Goal: Task Accomplishment & Management: Use online tool/utility

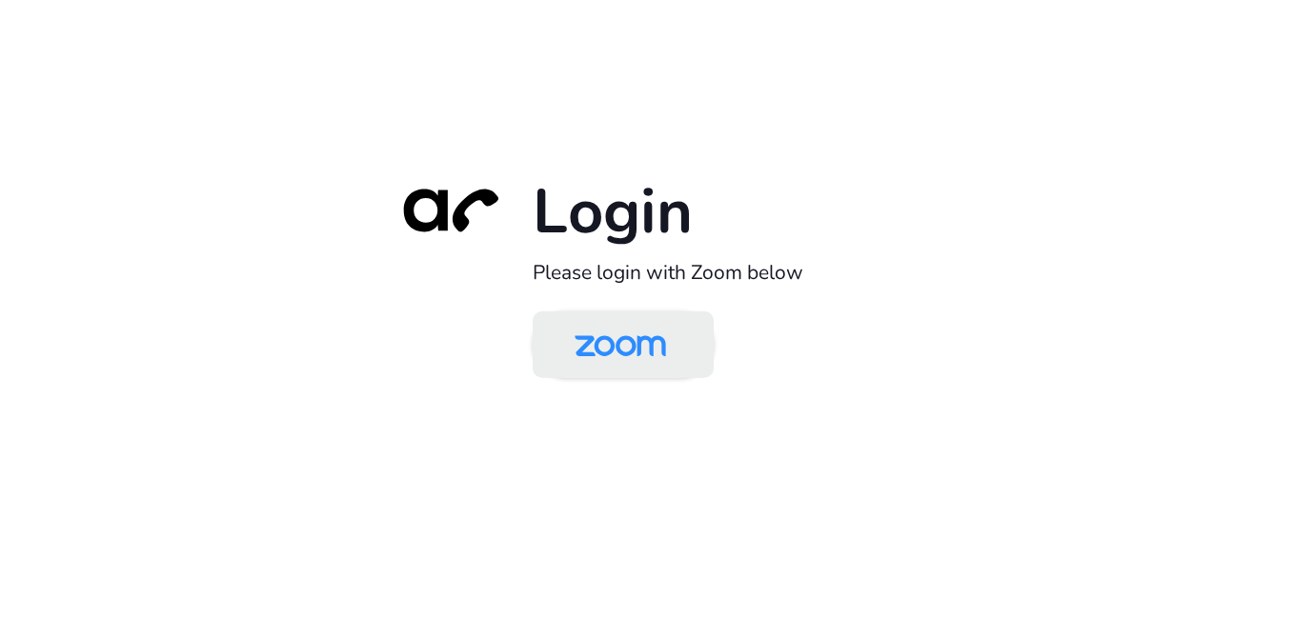
drag, startPoint x: 0, startPoint y: 0, endPoint x: 606, endPoint y: 343, distance: 696.4
click at [606, 343] on img at bounding box center [620, 346] width 131 height 62
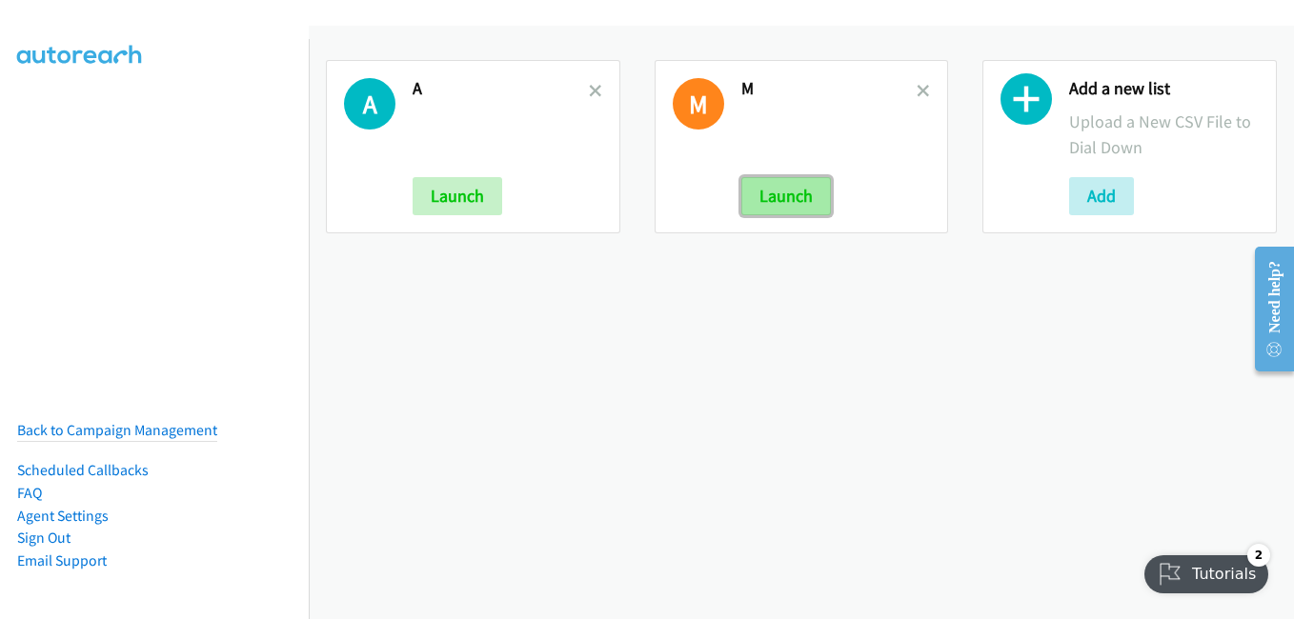
click at [795, 209] on button "Launch" at bounding box center [786, 196] width 90 height 38
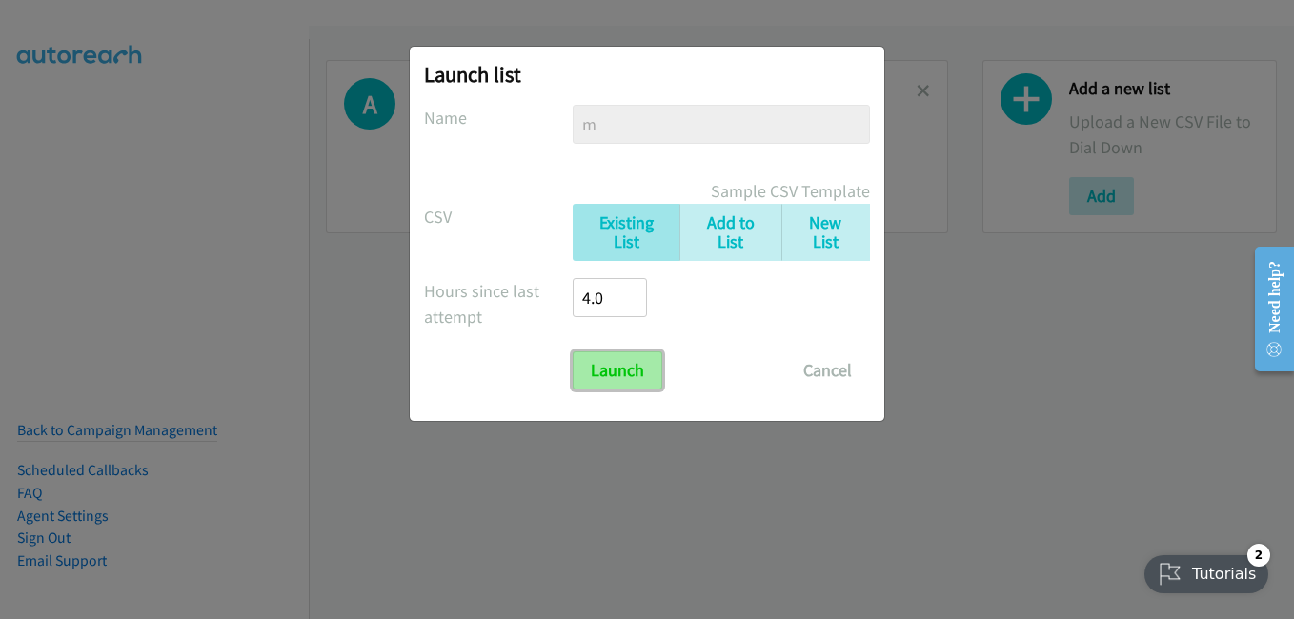
click at [647, 368] on input "Launch" at bounding box center [618, 371] width 90 height 38
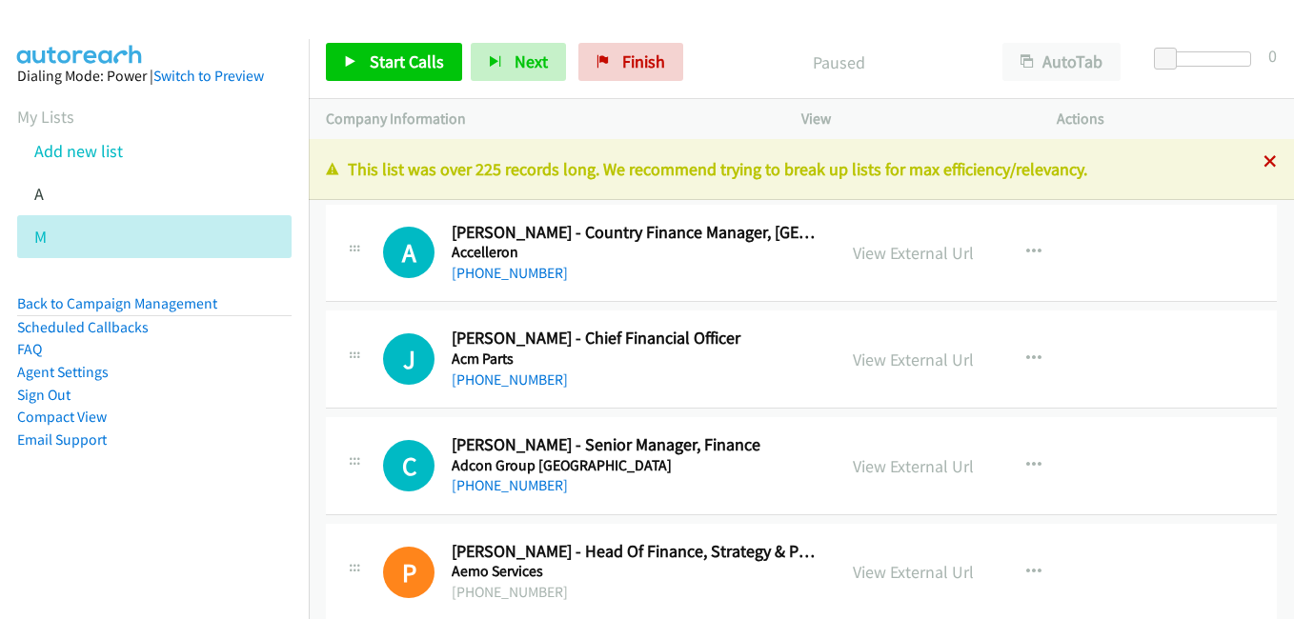
click at [1263, 164] on icon at bounding box center [1269, 162] width 13 height 13
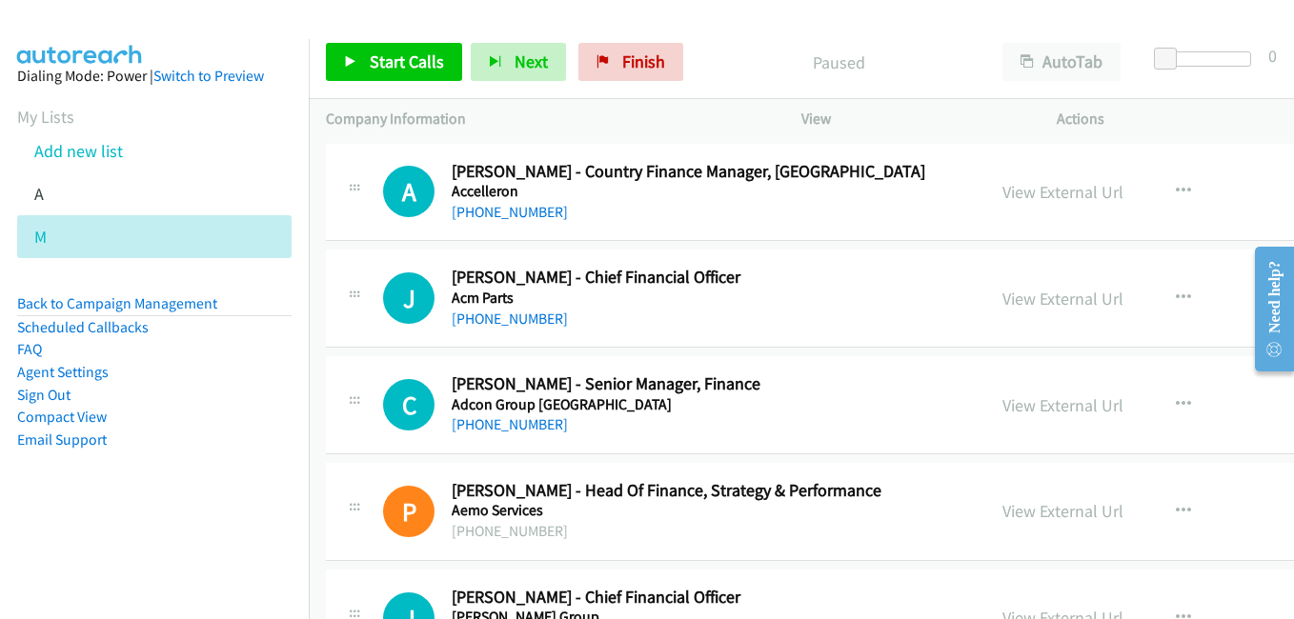
drag, startPoint x: 844, startPoint y: 36, endPoint x: 907, endPoint y: 51, distance: 64.5
click at [844, 36] on div "Start Calls Pause Next Finish Paused AutoTab AutoTab 0" at bounding box center [801, 62] width 985 height 73
click at [1013, 305] on link "View External Url" at bounding box center [1062, 299] width 121 height 22
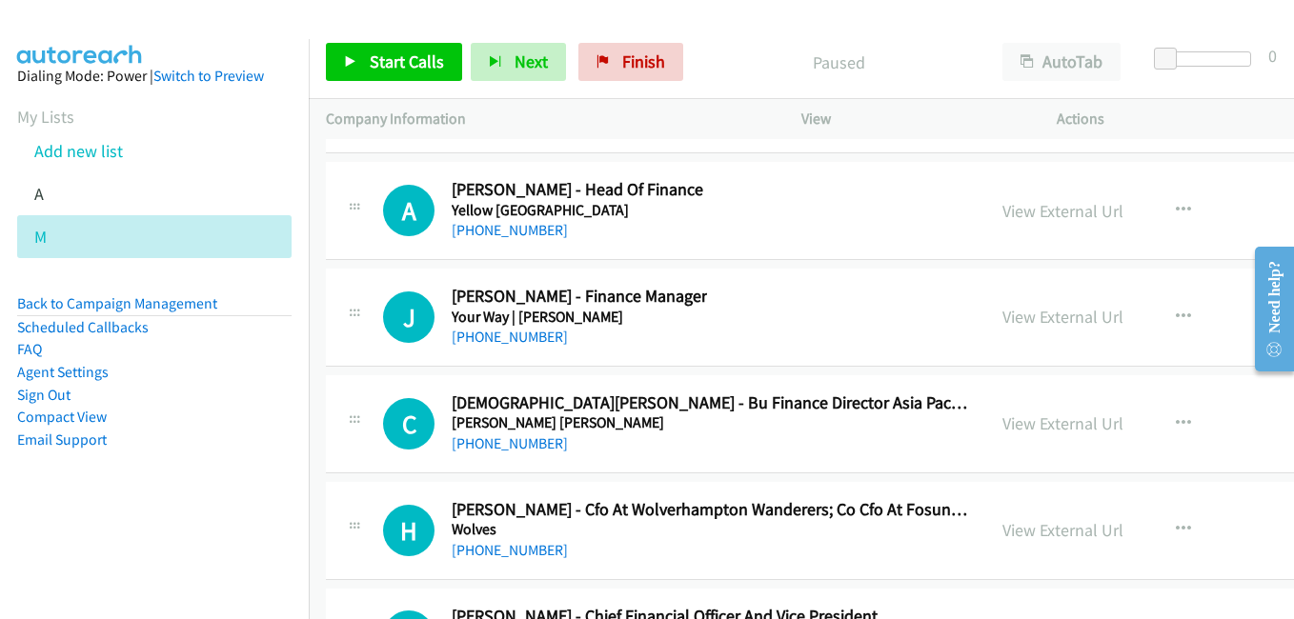
scroll to position [52303, 0]
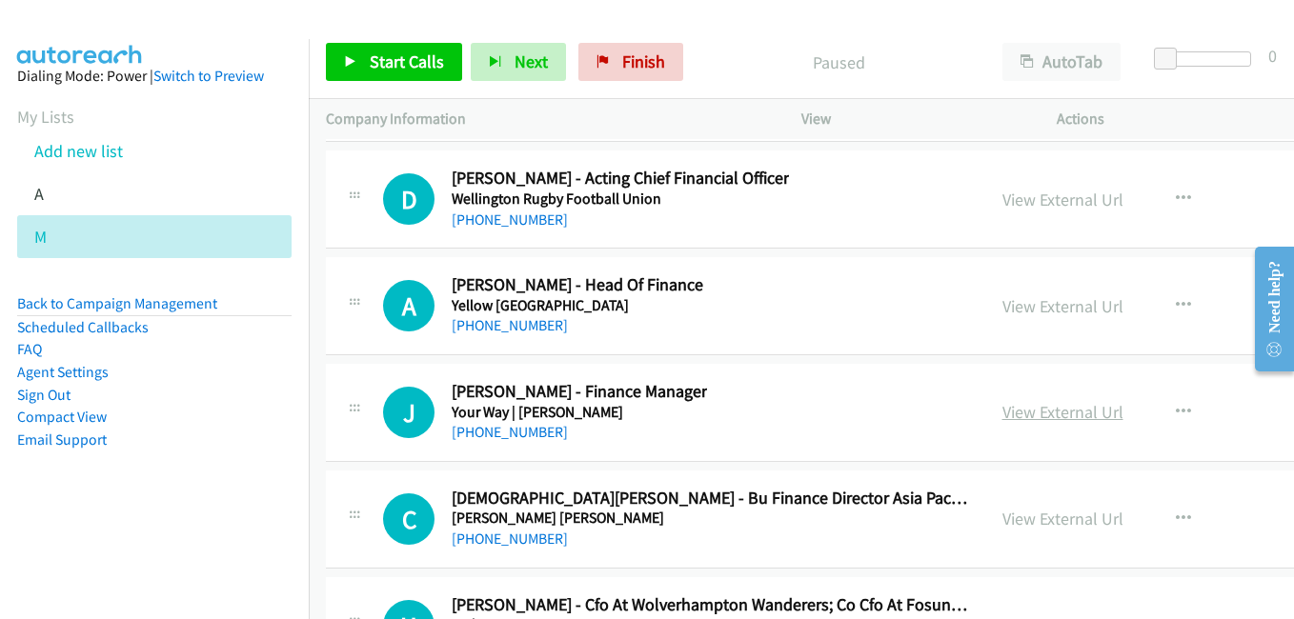
click at [1013, 404] on link "View External Url" at bounding box center [1062, 412] width 121 height 22
click at [1042, 311] on link "View External Url" at bounding box center [1062, 306] width 121 height 22
drag, startPoint x: 997, startPoint y: 207, endPoint x: 620, endPoint y: 74, distance: 399.0
click at [1002, 207] on link "View External Url" at bounding box center [1062, 200] width 121 height 22
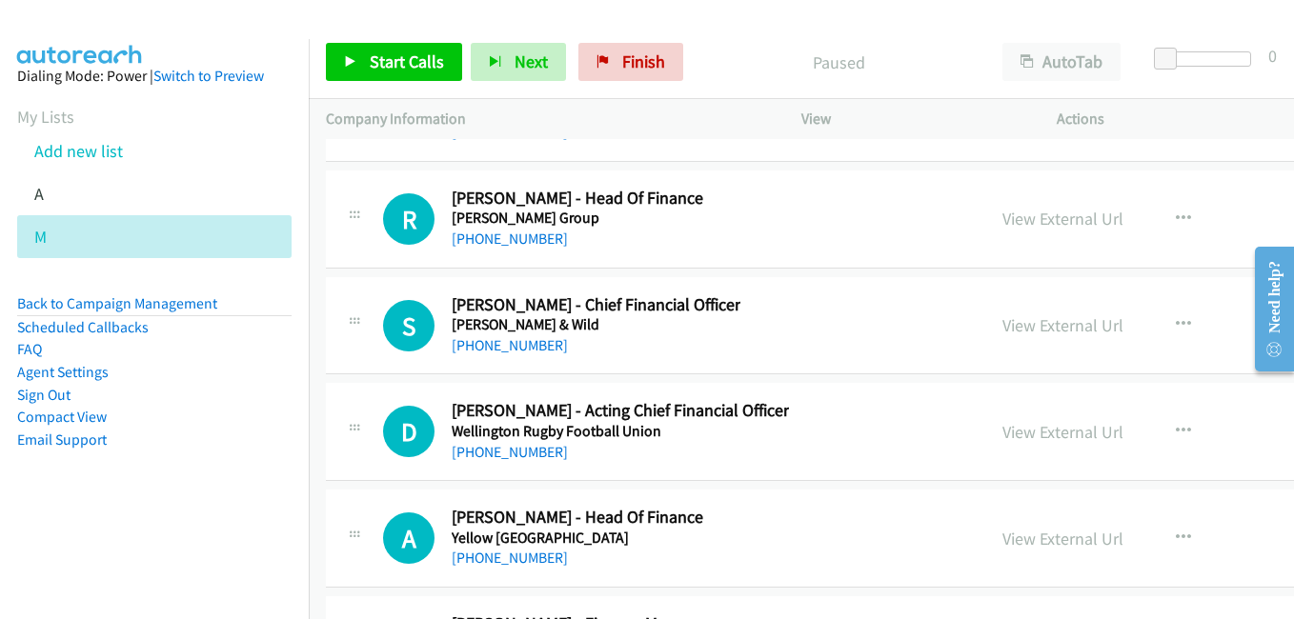
scroll to position [52017, 0]
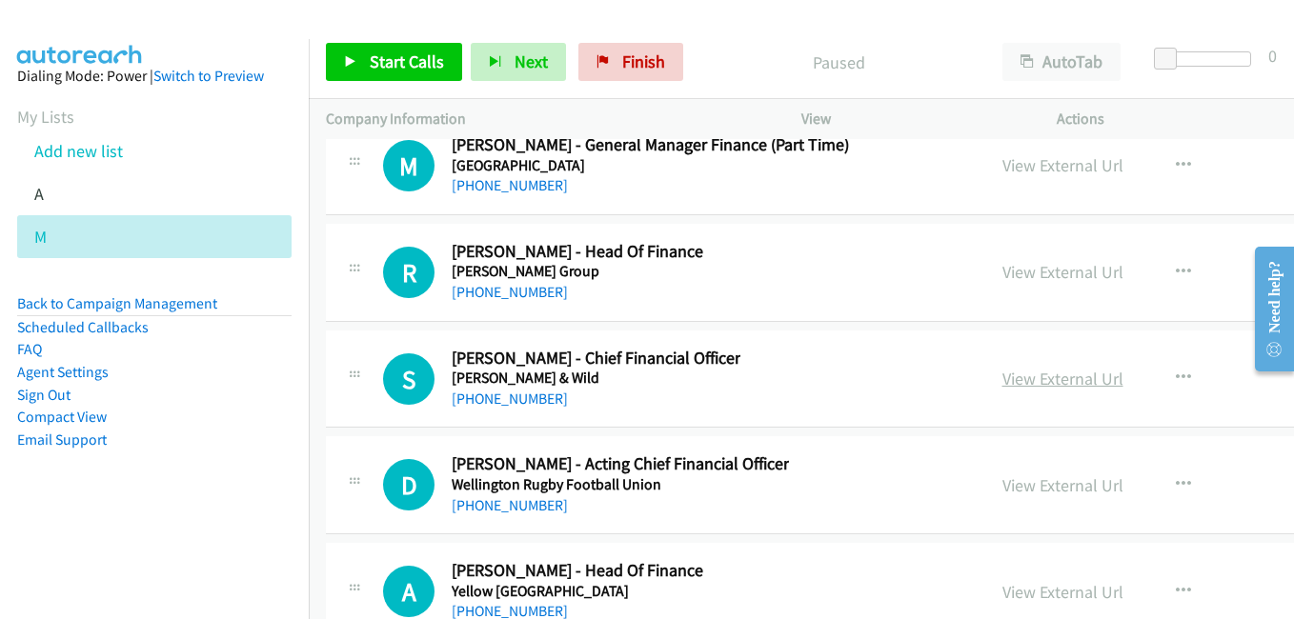
click at [1022, 382] on link "View External Url" at bounding box center [1062, 379] width 121 height 22
drag, startPoint x: 1011, startPoint y: 265, endPoint x: 974, endPoint y: 256, distance: 38.1
click at [1011, 265] on link "View External Url" at bounding box center [1062, 272] width 121 height 22
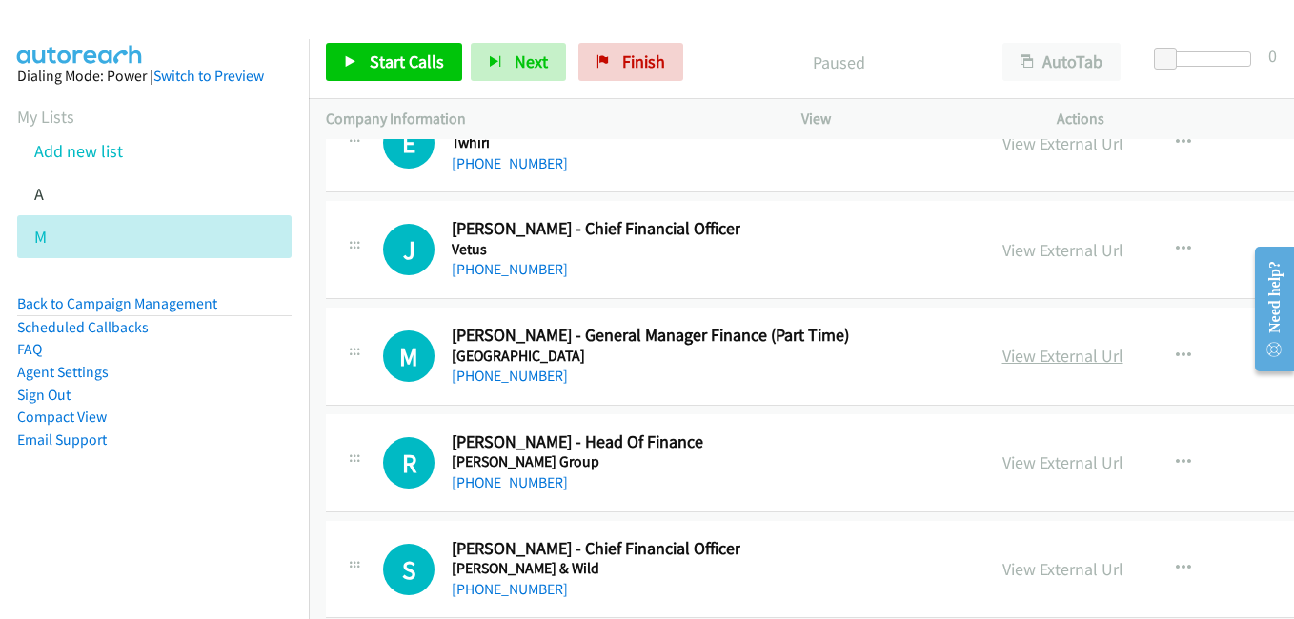
scroll to position [51636, 0]
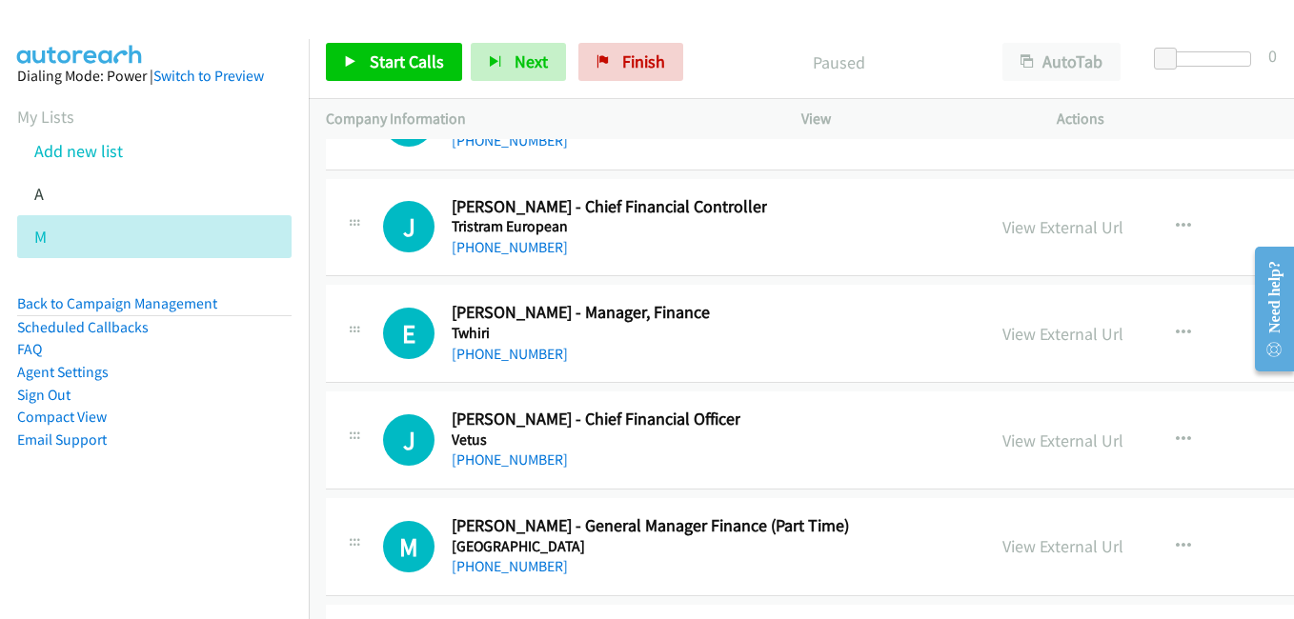
drag, startPoint x: 1024, startPoint y: 334, endPoint x: 1092, endPoint y: 386, distance: 85.0
click at [1024, 334] on link "View External Url" at bounding box center [1062, 334] width 121 height 22
click at [1050, 230] on link "View External Url" at bounding box center [1062, 227] width 121 height 22
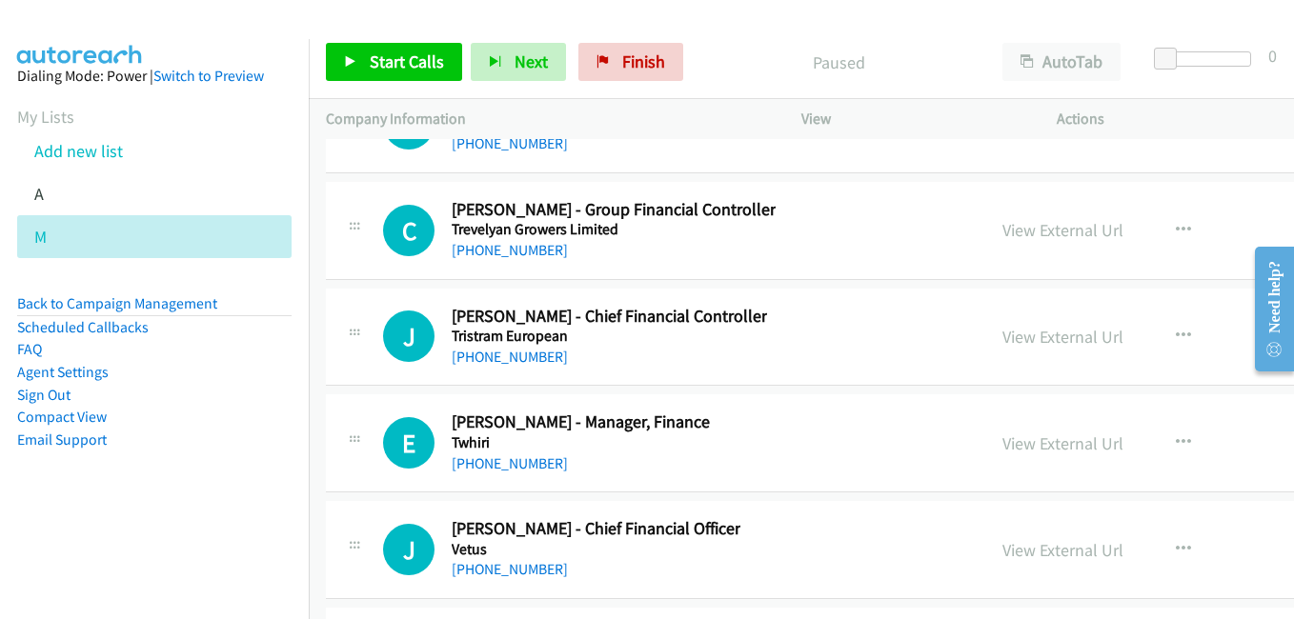
scroll to position [51446, 0]
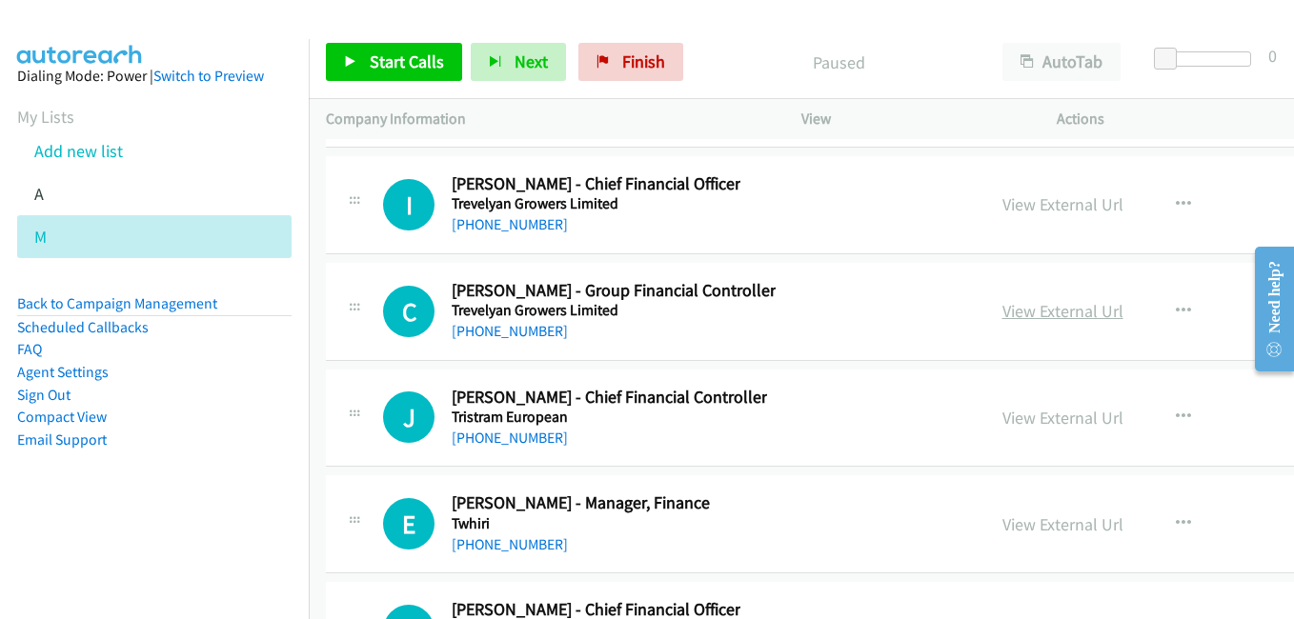
click at [1017, 312] on link "View External Url" at bounding box center [1062, 311] width 121 height 22
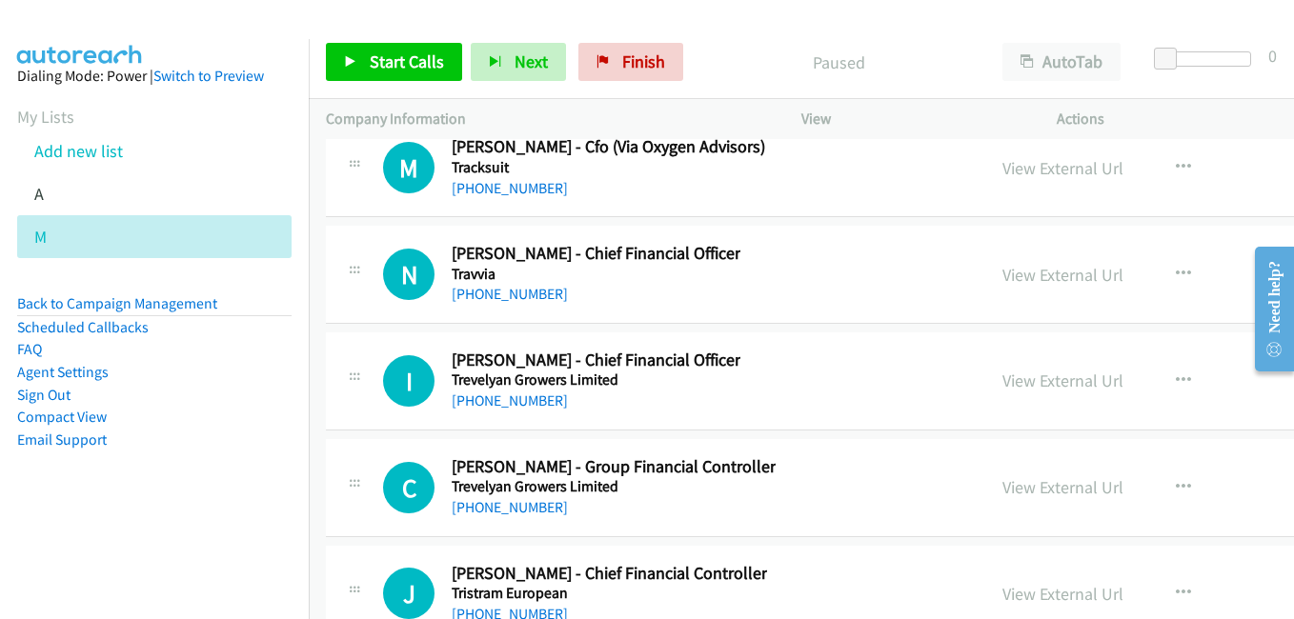
scroll to position [51255, 0]
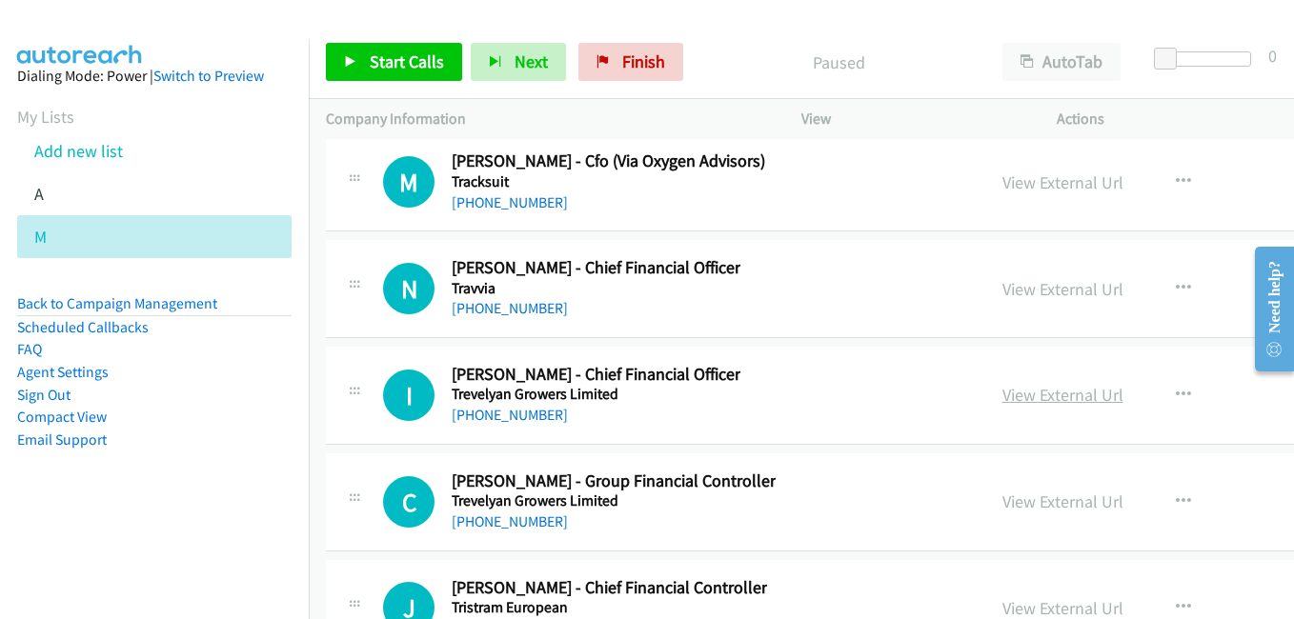
click at [1009, 392] on link "View External Url" at bounding box center [1062, 395] width 121 height 22
click at [1002, 301] on div "View External Url" at bounding box center [1062, 289] width 121 height 26
click at [1002, 289] on link "View External Url" at bounding box center [1062, 289] width 121 height 22
click at [1002, 175] on link "View External Url" at bounding box center [1062, 183] width 121 height 22
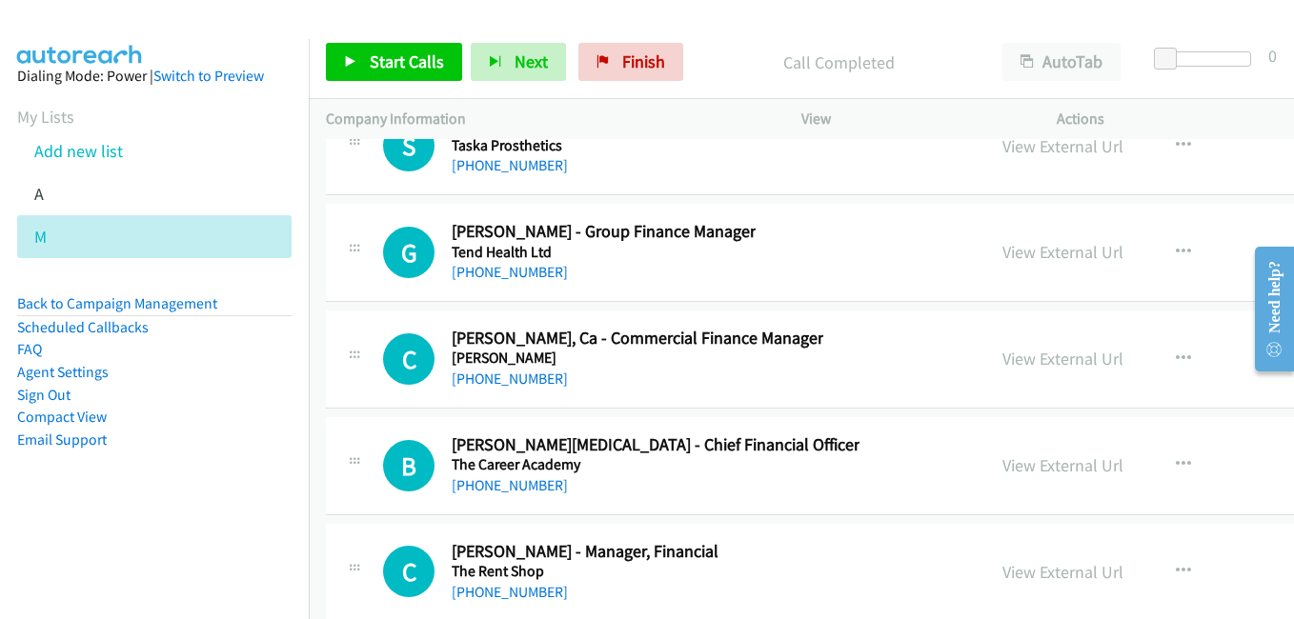
scroll to position [50683, 0]
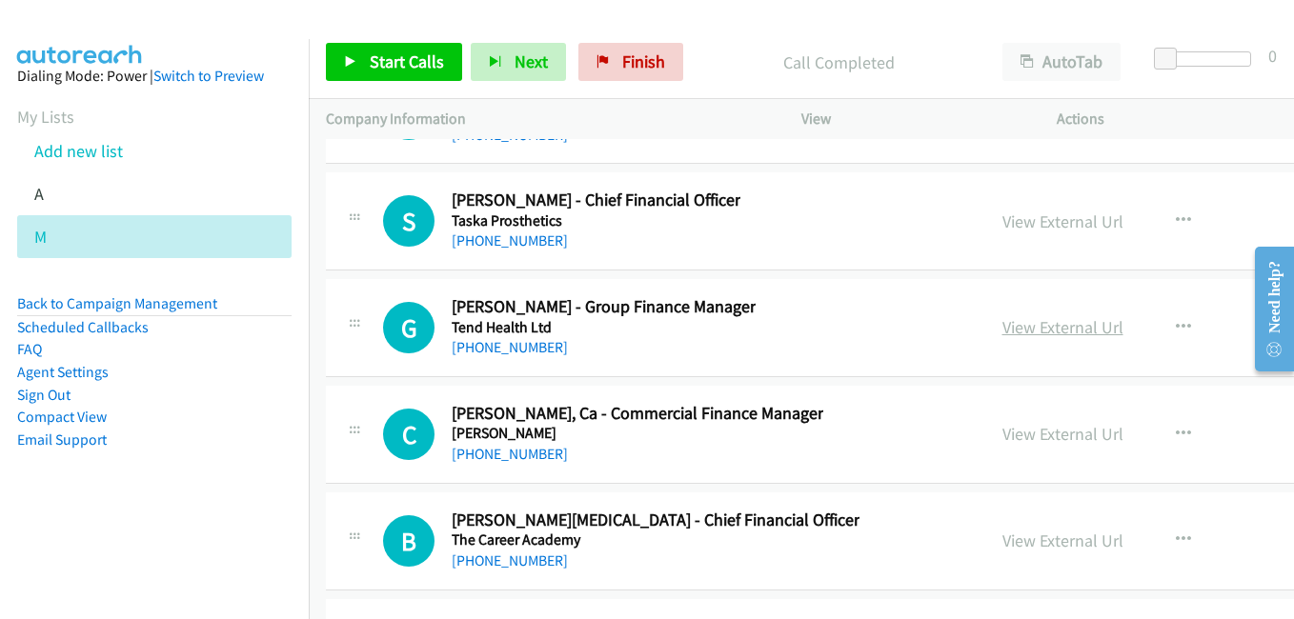
click at [1002, 330] on link "View External Url" at bounding box center [1062, 327] width 121 height 22
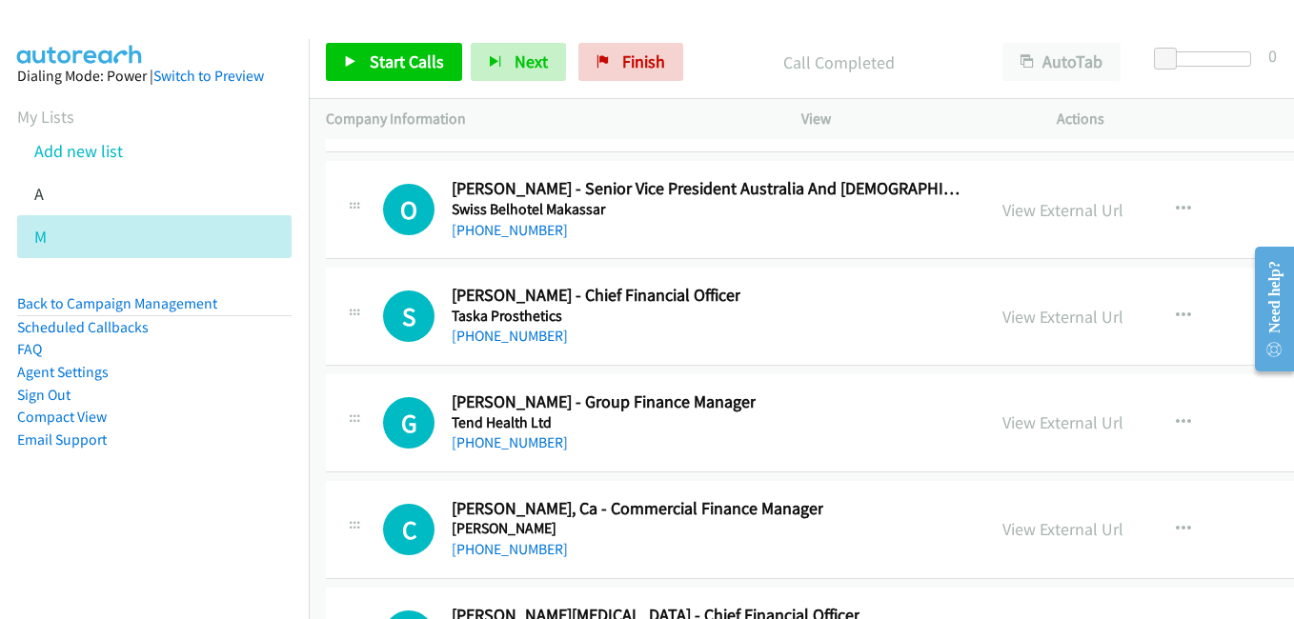
scroll to position [50493, 0]
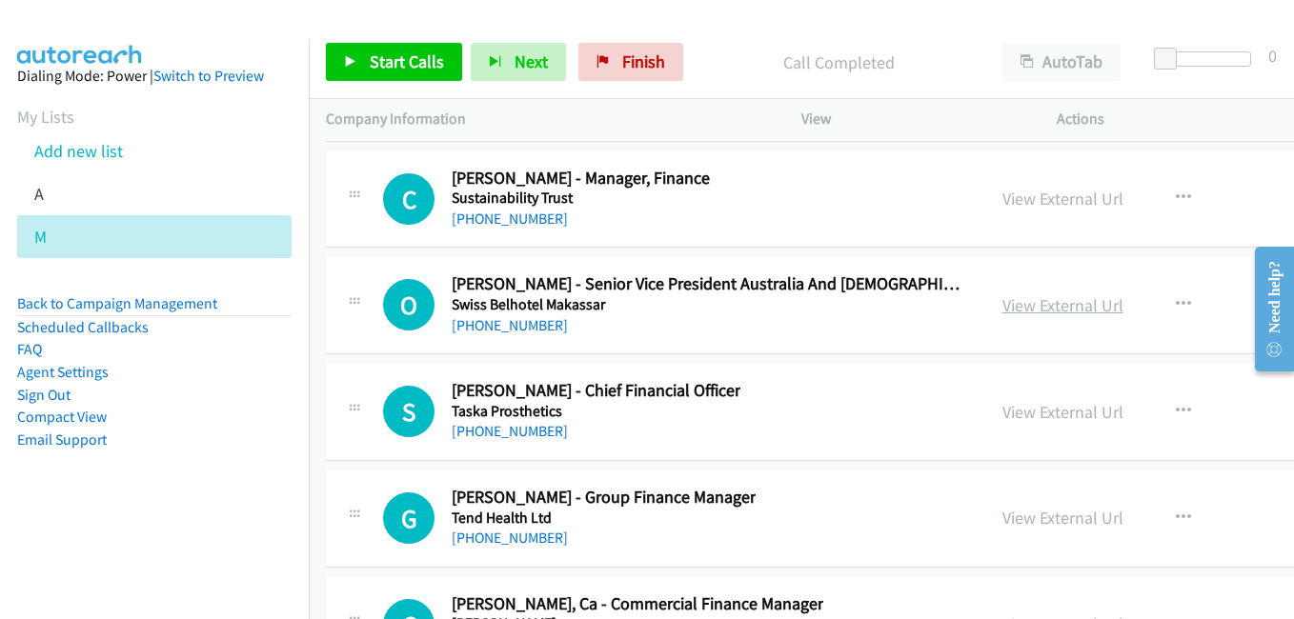
click at [1013, 296] on link "View External Url" at bounding box center [1062, 305] width 121 height 22
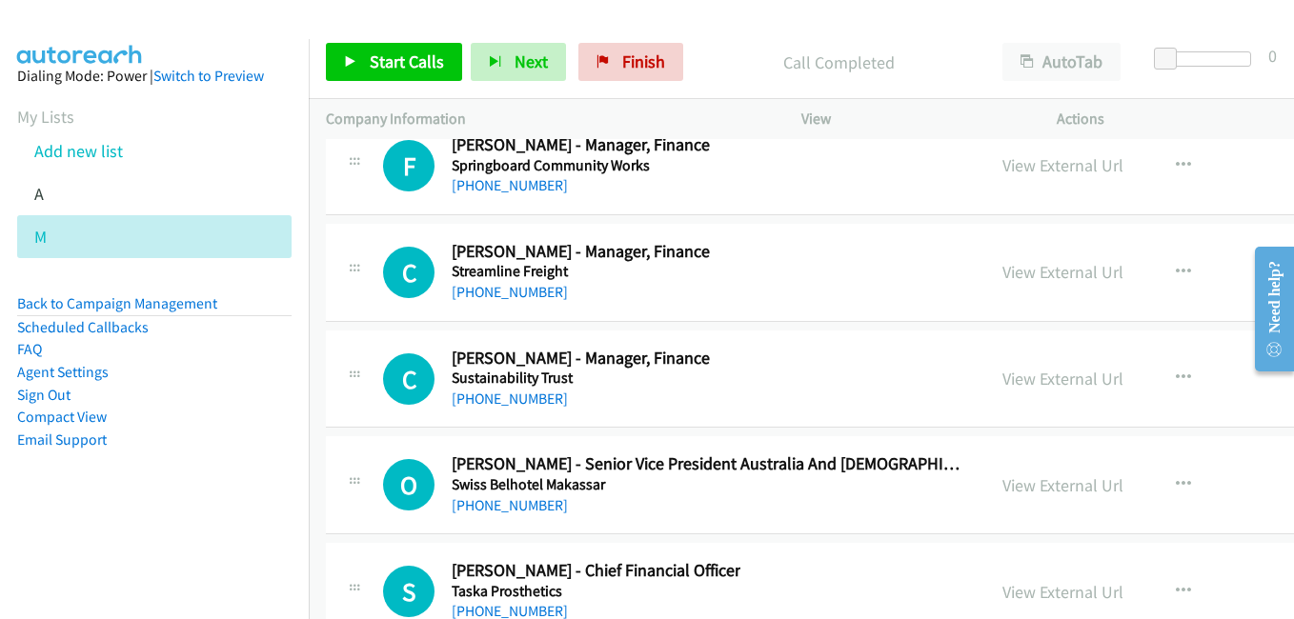
scroll to position [50302, 0]
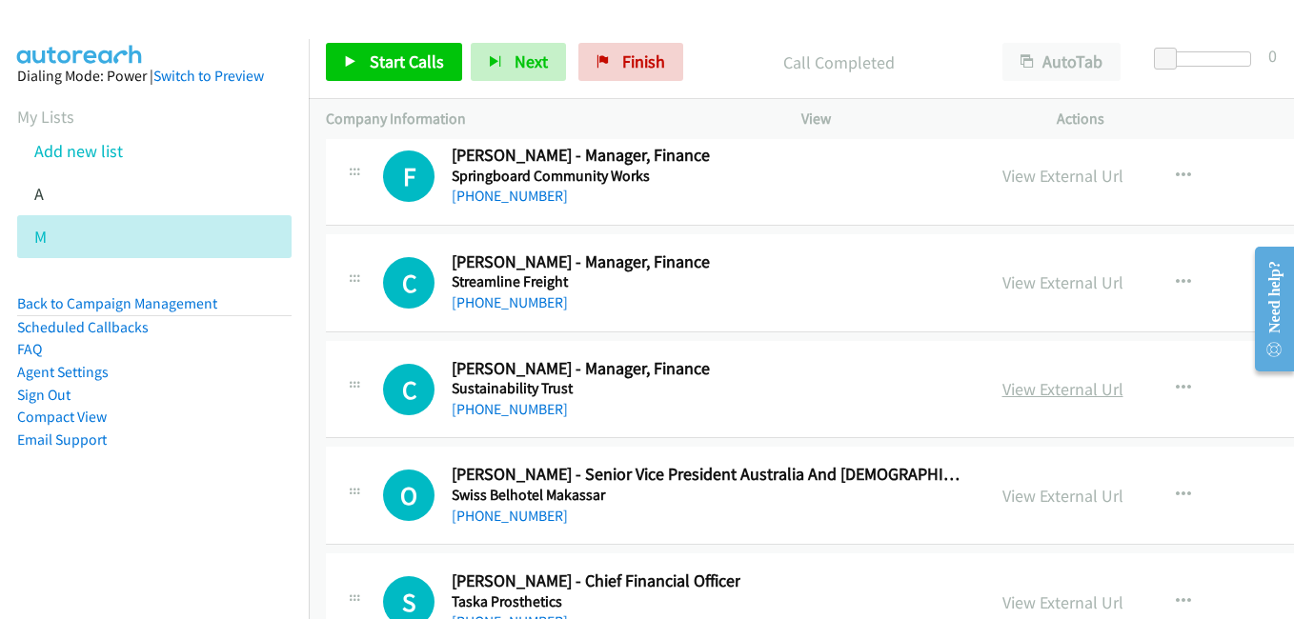
click at [1002, 385] on link "View External Url" at bounding box center [1062, 389] width 121 height 22
click at [1008, 288] on link "View External Url" at bounding box center [1062, 283] width 121 height 22
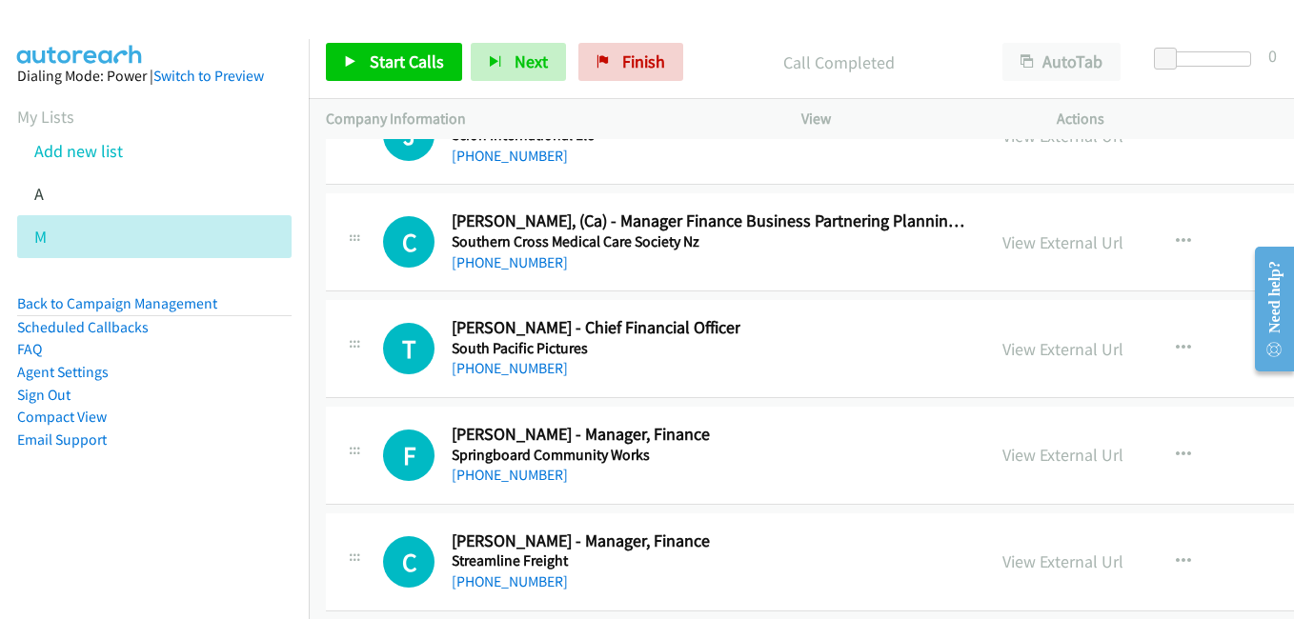
scroll to position [50016, 0]
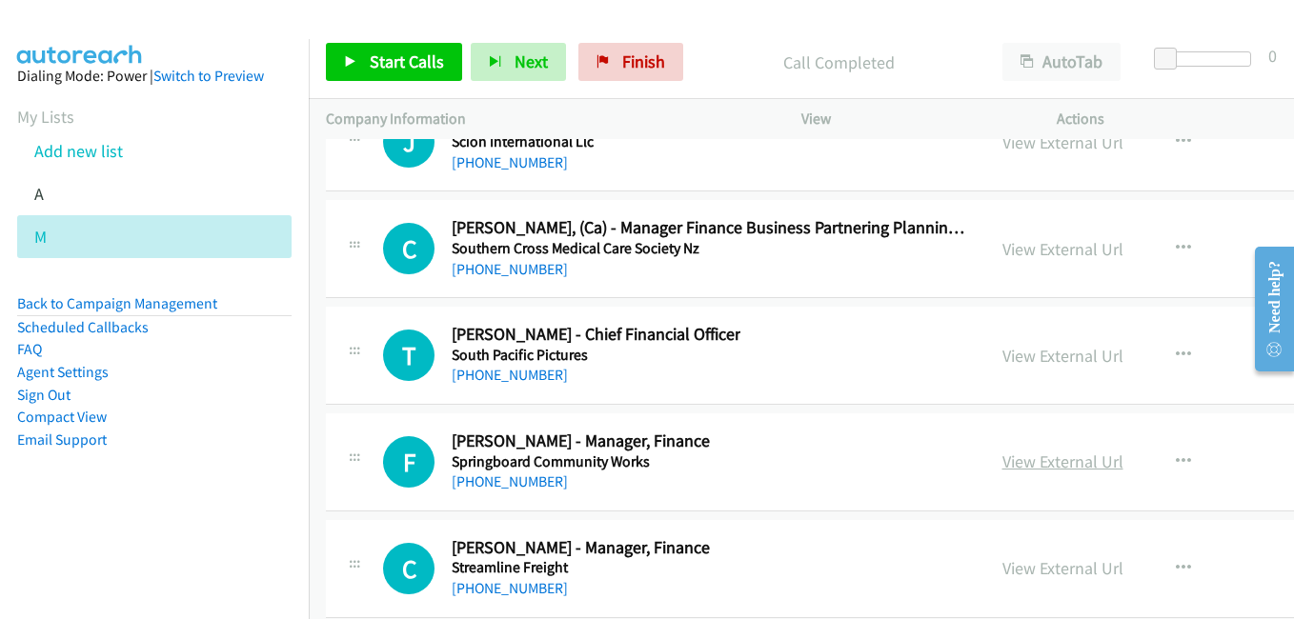
click at [1004, 460] on link "View External Url" at bounding box center [1062, 462] width 121 height 22
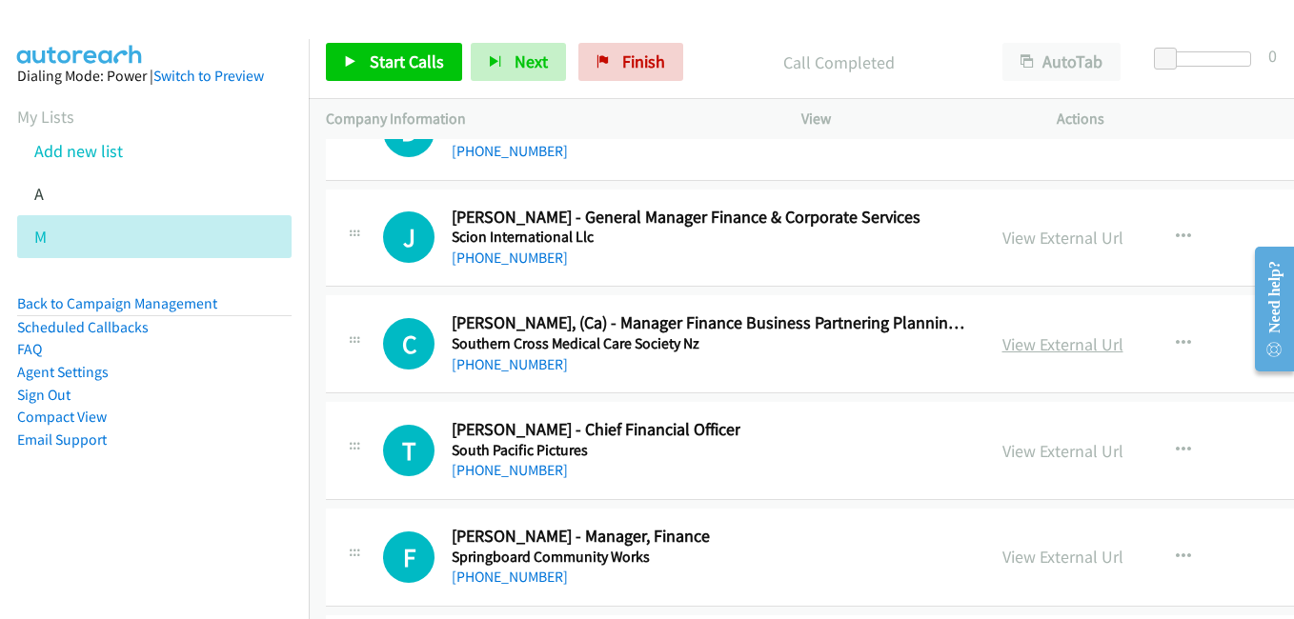
click at [1002, 345] on link "View External Url" at bounding box center [1062, 344] width 121 height 22
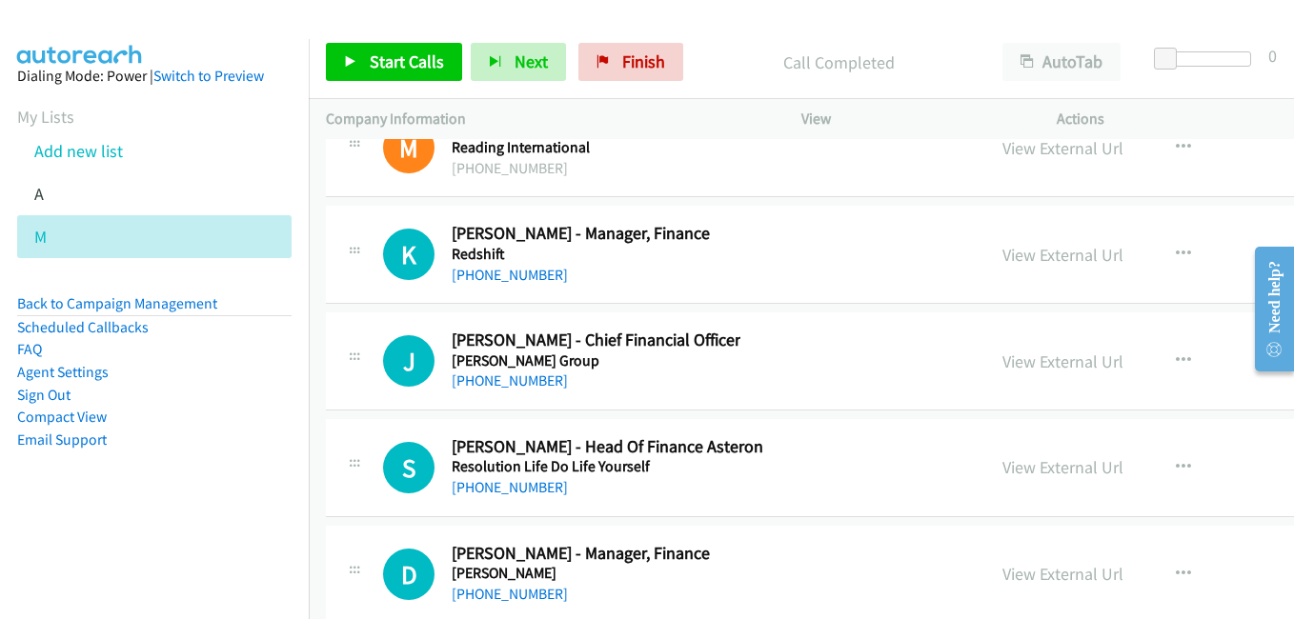
scroll to position [49445, 0]
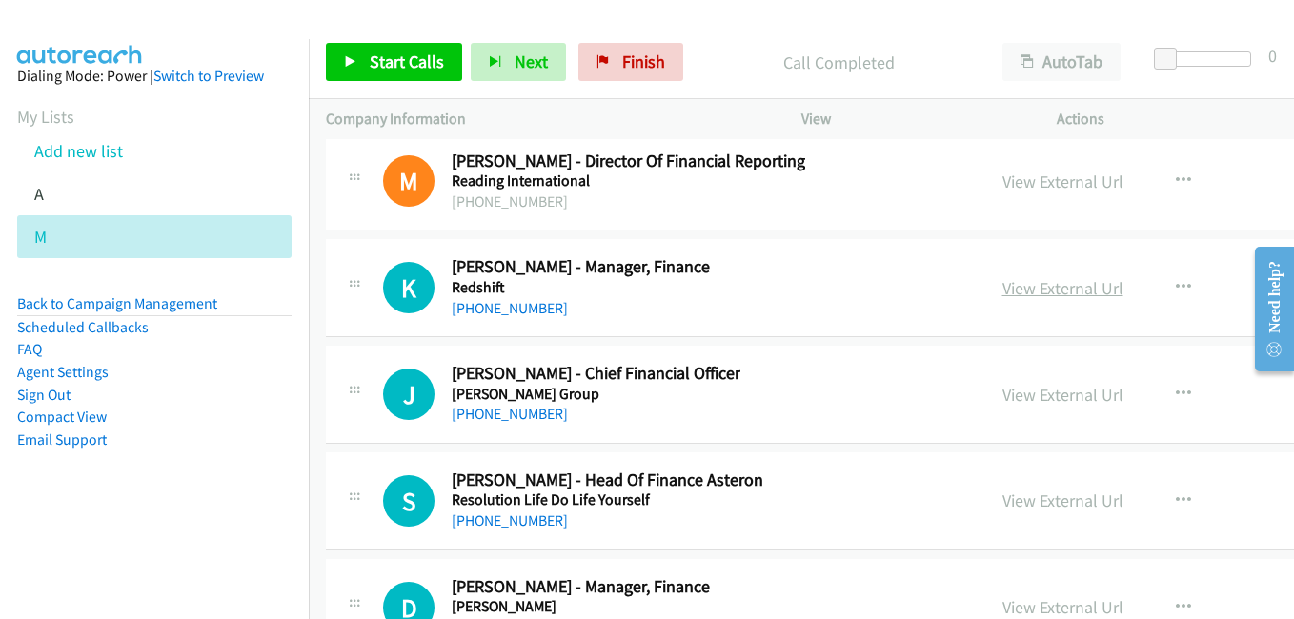
click at [1002, 291] on link "View External Url" at bounding box center [1062, 288] width 121 height 22
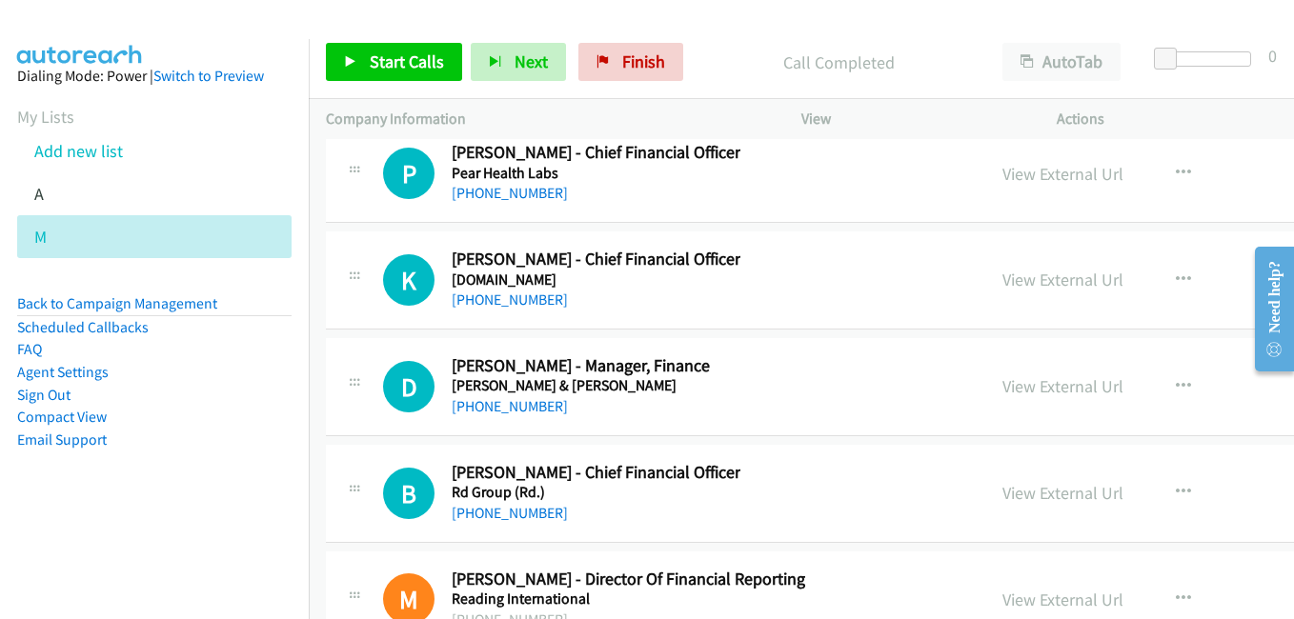
scroll to position [48968, 0]
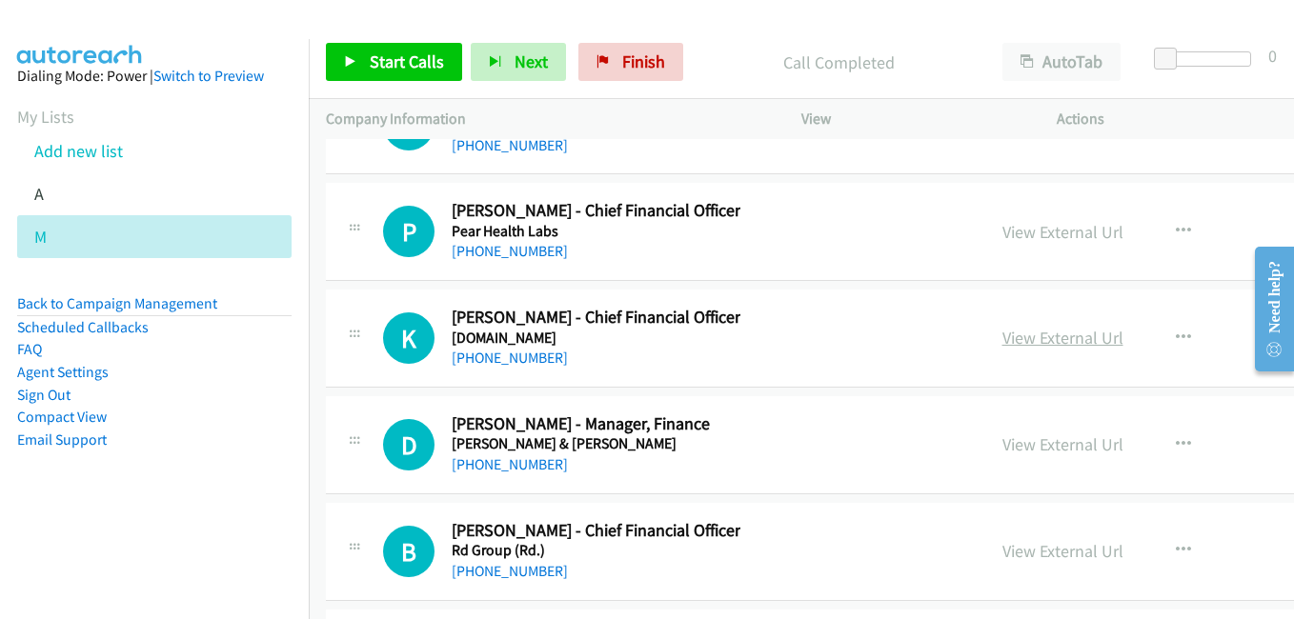
click at [1007, 346] on link "View External Url" at bounding box center [1062, 338] width 121 height 22
drag, startPoint x: 1001, startPoint y: 233, endPoint x: 981, endPoint y: 234, distance: 20.0
click at [1002, 233] on link "View External Url" at bounding box center [1062, 232] width 121 height 22
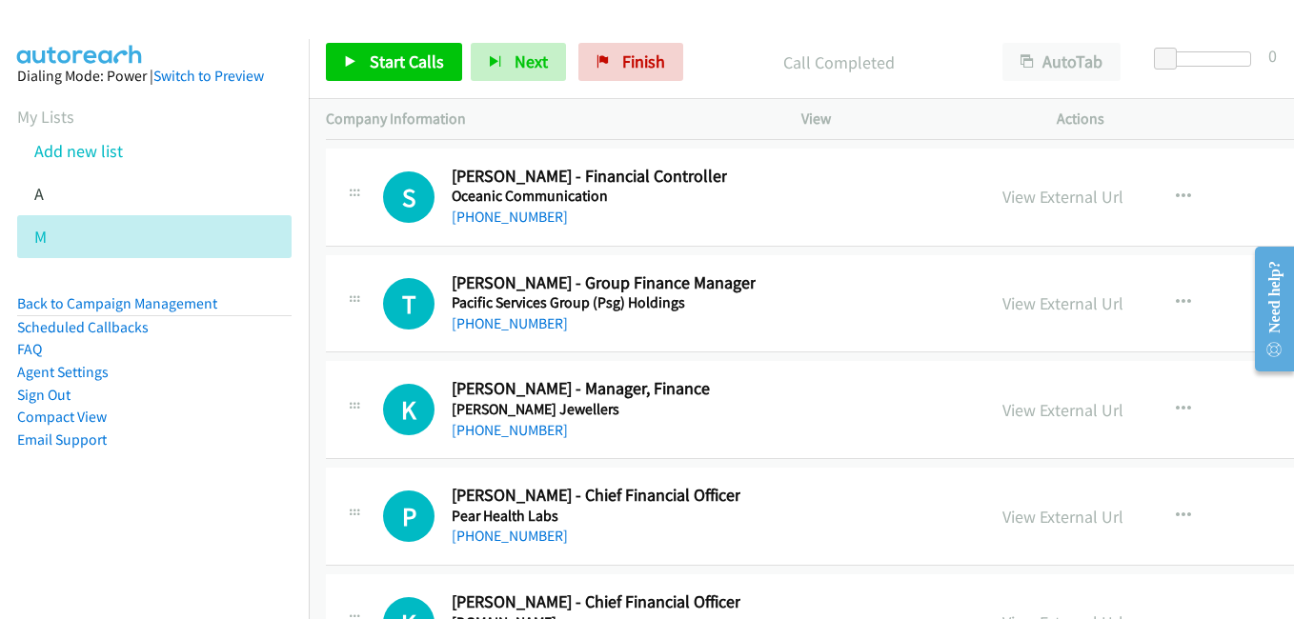
scroll to position [48682, 0]
click at [1027, 413] on link "View External Url" at bounding box center [1062, 411] width 121 height 22
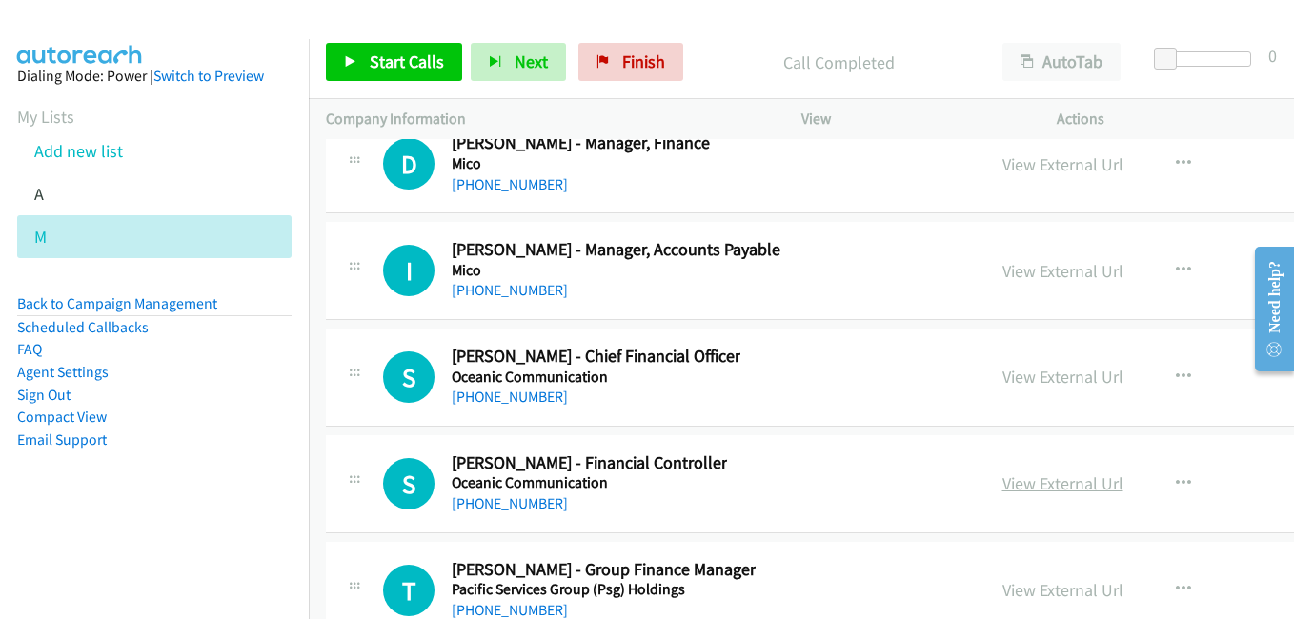
click at [1014, 491] on link "View External Url" at bounding box center [1062, 484] width 121 height 22
click at [1002, 490] on link "View External Url" at bounding box center [1062, 484] width 121 height 22
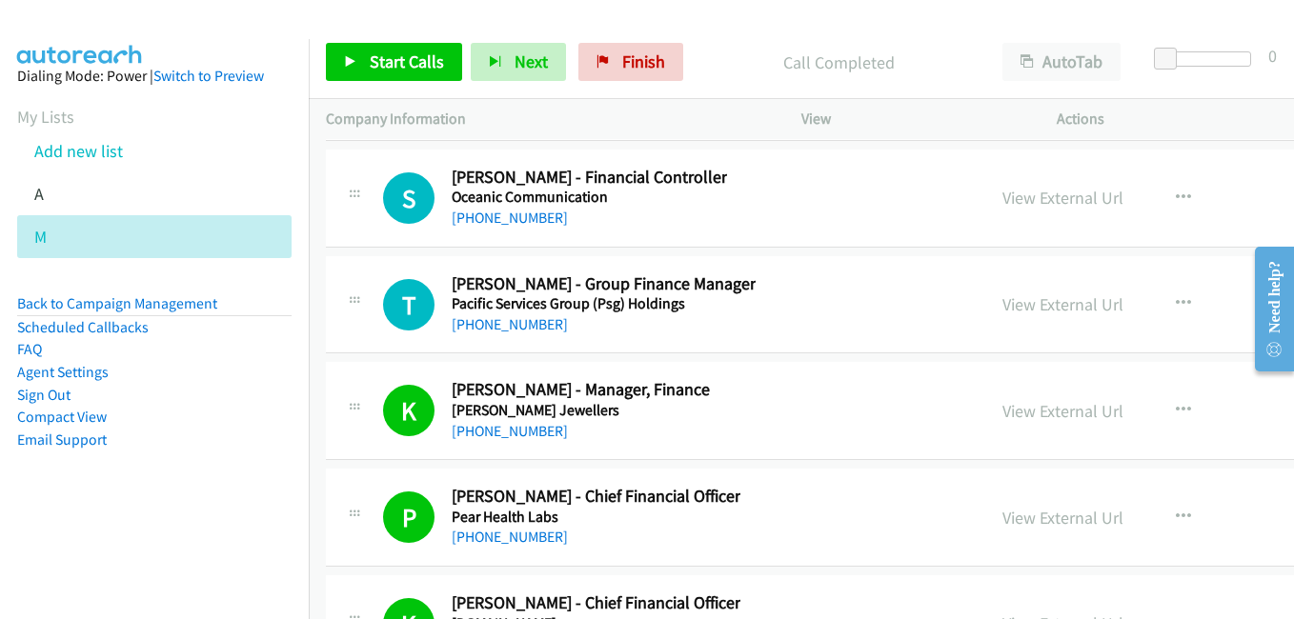
scroll to position [48587, 0]
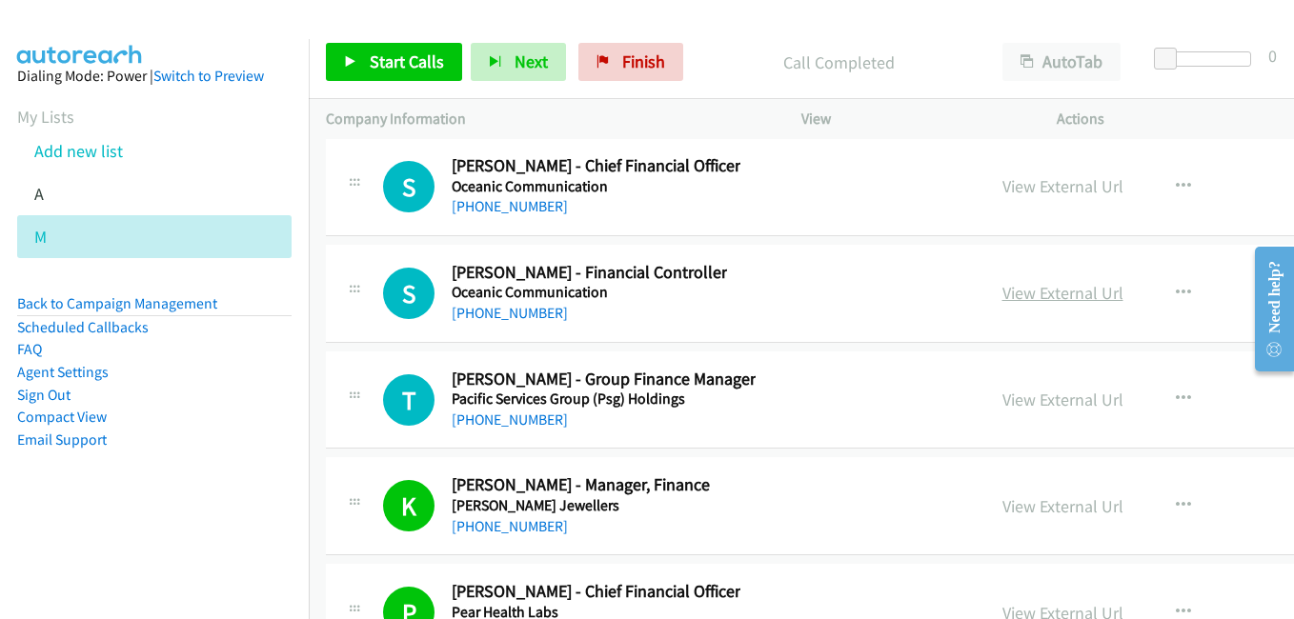
click at [1002, 300] on link "View External Url" at bounding box center [1062, 293] width 121 height 22
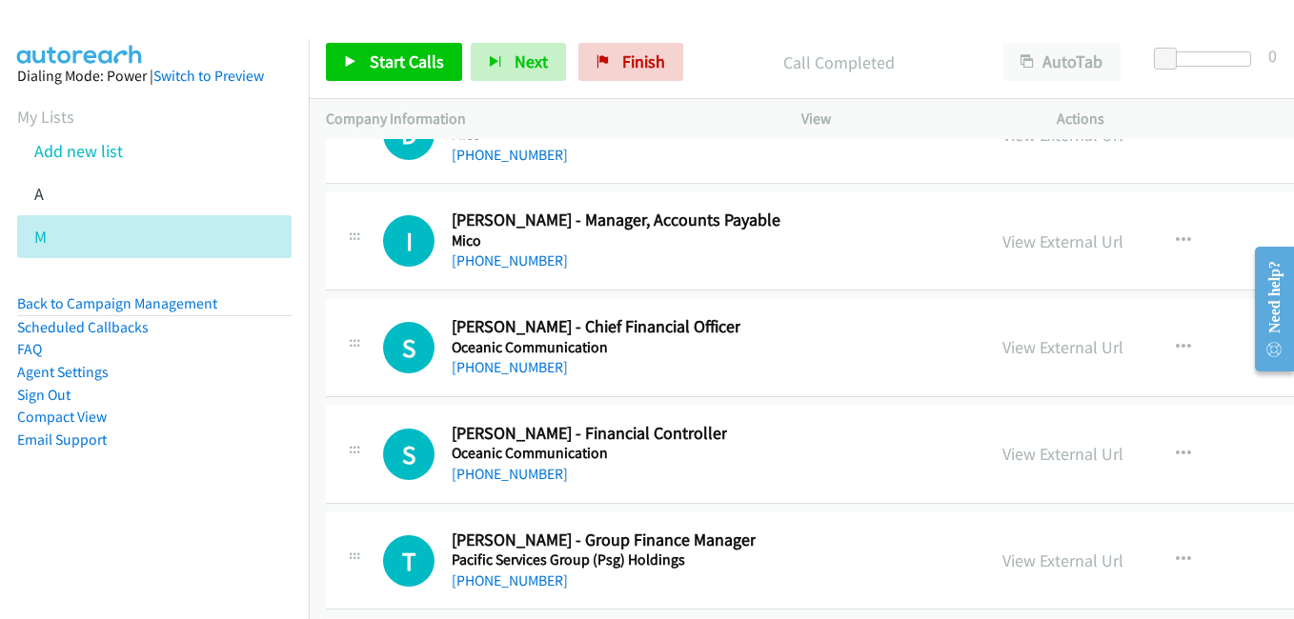
scroll to position [48397, 0]
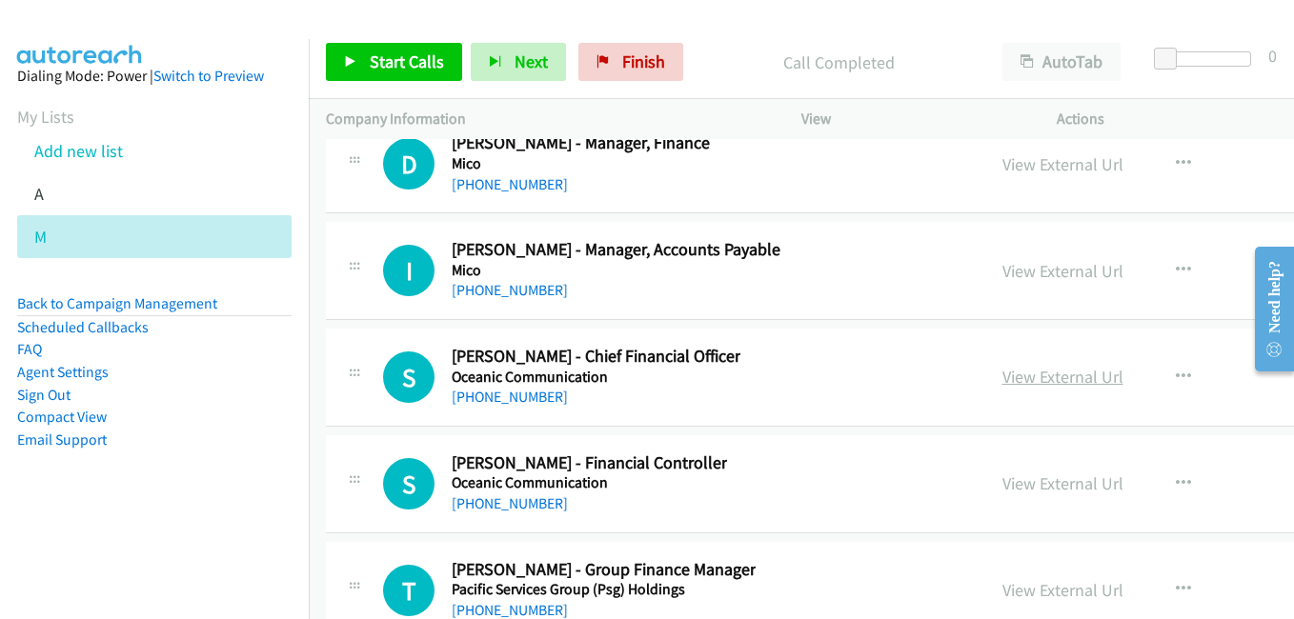
click at [1020, 381] on link "View External Url" at bounding box center [1062, 377] width 121 height 22
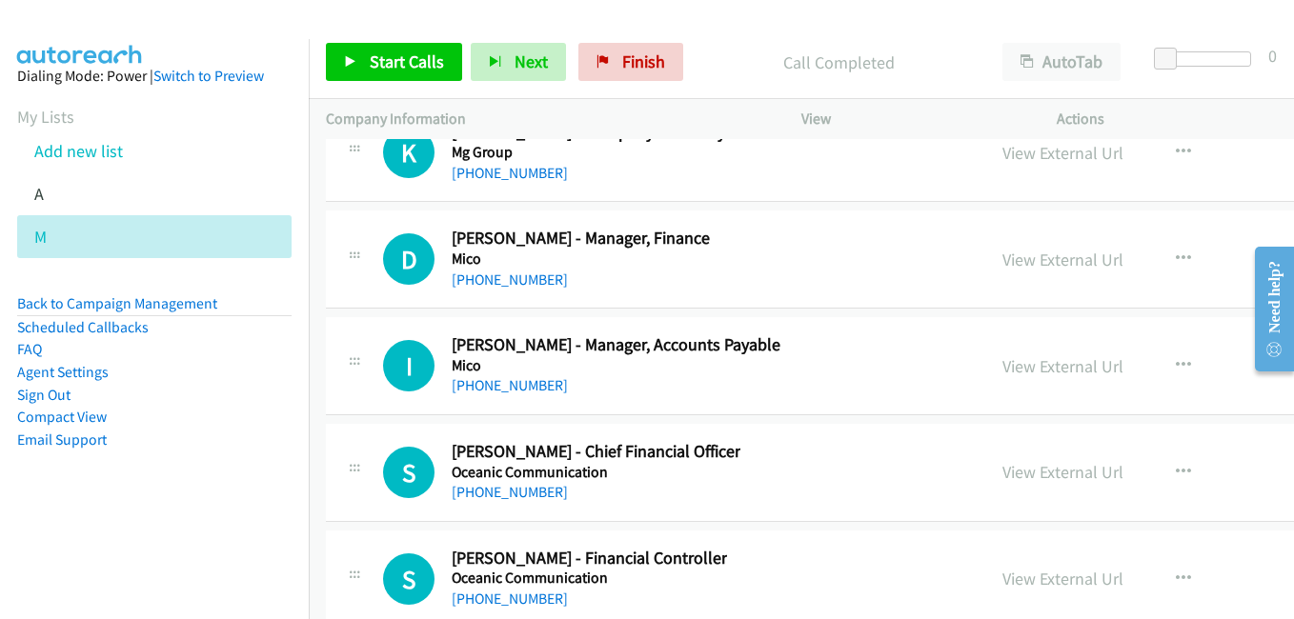
scroll to position [48206, 0]
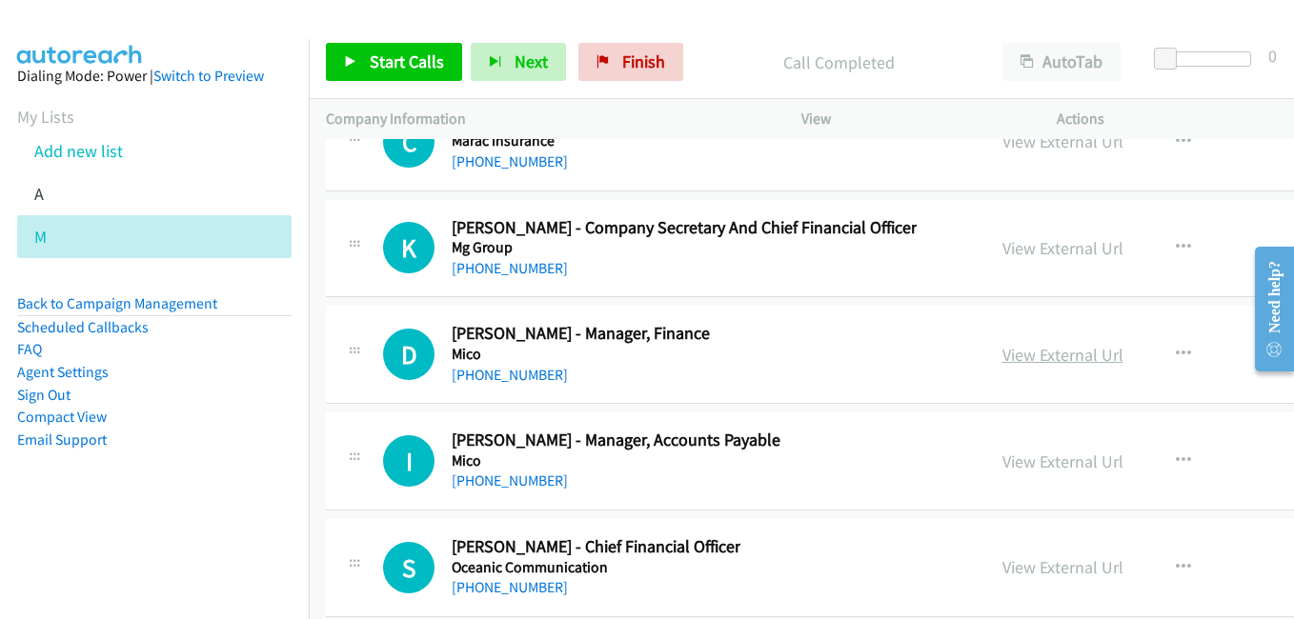
click at [1015, 350] on link "View External Url" at bounding box center [1062, 355] width 121 height 22
drag, startPoint x: 1049, startPoint y: 249, endPoint x: 639, endPoint y: 133, distance: 425.6
click at [1049, 249] on link "View External Url" at bounding box center [1062, 248] width 121 height 22
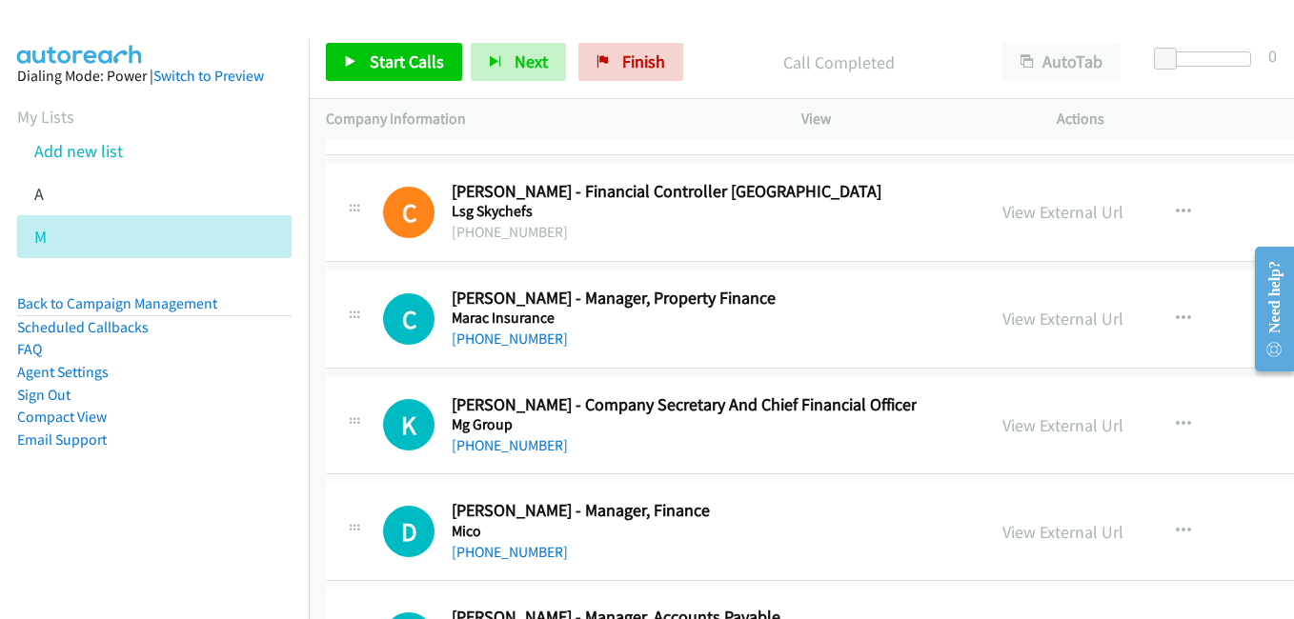
scroll to position [48015, 0]
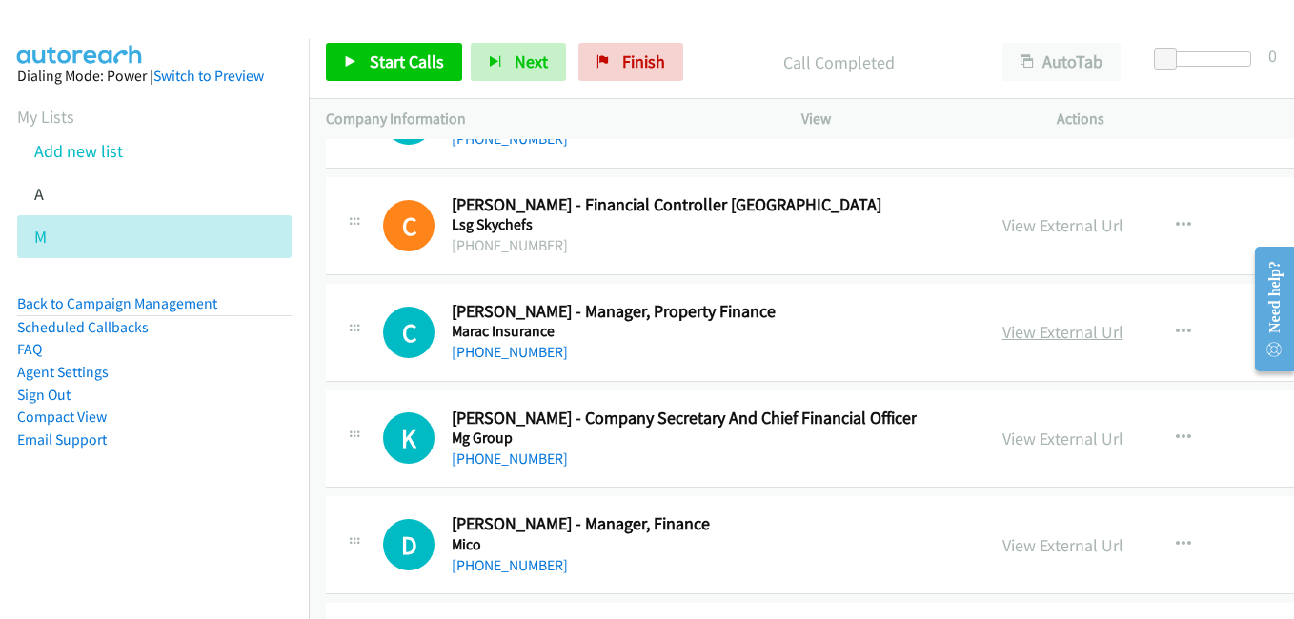
click at [1020, 330] on link "View External Url" at bounding box center [1062, 332] width 121 height 22
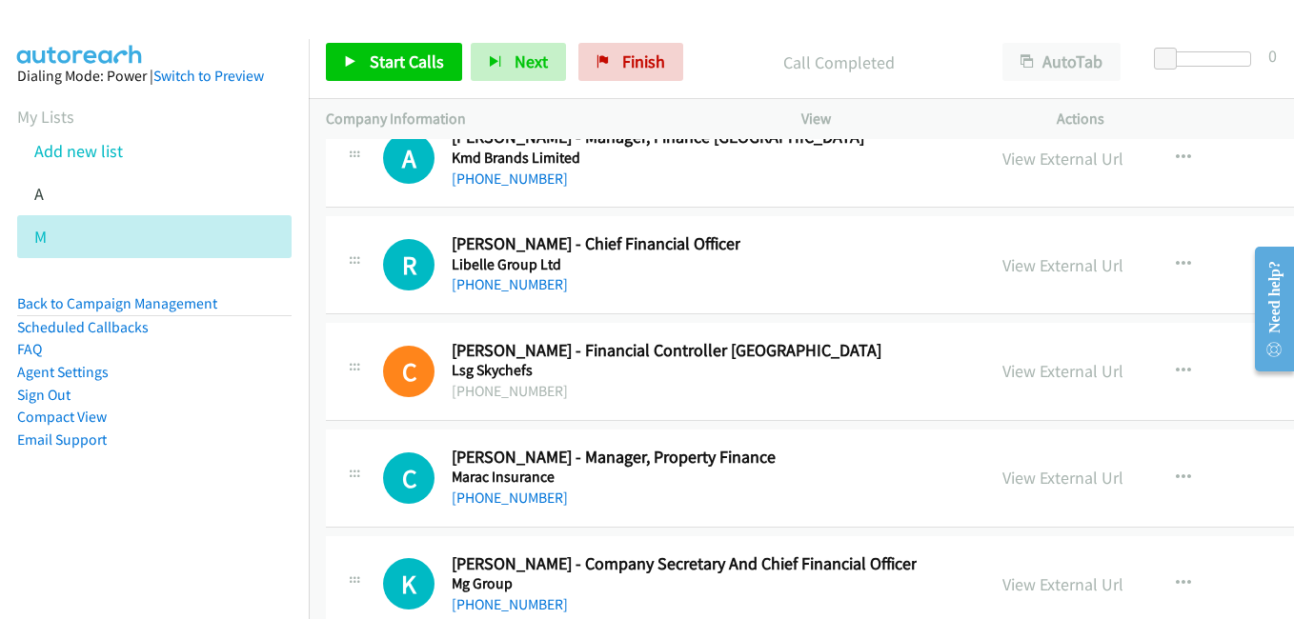
scroll to position [47825, 0]
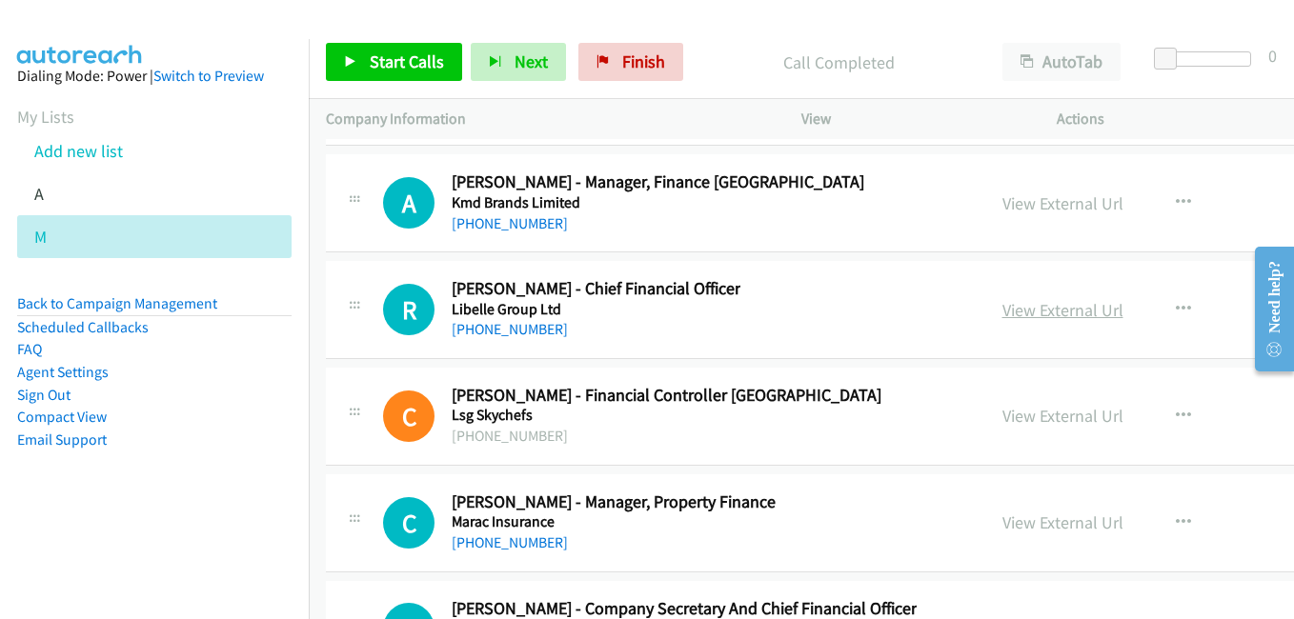
click at [1013, 309] on link "View External Url" at bounding box center [1062, 310] width 121 height 22
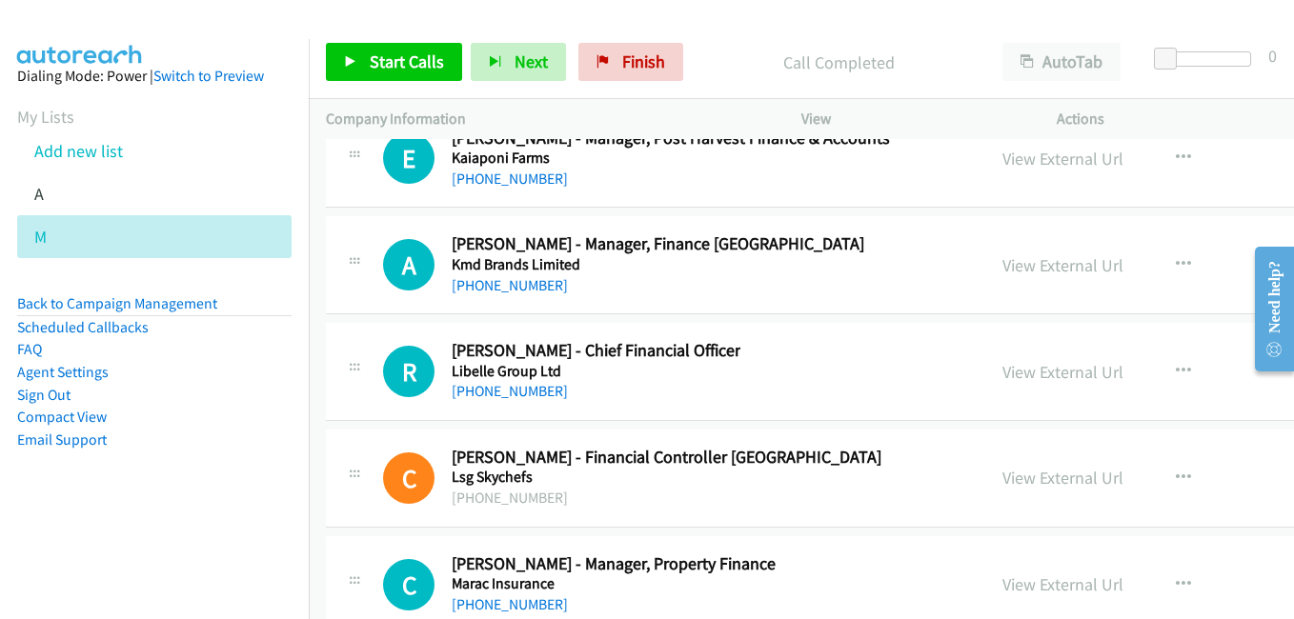
scroll to position [47730, 0]
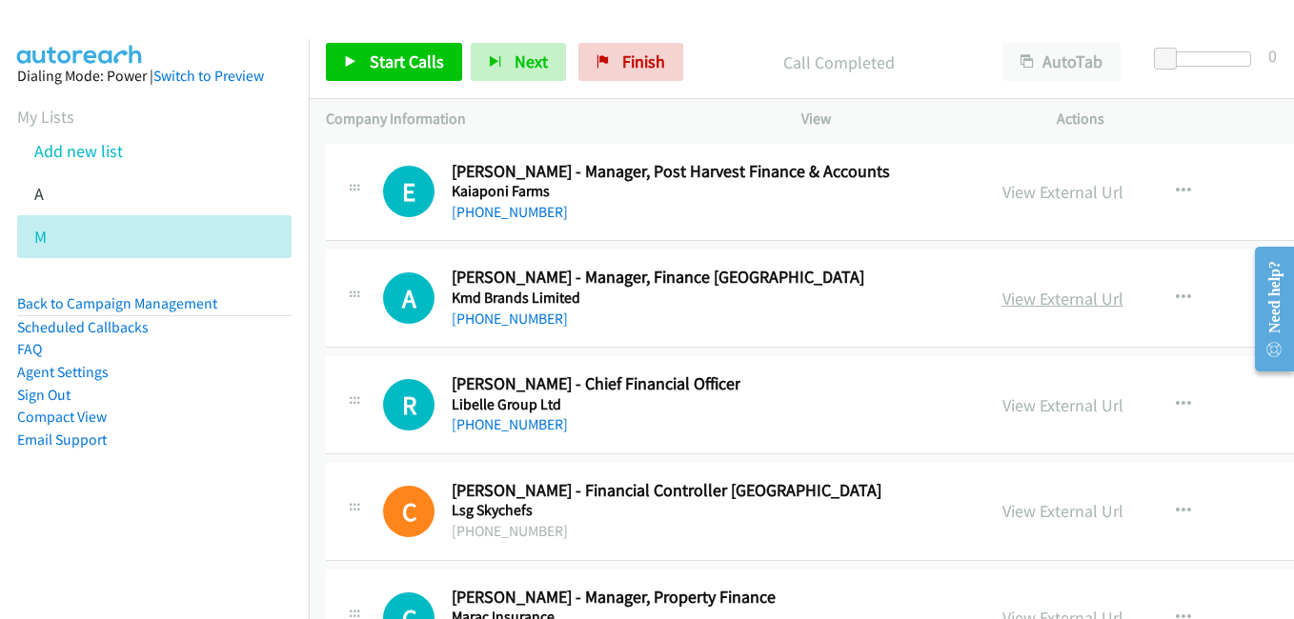
drag, startPoint x: 1024, startPoint y: 290, endPoint x: 1046, endPoint y: 300, distance: 24.3
click at [1024, 290] on link "View External Url" at bounding box center [1062, 299] width 121 height 22
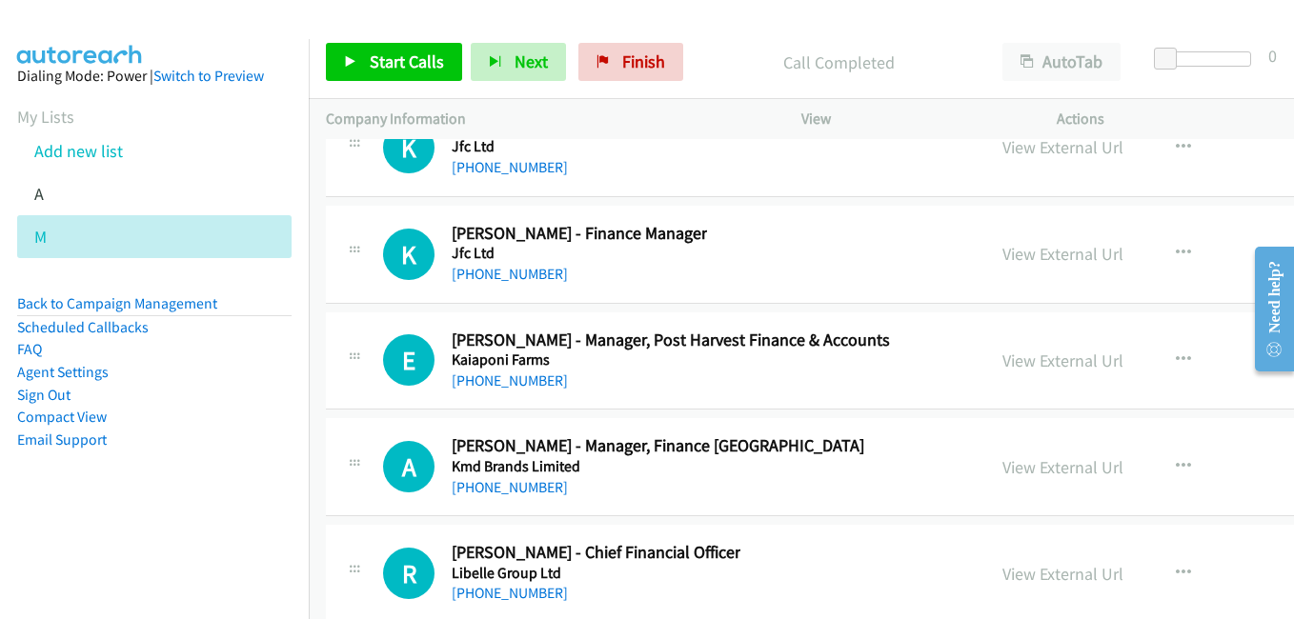
scroll to position [47539, 0]
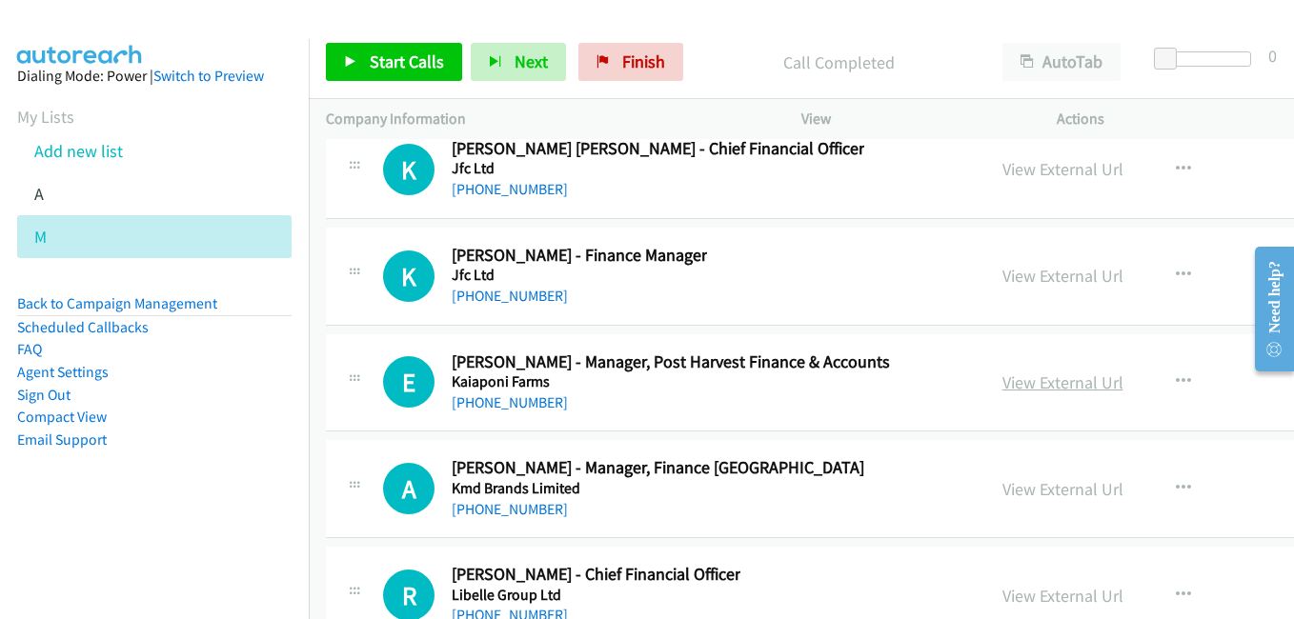
click at [1002, 374] on link "View External Url" at bounding box center [1062, 383] width 121 height 22
click at [1002, 281] on link "View External Url" at bounding box center [1062, 276] width 121 height 22
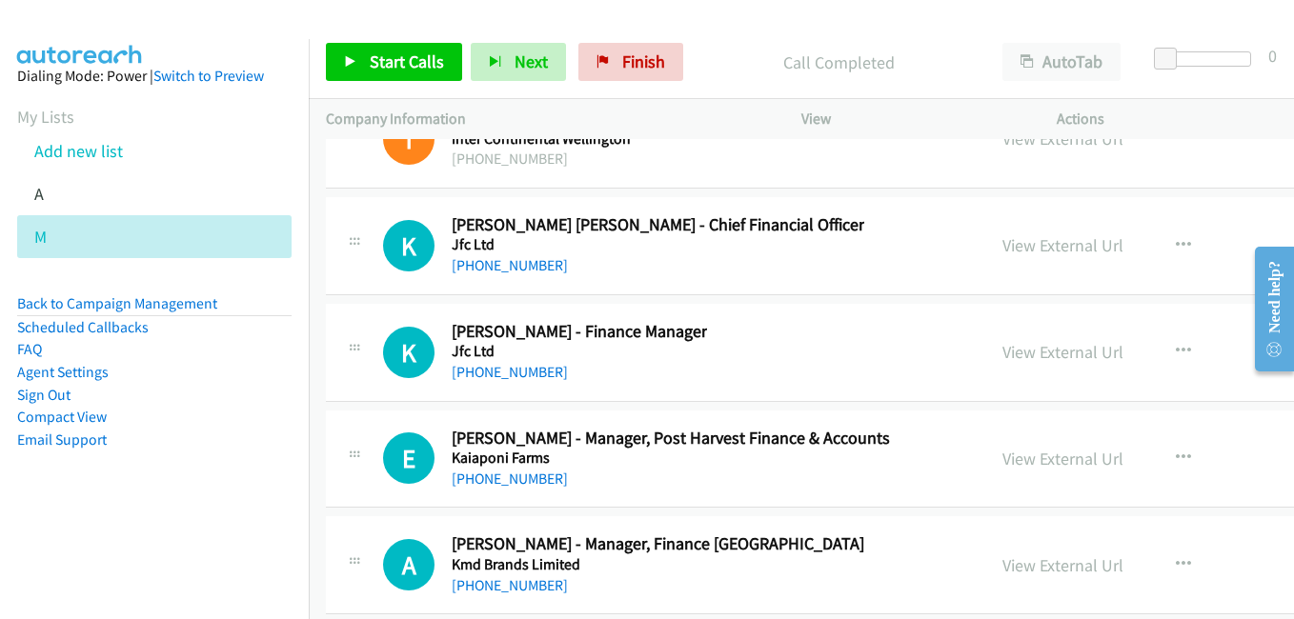
scroll to position [47444, 0]
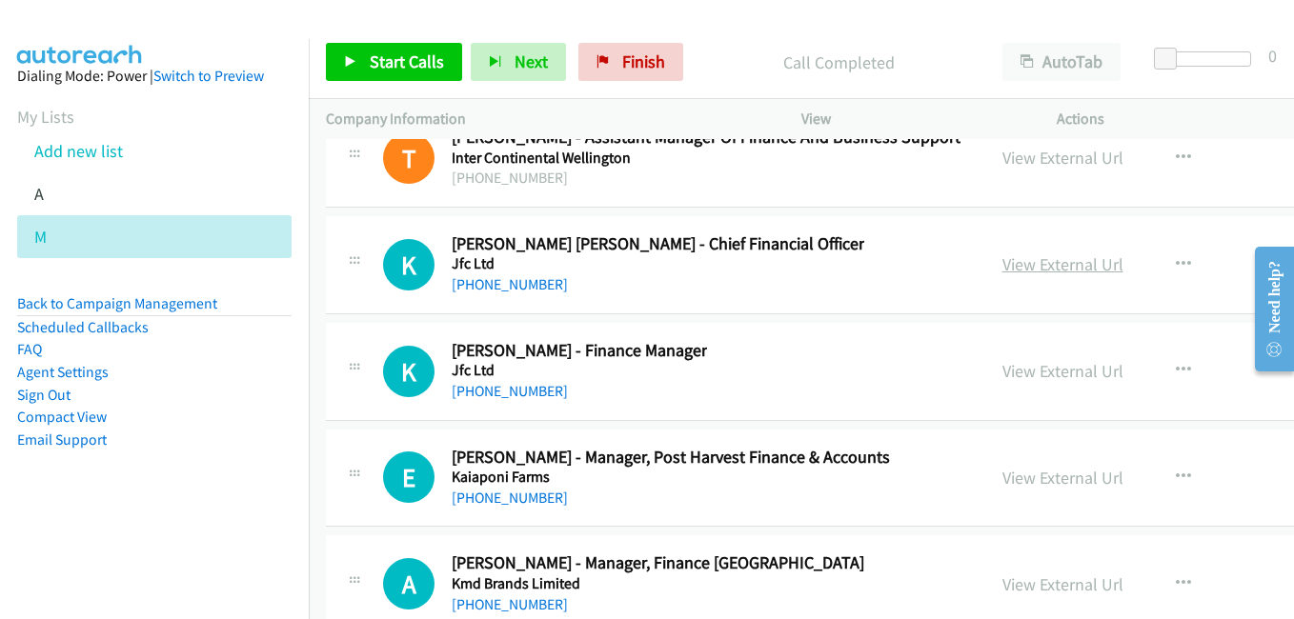
click at [1022, 272] on link "View External Url" at bounding box center [1062, 264] width 121 height 22
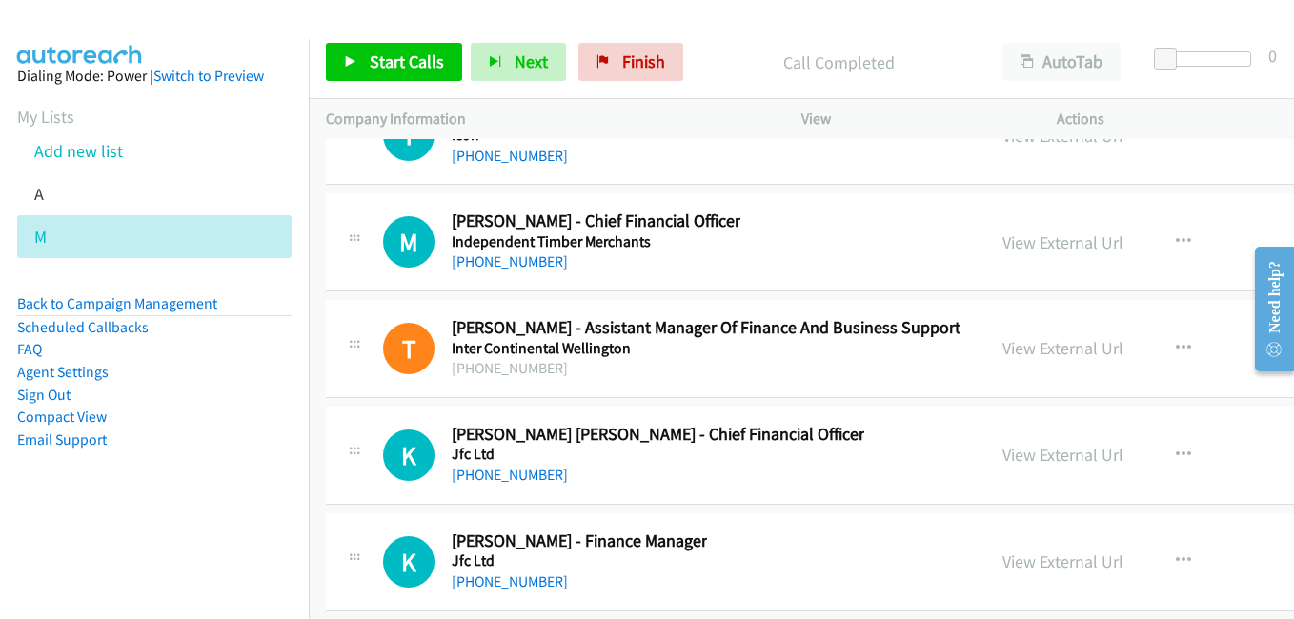
scroll to position [47158, 0]
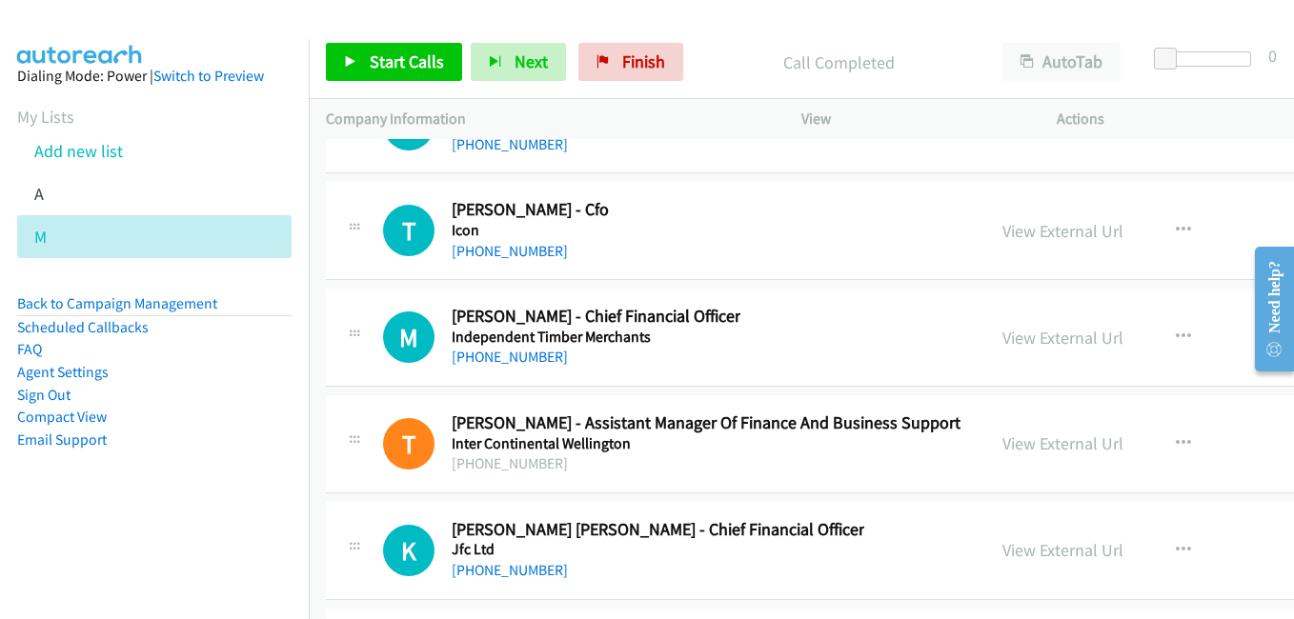
drag, startPoint x: 103, startPoint y: 154, endPoint x: 131, endPoint y: 164, distance: 29.2
click at [103, 154] on link "Add new list" at bounding box center [78, 151] width 89 height 22
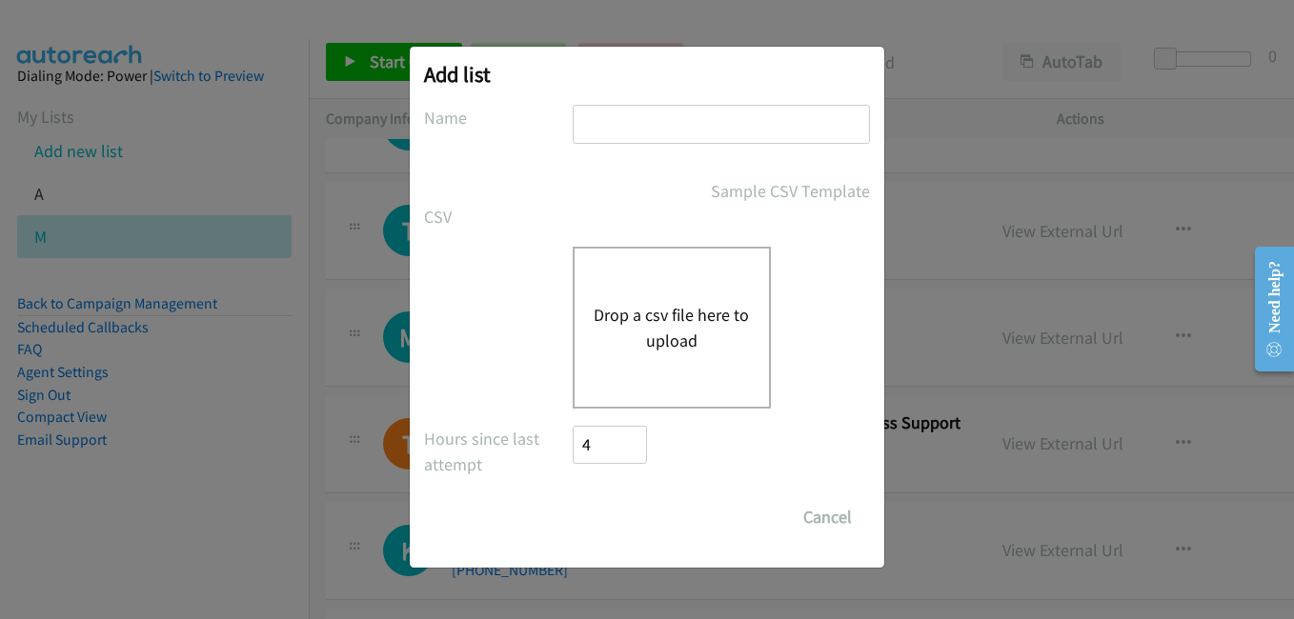
click at [668, 114] on input "text" at bounding box center [721, 124] width 297 height 39
type input "j"
click at [717, 359] on div "Drop a csv file here to upload" at bounding box center [672, 328] width 198 height 162
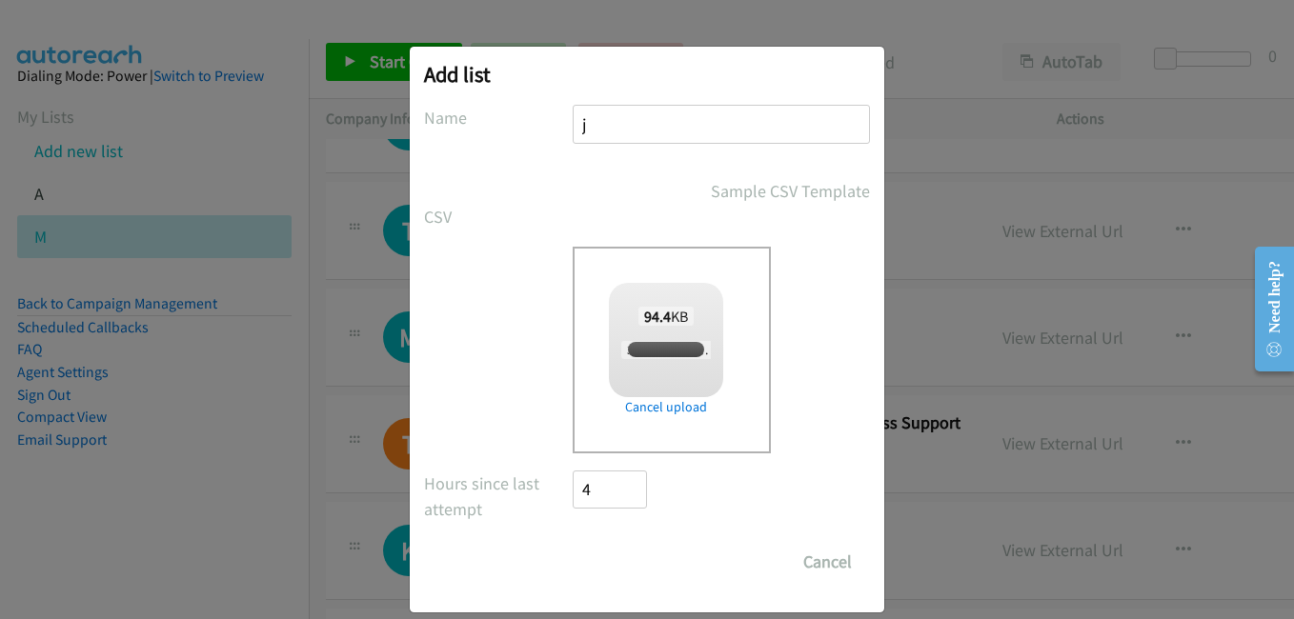
checkbox input "true"
click at [629, 567] on input "Save List" at bounding box center [623, 562] width 100 height 38
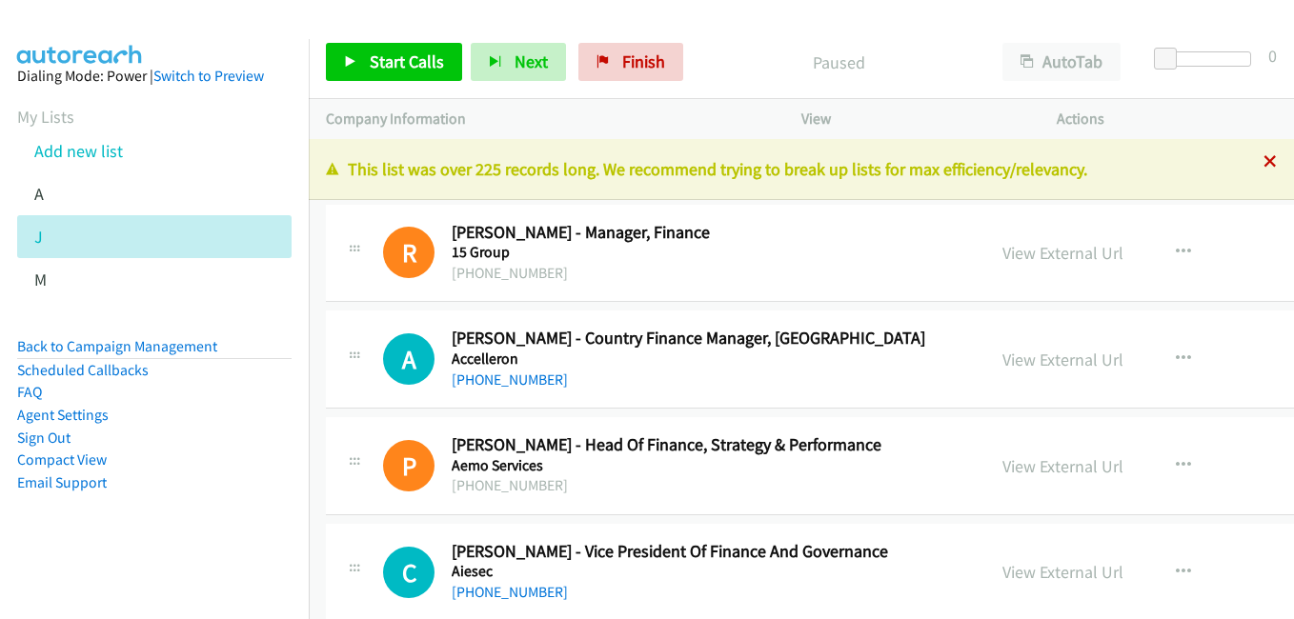
click at [1263, 164] on icon at bounding box center [1269, 162] width 13 height 13
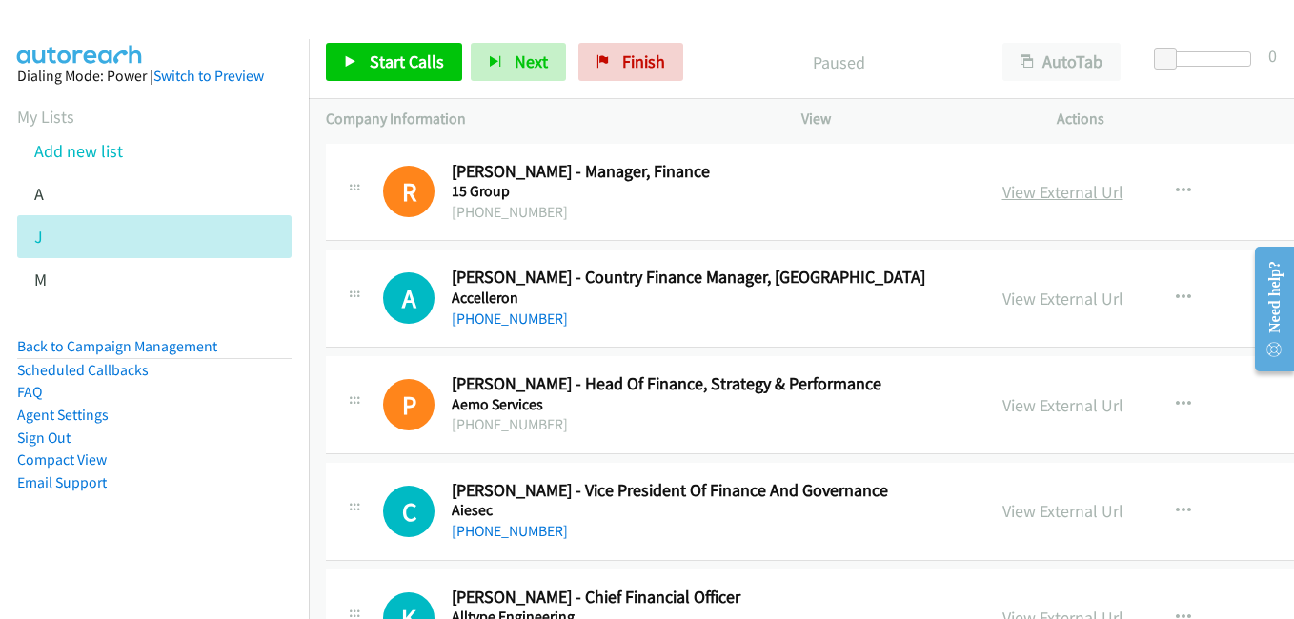
click at [1025, 196] on link "View External Url" at bounding box center [1062, 192] width 121 height 22
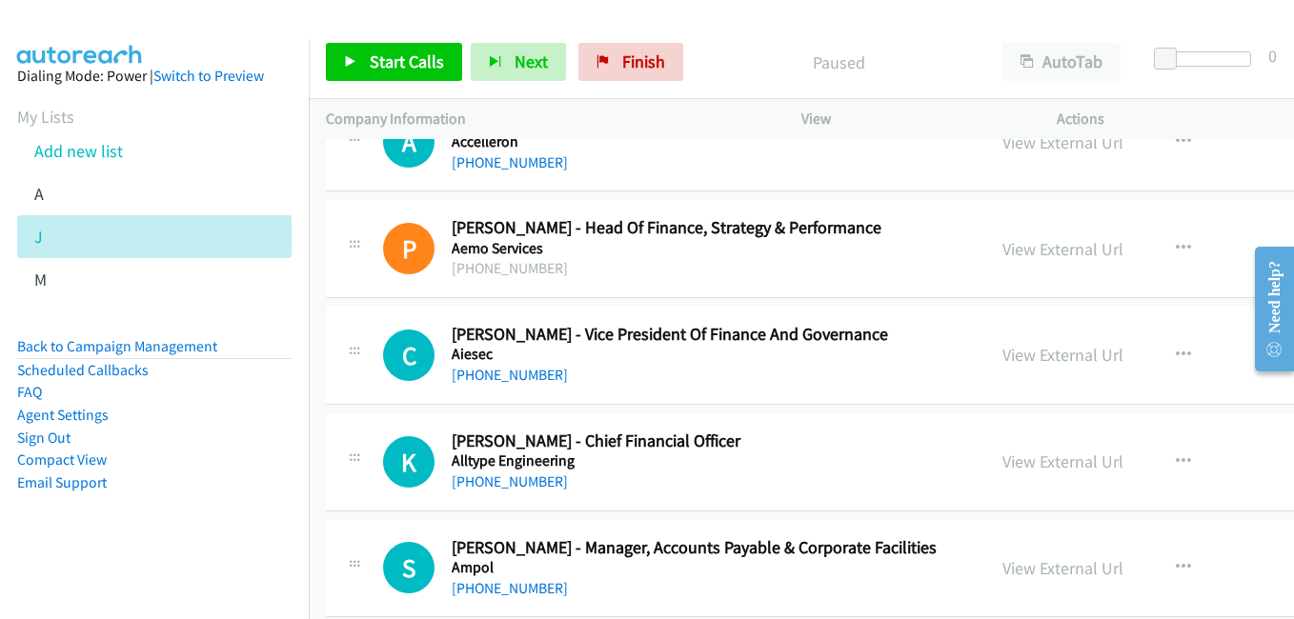
scroll to position [191, 0]
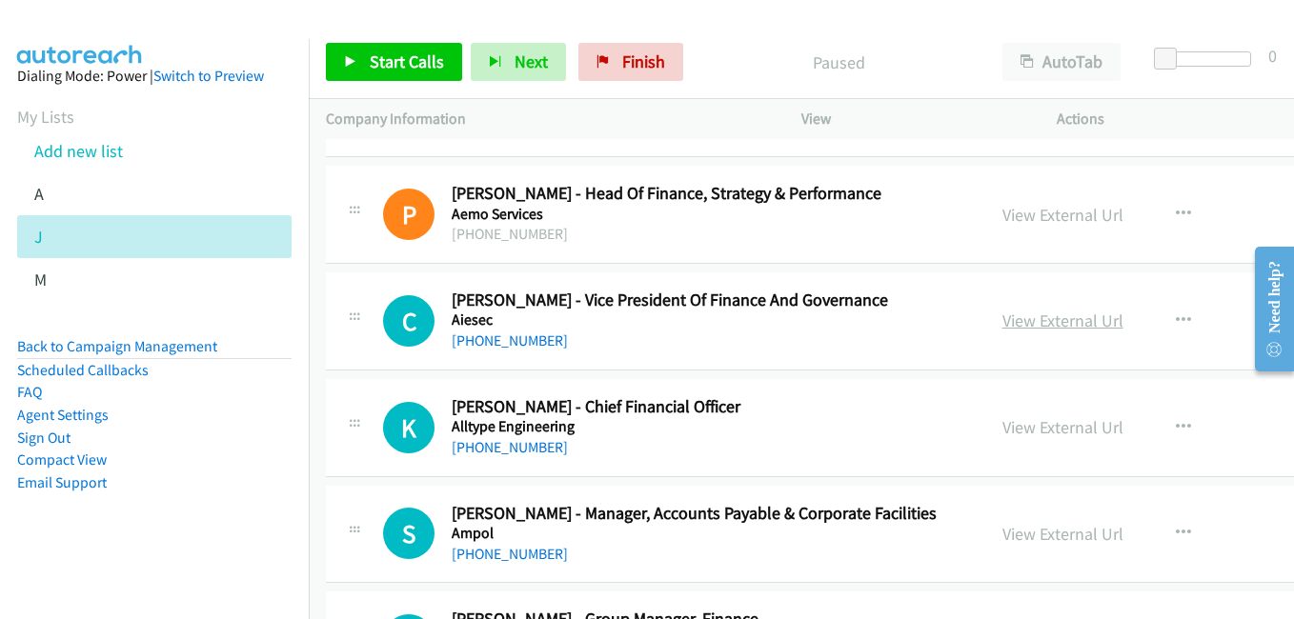
click at [1002, 319] on link "View External Url" at bounding box center [1062, 321] width 121 height 22
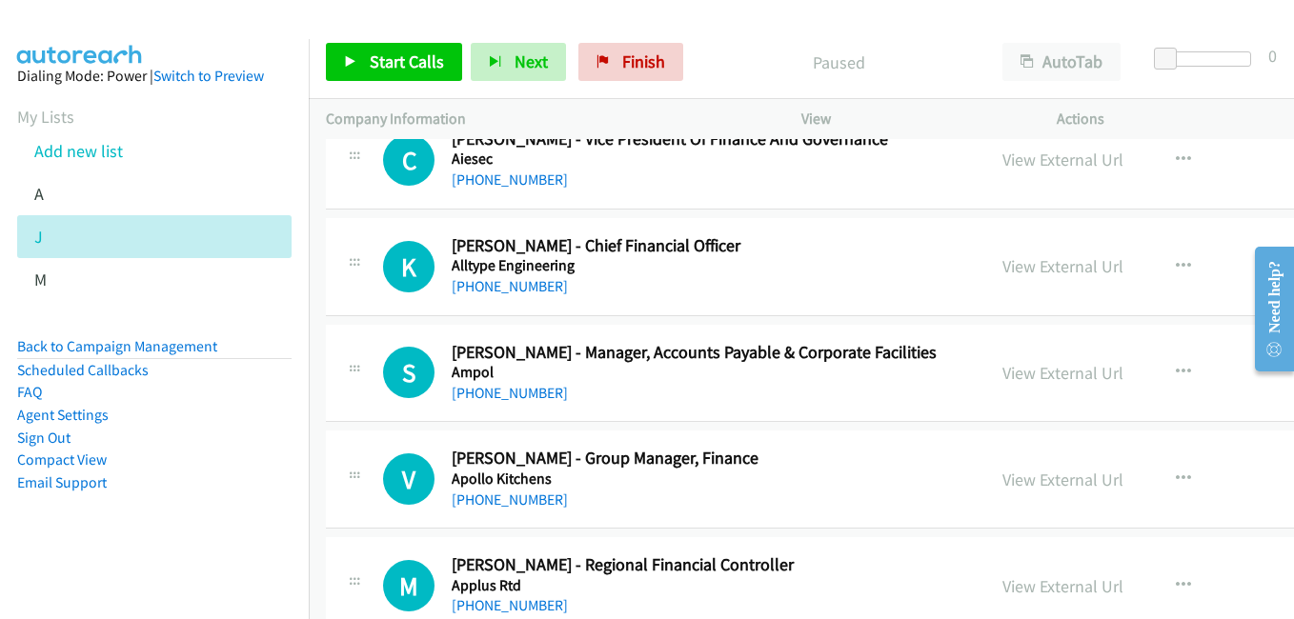
scroll to position [381, 0]
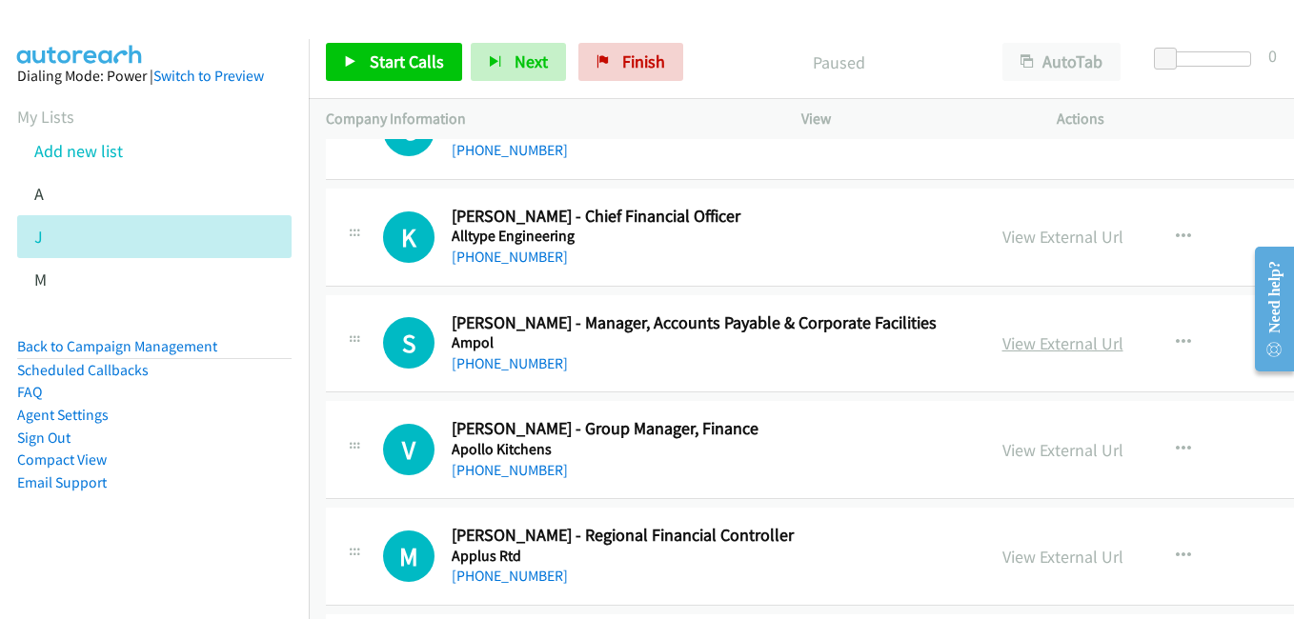
click at [1020, 343] on link "View External Url" at bounding box center [1062, 344] width 121 height 22
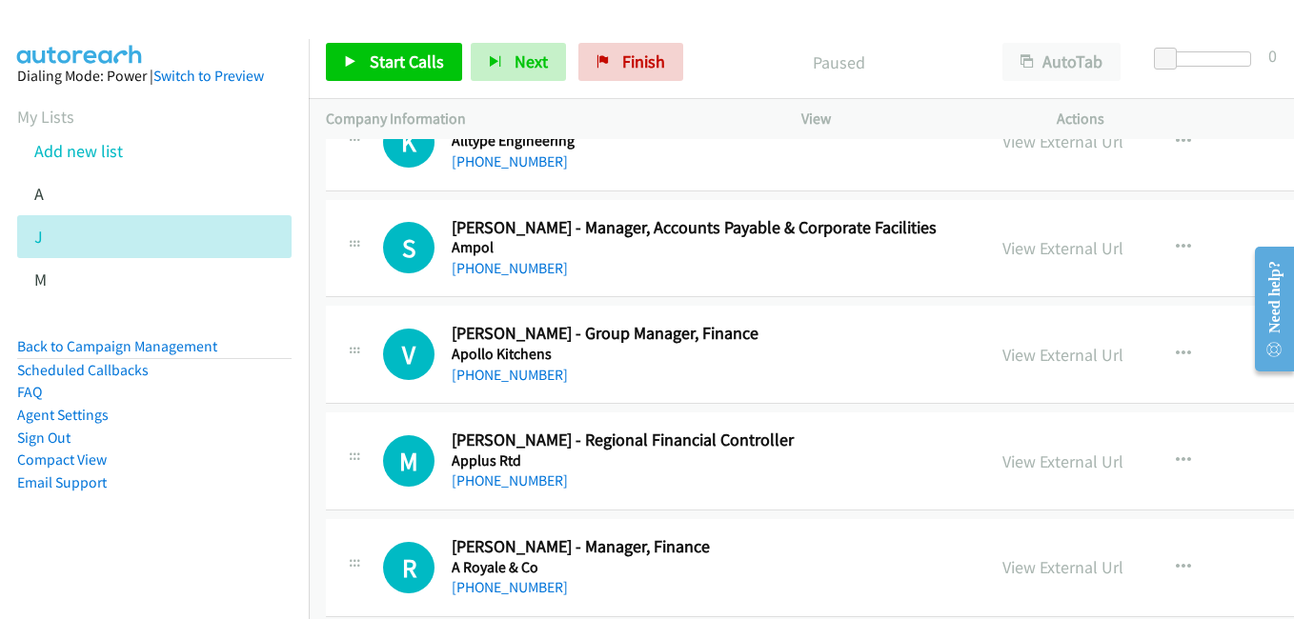
drag, startPoint x: 988, startPoint y: 354, endPoint x: 848, endPoint y: 309, distance: 147.3
click at [1002, 354] on link "View External Url" at bounding box center [1062, 355] width 121 height 22
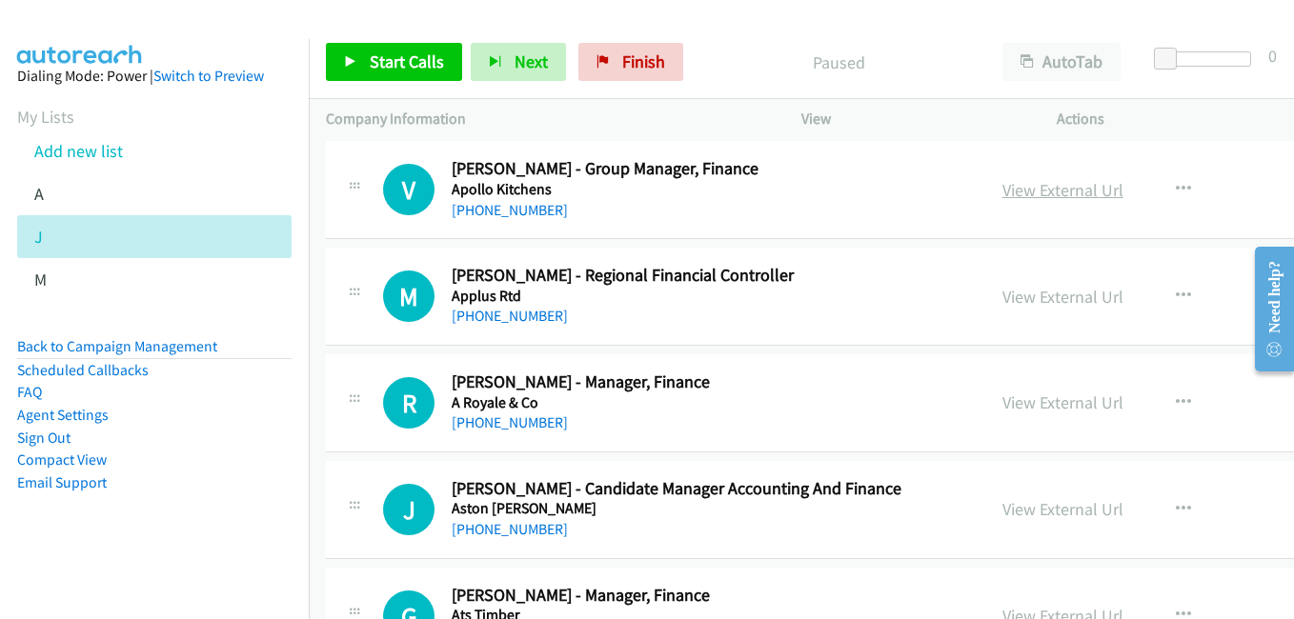
scroll to position [667, 0]
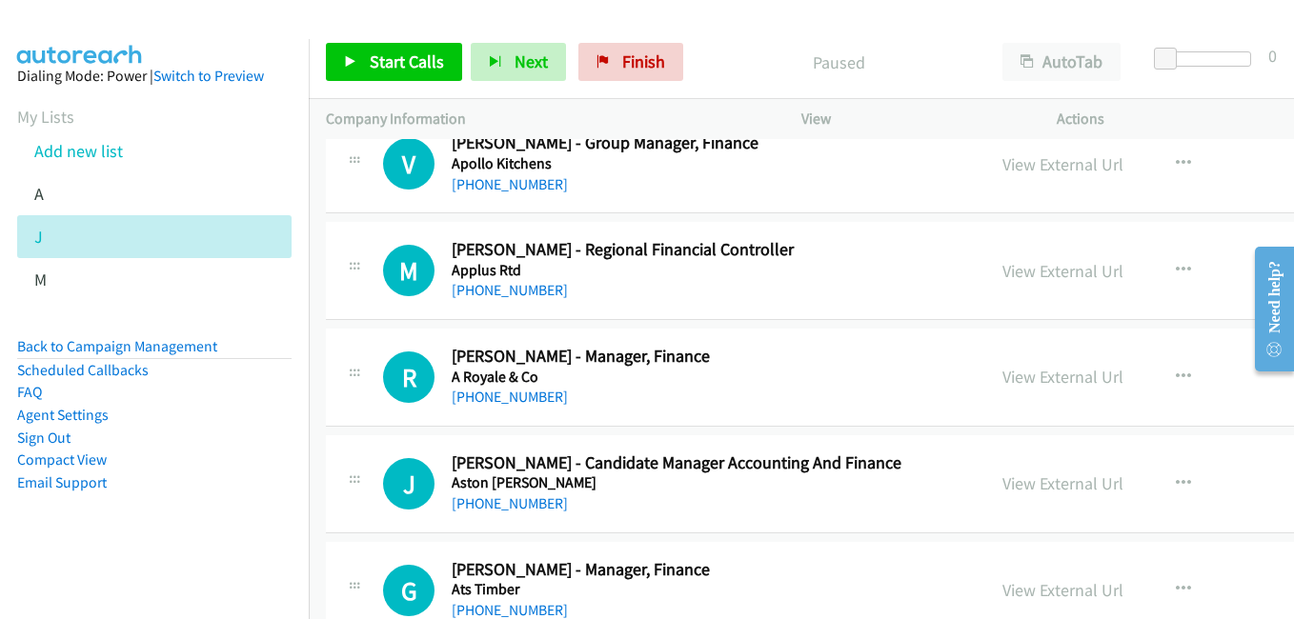
click at [1019, 376] on link "View External Url" at bounding box center [1062, 377] width 121 height 22
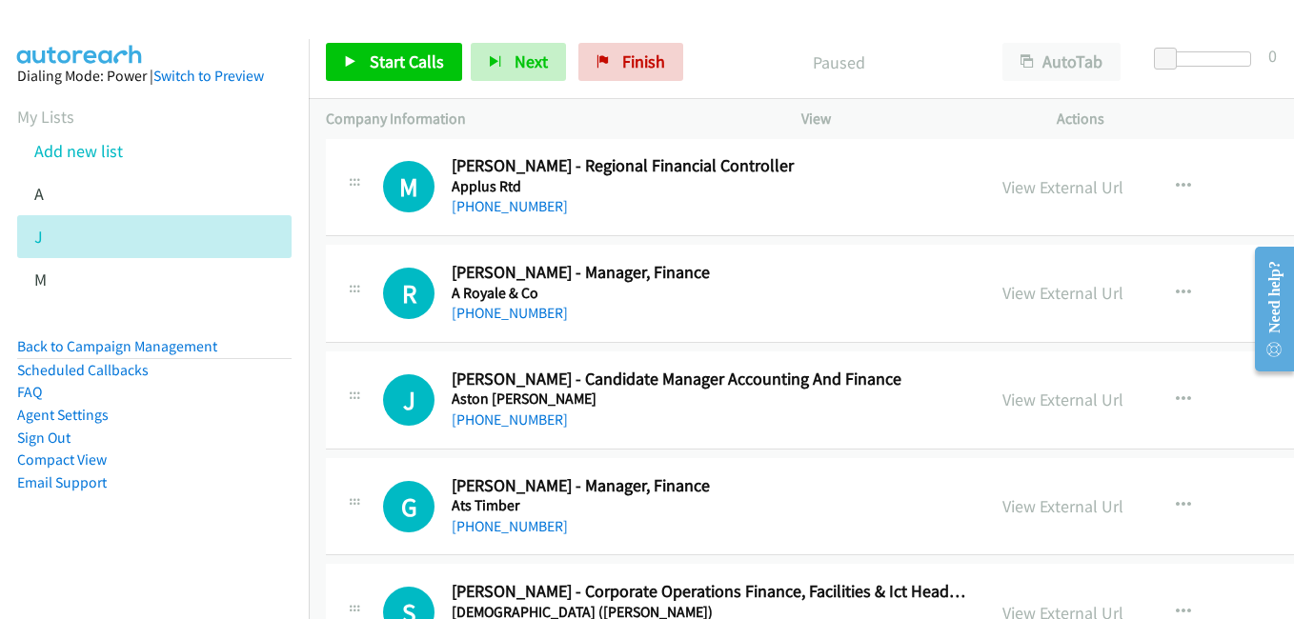
scroll to position [762, 0]
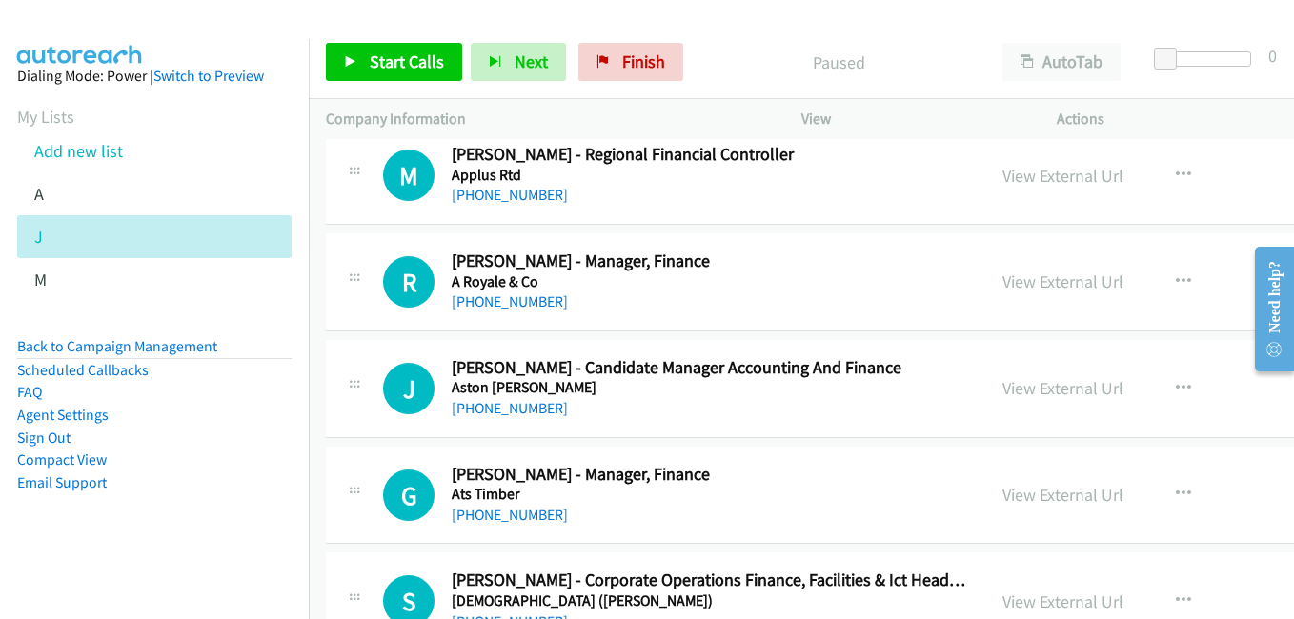
drag, startPoint x: 1008, startPoint y: 385, endPoint x: 783, endPoint y: 294, distance: 242.4
click at [1008, 385] on link "View External Url" at bounding box center [1062, 388] width 121 height 22
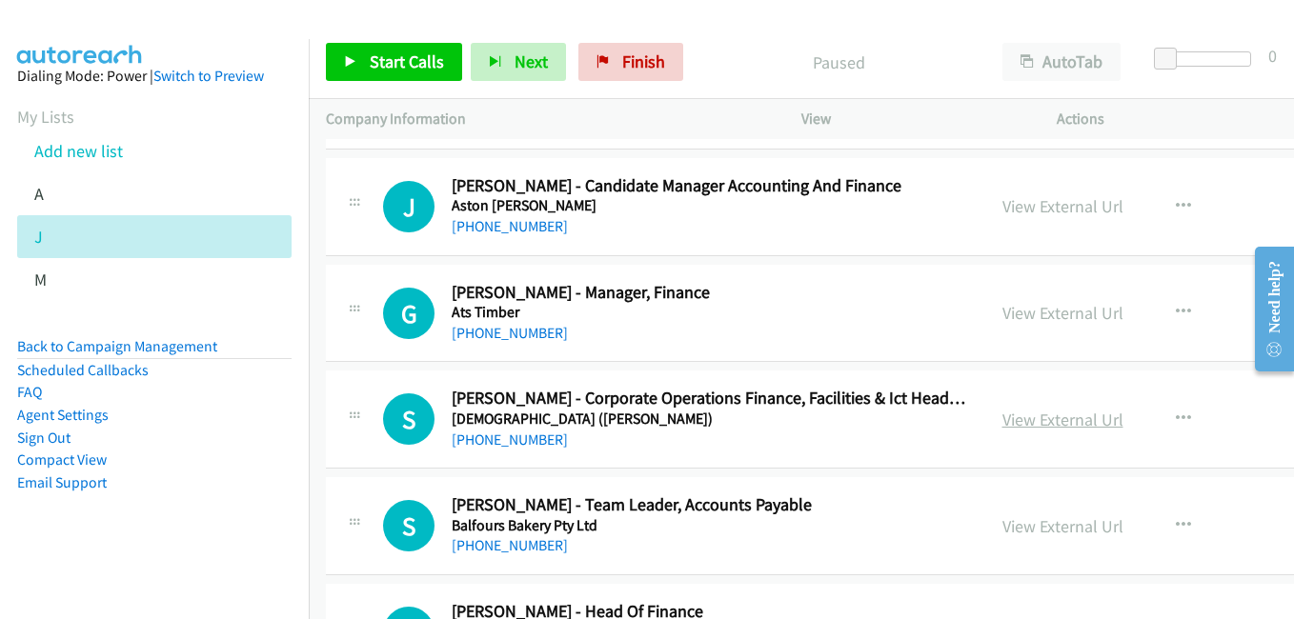
scroll to position [953, 0]
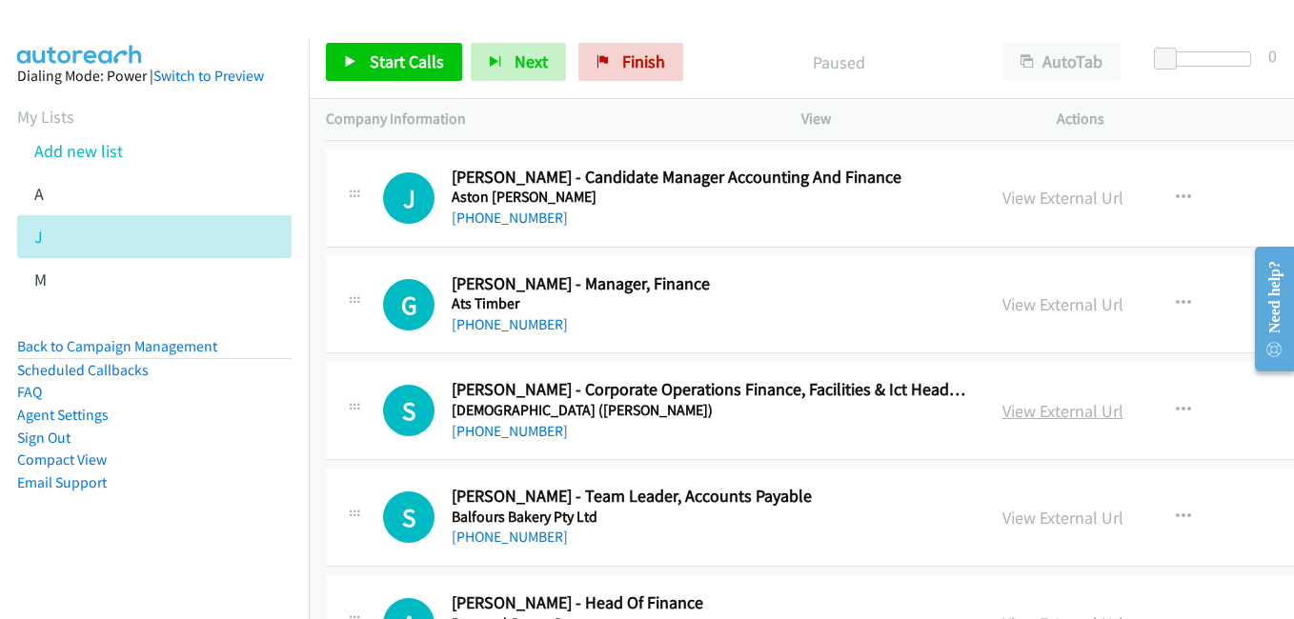
click at [1019, 414] on link "View External Url" at bounding box center [1062, 411] width 121 height 22
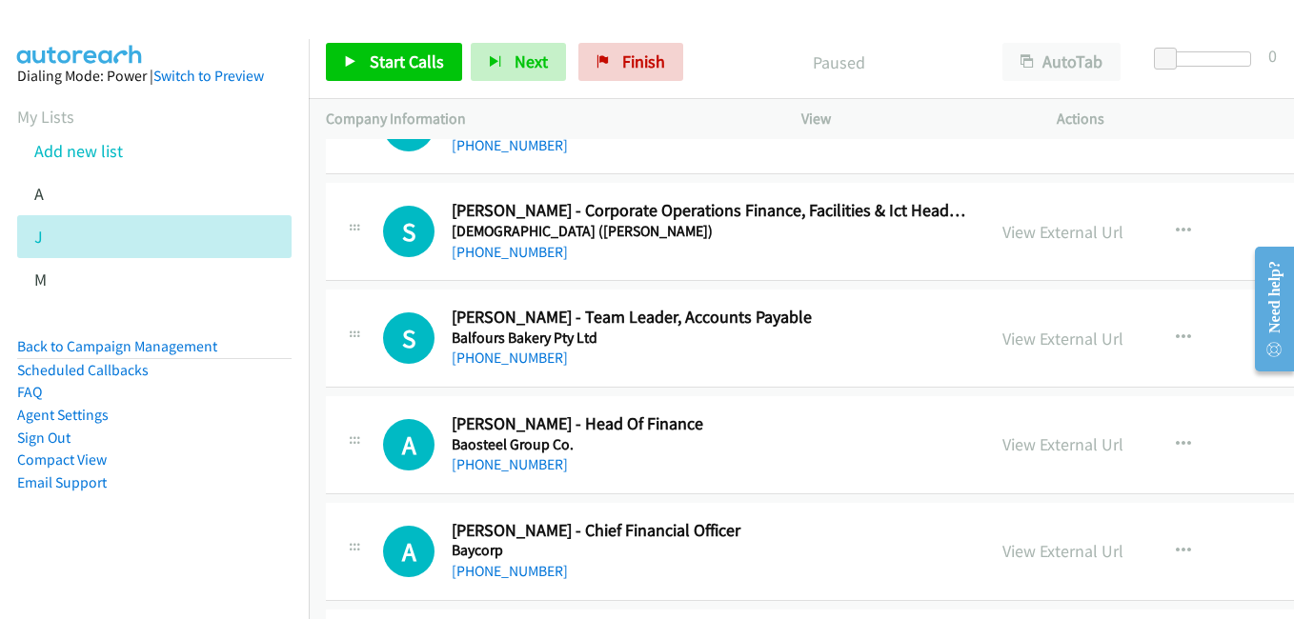
scroll to position [1143, 0]
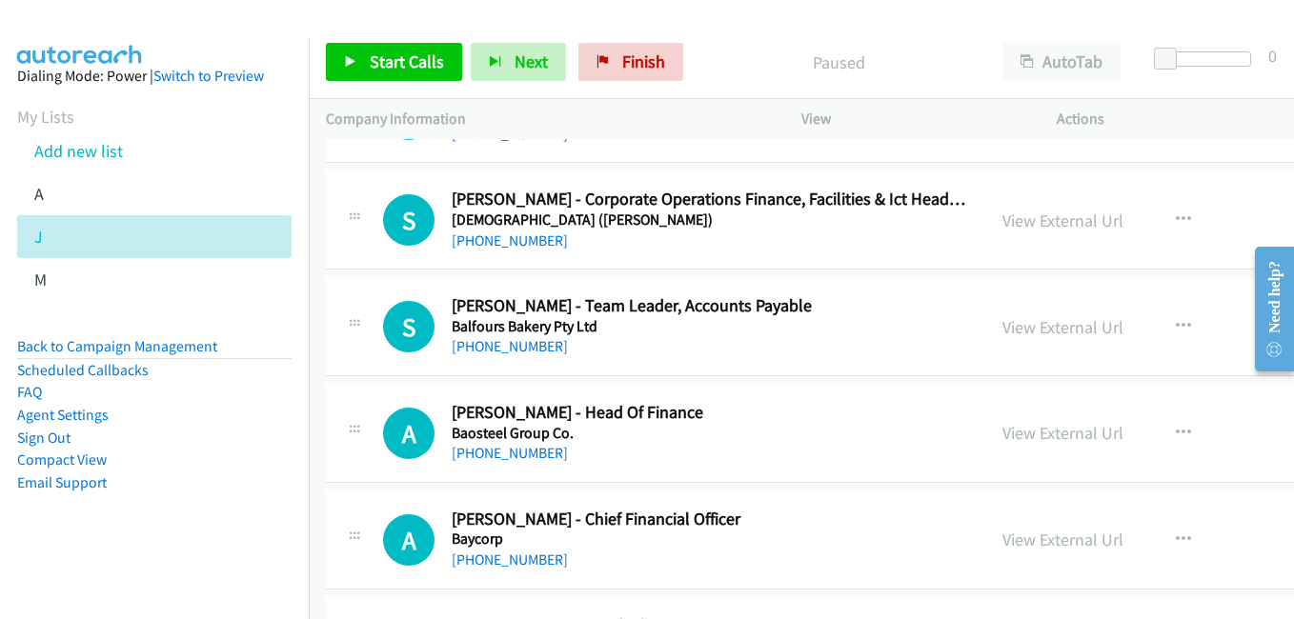
drag, startPoint x: 998, startPoint y: 438, endPoint x: 674, endPoint y: 193, distance: 406.1
click at [1002, 438] on link "View External Url" at bounding box center [1062, 433] width 121 height 22
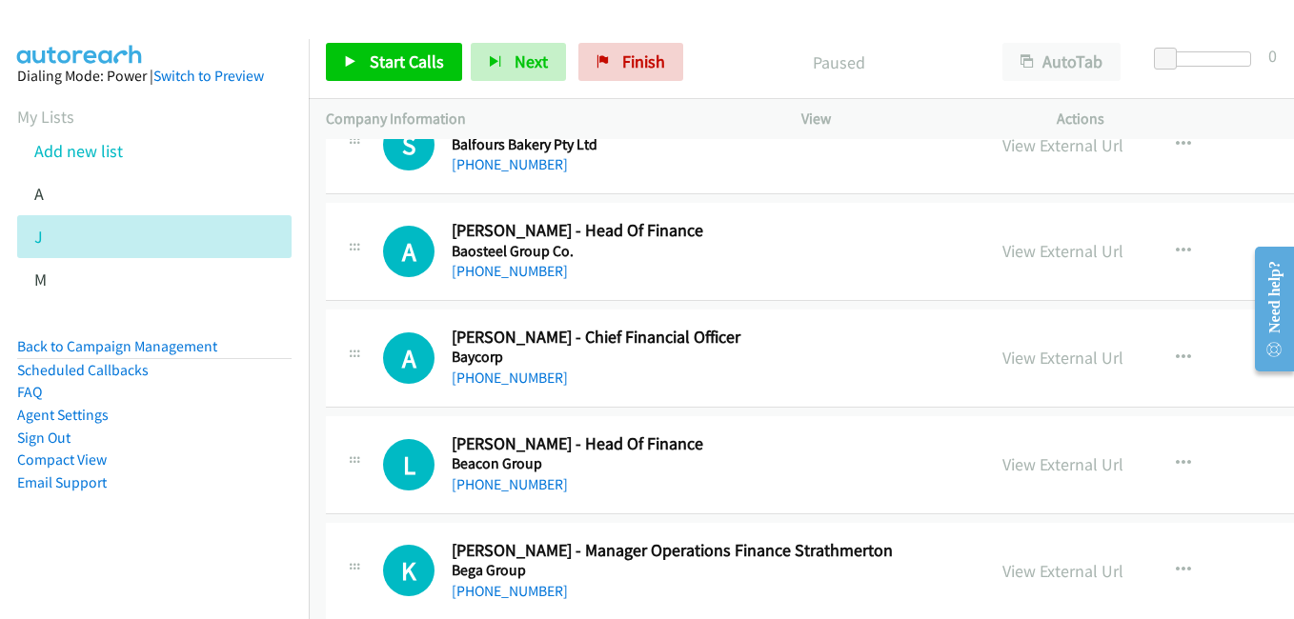
scroll to position [1334, 0]
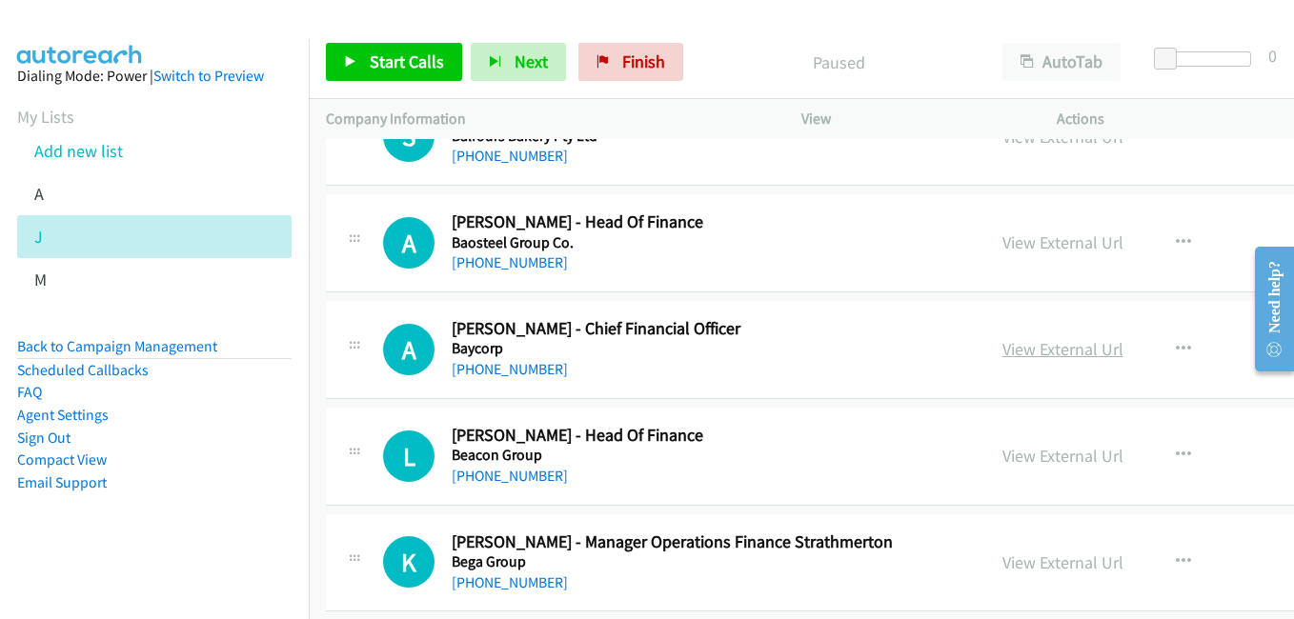
click at [1002, 347] on link "View External Url" at bounding box center [1062, 349] width 121 height 22
drag, startPoint x: 994, startPoint y: 455, endPoint x: 977, endPoint y: 445, distance: 19.6
click at [1002, 455] on link "View External Url" at bounding box center [1062, 456] width 121 height 22
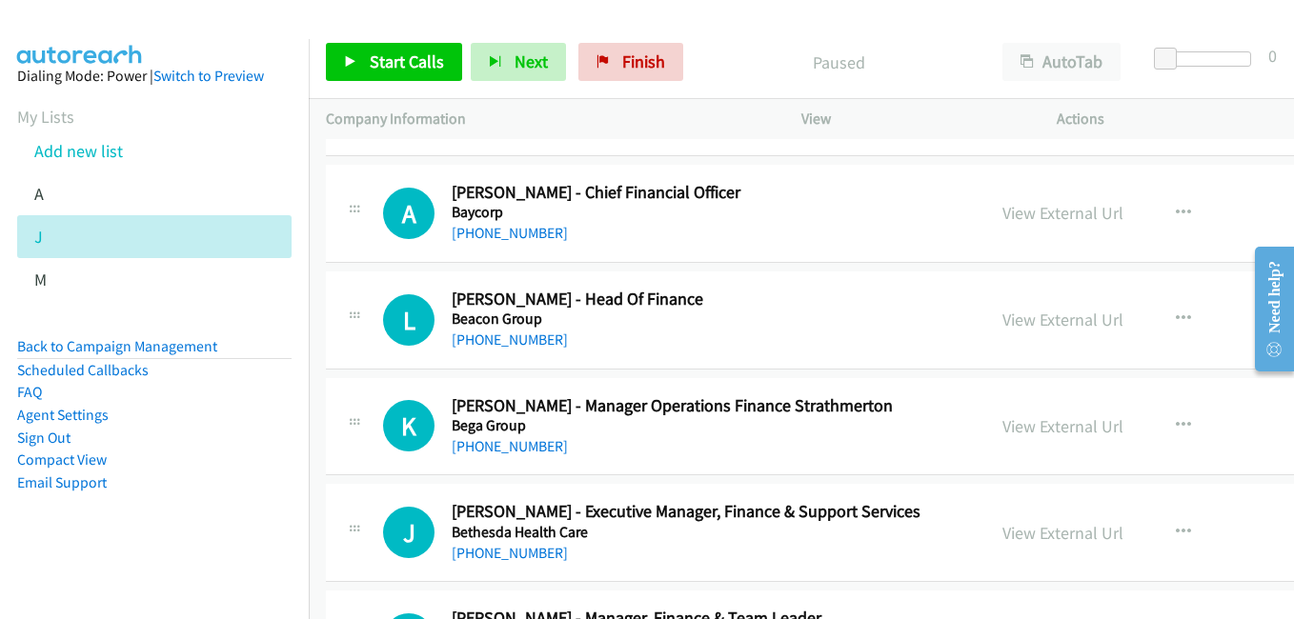
scroll to position [1620, 0]
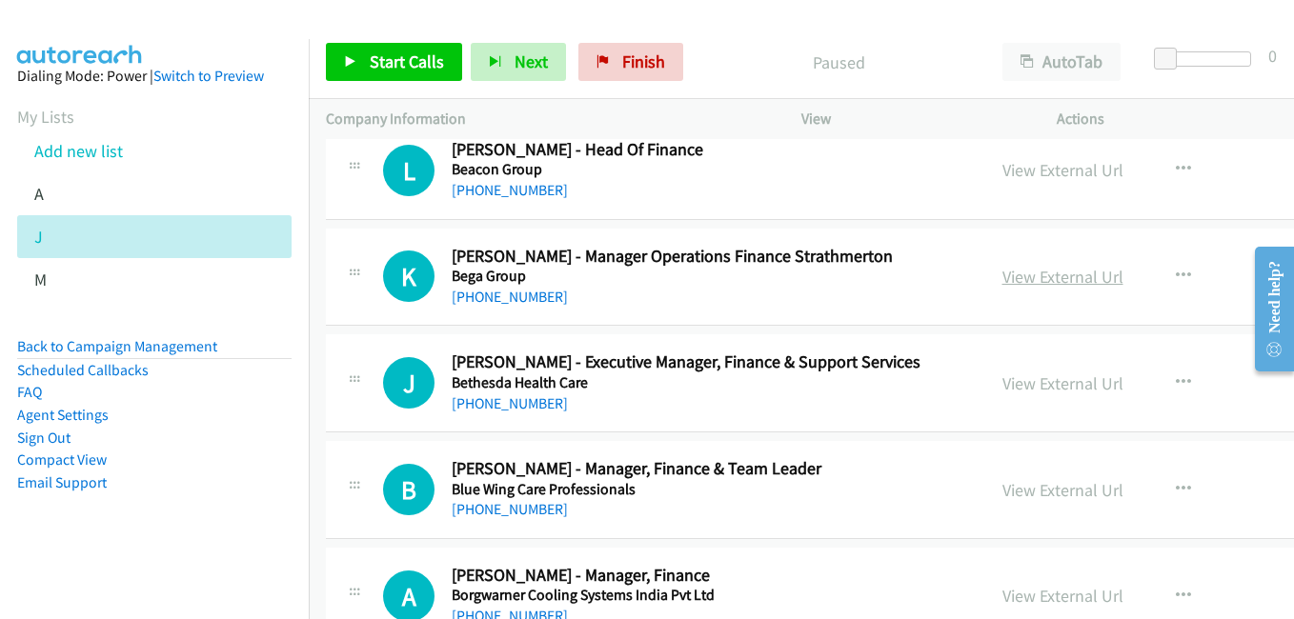
click at [1005, 281] on link "View External Url" at bounding box center [1062, 277] width 121 height 22
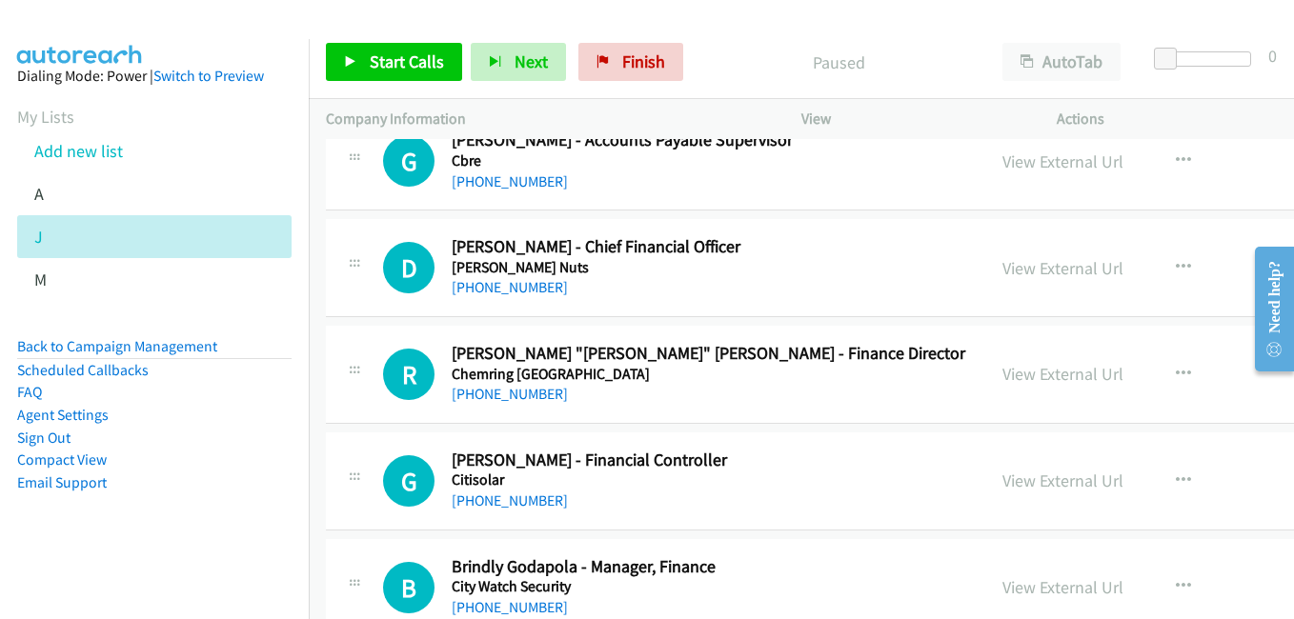
scroll to position [2382, 0]
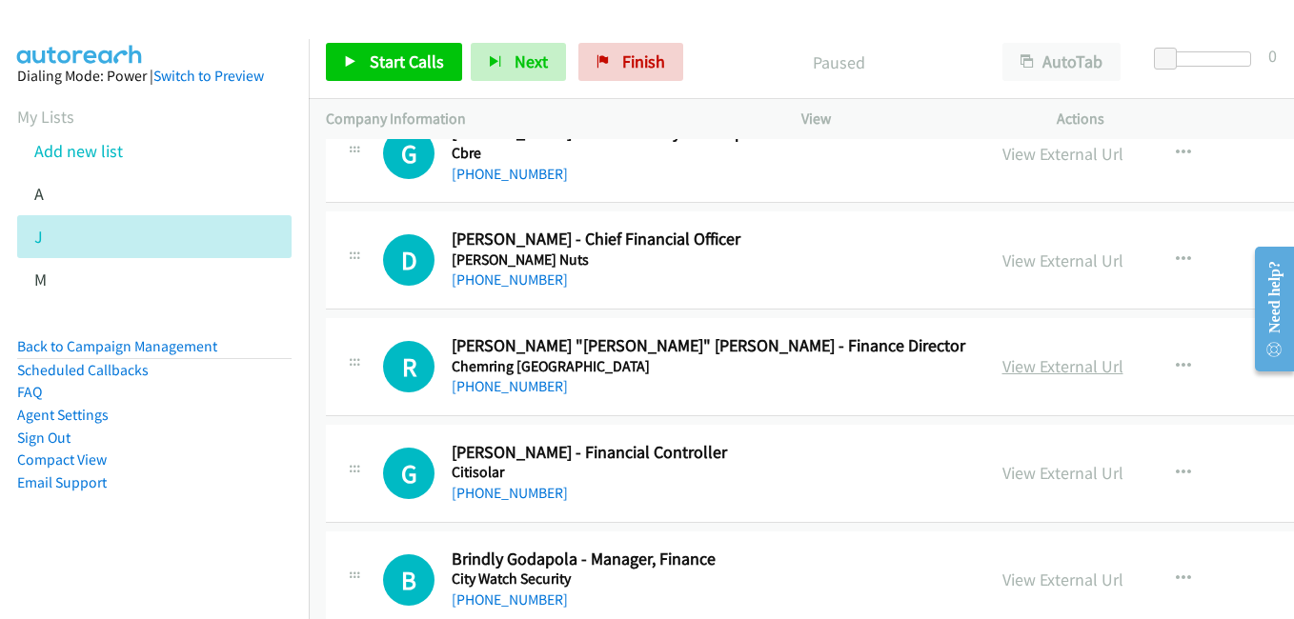
click at [1002, 367] on link "View External Url" at bounding box center [1062, 366] width 121 height 22
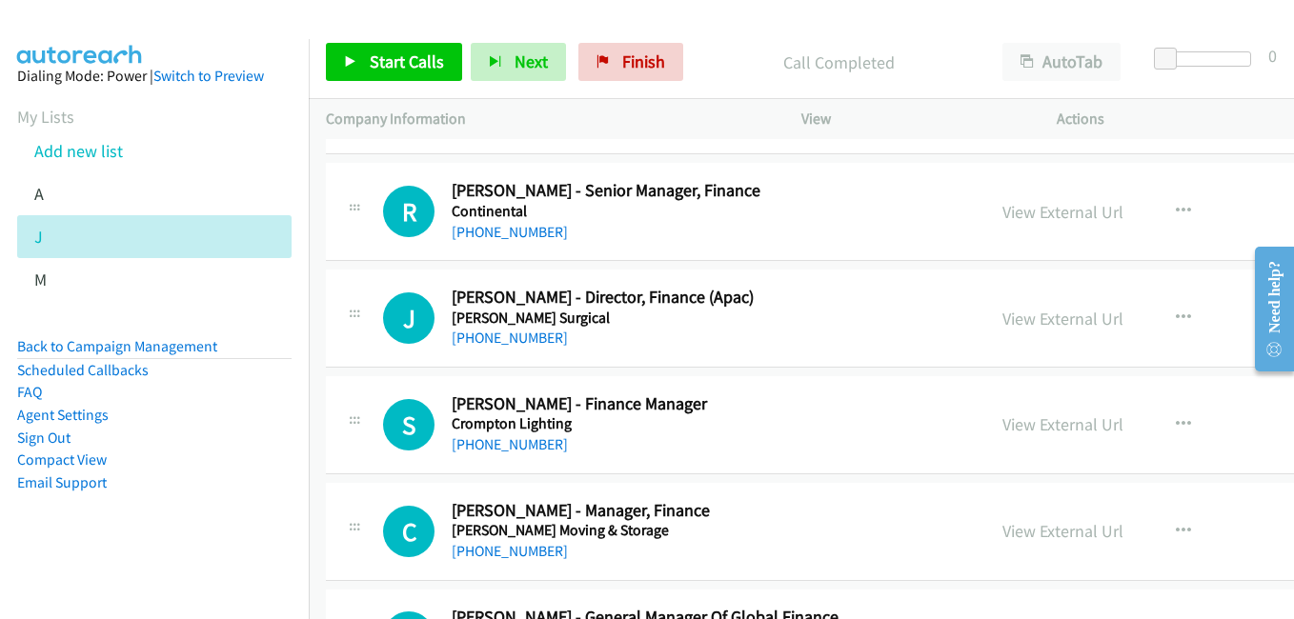
scroll to position [3526, 0]
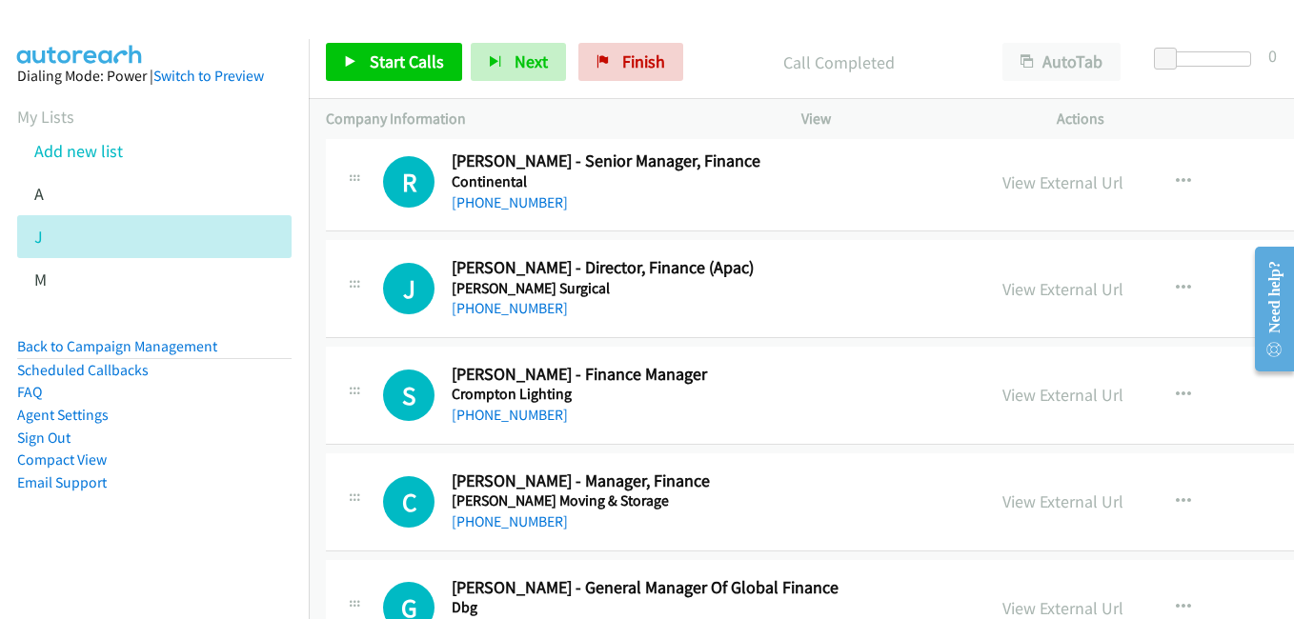
drag, startPoint x: 991, startPoint y: 293, endPoint x: 916, endPoint y: 269, distance: 79.2
click at [1002, 293] on link "View External Url" at bounding box center [1062, 289] width 121 height 22
drag, startPoint x: 998, startPoint y: 405, endPoint x: 865, endPoint y: 364, distance: 138.6
click at [1002, 405] on link "View External Url" at bounding box center [1062, 395] width 121 height 22
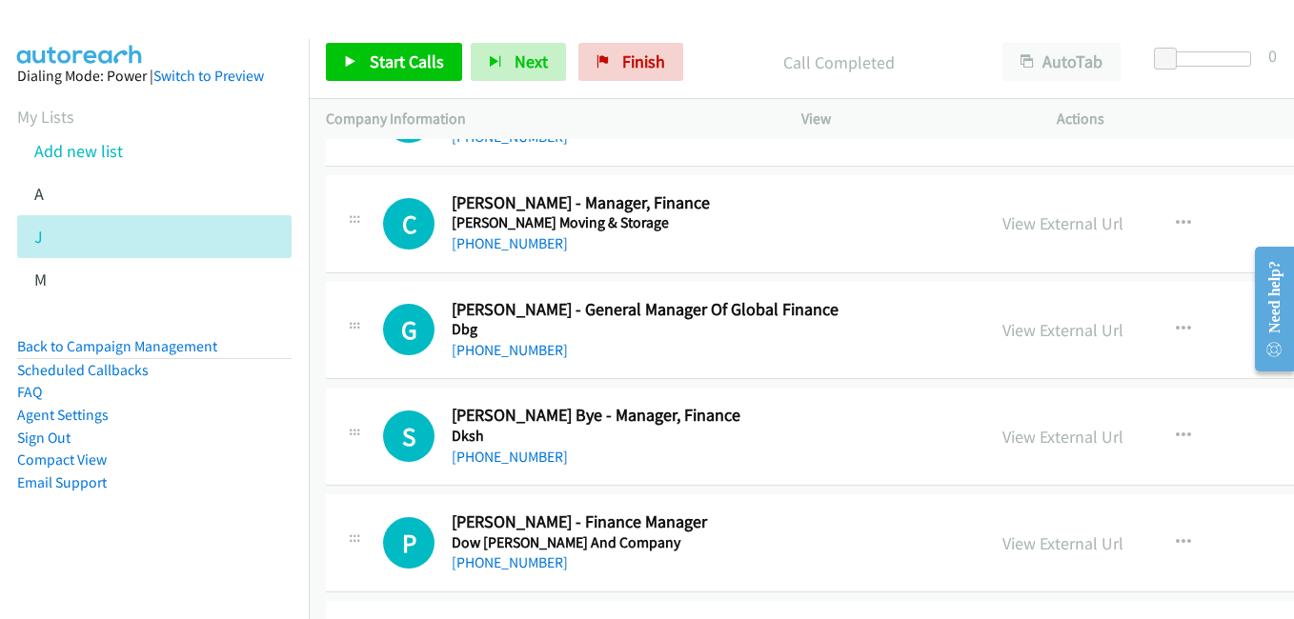
scroll to position [3811, 0]
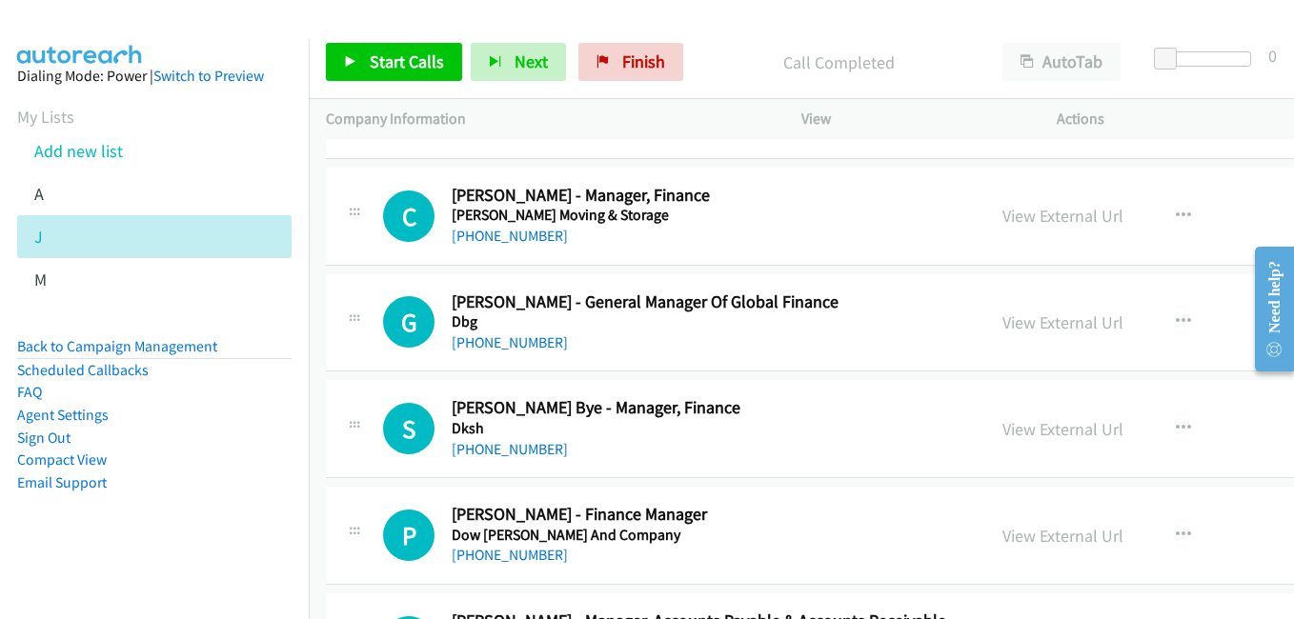
drag, startPoint x: 990, startPoint y: 313, endPoint x: 970, endPoint y: 296, distance: 25.7
click at [1002, 313] on link "View External Url" at bounding box center [1062, 323] width 121 height 22
drag, startPoint x: 1025, startPoint y: 433, endPoint x: 972, endPoint y: 400, distance: 62.4
click at [1025, 433] on link "View External Url" at bounding box center [1062, 429] width 121 height 22
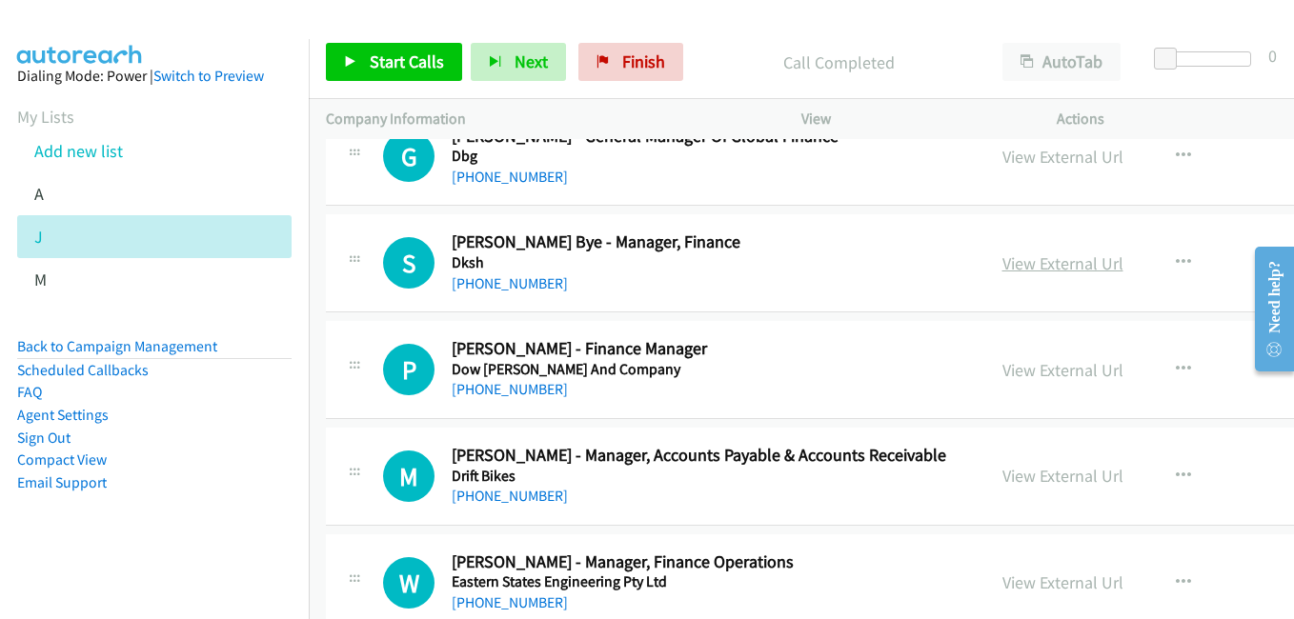
scroll to position [4002, 0]
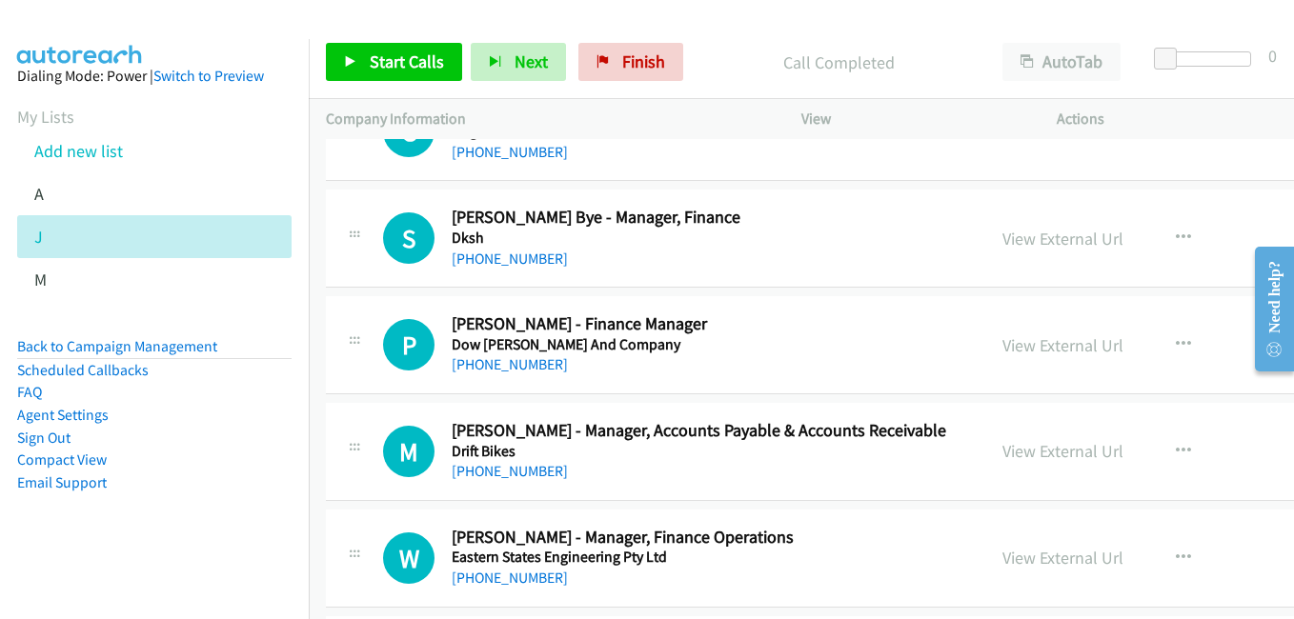
click at [1002, 349] on link "View External Url" at bounding box center [1062, 345] width 121 height 22
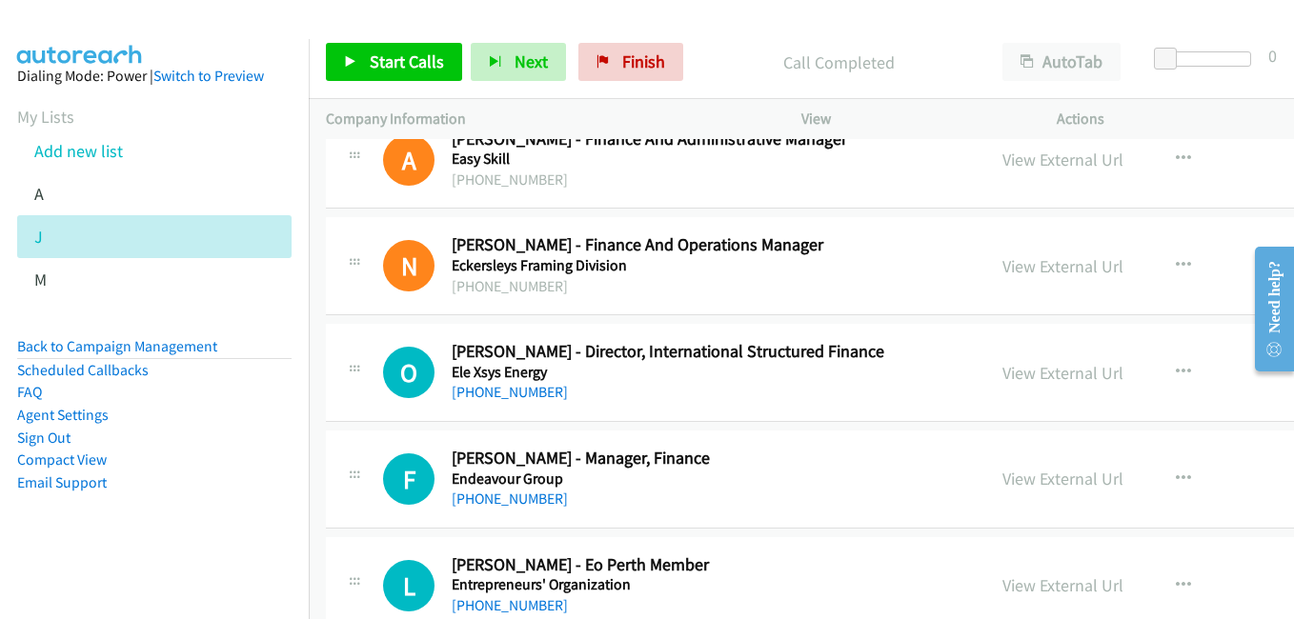
scroll to position [4574, 0]
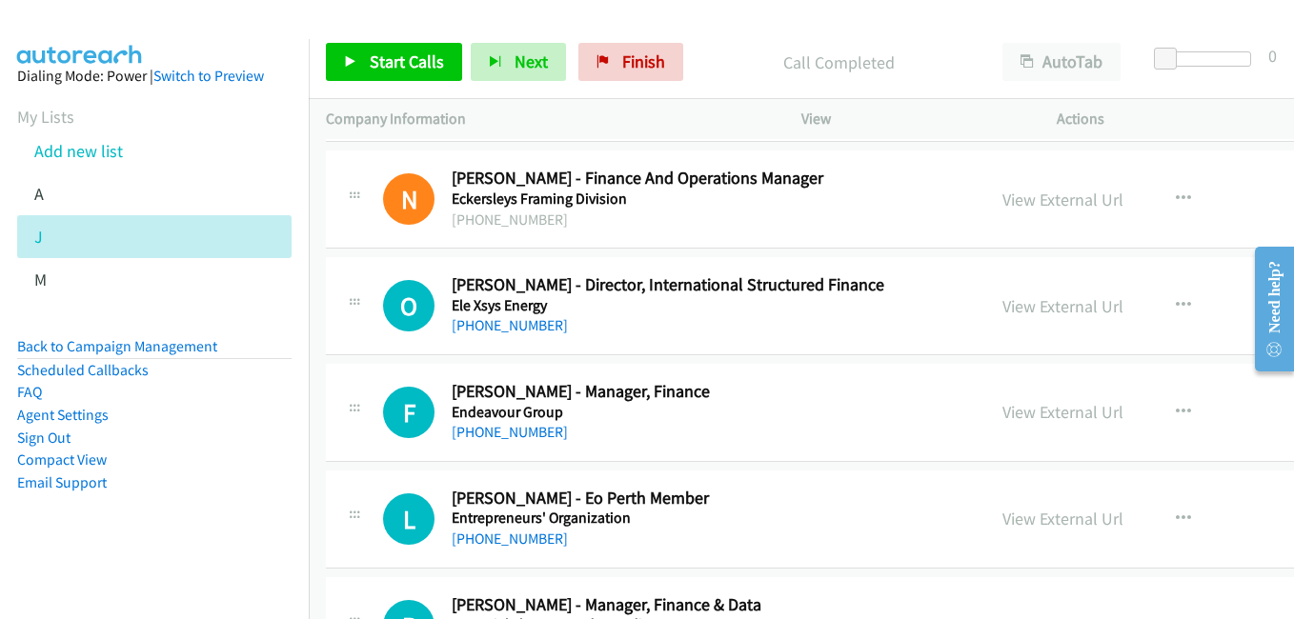
drag, startPoint x: 992, startPoint y: 304, endPoint x: 819, endPoint y: 257, distance: 178.7
click at [1002, 304] on link "View External Url" at bounding box center [1062, 306] width 121 height 22
drag, startPoint x: 994, startPoint y: 420, endPoint x: 1015, endPoint y: 417, distance: 21.2
click at [1002, 420] on link "View External Url" at bounding box center [1062, 412] width 121 height 22
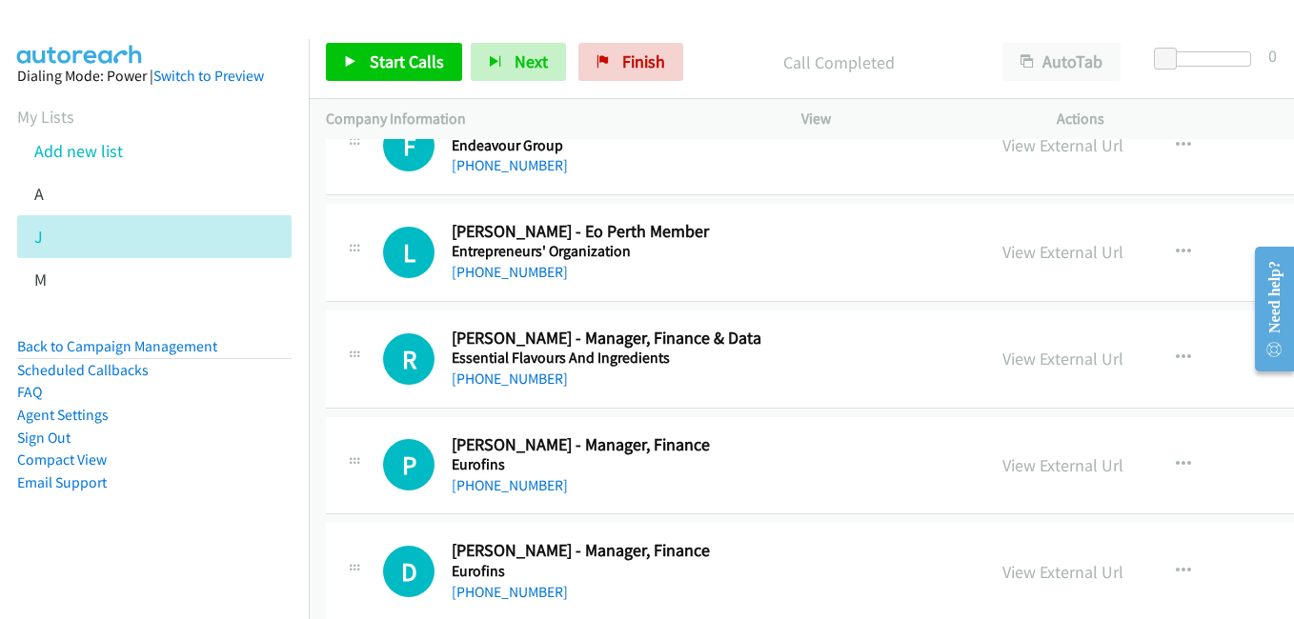
scroll to position [4859, 0]
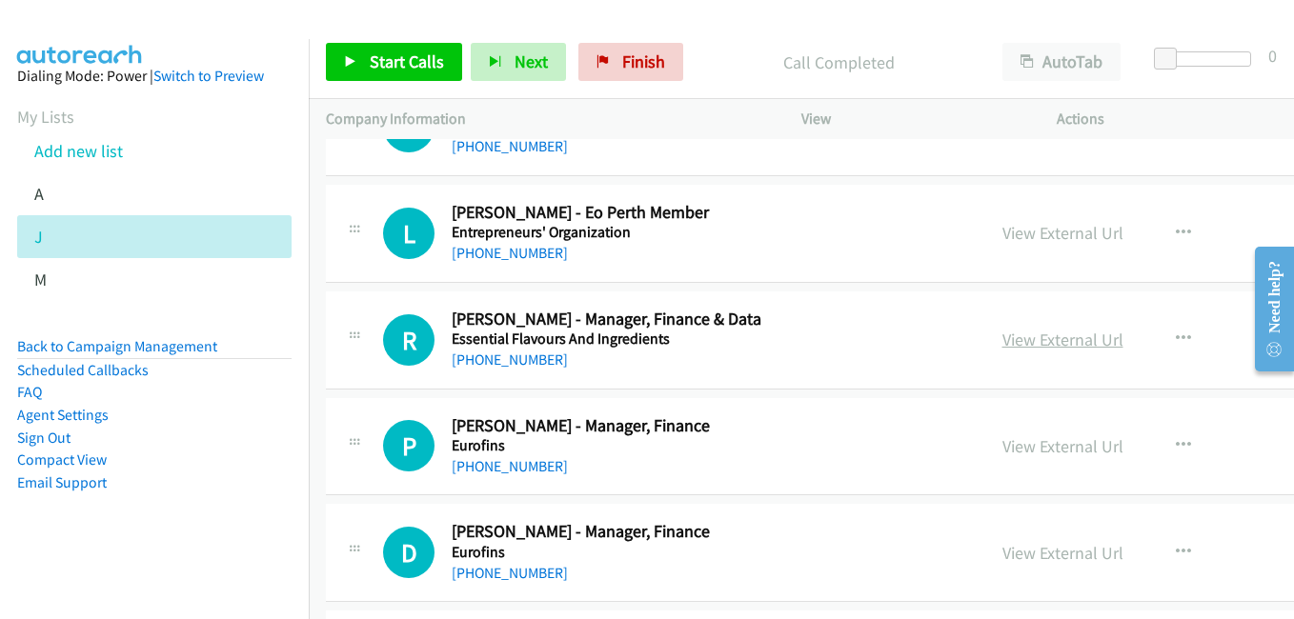
click at [1002, 340] on link "View External Url" at bounding box center [1062, 340] width 121 height 22
click at [1024, 445] on link "View External Url" at bounding box center [1062, 446] width 121 height 22
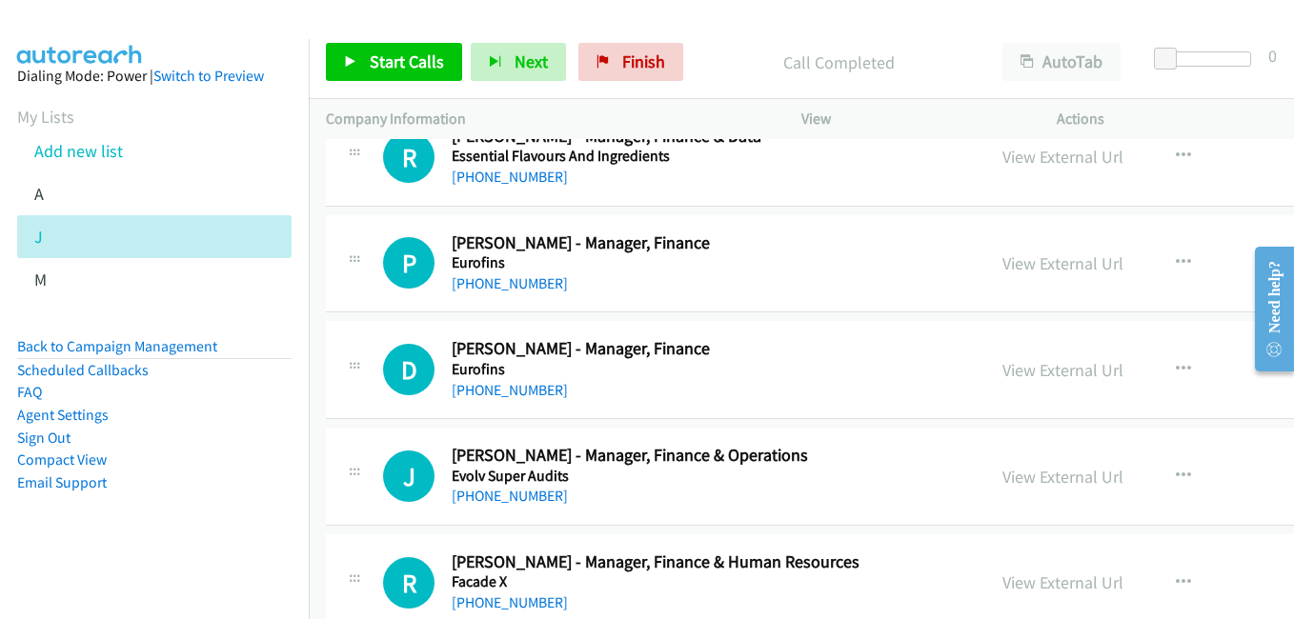
scroll to position [5050, 0]
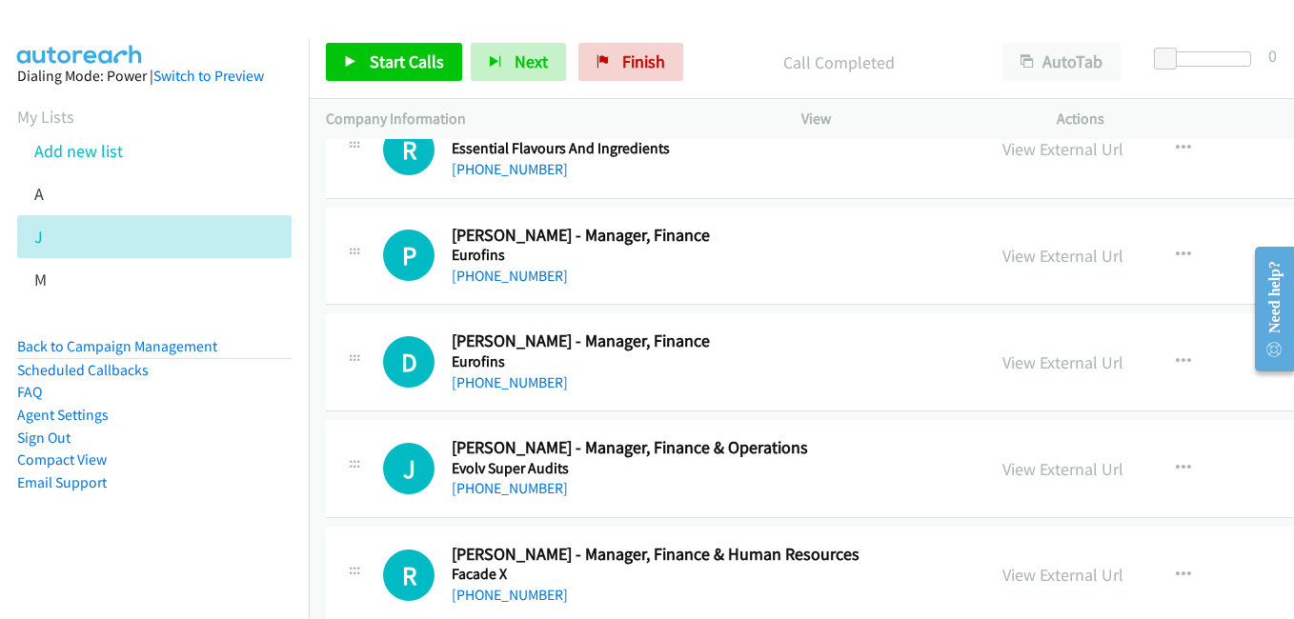
drag, startPoint x: 992, startPoint y: 370, endPoint x: 805, endPoint y: 297, distance: 200.3
click at [1002, 370] on link "View External Url" at bounding box center [1062, 363] width 121 height 22
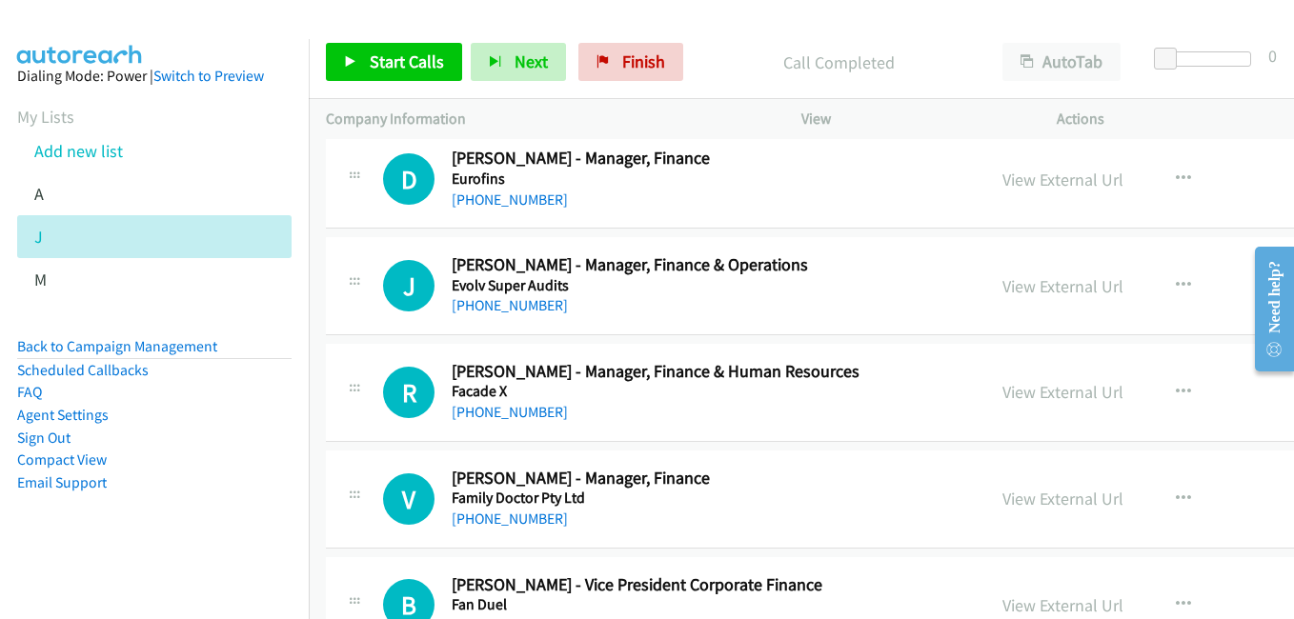
scroll to position [5241, 0]
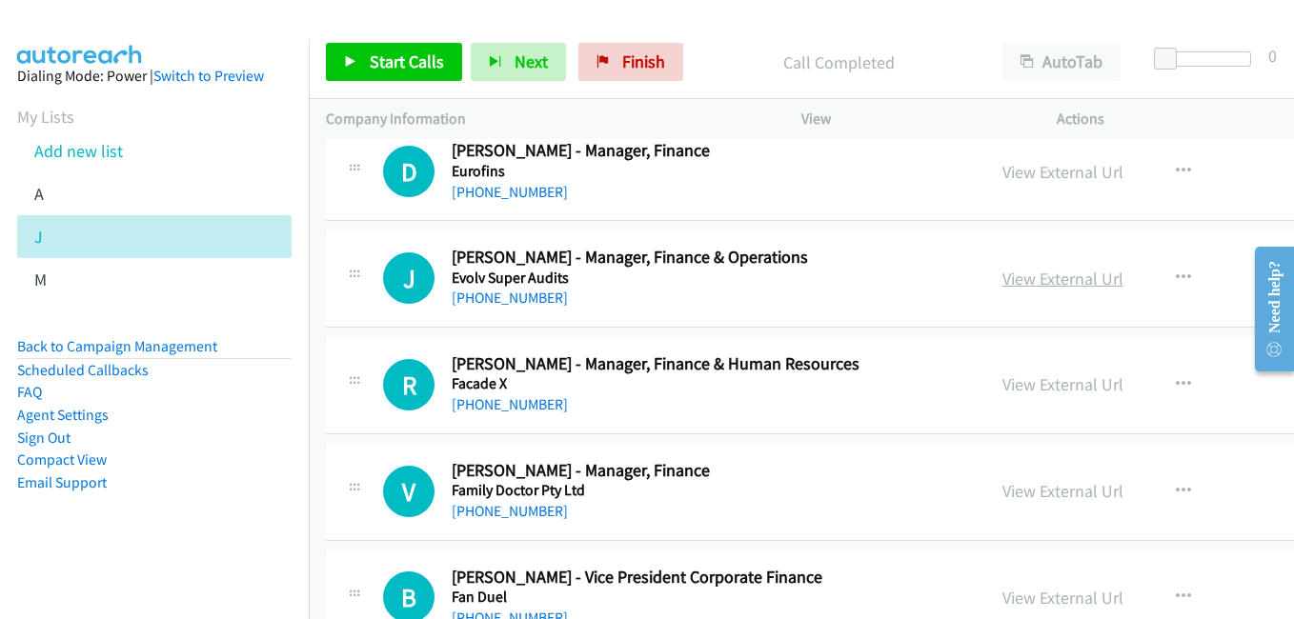
click at [1026, 289] on link "View External Url" at bounding box center [1062, 279] width 121 height 22
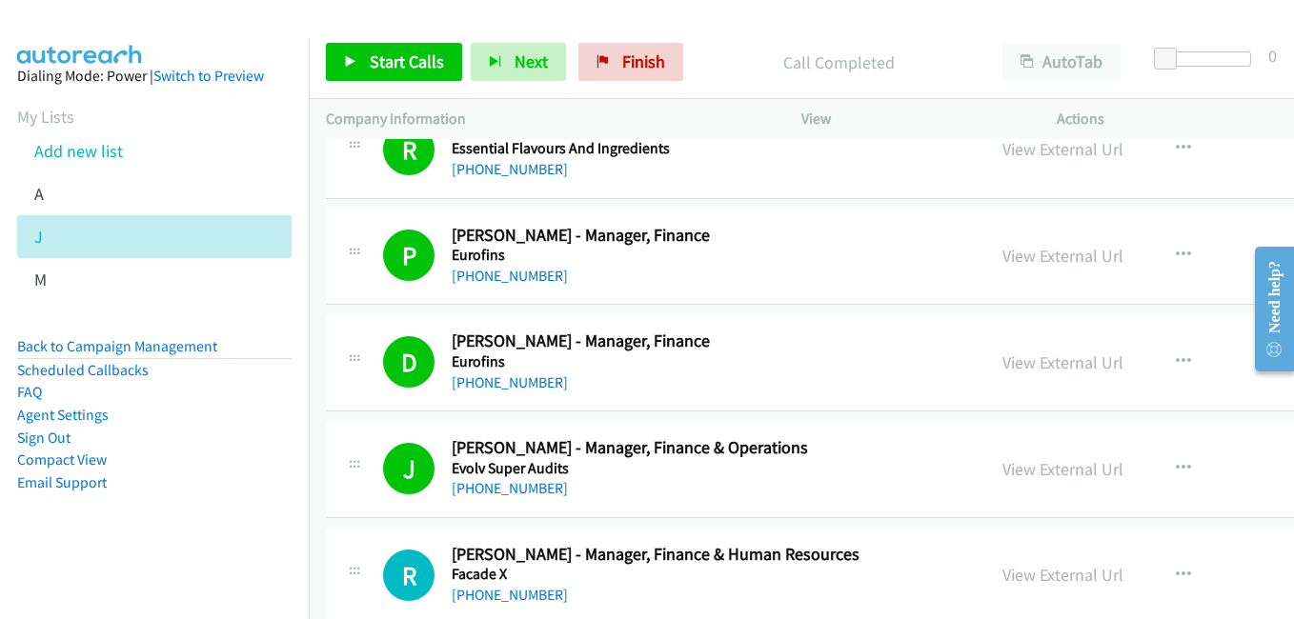
scroll to position [5145, 0]
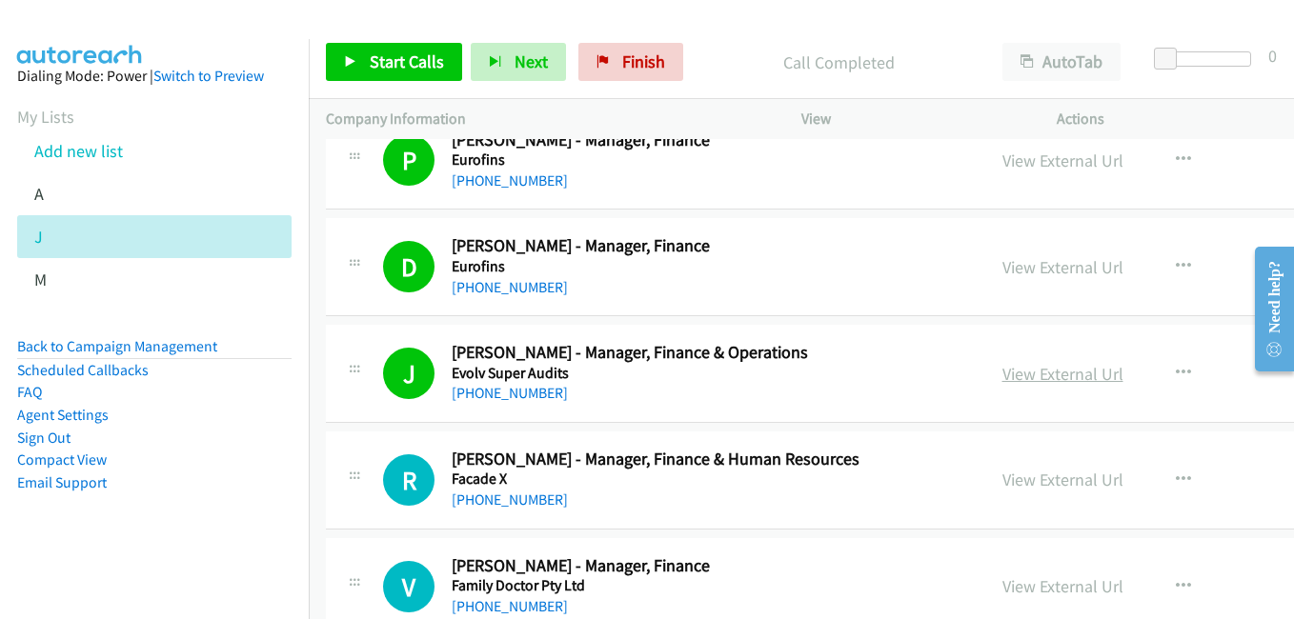
click at [1017, 375] on link "View External Url" at bounding box center [1062, 374] width 121 height 22
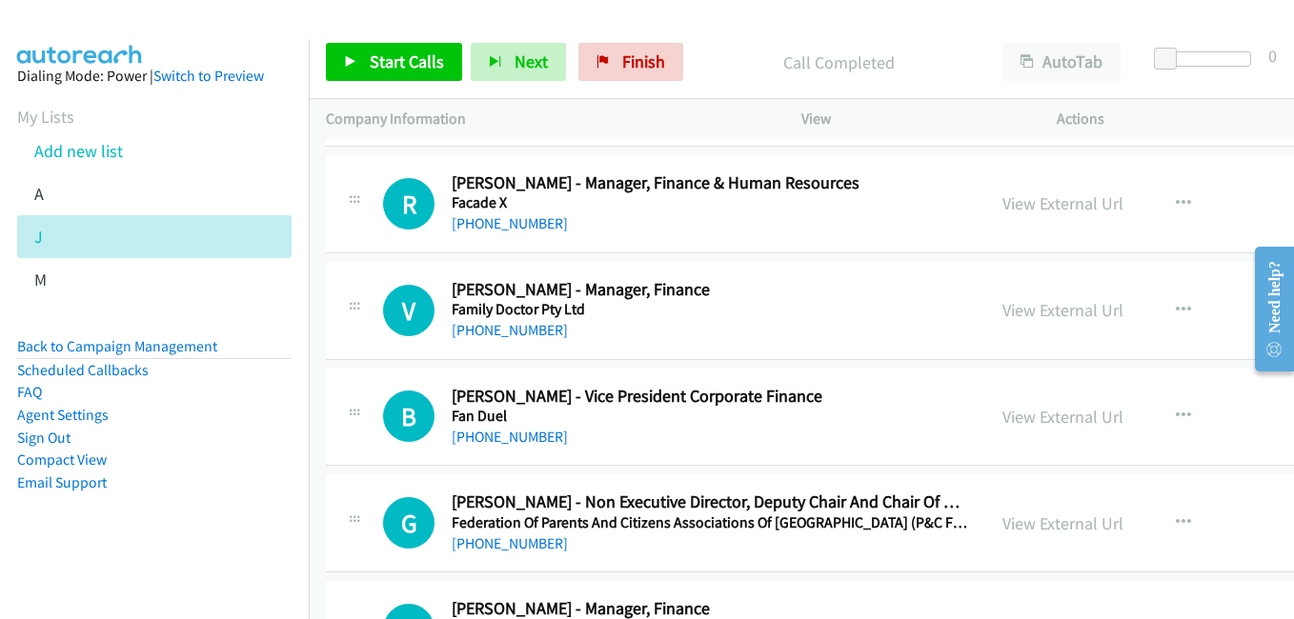
scroll to position [5431, 0]
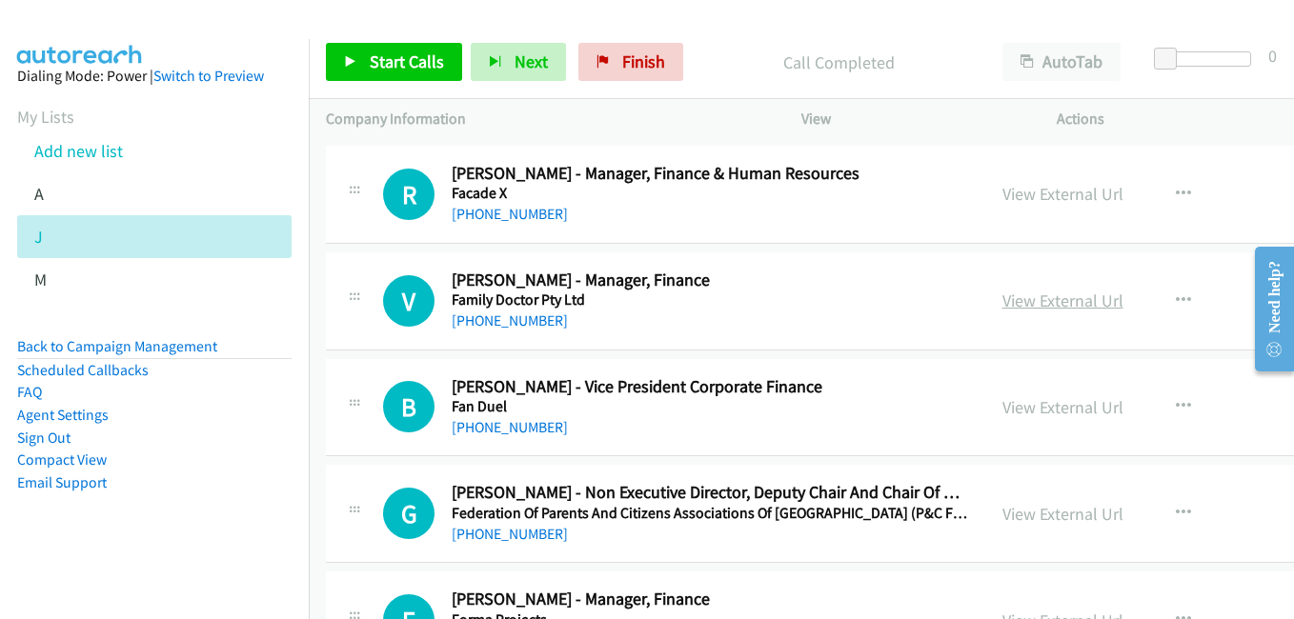
click at [1048, 305] on link "View External Url" at bounding box center [1062, 301] width 121 height 22
click at [1007, 408] on link "View External Url" at bounding box center [1062, 407] width 121 height 22
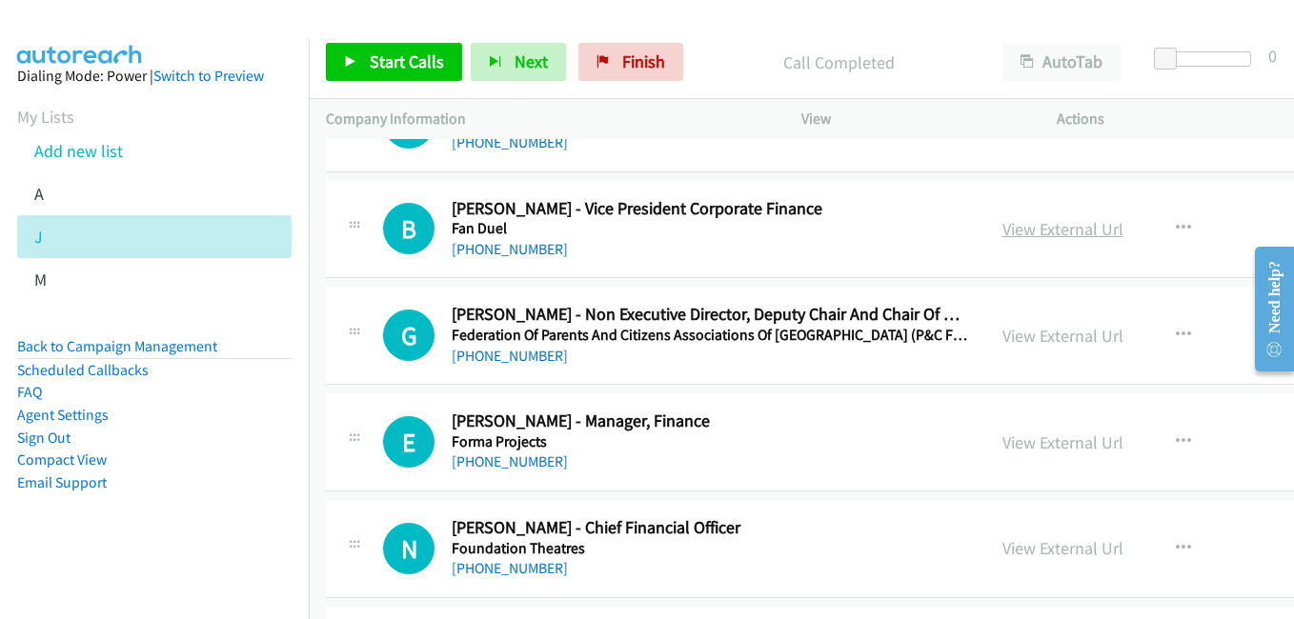
scroll to position [5622, 0]
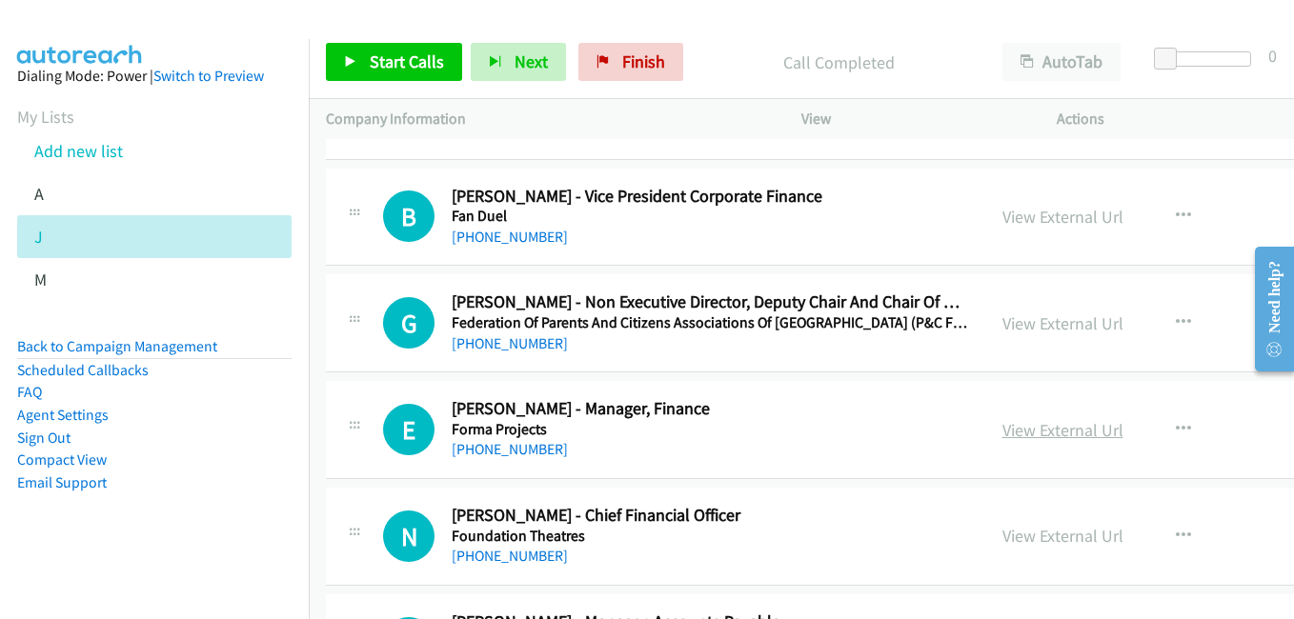
click at [1002, 430] on link "View External Url" at bounding box center [1062, 430] width 121 height 22
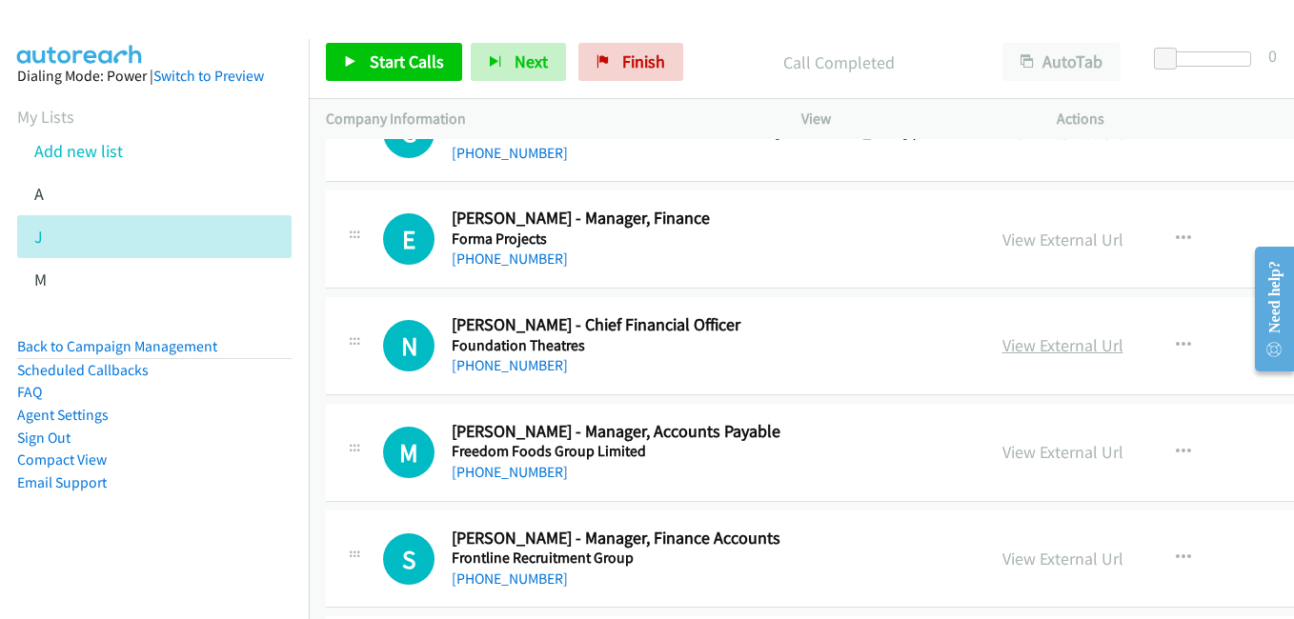
click at [1002, 337] on link "View External Url" at bounding box center [1062, 345] width 121 height 22
click at [1004, 455] on link "View External Url" at bounding box center [1062, 452] width 121 height 22
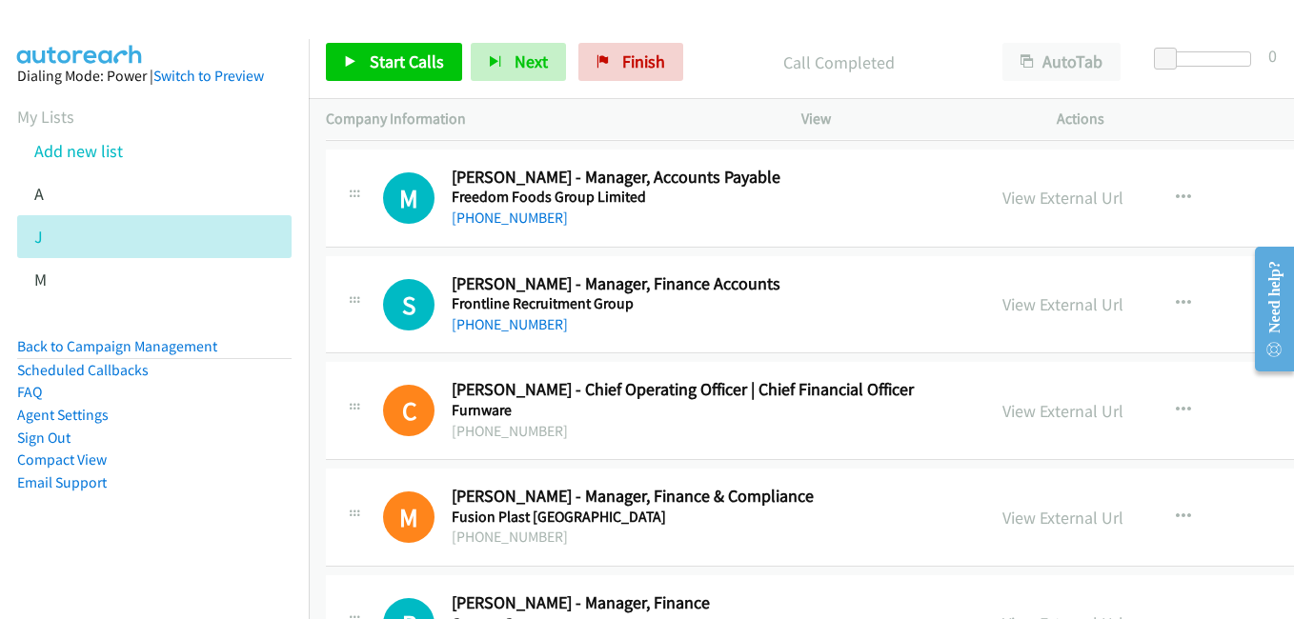
scroll to position [6098, 0]
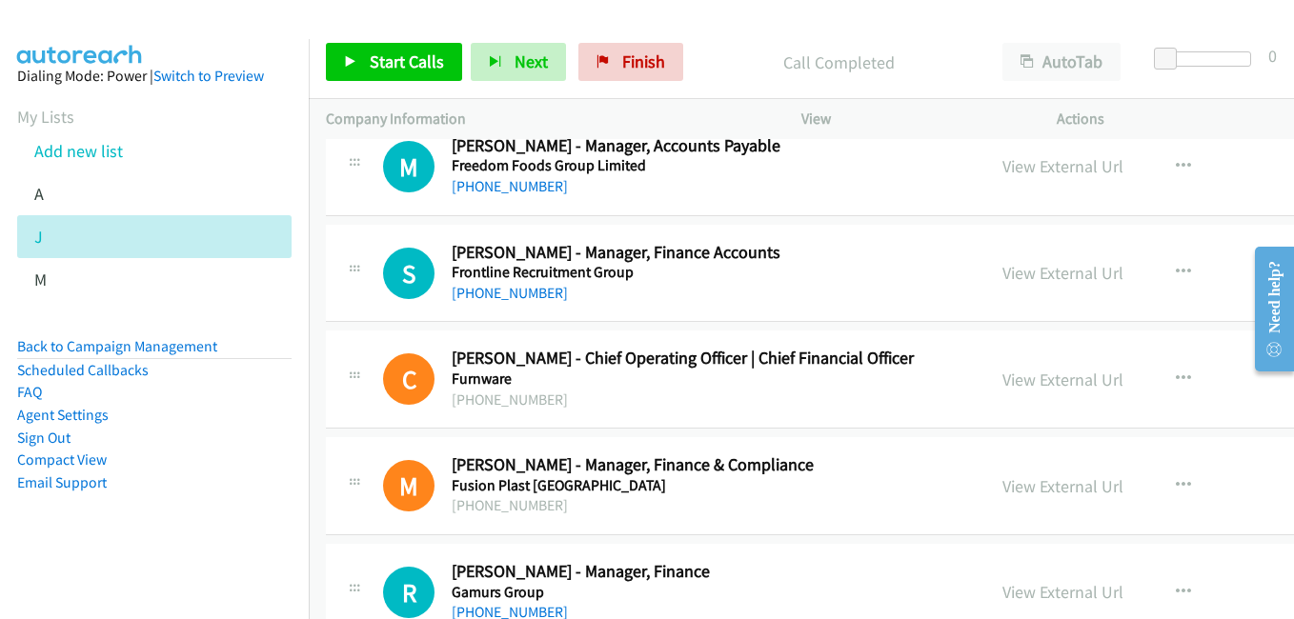
drag, startPoint x: 1011, startPoint y: 276, endPoint x: 1075, endPoint y: 282, distance: 64.1
click at [1011, 276] on link "View External Url" at bounding box center [1062, 273] width 121 height 22
click at [1019, 374] on link "View External Url" at bounding box center [1062, 380] width 121 height 22
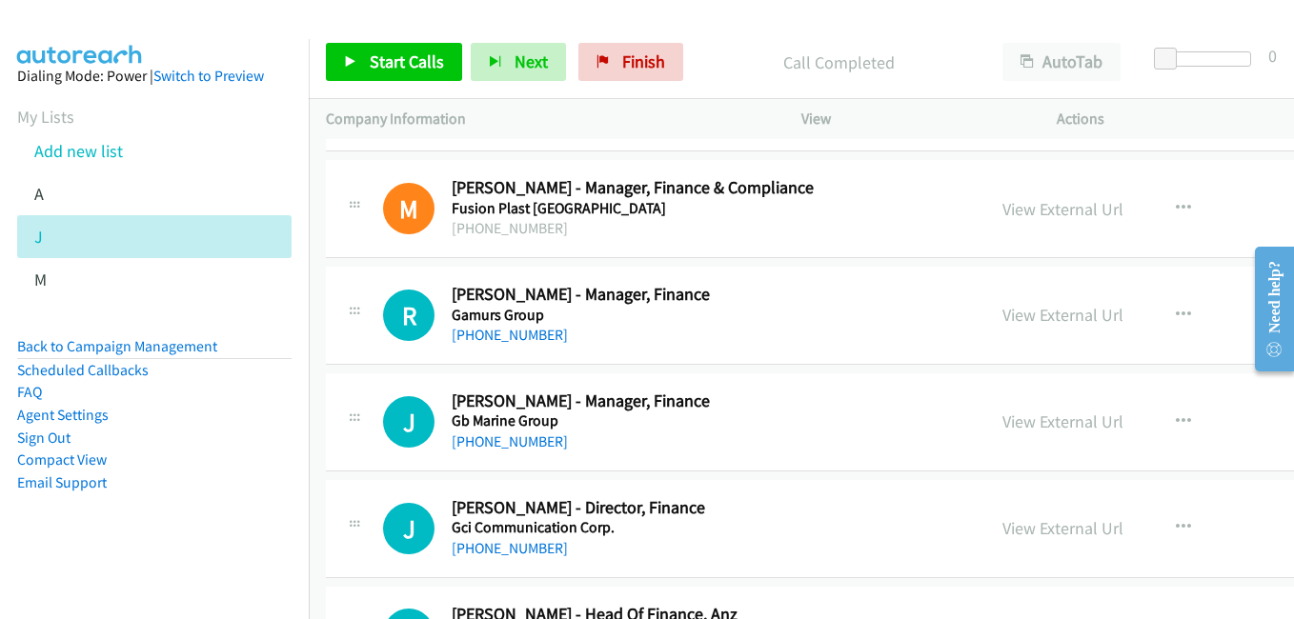
scroll to position [6384, 0]
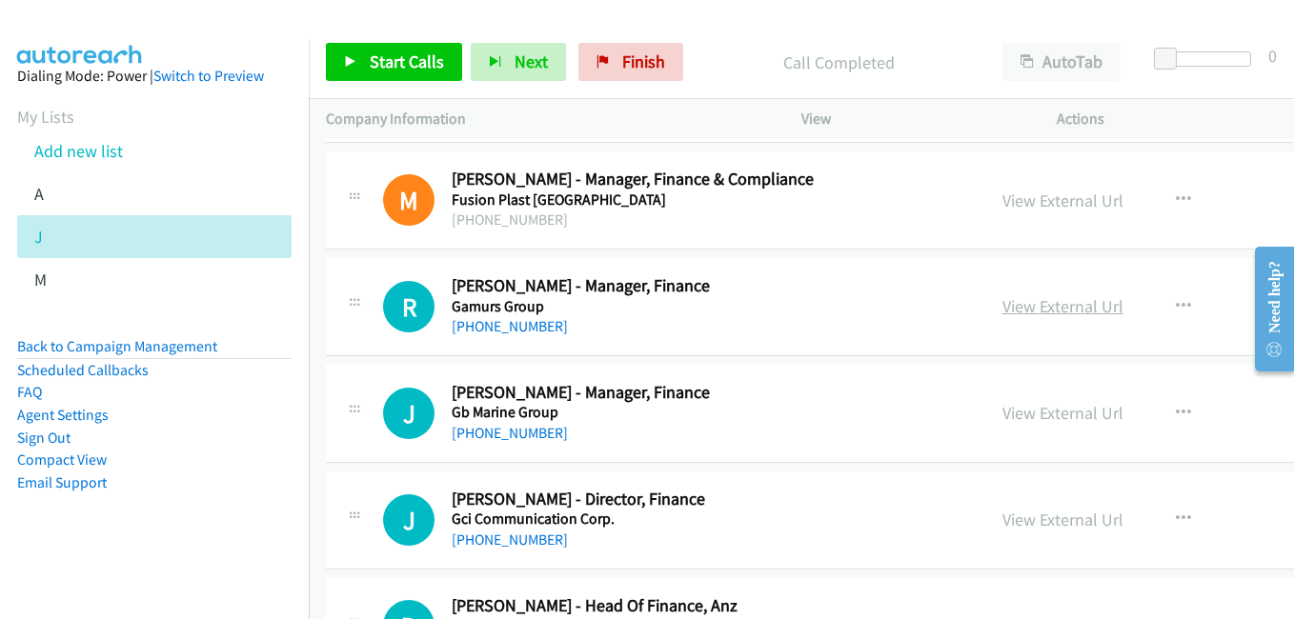
click at [1002, 312] on link "View External Url" at bounding box center [1062, 306] width 121 height 22
drag, startPoint x: 1026, startPoint y: 414, endPoint x: 957, endPoint y: 394, distance: 72.6
click at [1026, 414] on link "View External Url" at bounding box center [1062, 413] width 121 height 22
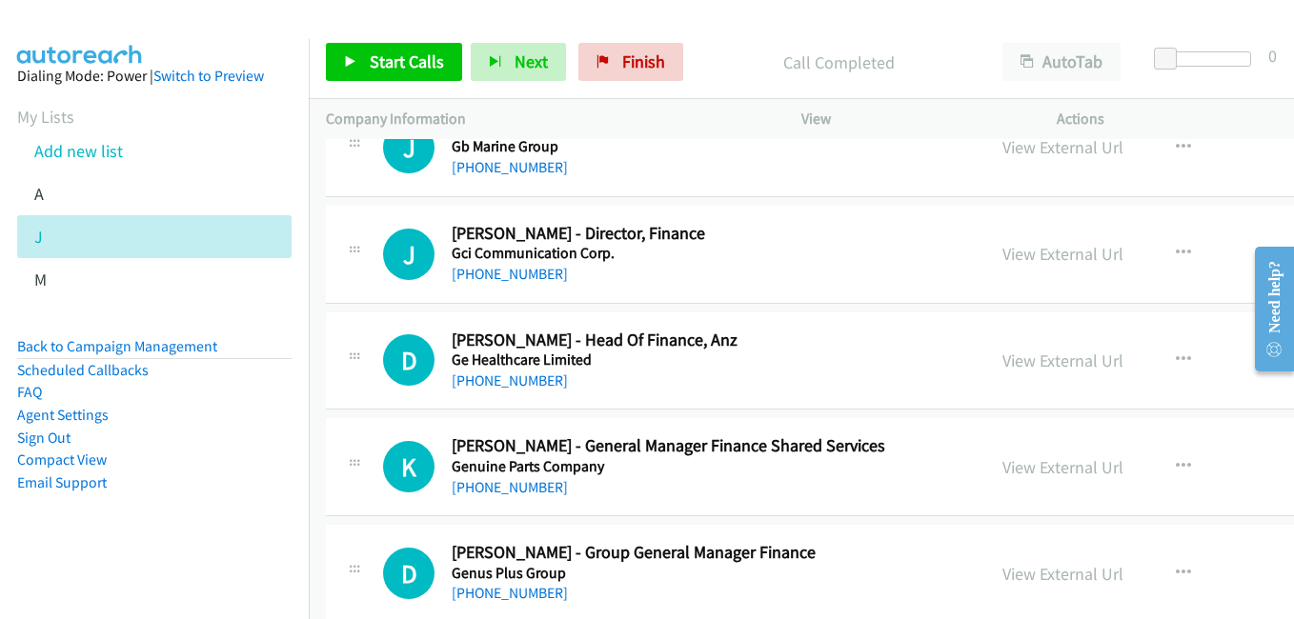
scroll to position [6670, 0]
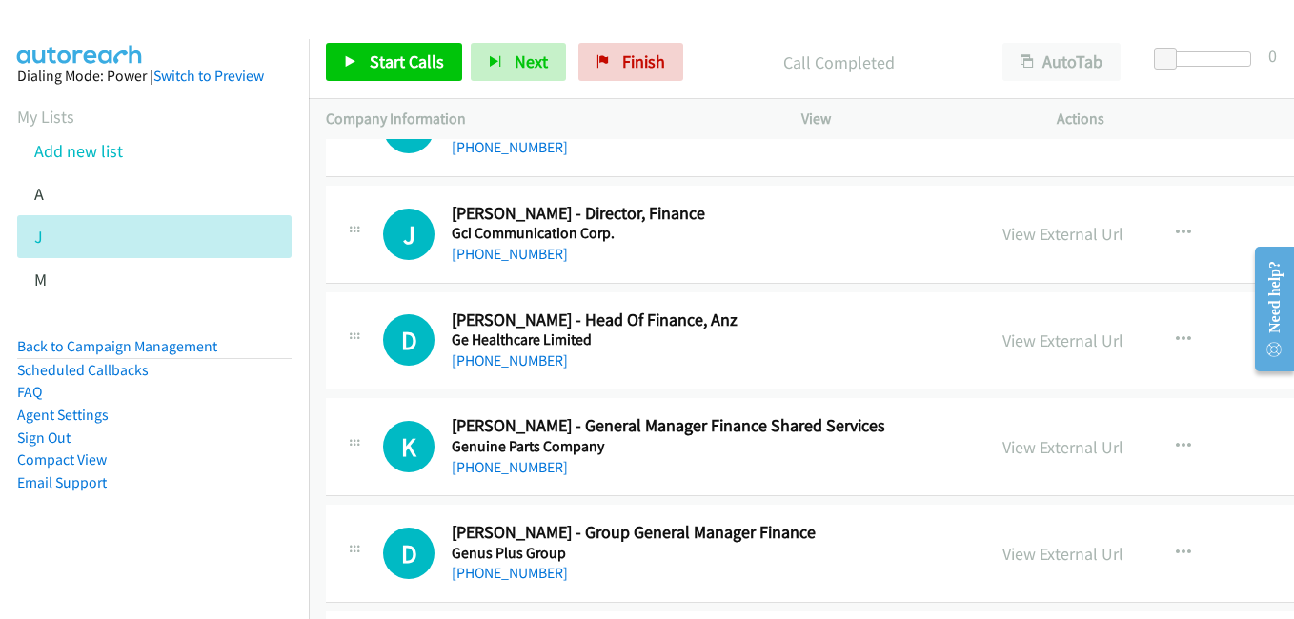
drag, startPoint x: 1026, startPoint y: 337, endPoint x: 942, endPoint y: 313, distance: 87.2
click at [1026, 337] on link "View External Url" at bounding box center [1062, 341] width 121 height 22
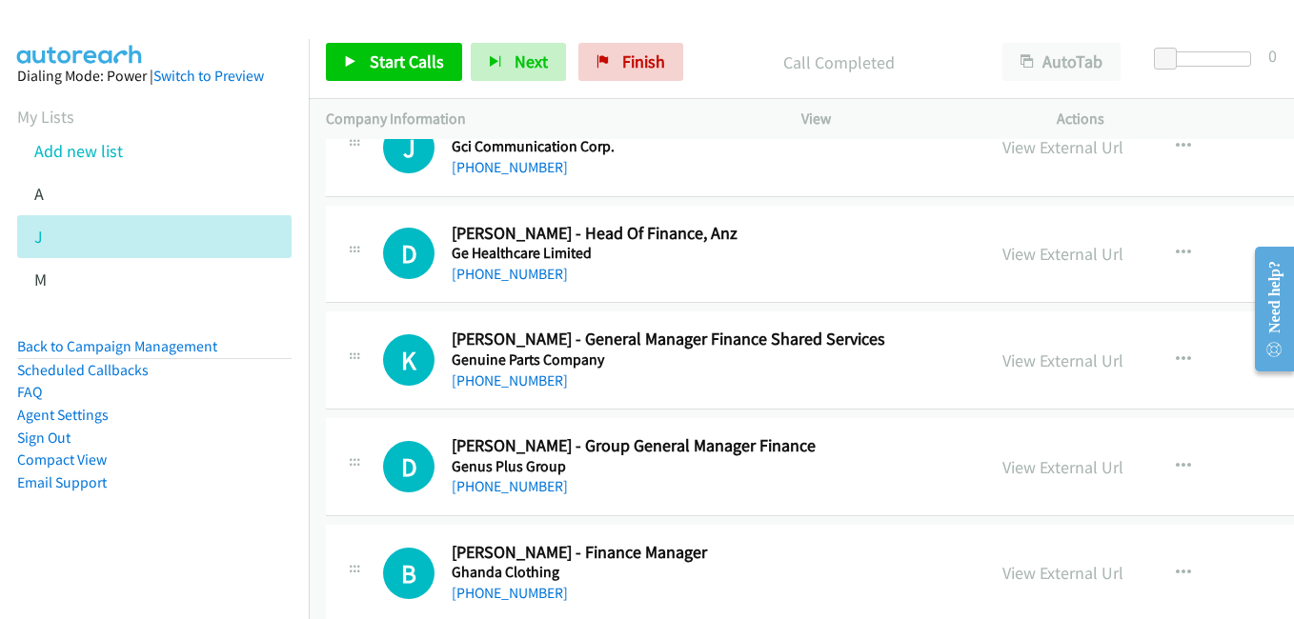
scroll to position [6765, 0]
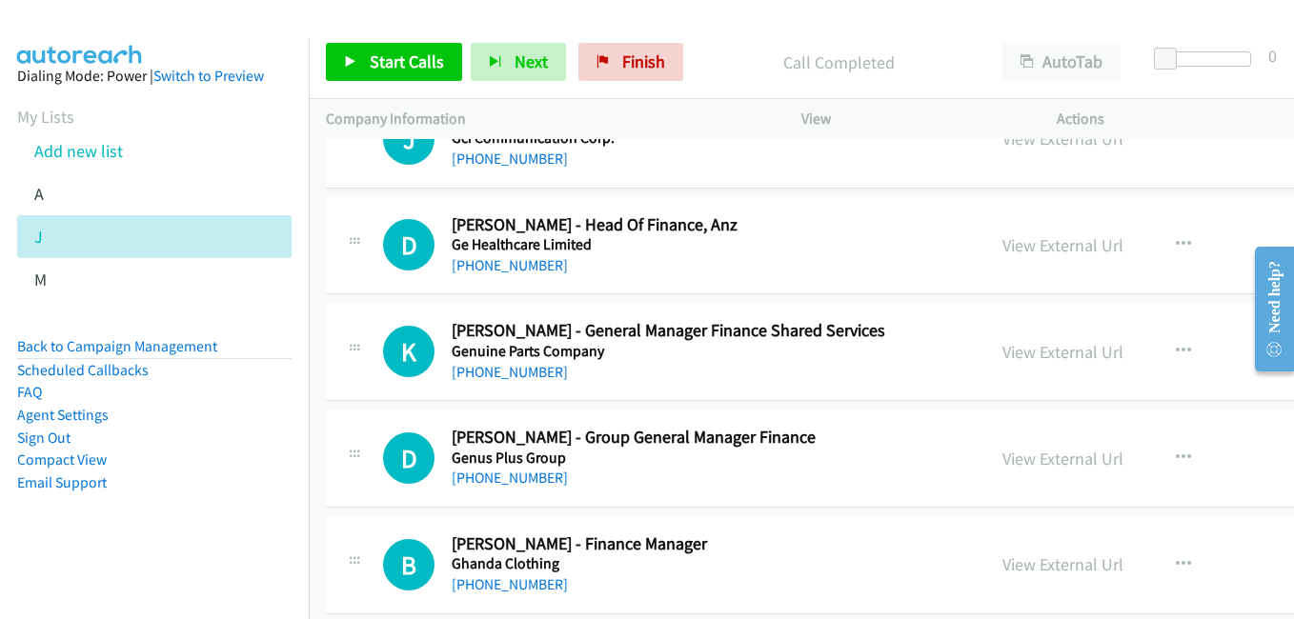
drag, startPoint x: 1012, startPoint y: 362, endPoint x: 985, endPoint y: 339, distance: 35.1
click at [1012, 362] on link "View External Url" at bounding box center [1062, 352] width 121 height 22
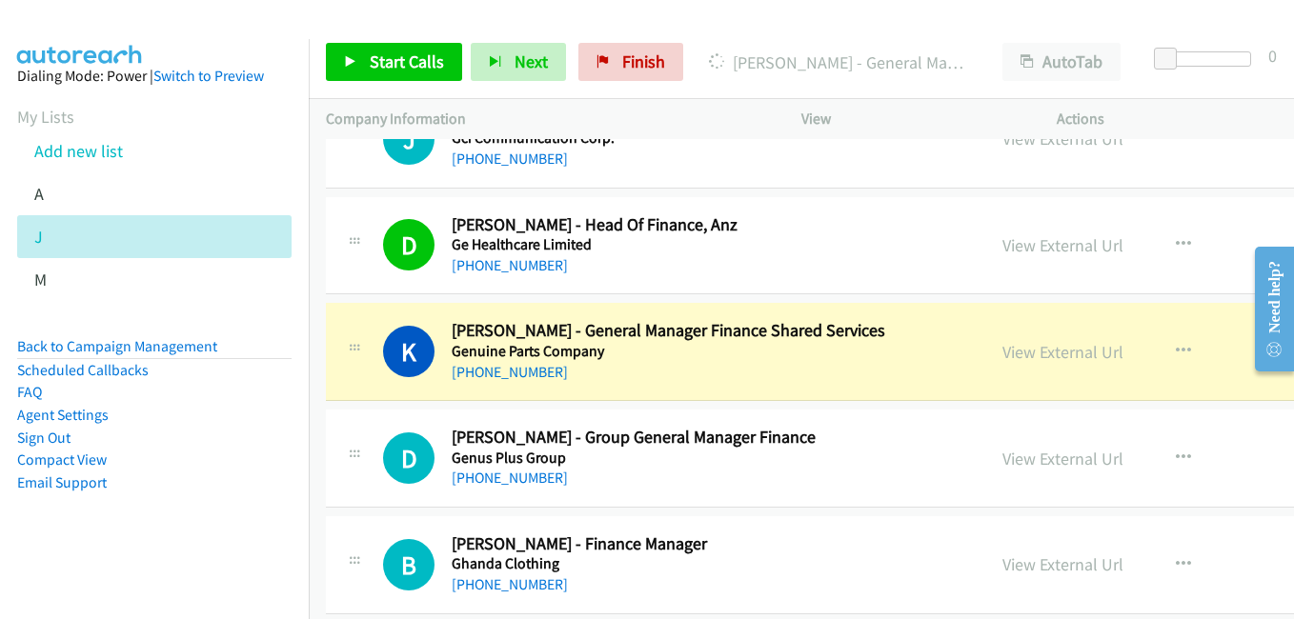
scroll to position [6860, 0]
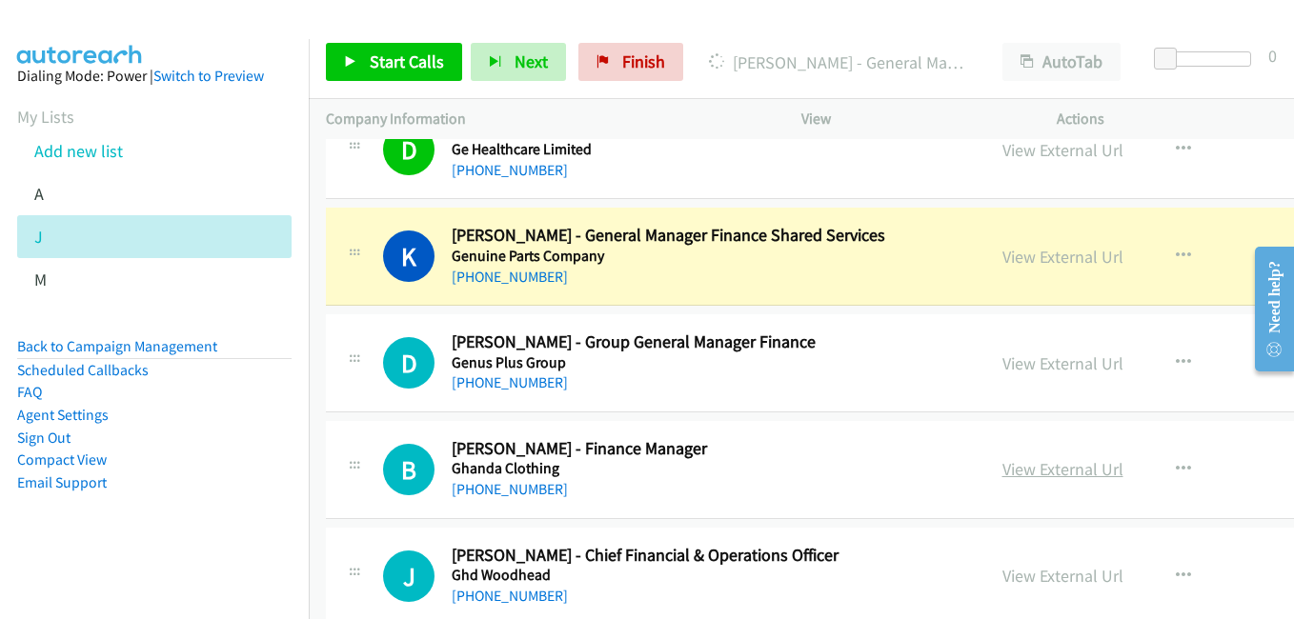
click at [1025, 465] on link "View External Url" at bounding box center [1062, 469] width 121 height 22
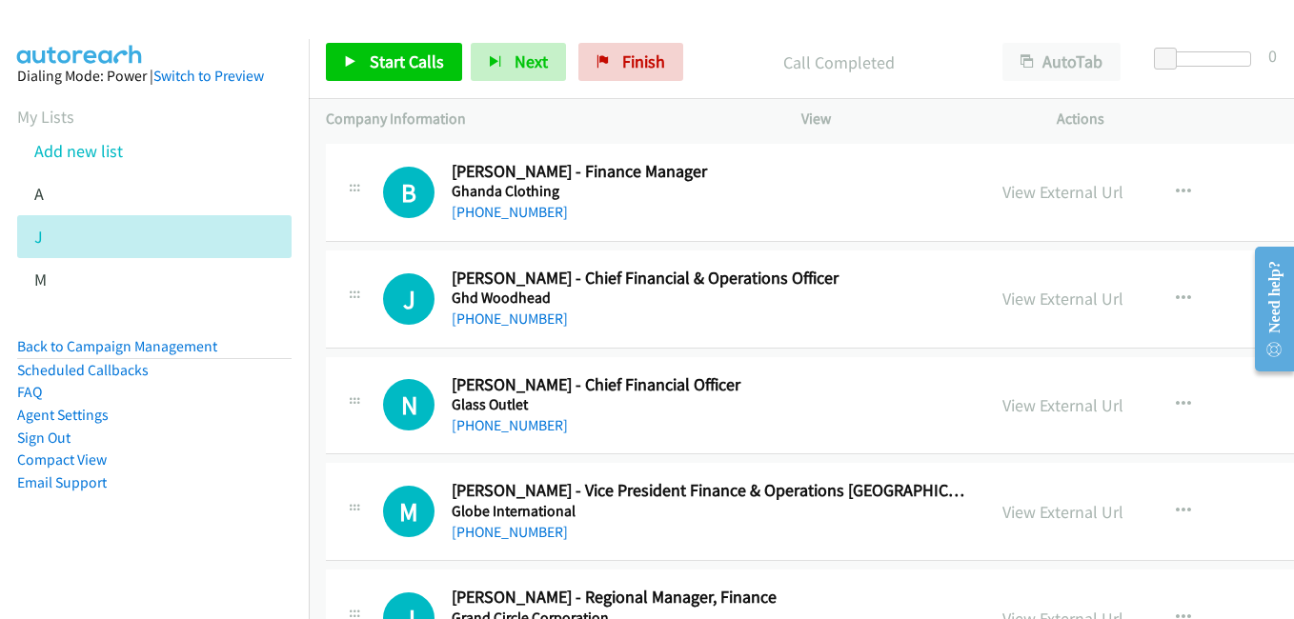
scroll to position [7146, 0]
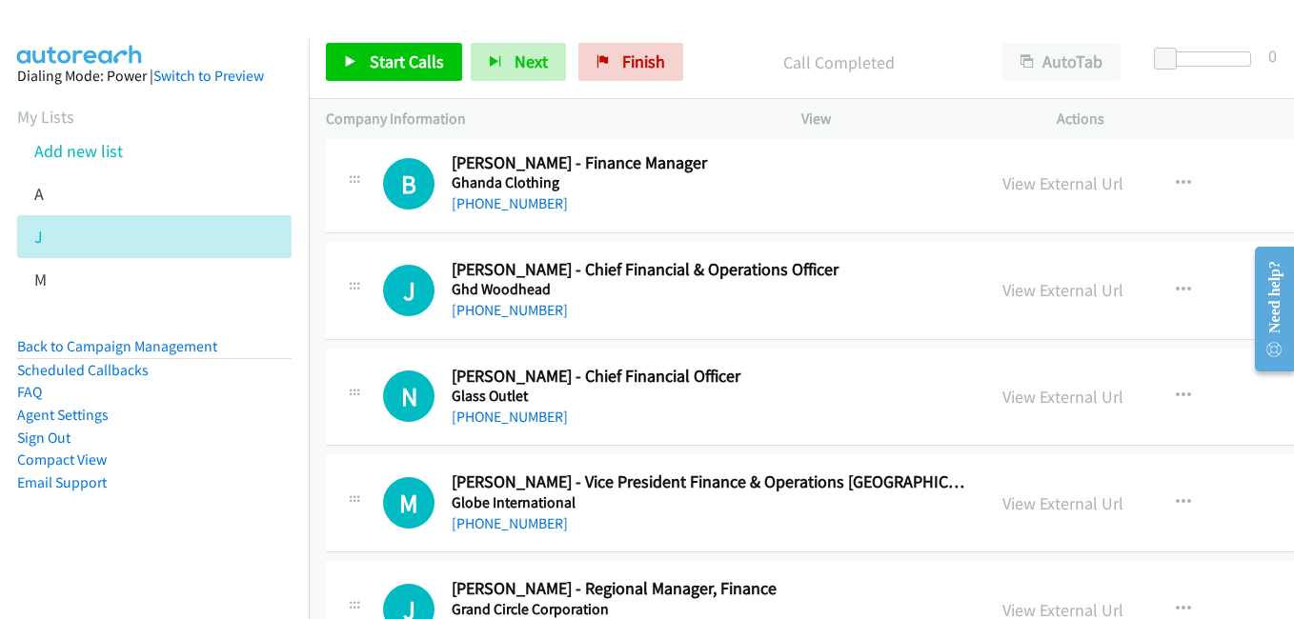
drag, startPoint x: 997, startPoint y: 296, endPoint x: 939, endPoint y: 261, distance: 68.0
click at [1002, 296] on link "View External Url" at bounding box center [1062, 290] width 121 height 22
drag, startPoint x: 989, startPoint y: 403, endPoint x: 984, endPoint y: 392, distance: 12.4
click at [1002, 403] on link "View External Url" at bounding box center [1062, 397] width 121 height 22
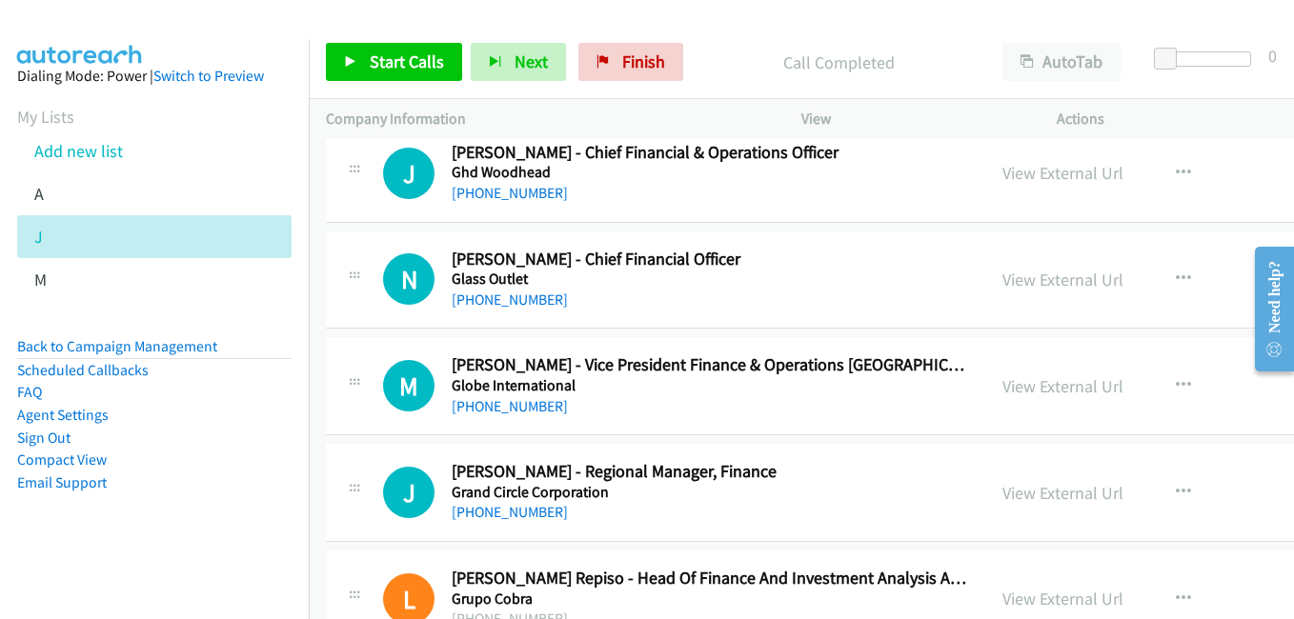
scroll to position [7337, 0]
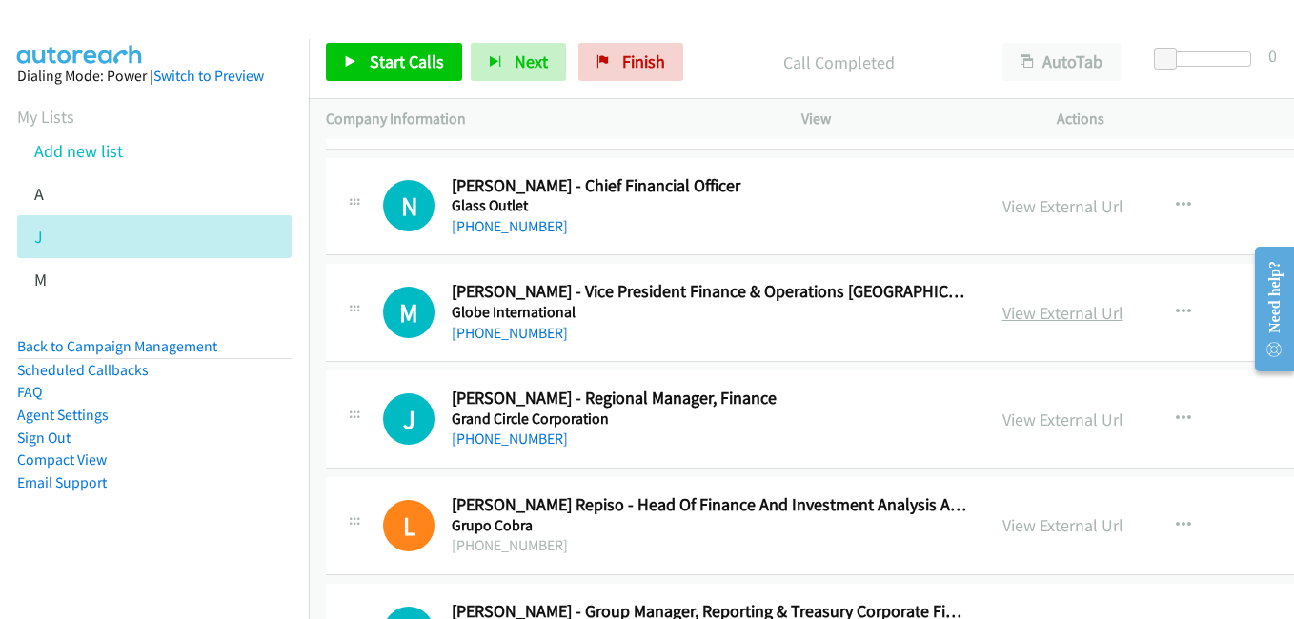
click at [1033, 319] on link "View External Url" at bounding box center [1062, 313] width 121 height 22
click at [1040, 418] on link "View External Url" at bounding box center [1062, 420] width 121 height 22
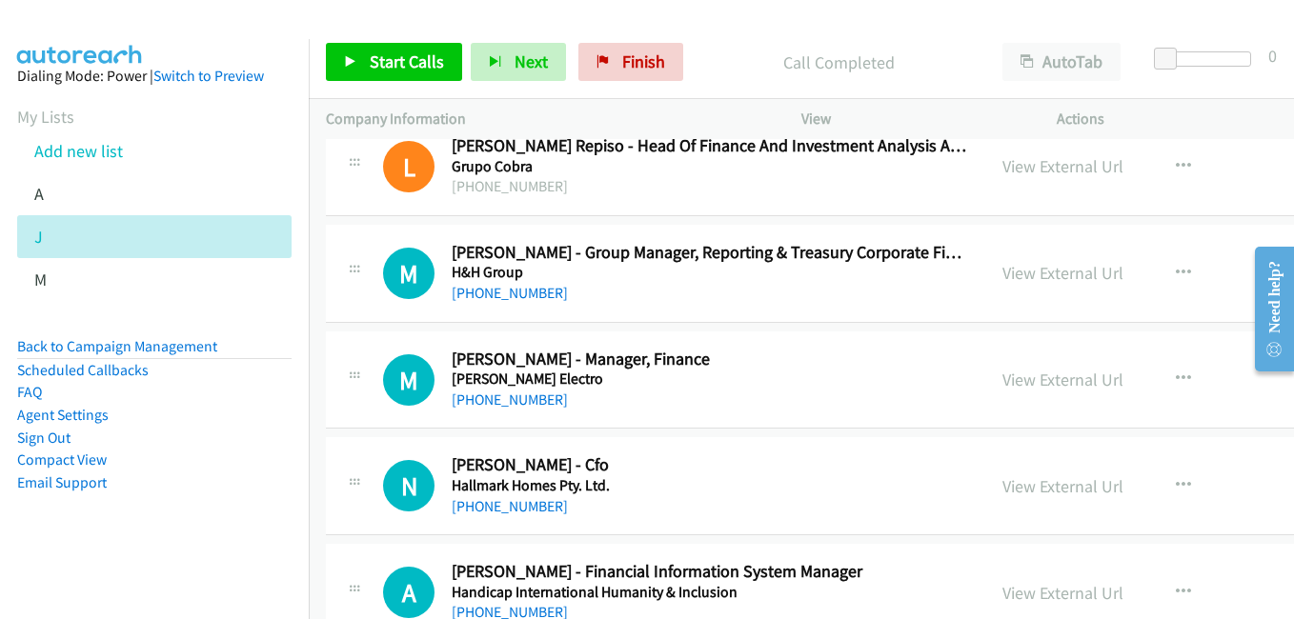
scroll to position [7718, 0]
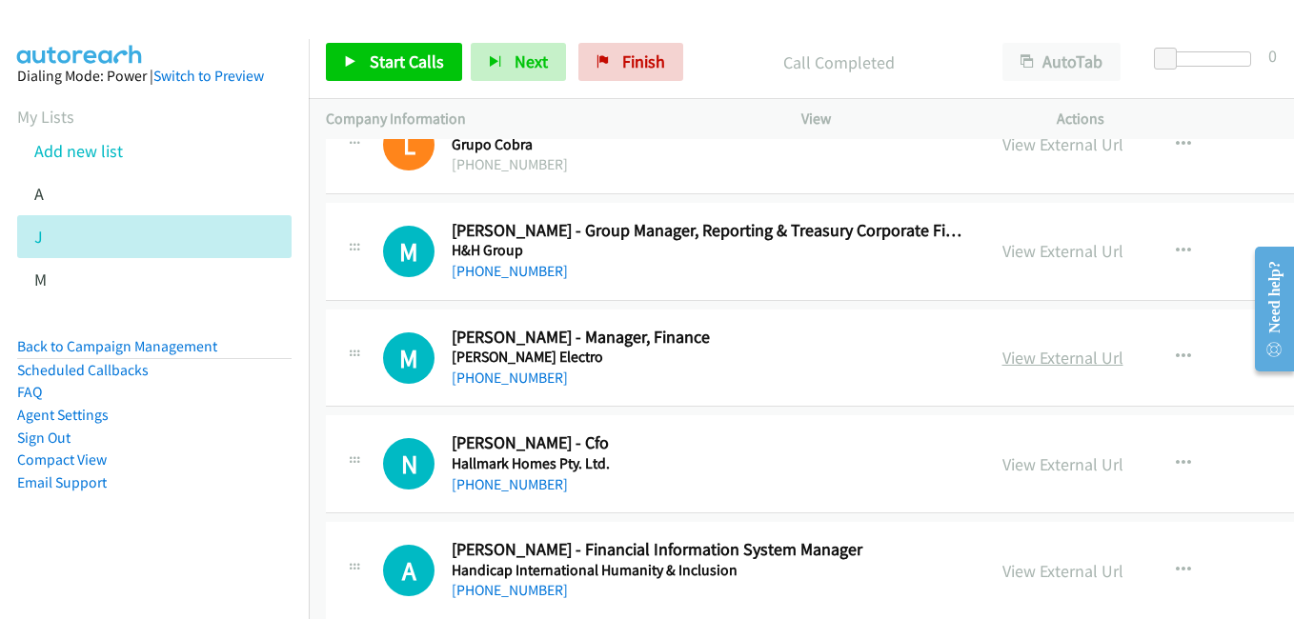
click at [1002, 354] on link "View External Url" at bounding box center [1062, 358] width 121 height 22
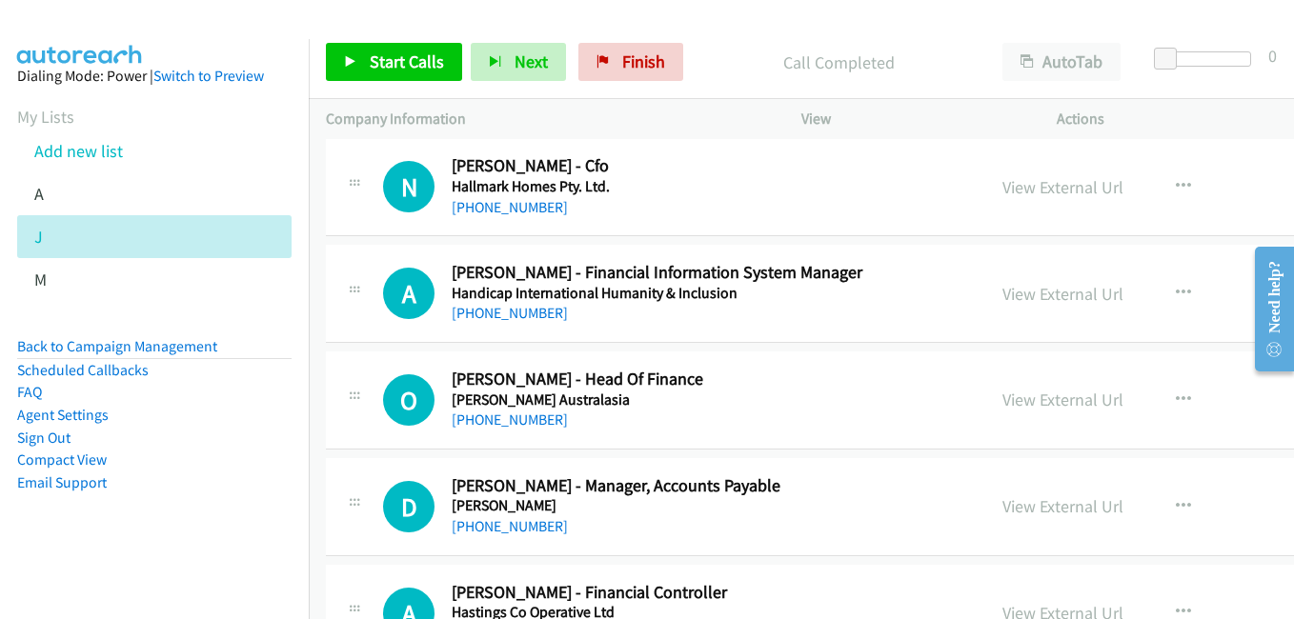
scroll to position [8004, 0]
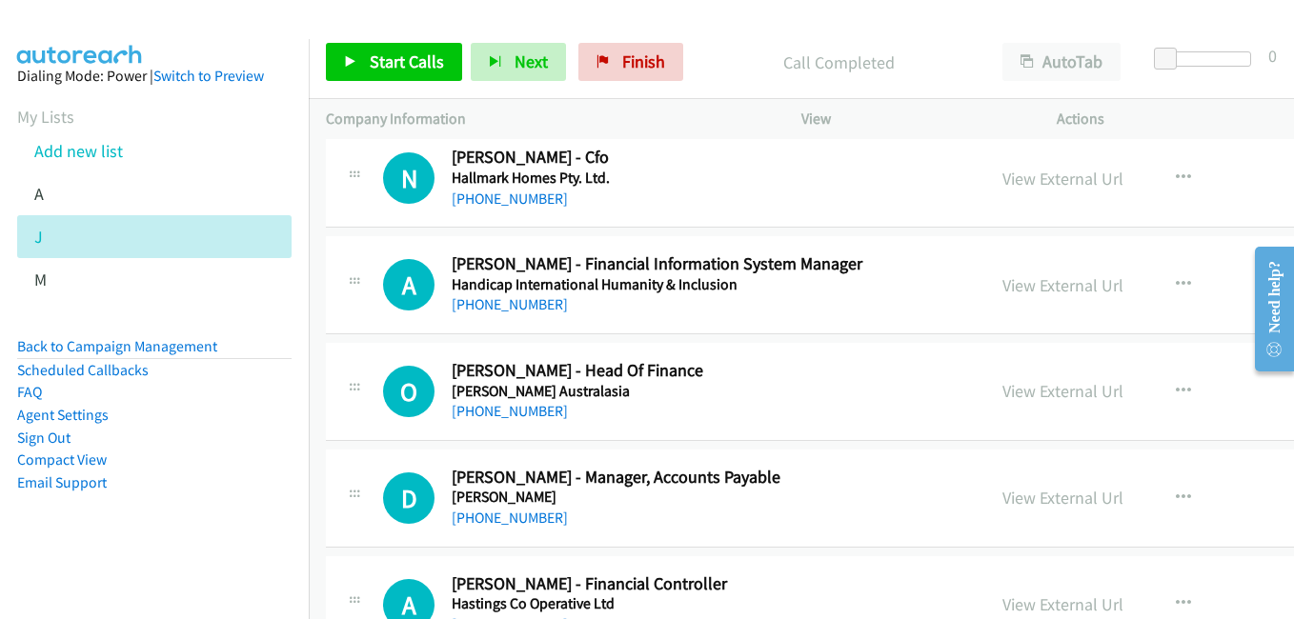
drag, startPoint x: 1020, startPoint y: 288, endPoint x: 351, endPoint y: 75, distance: 702.7
click at [1020, 288] on link "View External Url" at bounding box center [1062, 285] width 121 height 22
drag, startPoint x: 979, startPoint y: 390, endPoint x: 531, endPoint y: 211, distance: 482.3
click at [1002, 390] on link "View External Url" at bounding box center [1062, 391] width 121 height 22
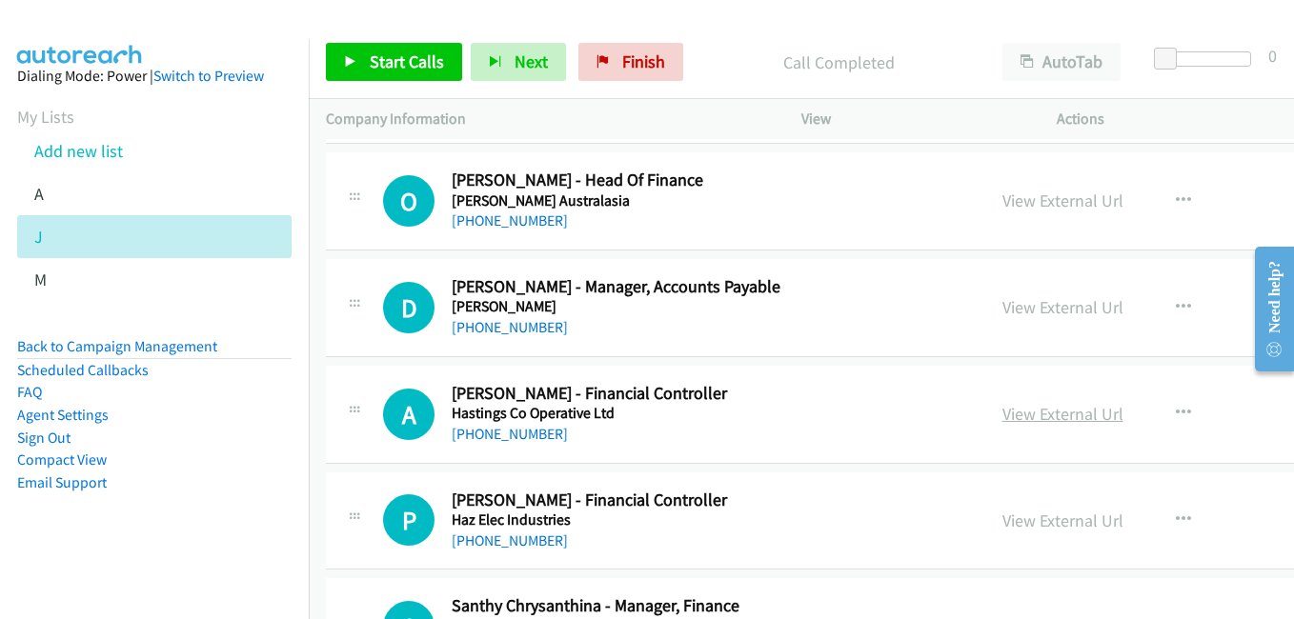
click at [1002, 413] on link "View External Url" at bounding box center [1062, 414] width 121 height 22
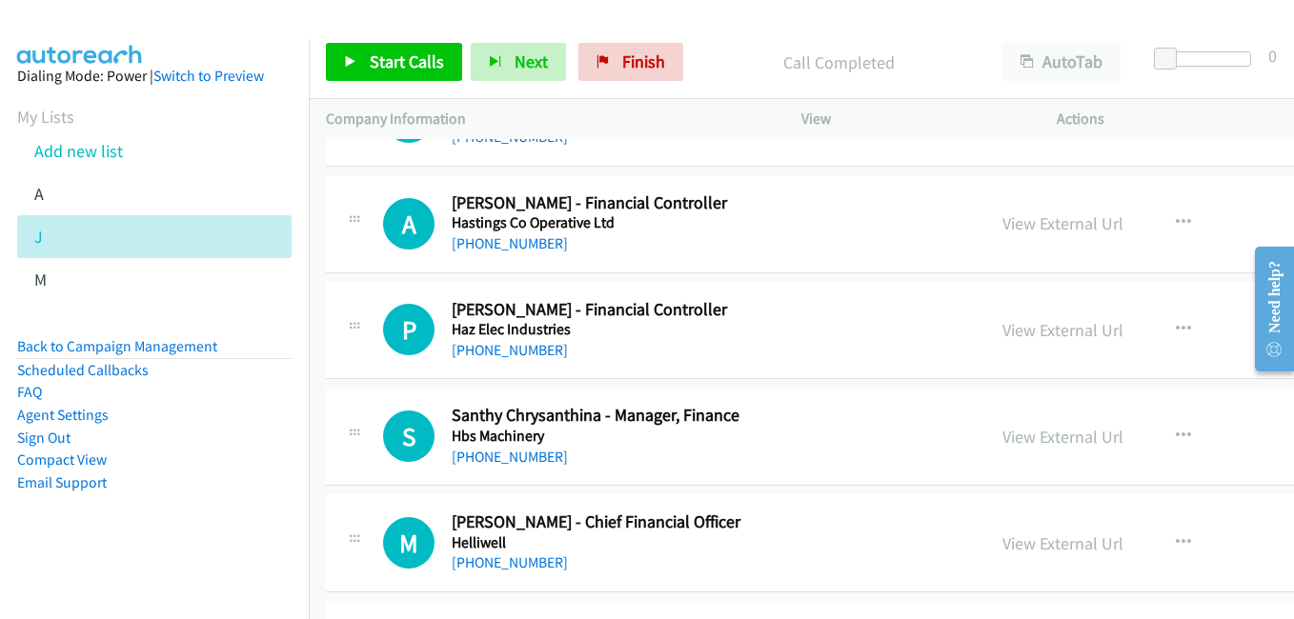
scroll to position [8576, 0]
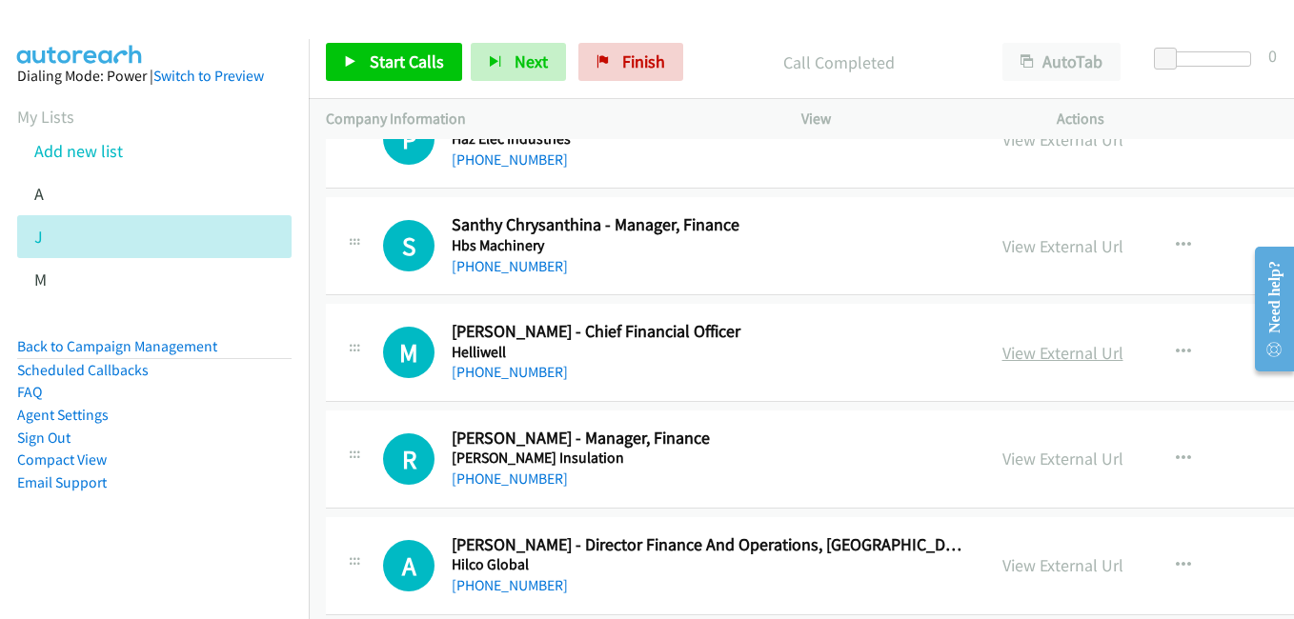
click at [1003, 360] on link "View External Url" at bounding box center [1062, 353] width 121 height 22
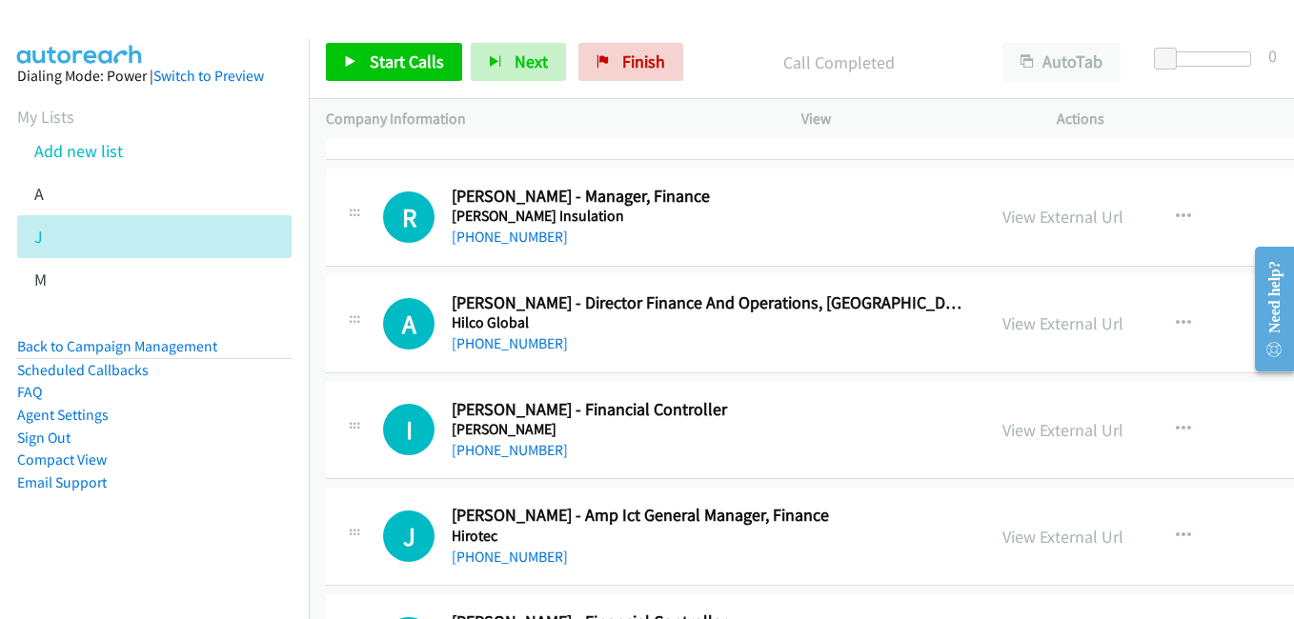
scroll to position [8861, 0]
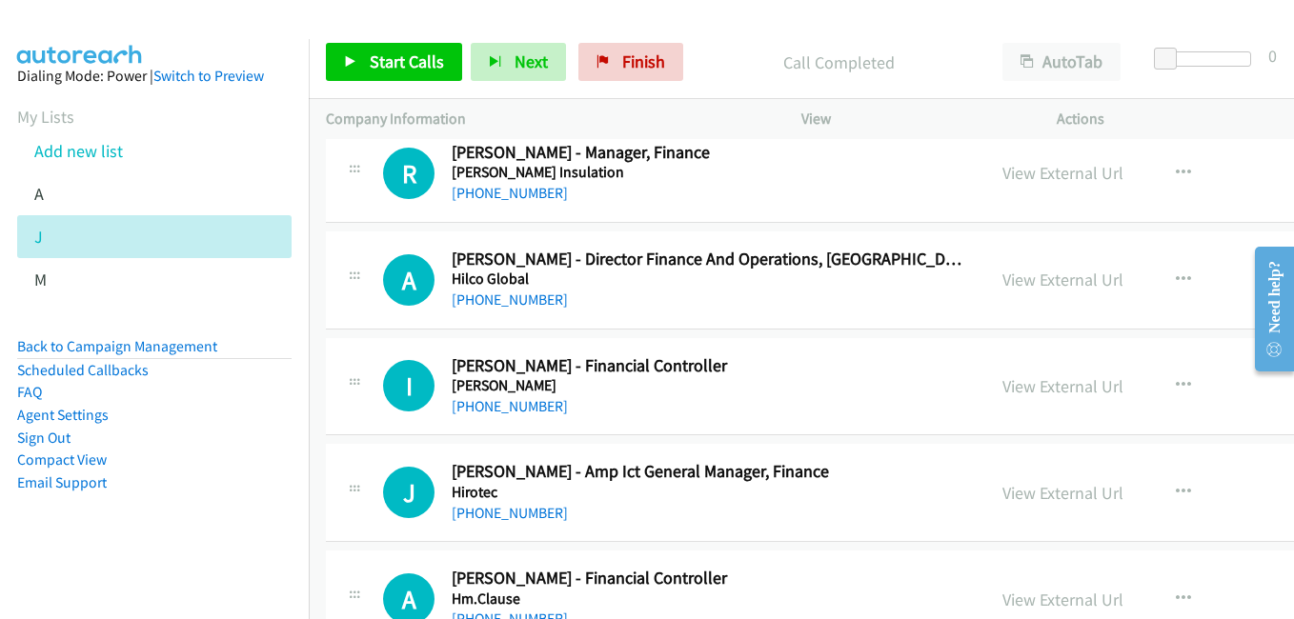
drag, startPoint x: 992, startPoint y: 395, endPoint x: 868, endPoint y: 333, distance: 138.5
click at [1002, 395] on link "View External Url" at bounding box center [1062, 386] width 121 height 22
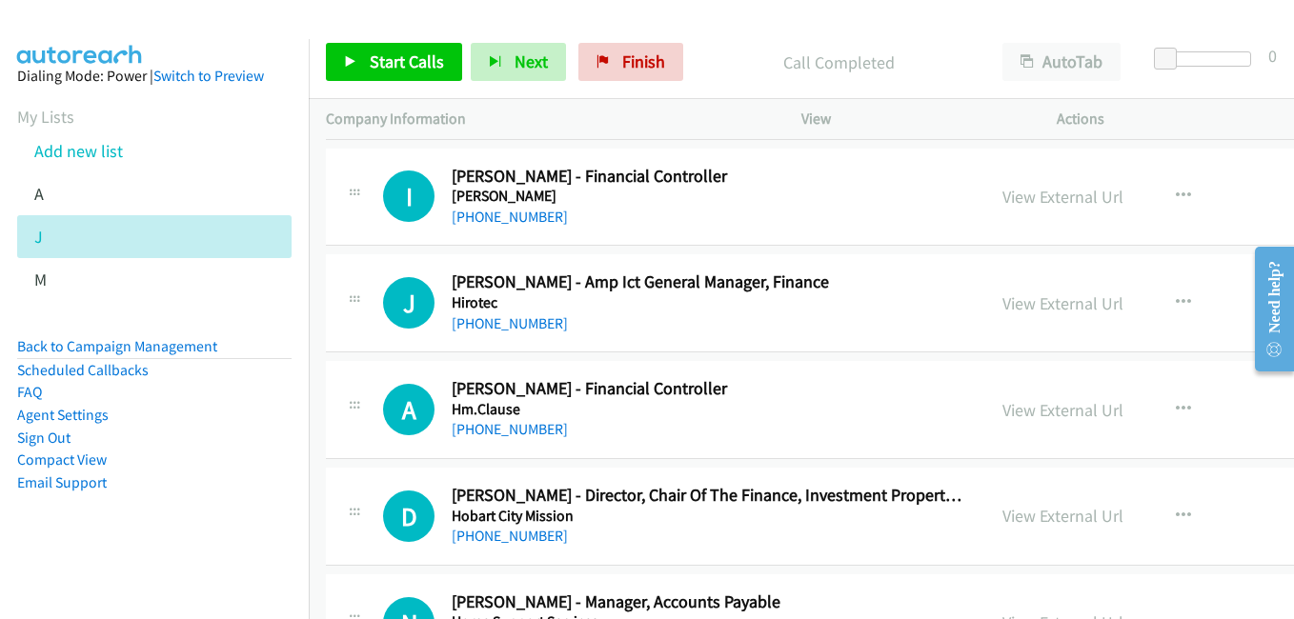
scroll to position [9052, 0]
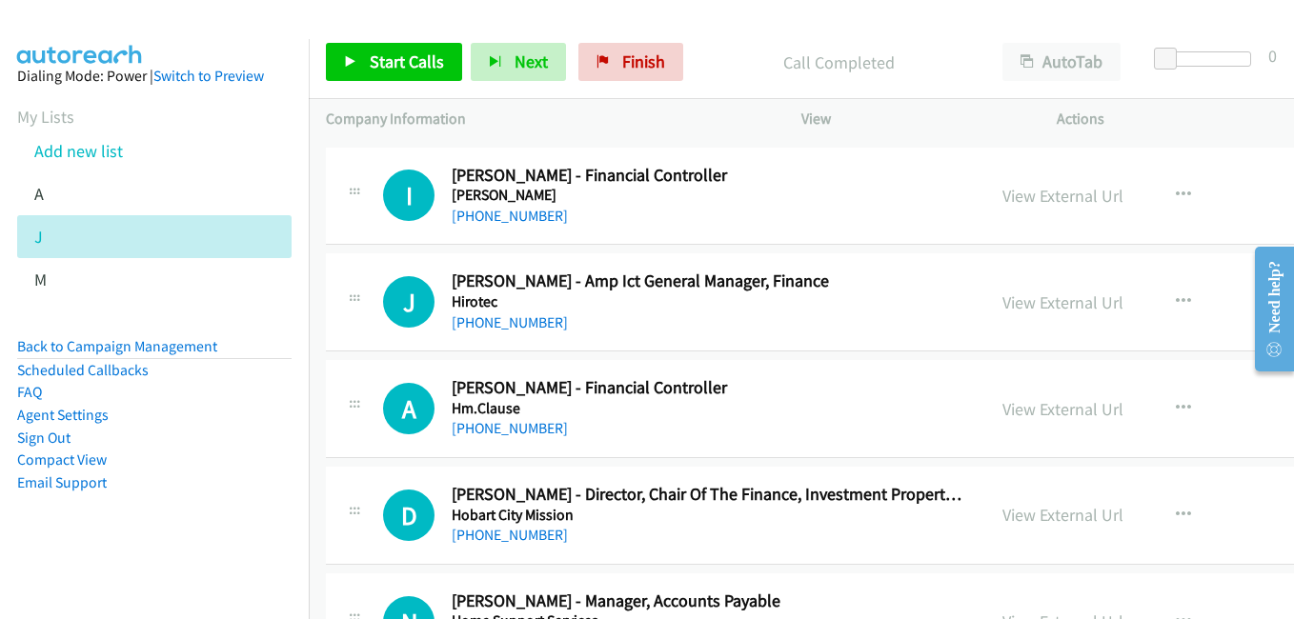
drag, startPoint x: 1010, startPoint y: 304, endPoint x: 968, endPoint y: 260, distance: 60.7
click at [1010, 304] on link "View External Url" at bounding box center [1062, 303] width 121 height 22
click at [1002, 416] on link "View External Url" at bounding box center [1062, 409] width 121 height 22
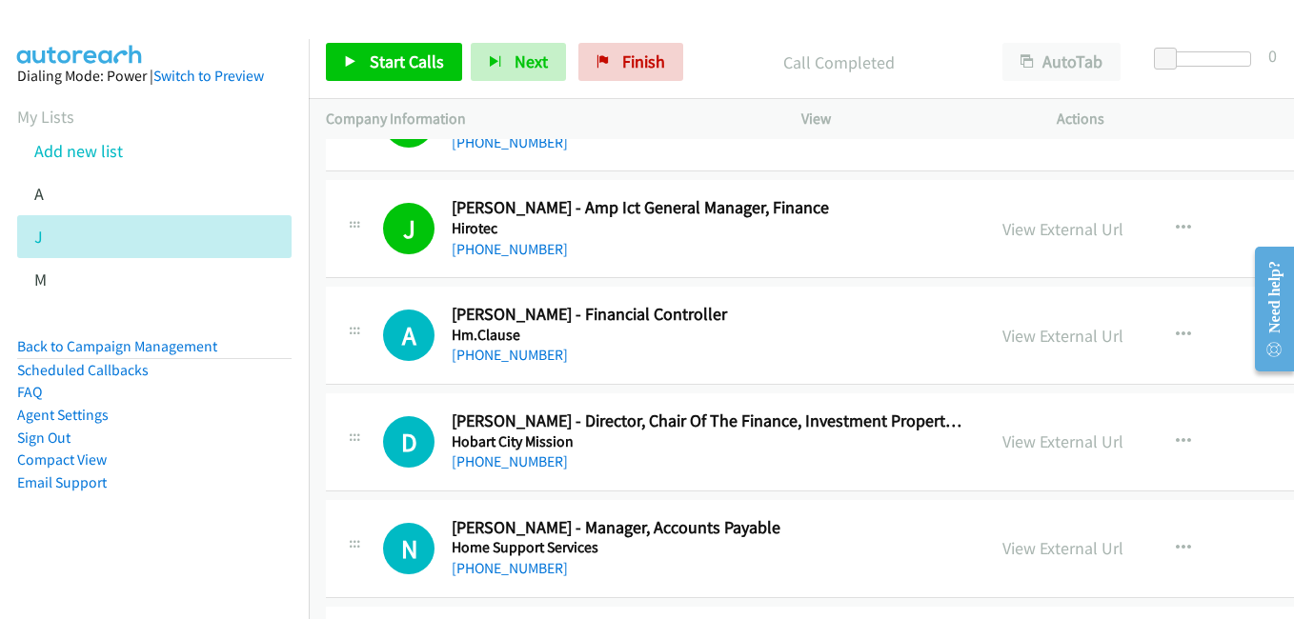
scroll to position [9147, 0]
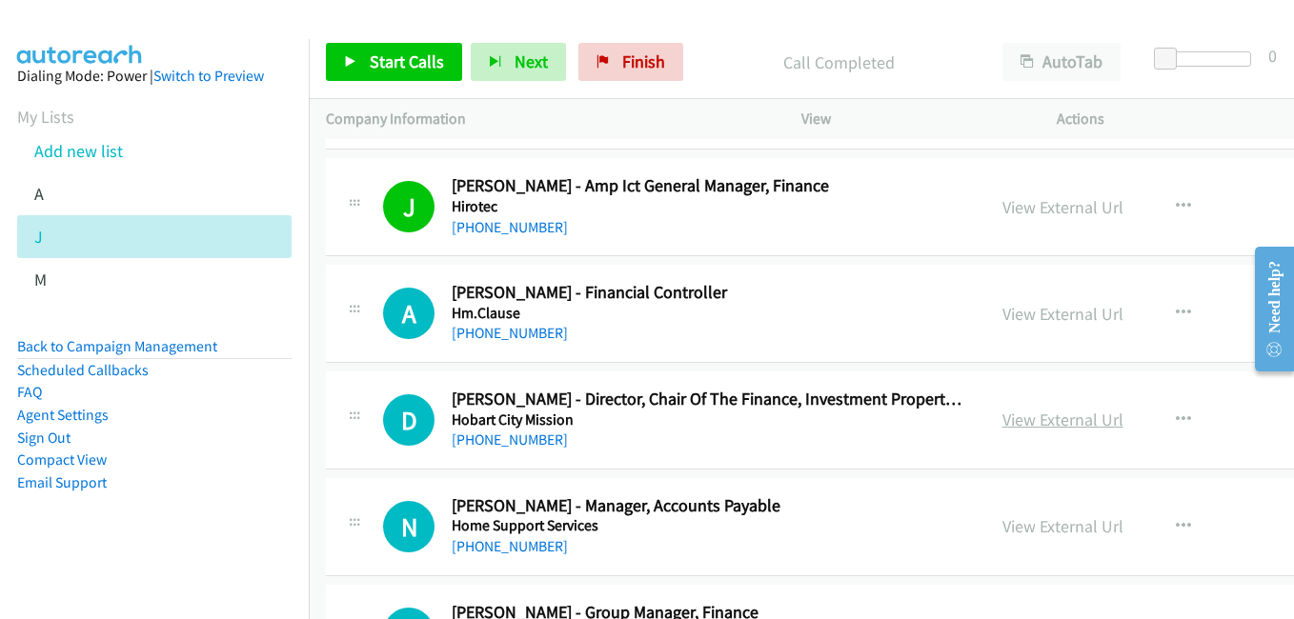
click at [1017, 418] on link "View External Url" at bounding box center [1062, 420] width 121 height 22
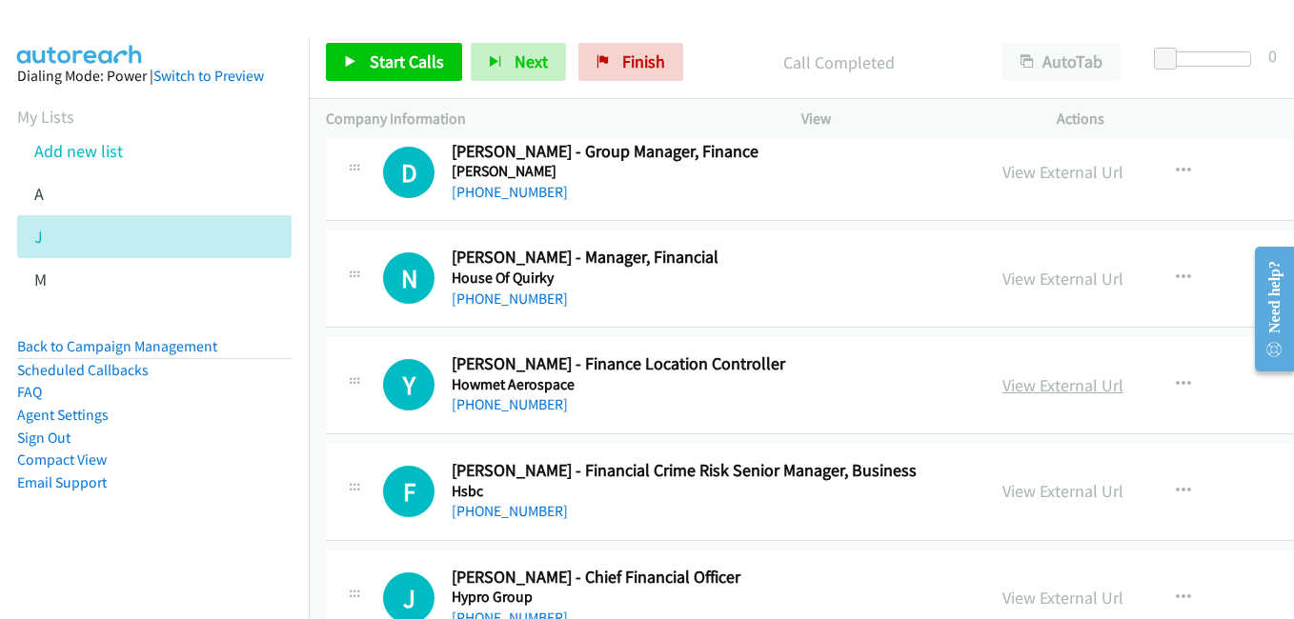
scroll to position [9624, 0]
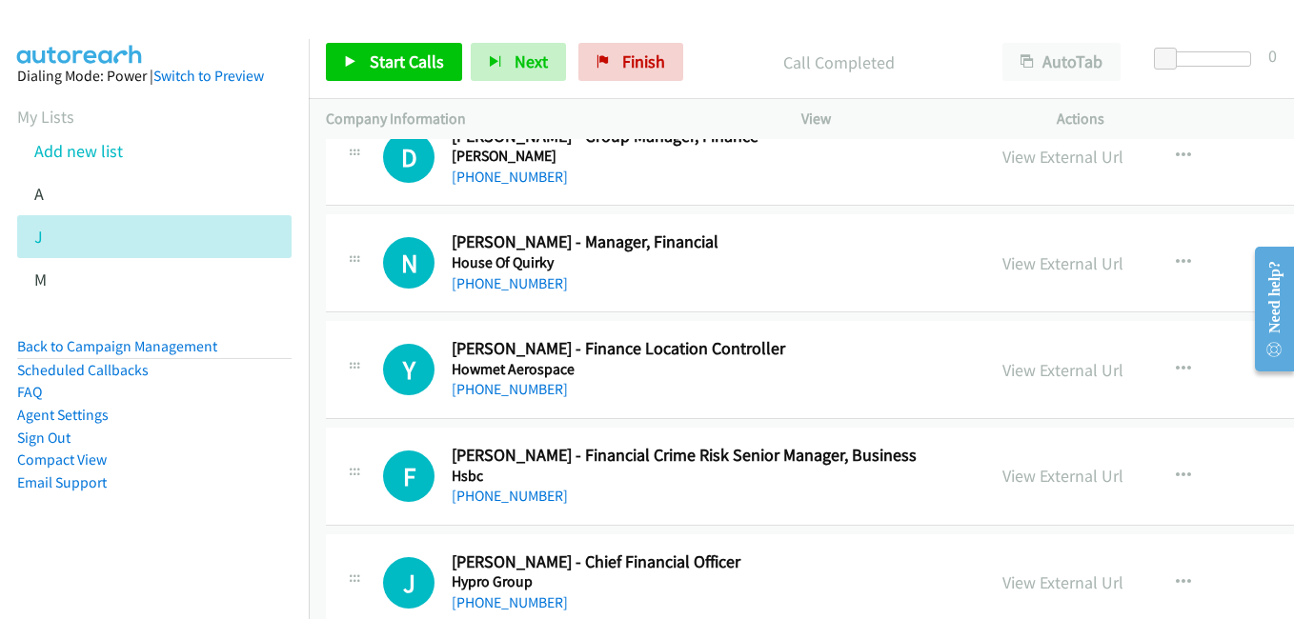
drag, startPoint x: 1023, startPoint y: 263, endPoint x: 435, endPoint y: 23, distance: 635.0
click at [1023, 263] on link "View External Url" at bounding box center [1062, 264] width 121 height 22
click at [1003, 478] on link "View External Url" at bounding box center [1062, 476] width 121 height 22
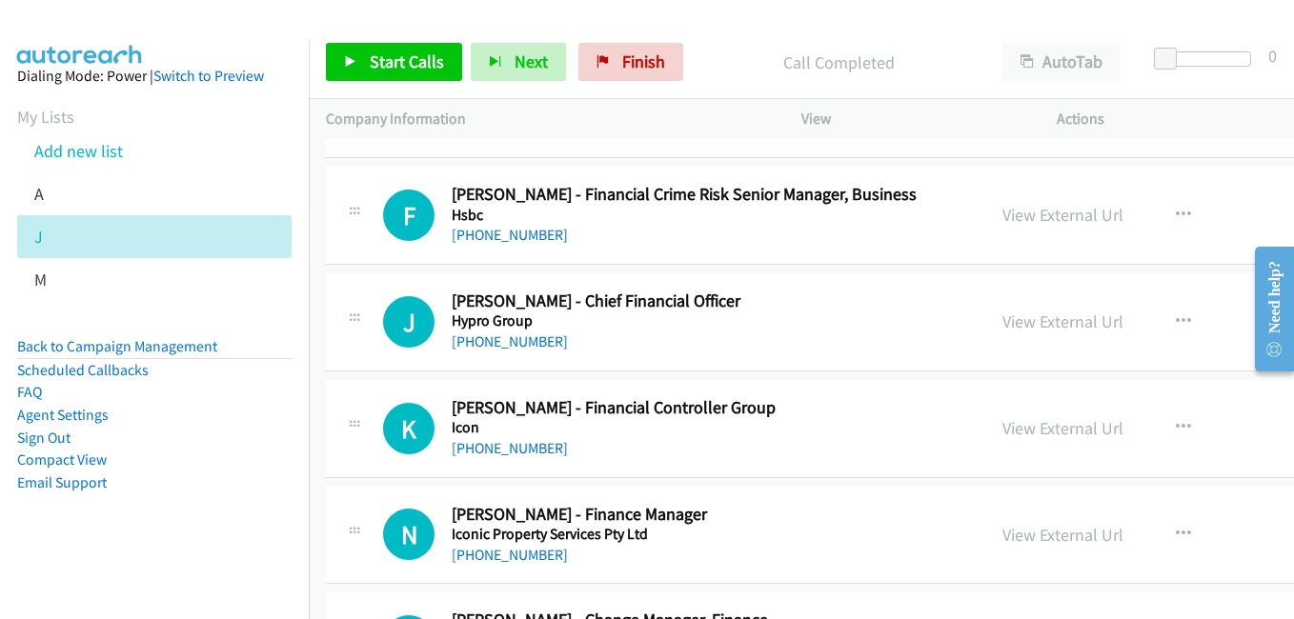
scroll to position [9910, 0]
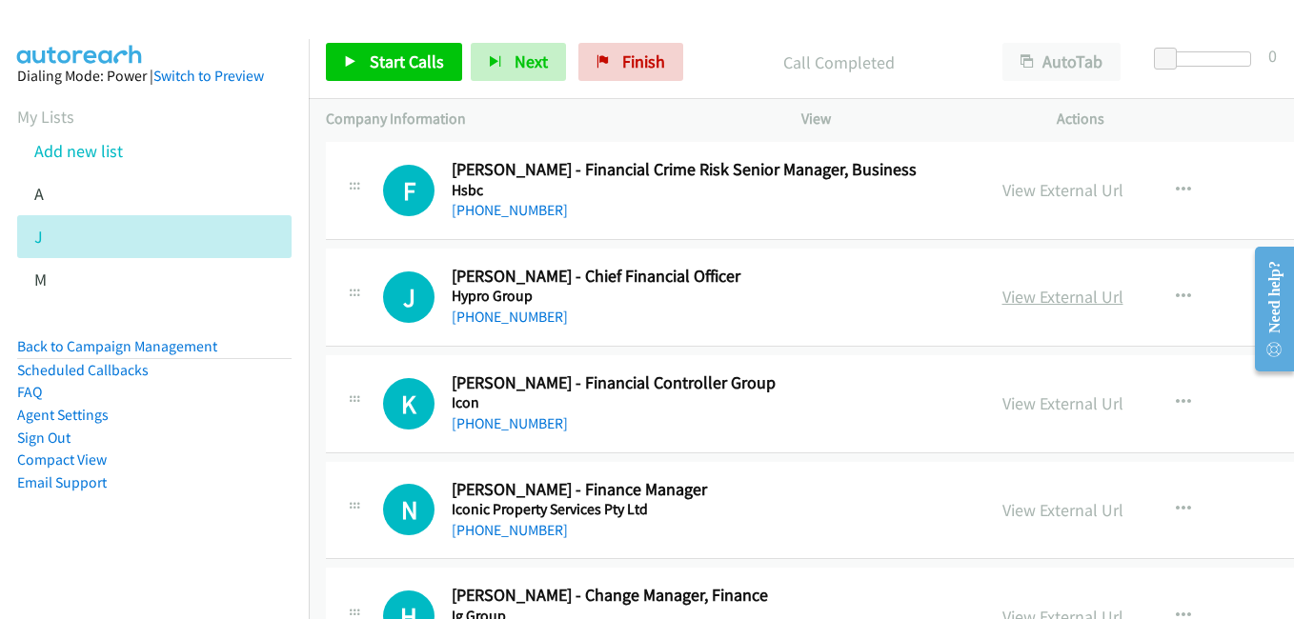
click at [1008, 296] on link "View External Url" at bounding box center [1062, 297] width 121 height 22
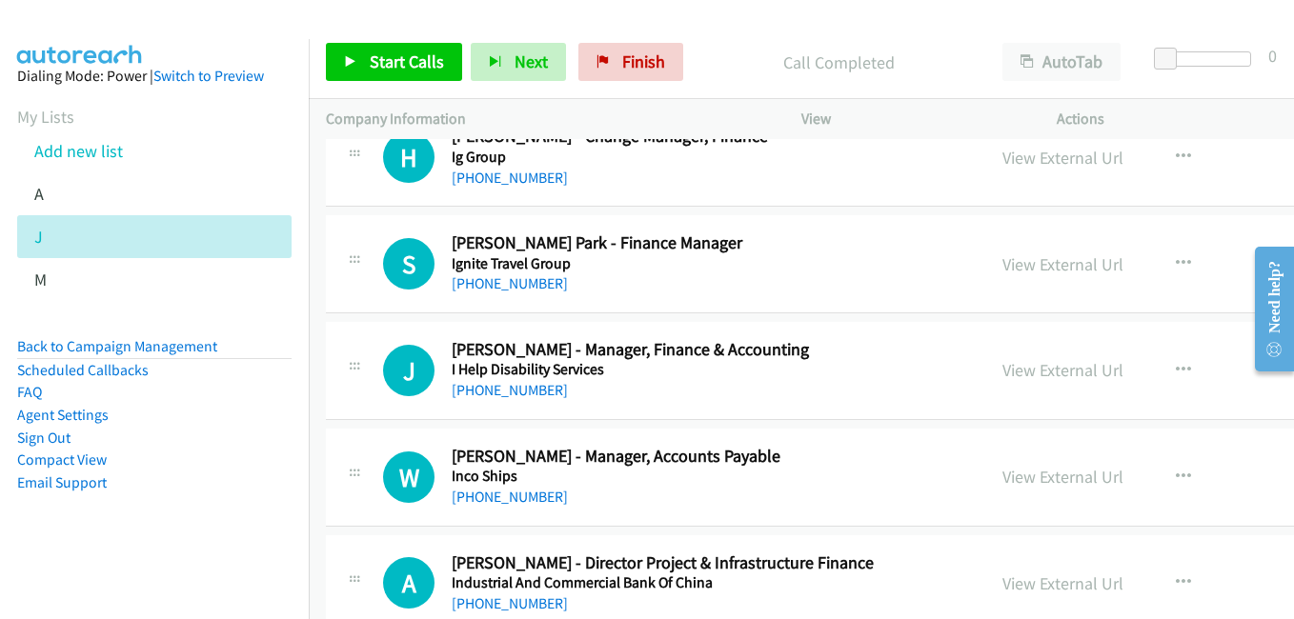
scroll to position [10386, 0]
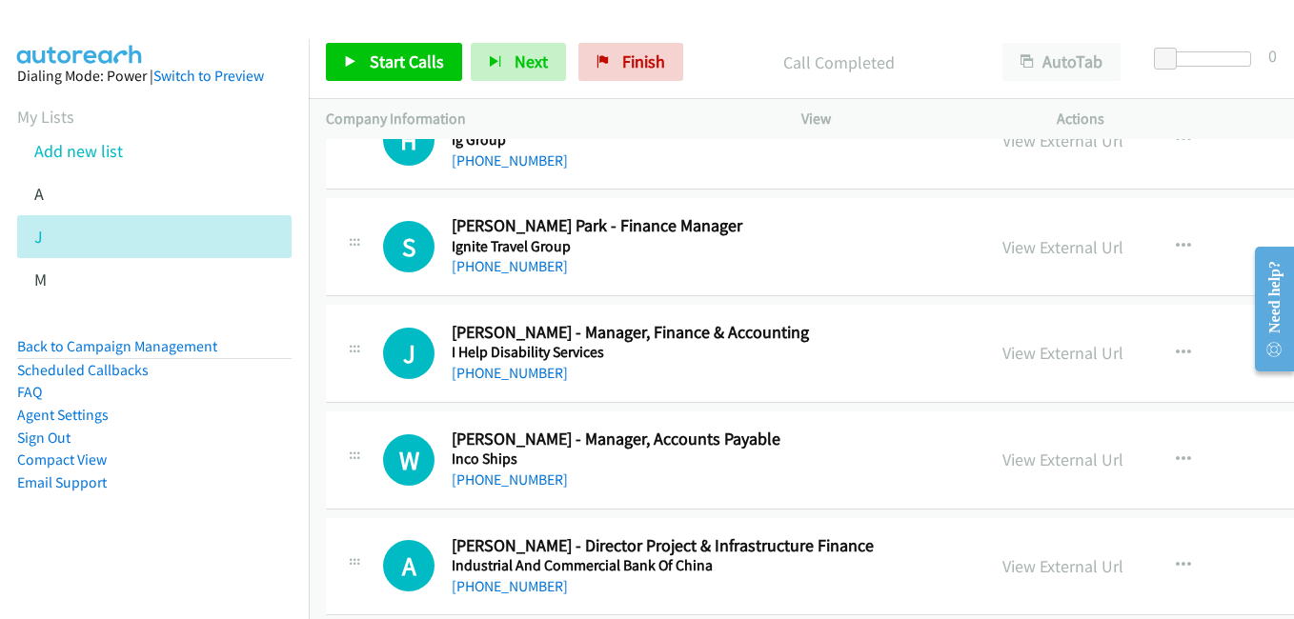
drag, startPoint x: 989, startPoint y: 352, endPoint x: 889, endPoint y: 333, distance: 101.8
click at [1002, 352] on link "View External Url" at bounding box center [1062, 353] width 121 height 22
drag, startPoint x: 1010, startPoint y: 462, endPoint x: 790, endPoint y: 376, distance: 236.2
click at [1010, 462] on link "View External Url" at bounding box center [1062, 460] width 121 height 22
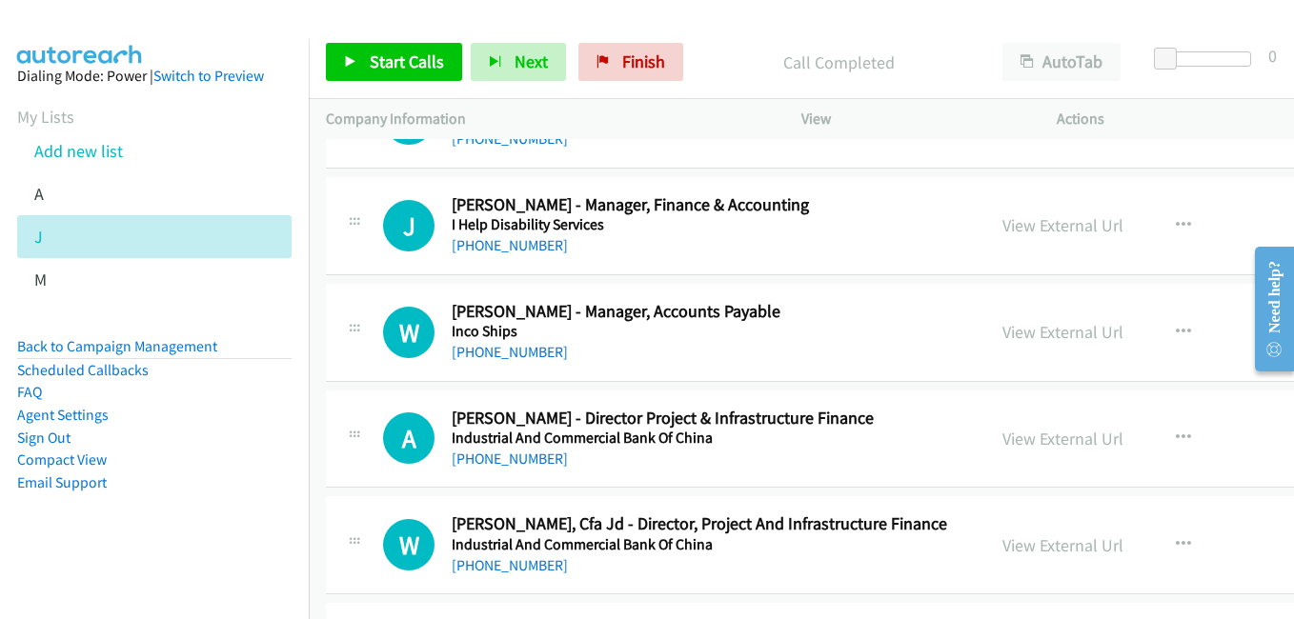
scroll to position [10672, 0]
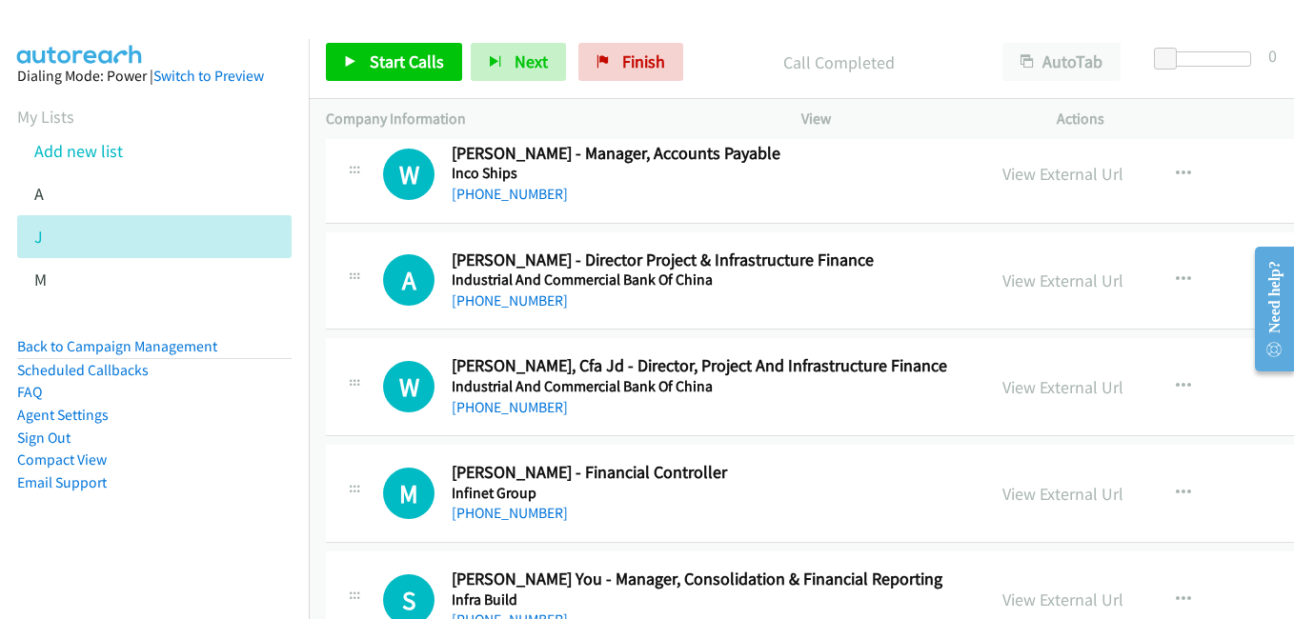
click at [1002, 275] on link "View External Url" at bounding box center [1062, 281] width 121 height 22
drag, startPoint x: 1018, startPoint y: 393, endPoint x: 899, endPoint y: 360, distance: 122.5
click at [1018, 393] on link "View External Url" at bounding box center [1062, 387] width 121 height 22
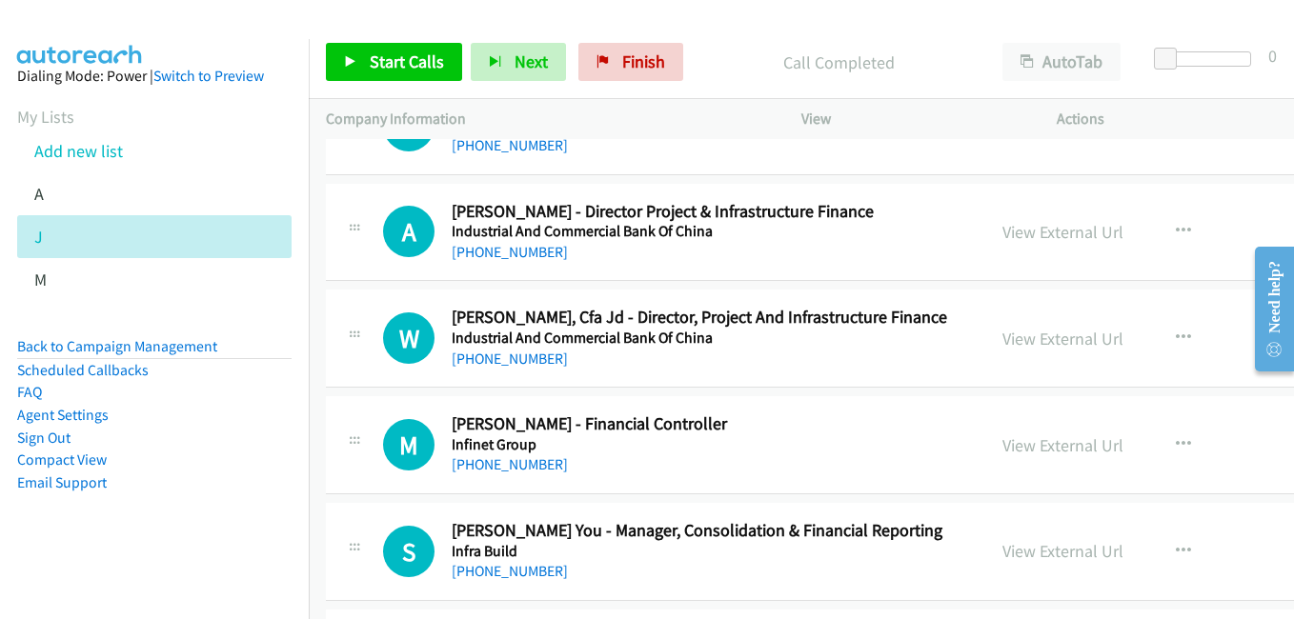
scroll to position [10767, 0]
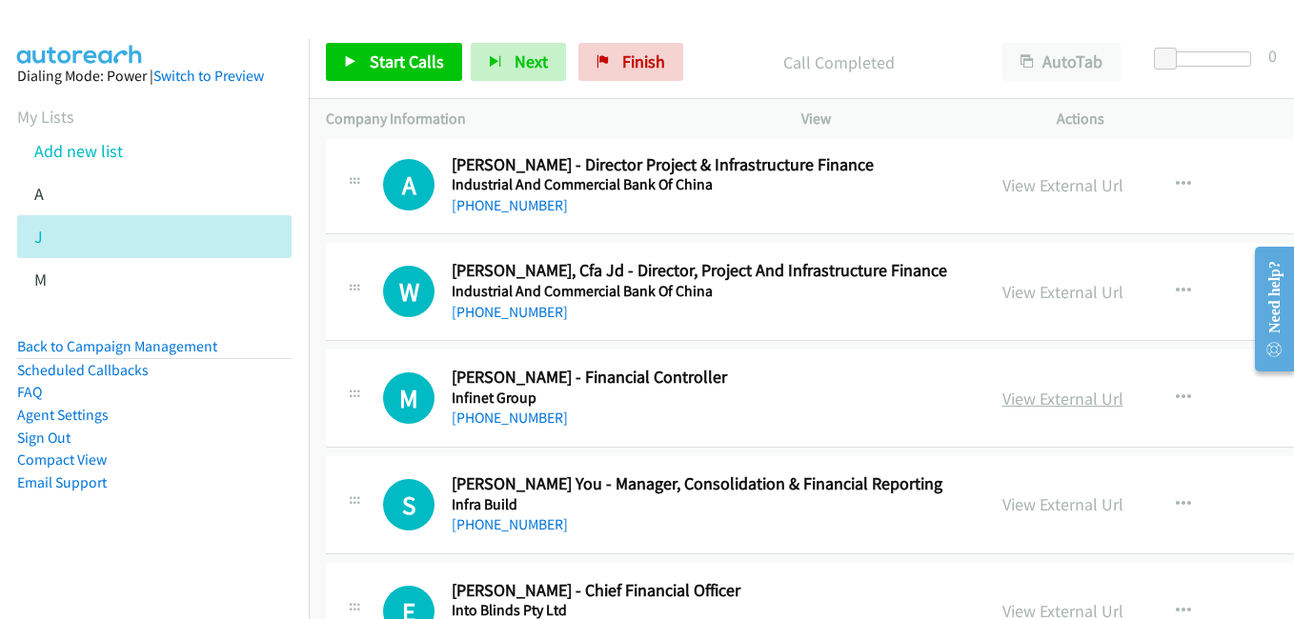
click at [1003, 402] on link "View External Url" at bounding box center [1062, 399] width 121 height 22
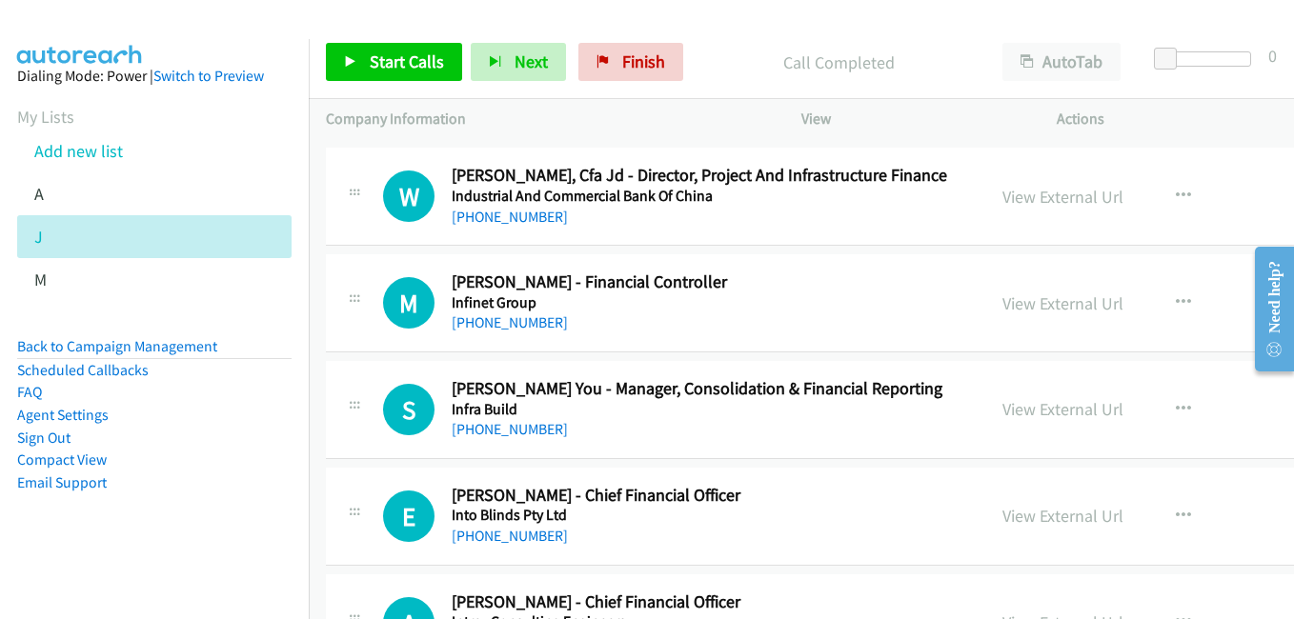
drag, startPoint x: 1012, startPoint y: 420, endPoint x: 761, endPoint y: 321, distance: 269.5
click at [1012, 420] on link "View External Url" at bounding box center [1062, 409] width 121 height 22
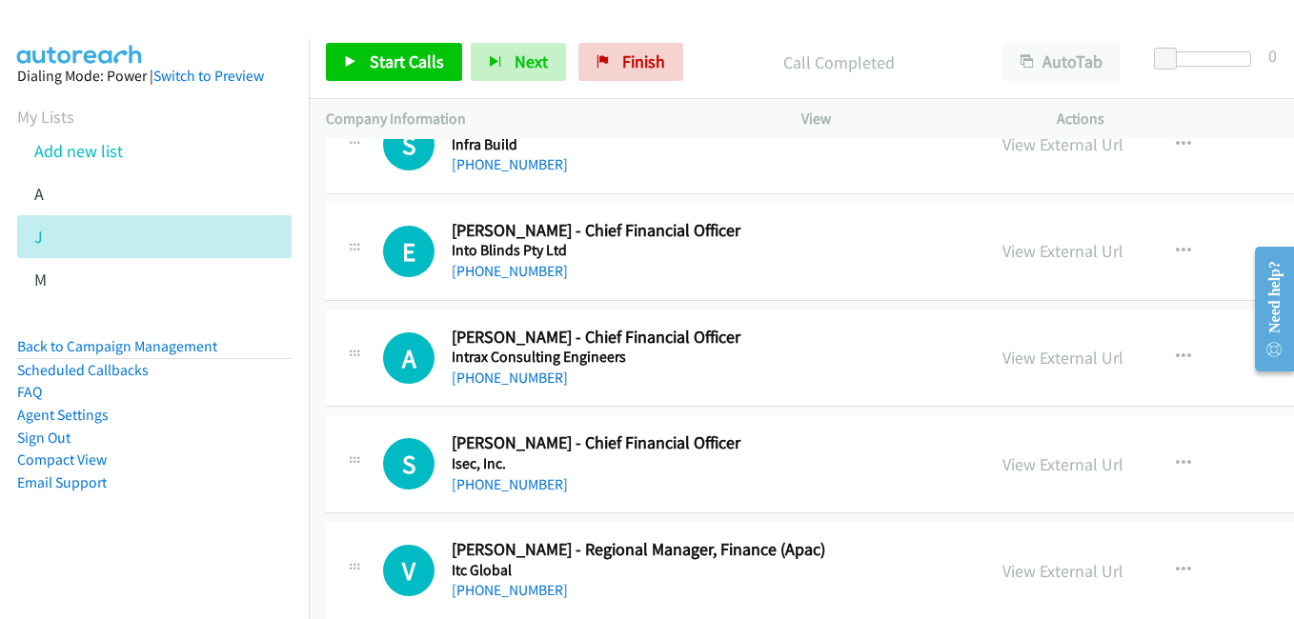
scroll to position [11148, 0]
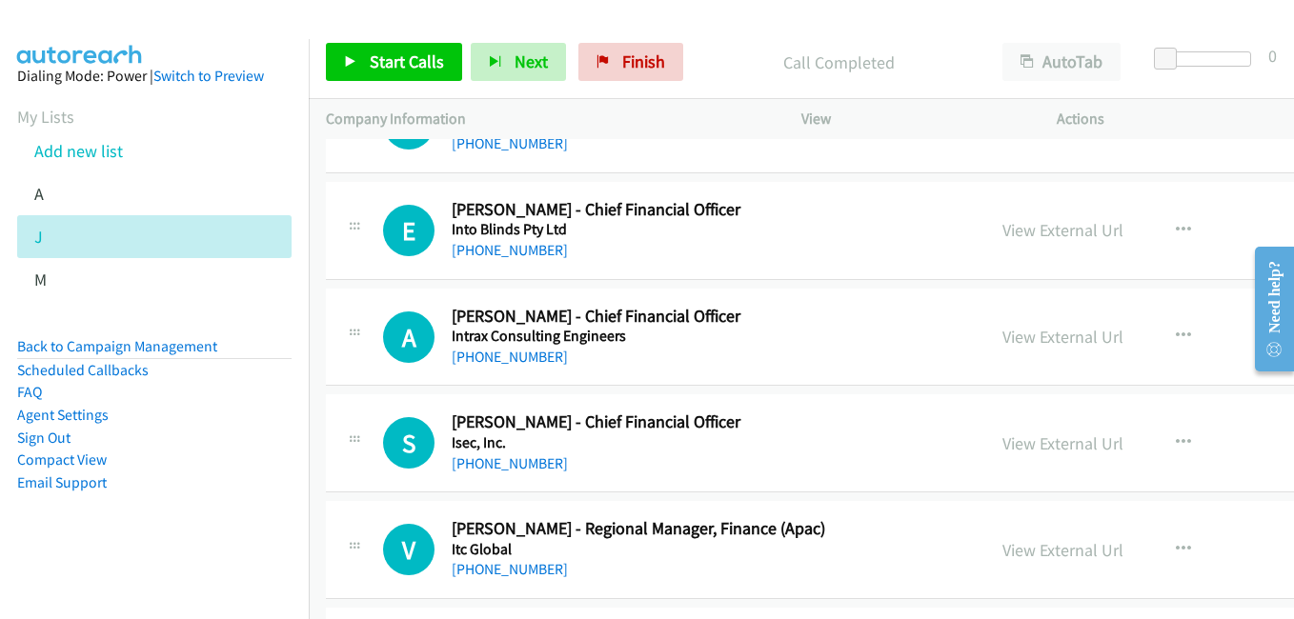
drag, startPoint x: 1018, startPoint y: 338, endPoint x: 822, endPoint y: 242, distance: 217.8
click at [1018, 338] on link "View External Url" at bounding box center [1062, 337] width 121 height 22
click at [1014, 439] on link "View External Url" at bounding box center [1062, 444] width 121 height 22
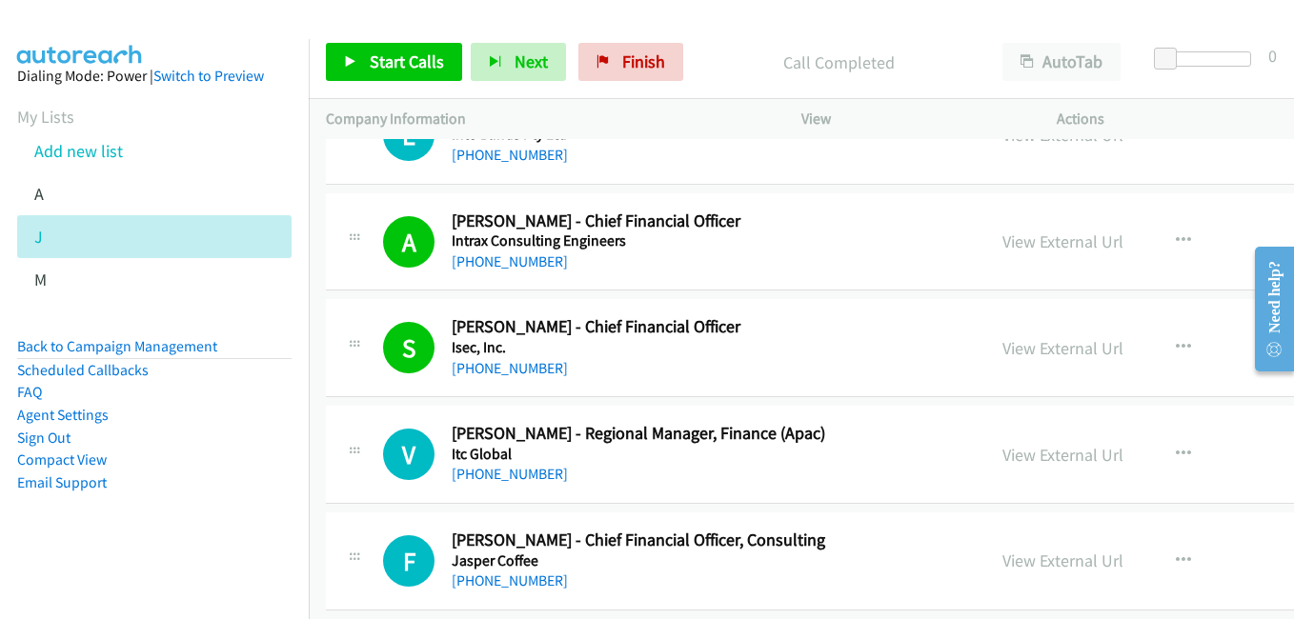
scroll to position [11434, 0]
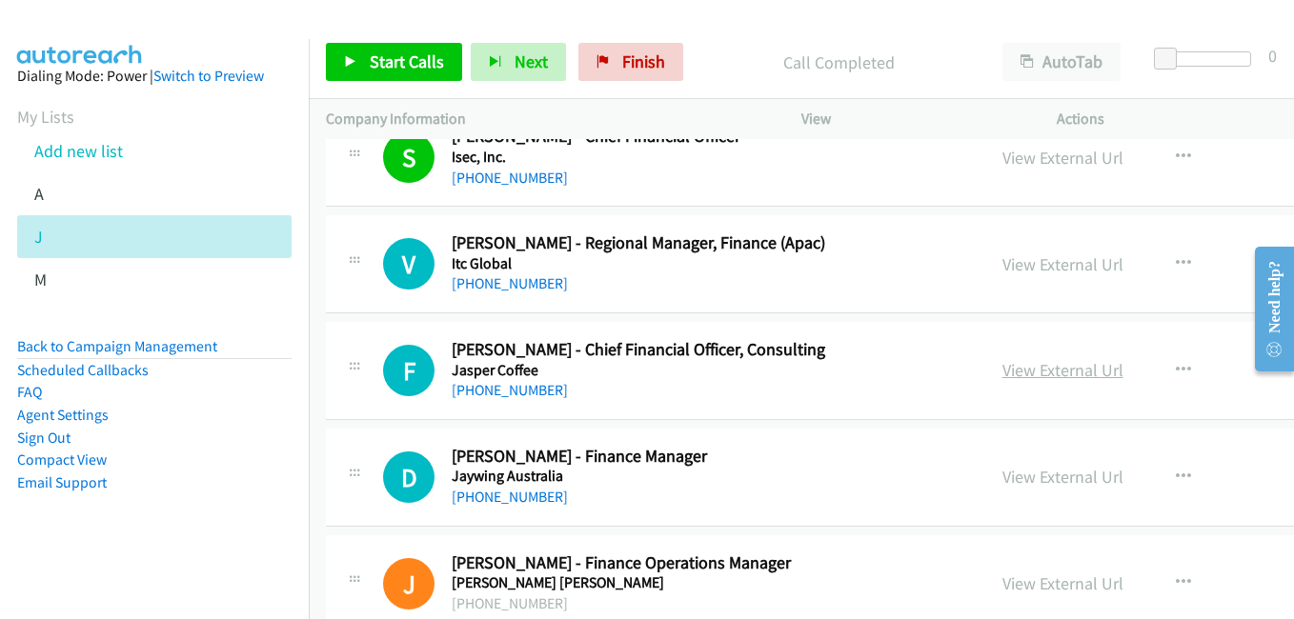
click at [1002, 366] on link "View External Url" at bounding box center [1062, 370] width 121 height 22
drag, startPoint x: 1037, startPoint y: 475, endPoint x: 1003, endPoint y: 457, distance: 37.5
click at [1037, 475] on link "View External Url" at bounding box center [1062, 477] width 121 height 22
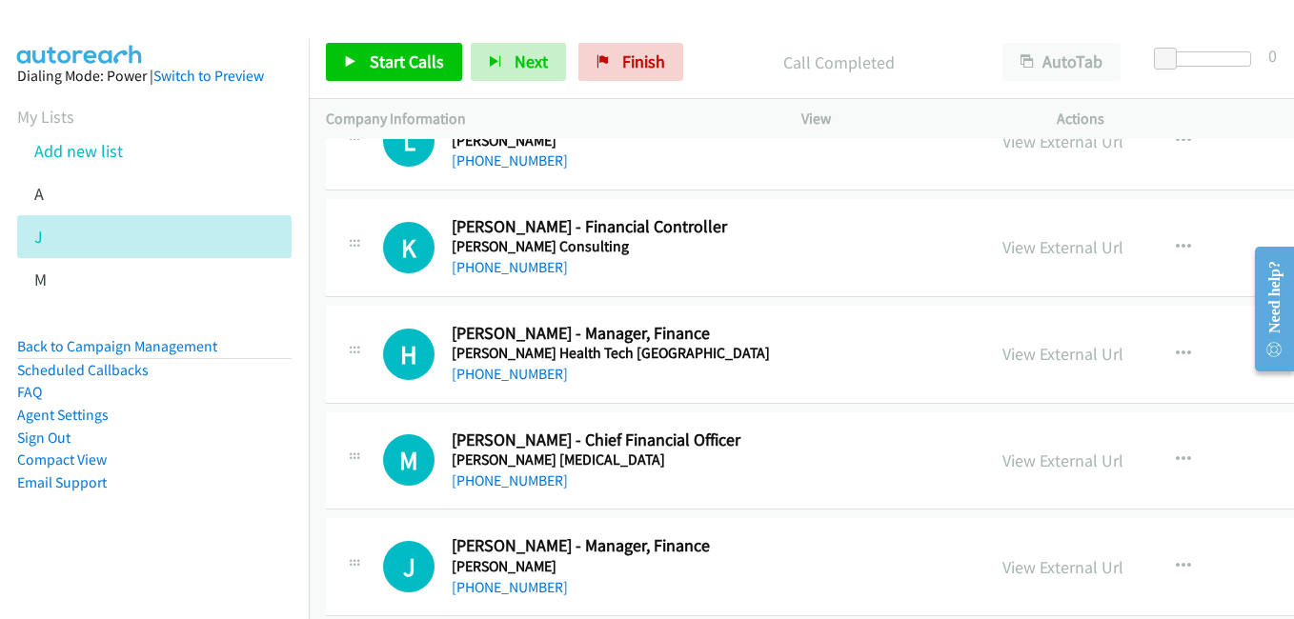
scroll to position [12292, 0]
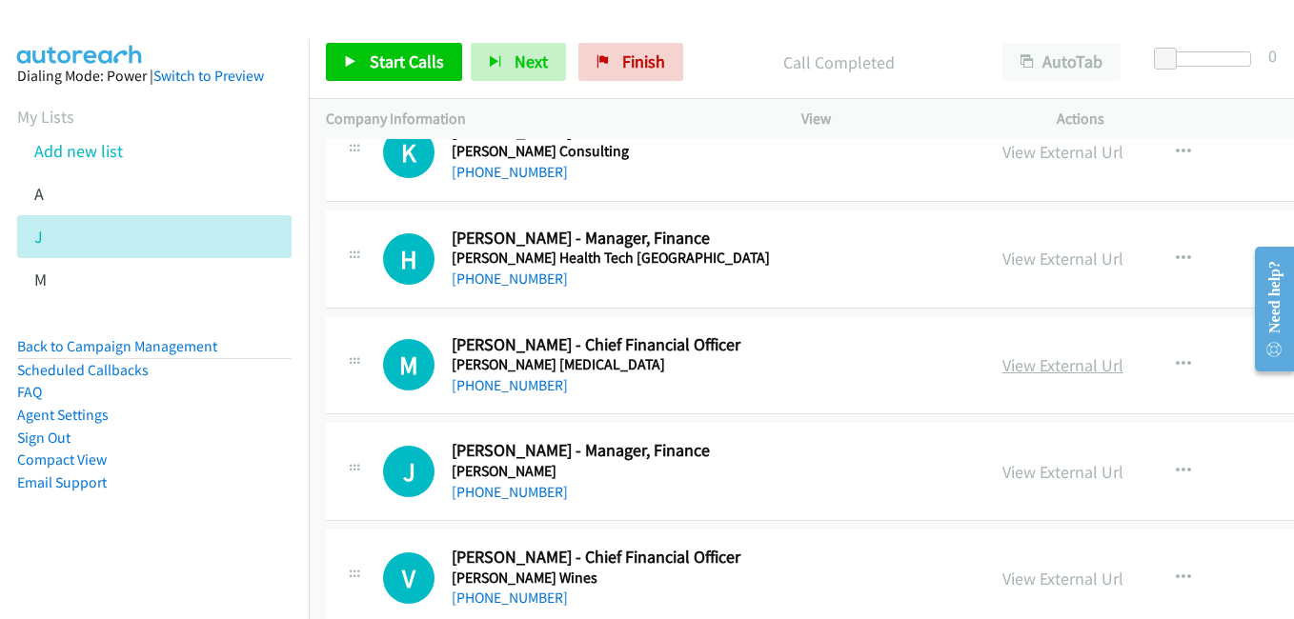
drag, startPoint x: 1007, startPoint y: 373, endPoint x: 995, endPoint y: 366, distance: 14.1
click at [1007, 373] on link "View External Url" at bounding box center [1062, 365] width 121 height 22
drag, startPoint x: 1010, startPoint y: 475, endPoint x: 727, endPoint y: 309, distance: 328.0
click at [1010, 475] on link "View External Url" at bounding box center [1062, 472] width 121 height 22
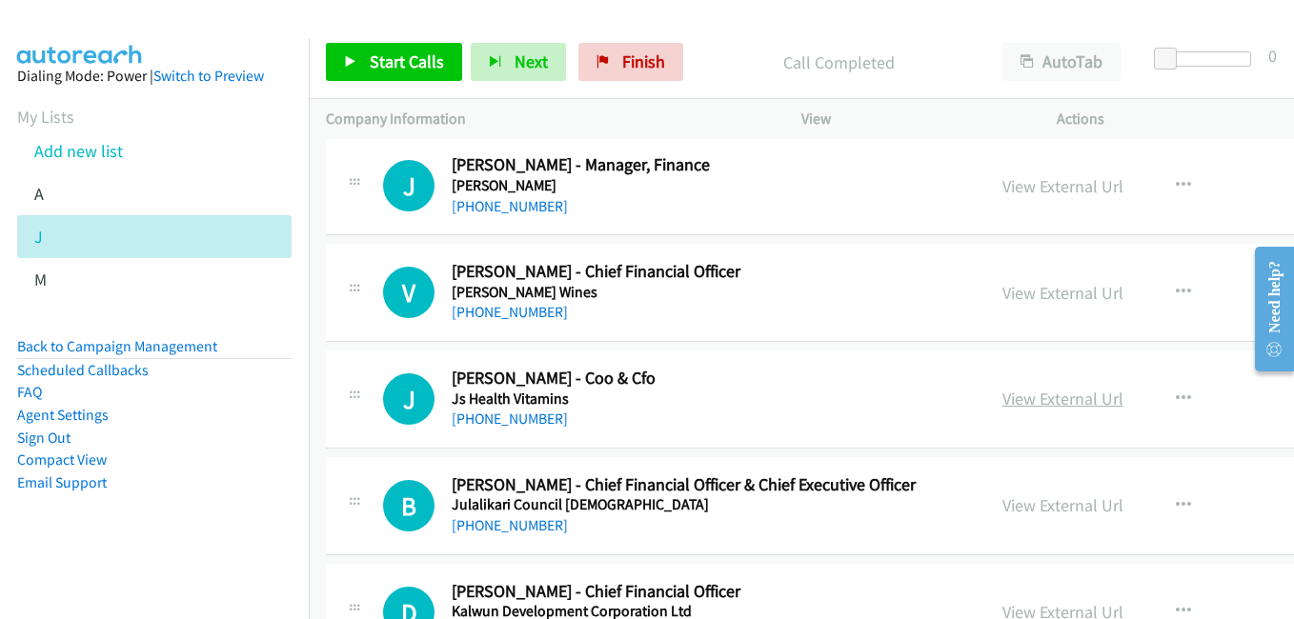
drag, startPoint x: 972, startPoint y: 403, endPoint x: 963, endPoint y: 397, distance: 10.3
click at [1002, 403] on link "View External Url" at bounding box center [1062, 399] width 121 height 22
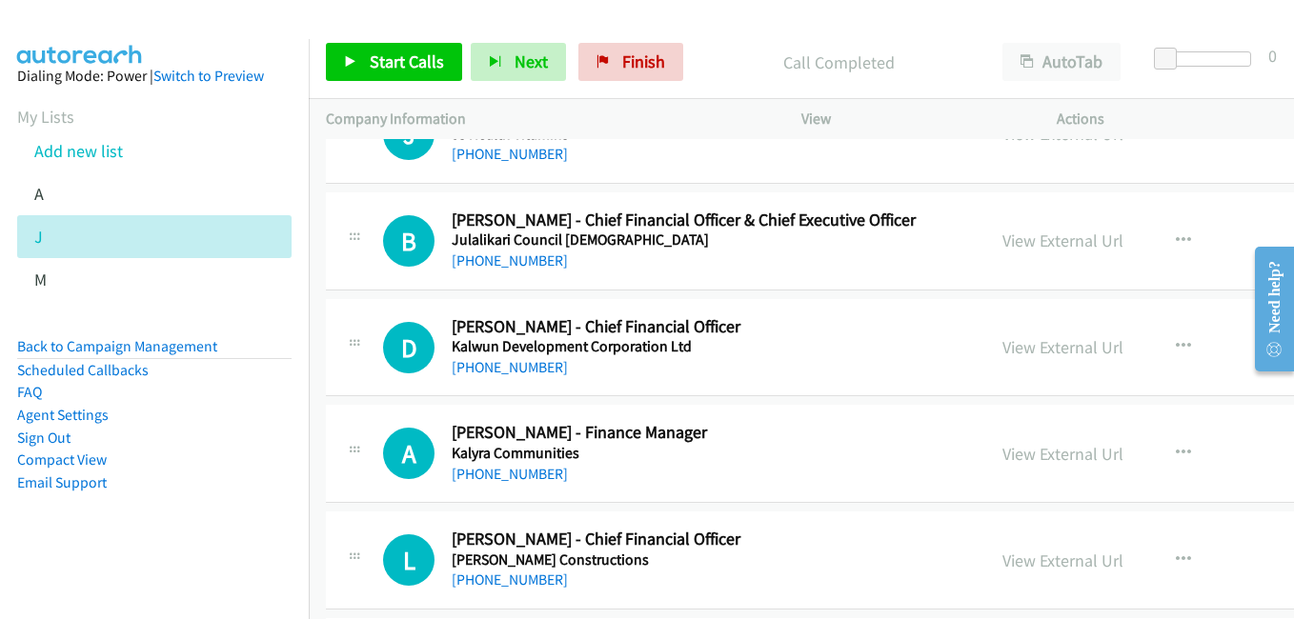
scroll to position [12863, 0]
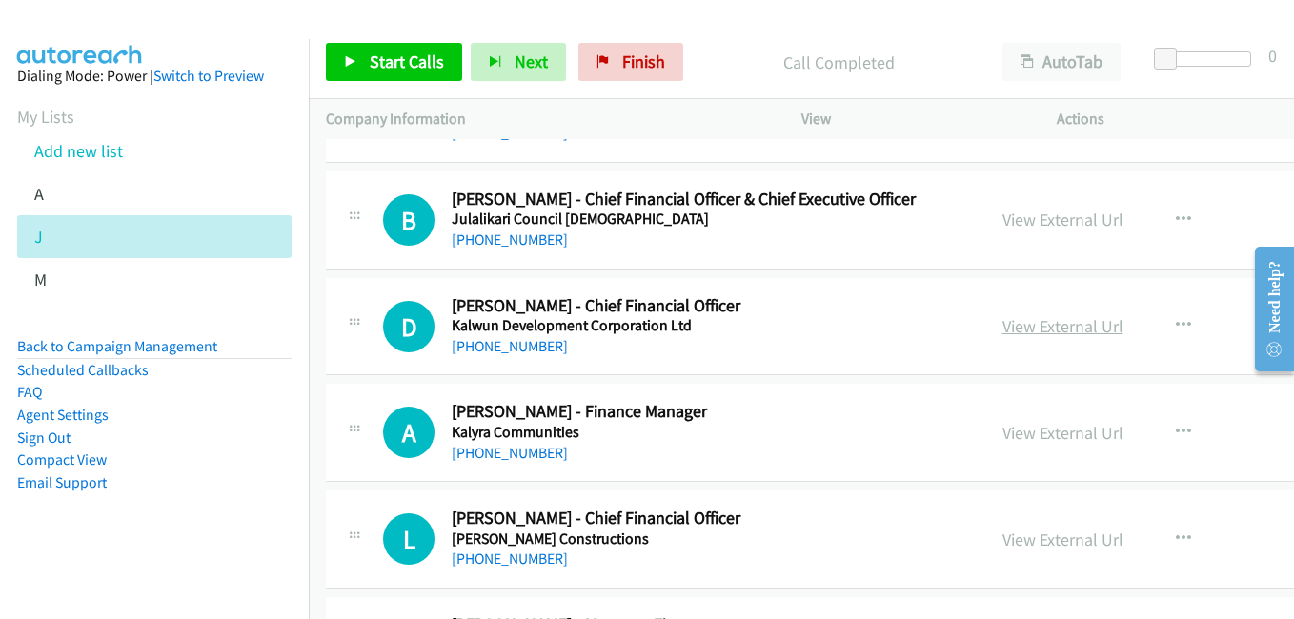
click at [1002, 315] on link "View External Url" at bounding box center [1062, 326] width 121 height 22
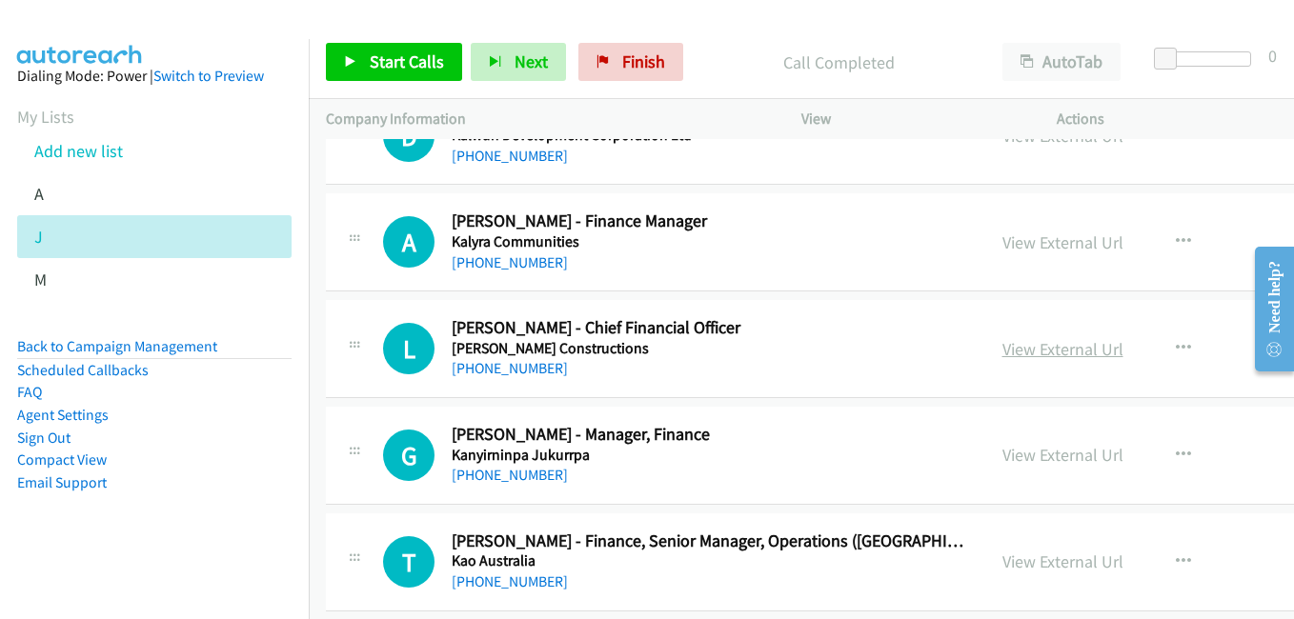
click at [1002, 352] on link "View External Url" at bounding box center [1062, 349] width 121 height 22
drag, startPoint x: 1008, startPoint y: 455, endPoint x: 934, endPoint y: 409, distance: 87.8
click at [1008, 455] on link "View External Url" at bounding box center [1062, 455] width 121 height 22
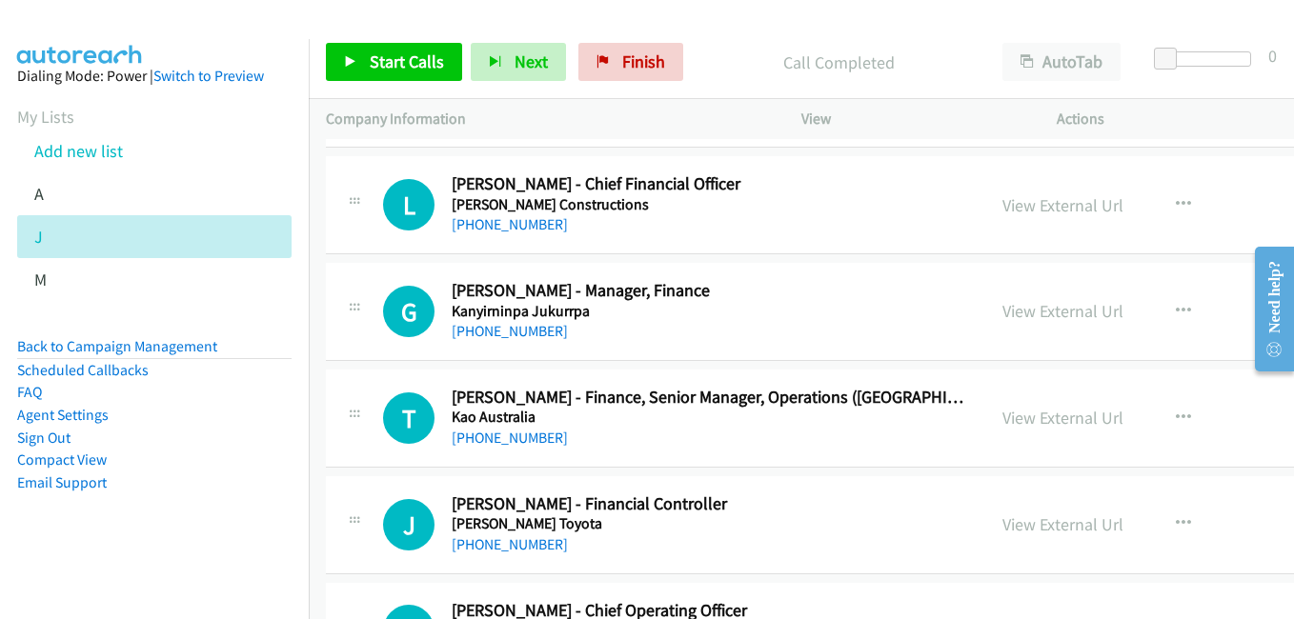
scroll to position [13244, 0]
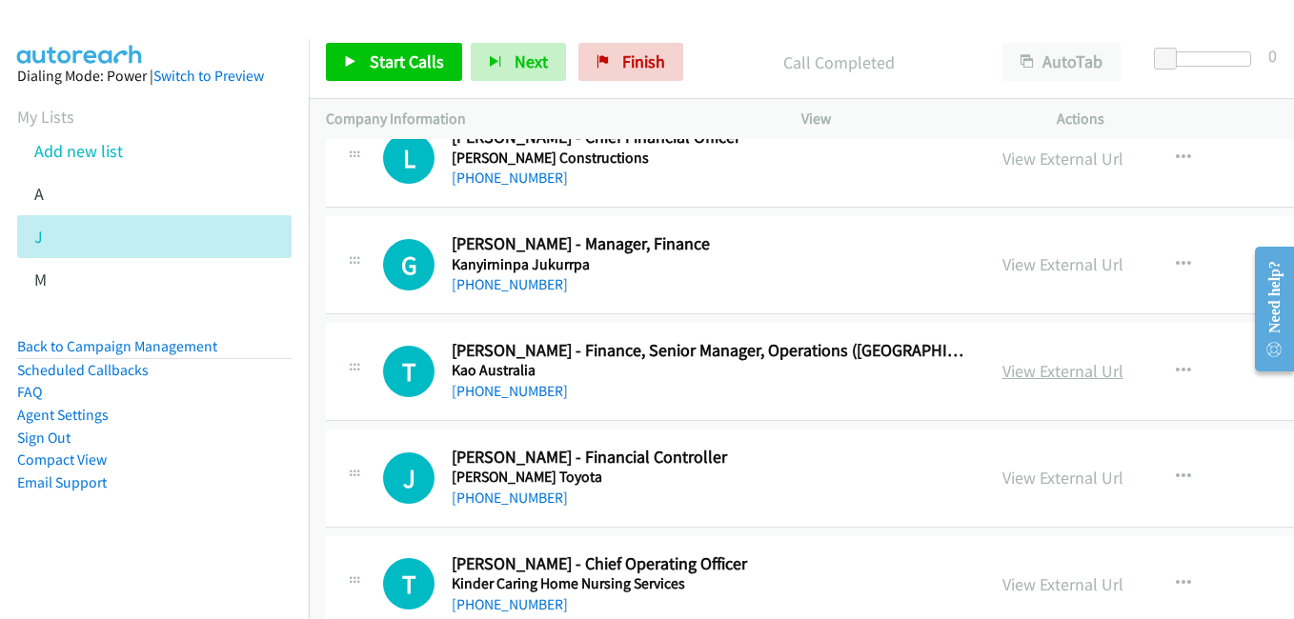
click at [1017, 365] on link "View External Url" at bounding box center [1062, 371] width 121 height 22
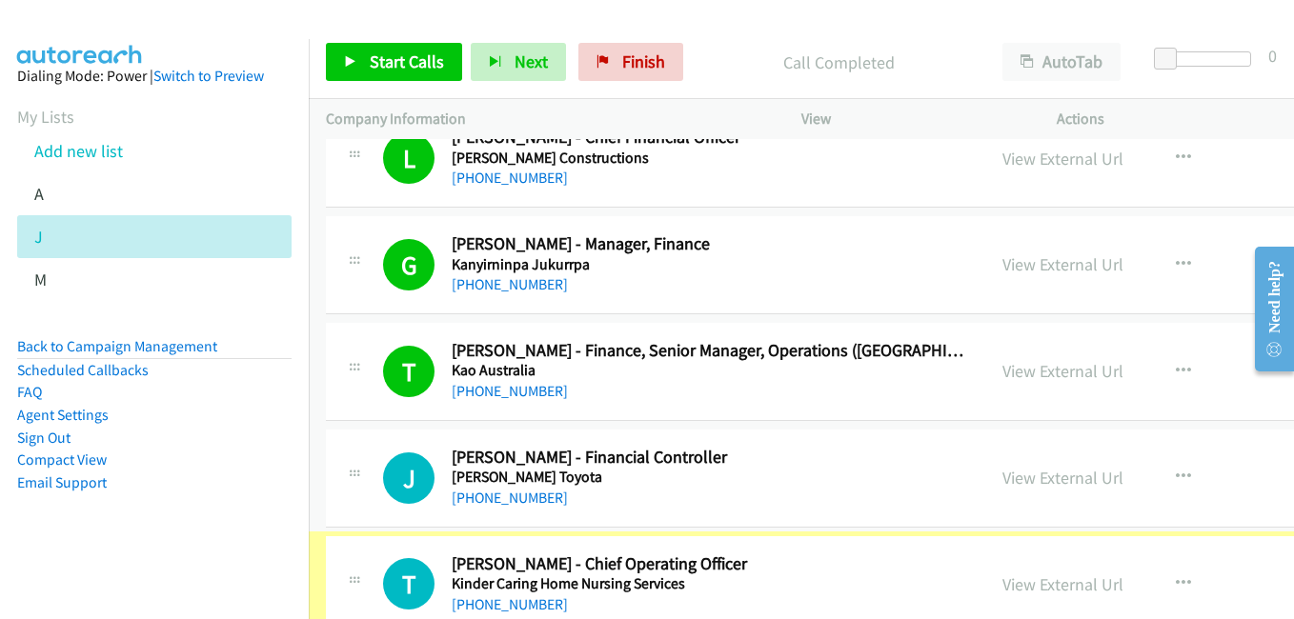
scroll to position [13435, 38]
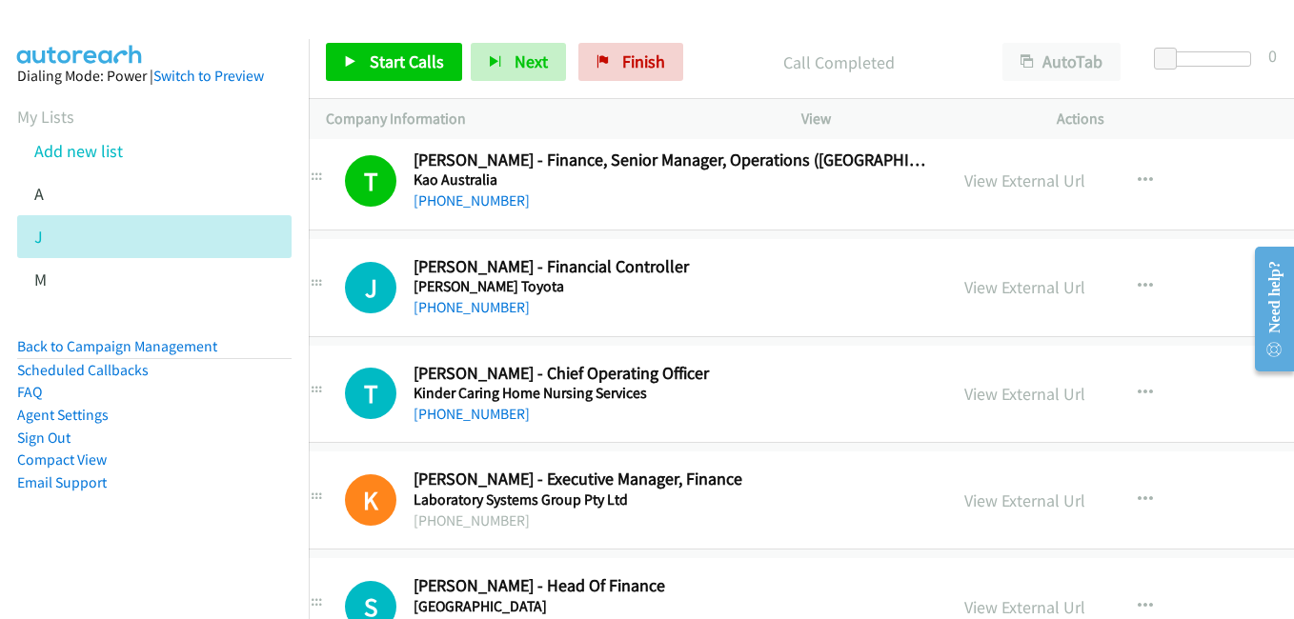
drag, startPoint x: 996, startPoint y: 286, endPoint x: 882, endPoint y: 259, distance: 116.5
click at [996, 286] on link "View External Url" at bounding box center [1024, 287] width 121 height 22
click at [974, 388] on link "View External Url" at bounding box center [1024, 394] width 121 height 22
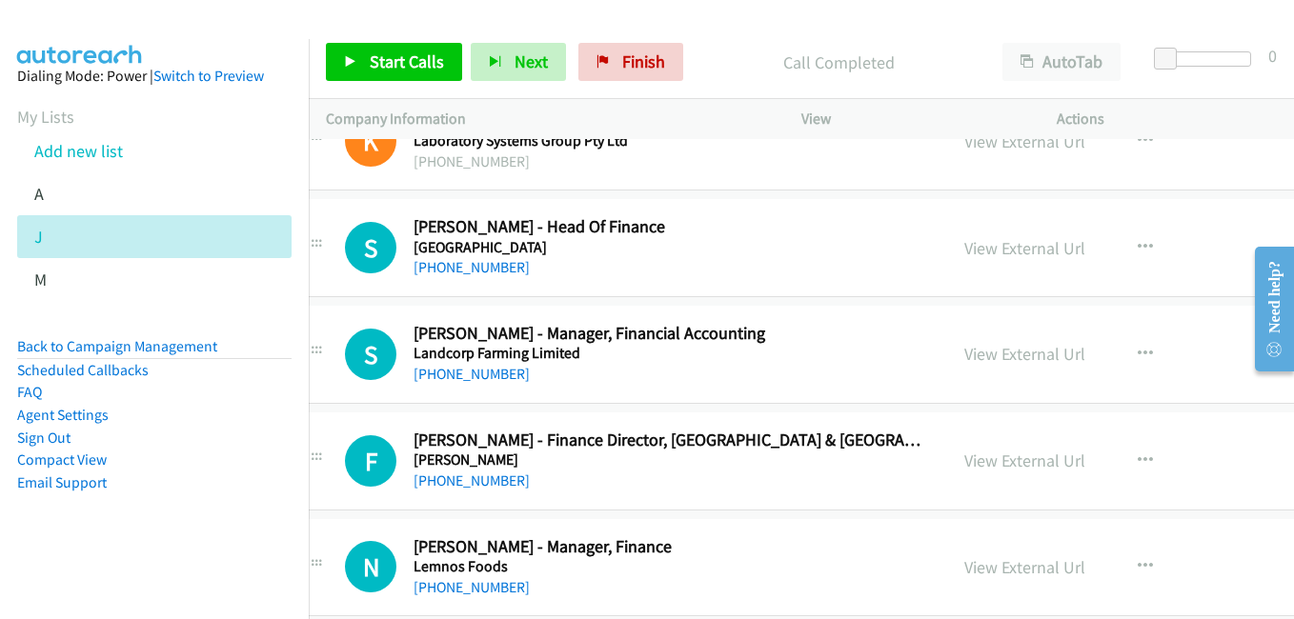
scroll to position [13816, 38]
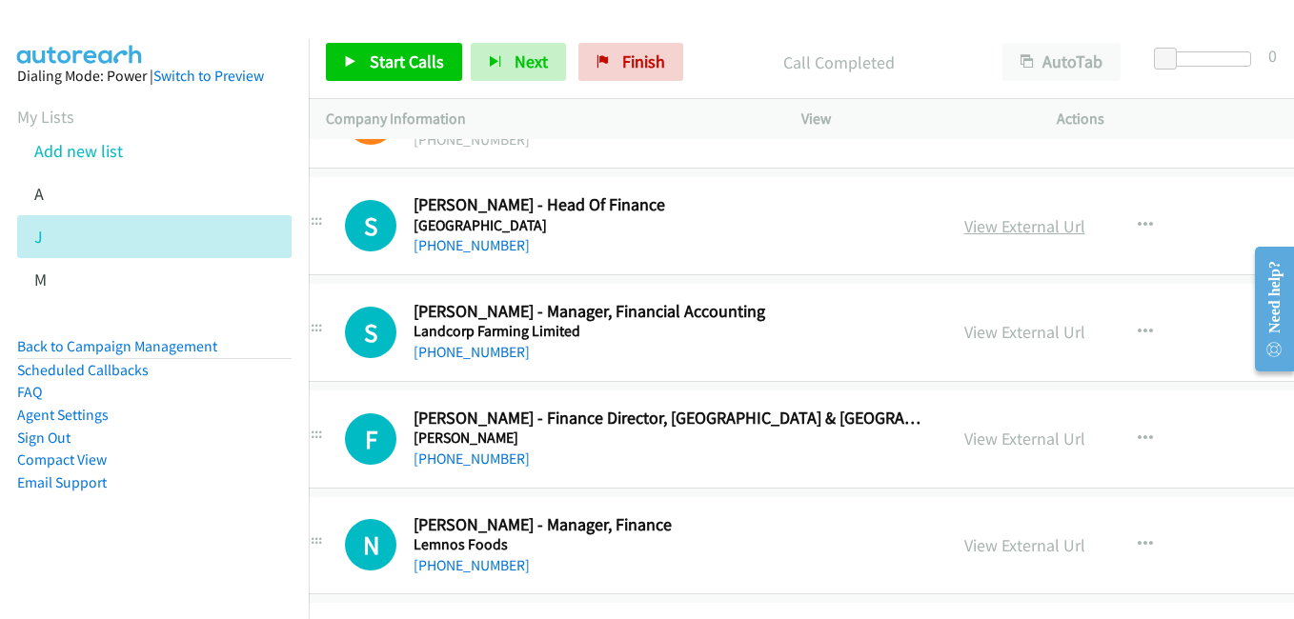
click at [964, 232] on link "View External Url" at bounding box center [1024, 226] width 121 height 22
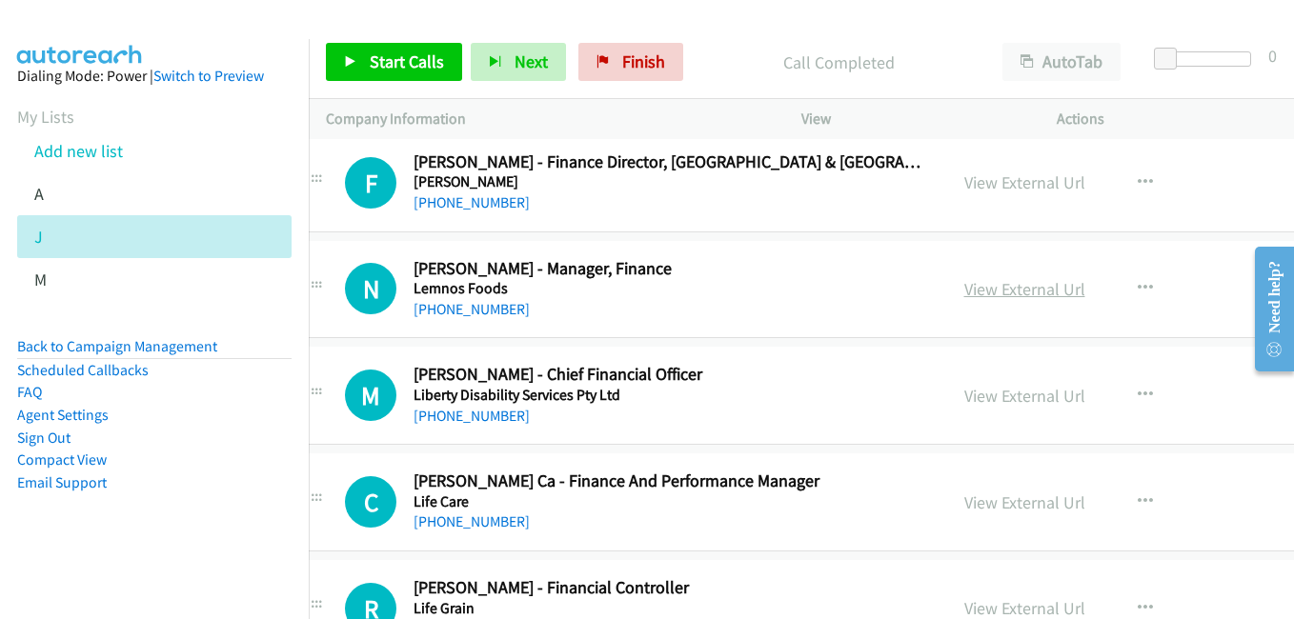
scroll to position [14102, 38]
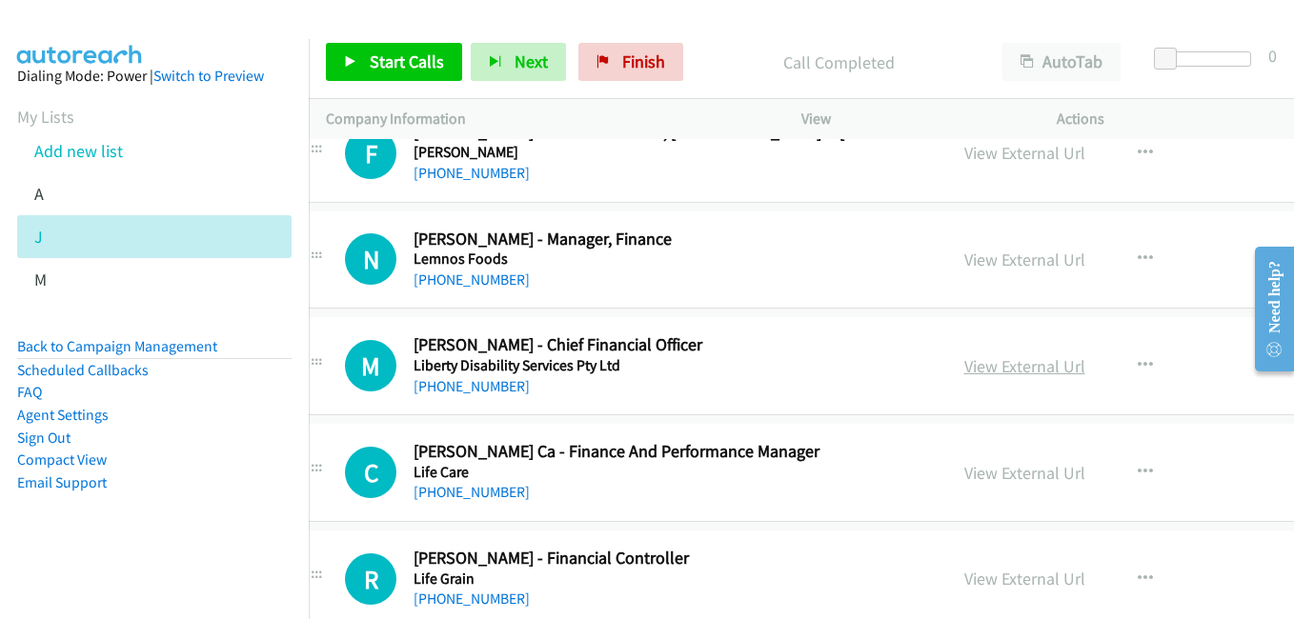
click at [974, 370] on link "View External Url" at bounding box center [1024, 366] width 121 height 22
click at [967, 464] on link "View External Url" at bounding box center [1024, 473] width 121 height 22
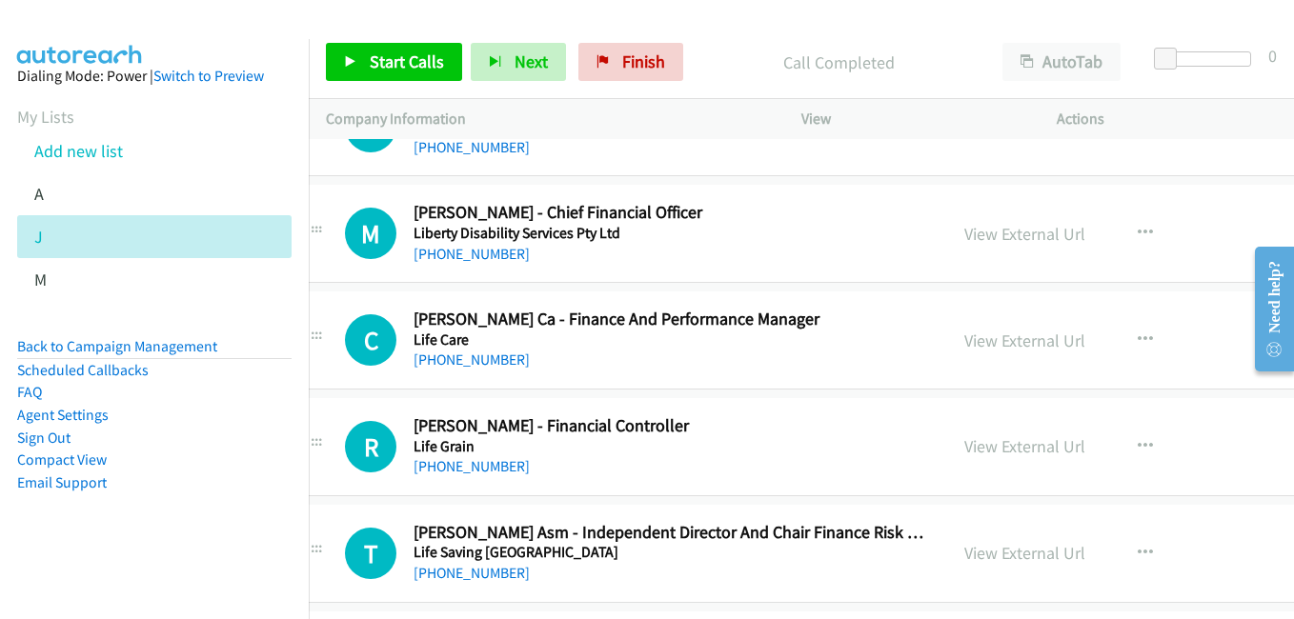
scroll to position [14293, 38]
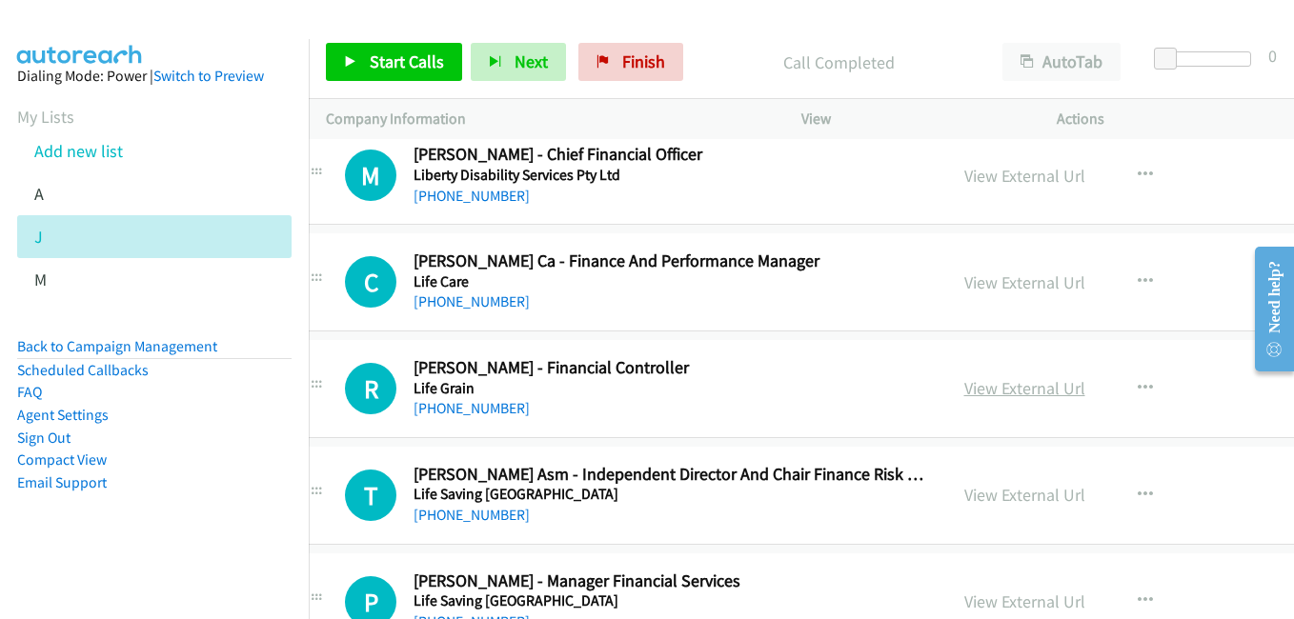
click at [968, 383] on link "View External Url" at bounding box center [1024, 388] width 121 height 22
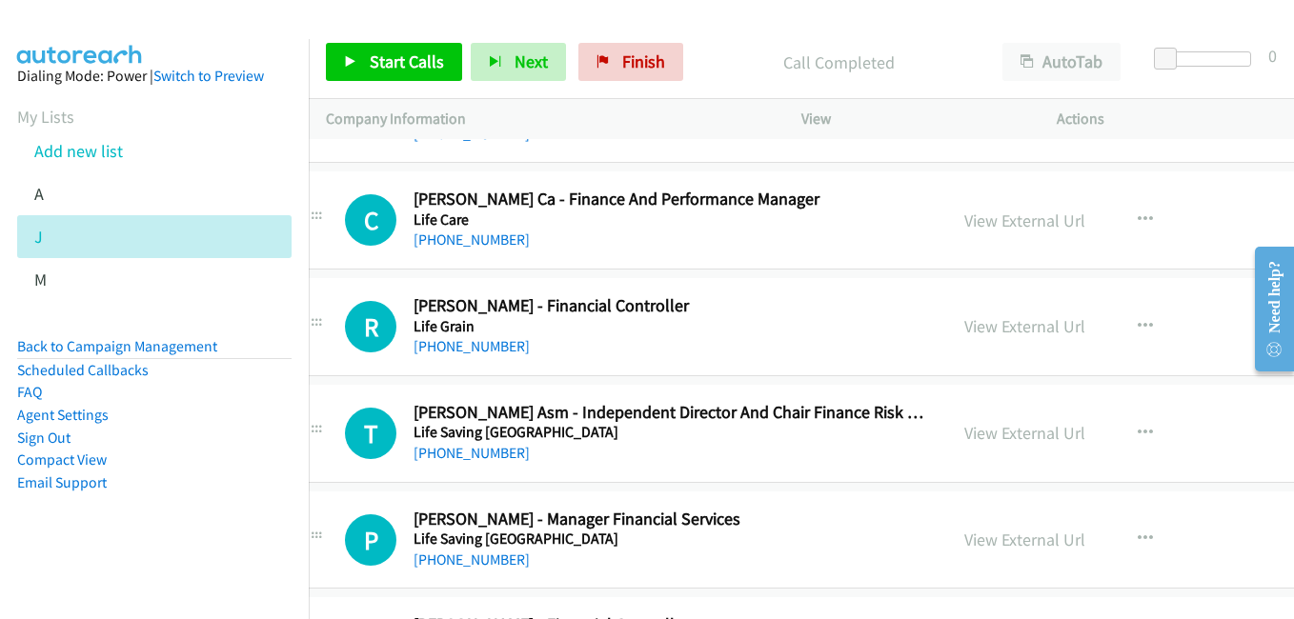
scroll to position [14388, 38]
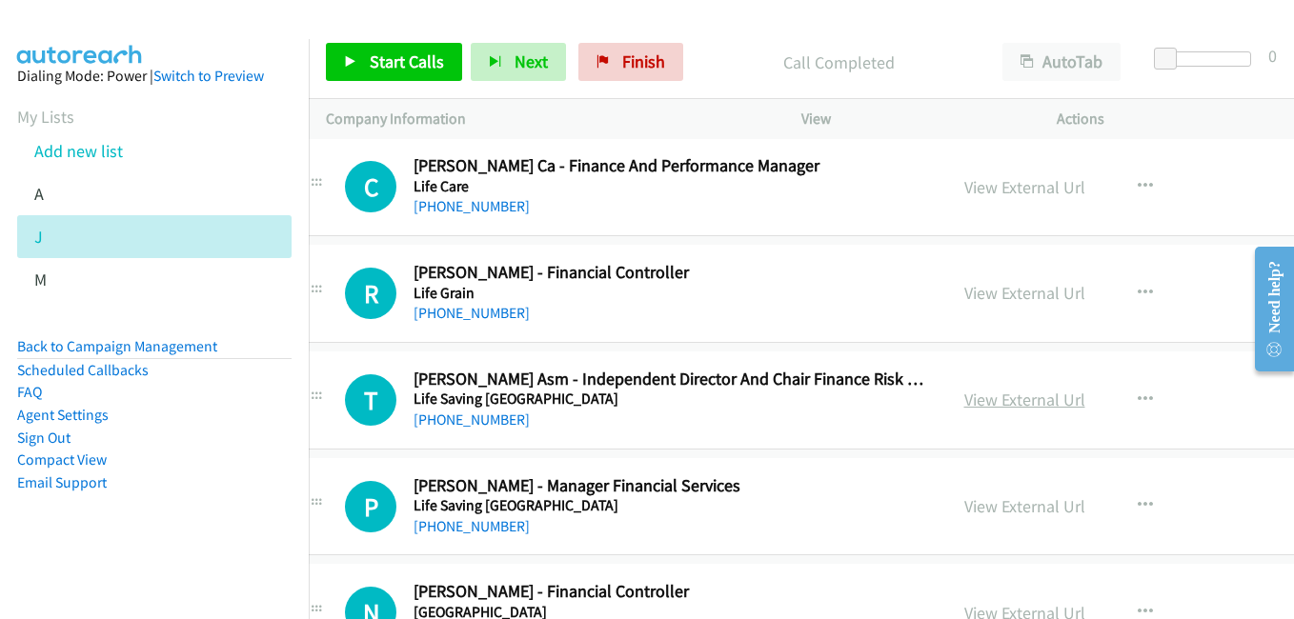
click at [964, 402] on link "View External Url" at bounding box center [1024, 400] width 121 height 22
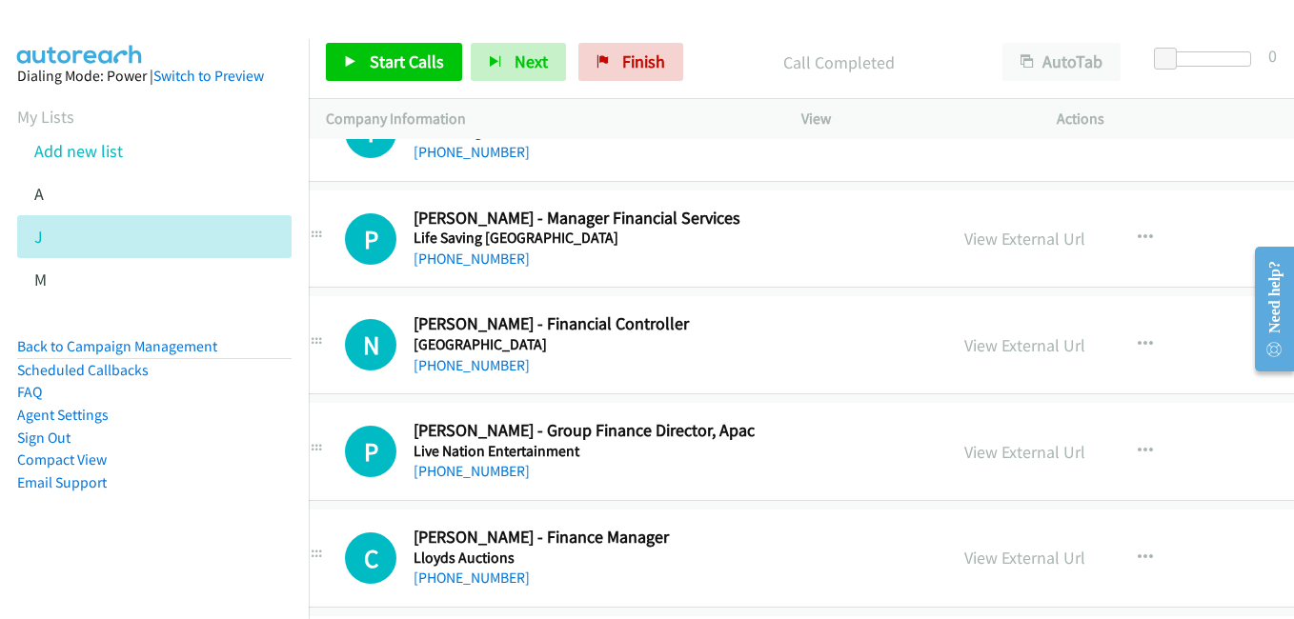
scroll to position [14674, 38]
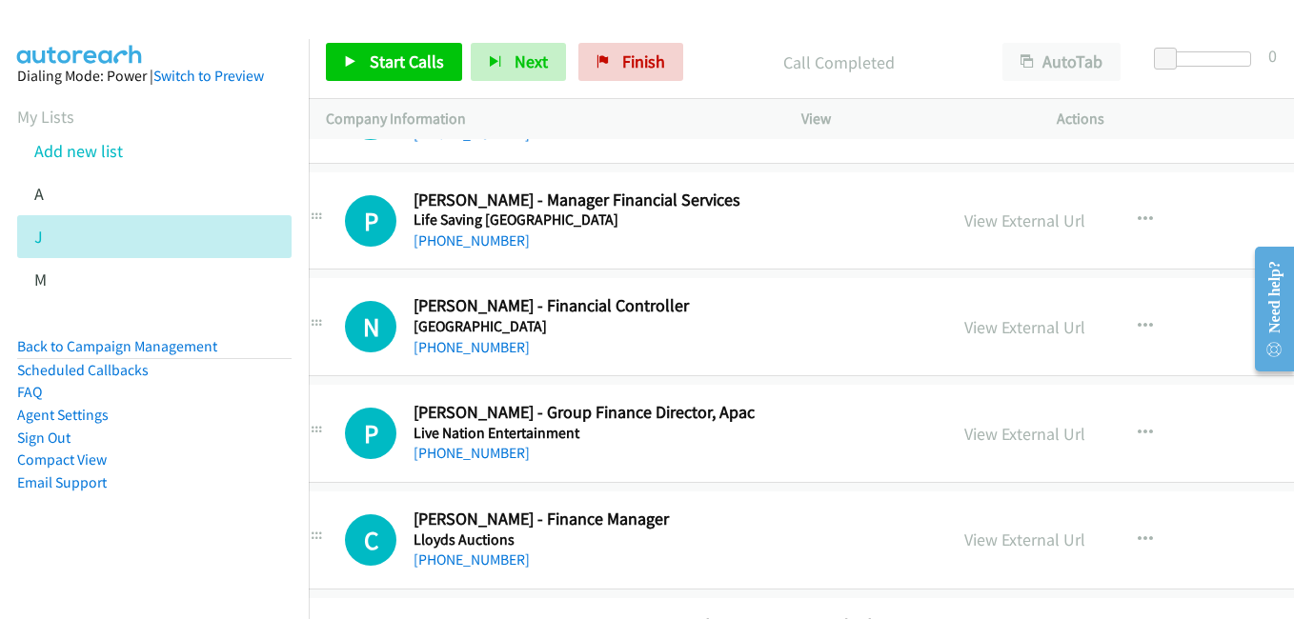
click at [970, 333] on link "View External Url" at bounding box center [1024, 327] width 121 height 22
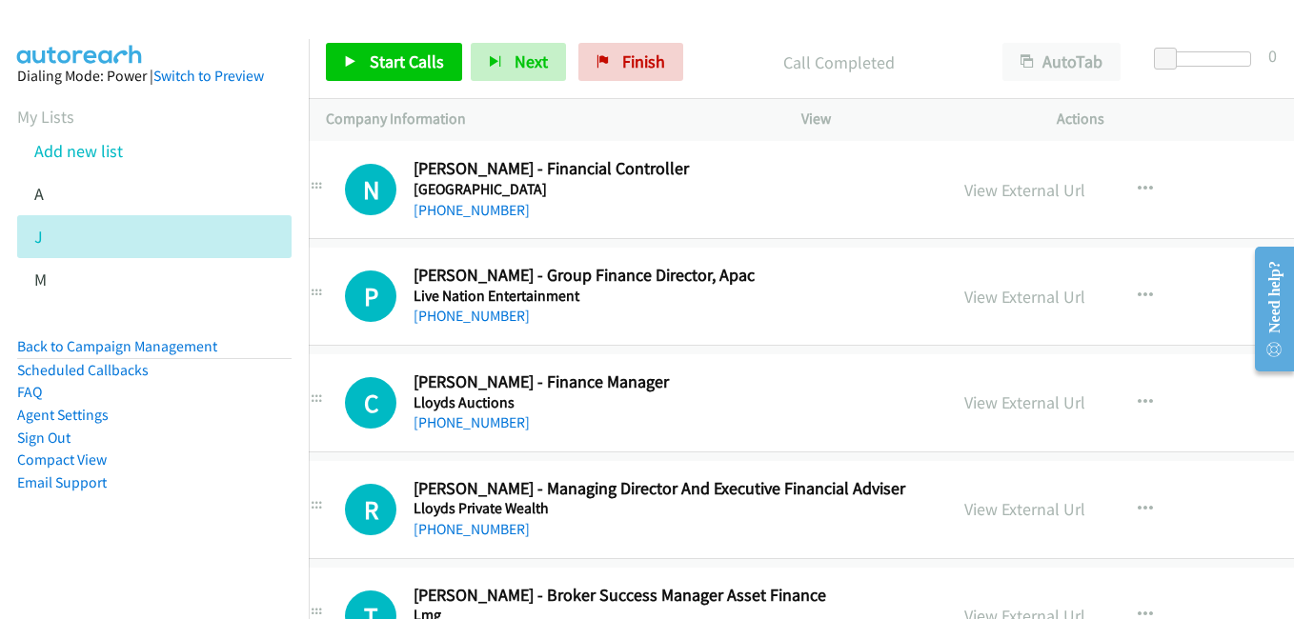
scroll to position [14864, 38]
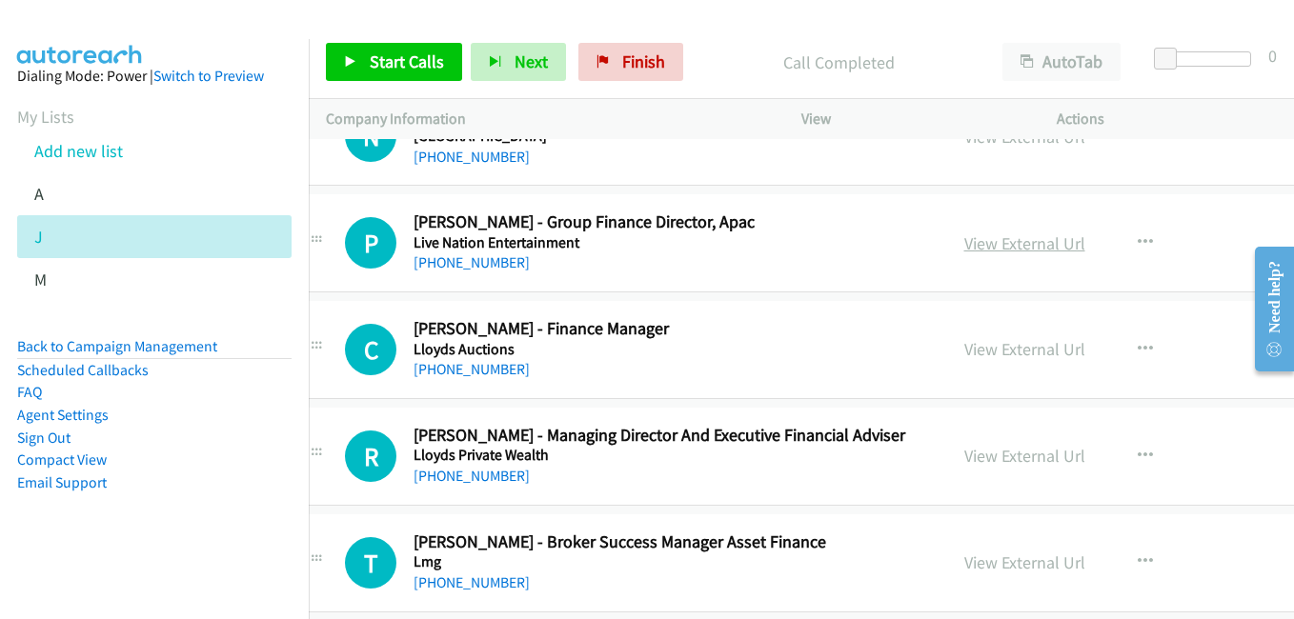
click at [1002, 253] on link "View External Url" at bounding box center [1024, 243] width 121 height 22
drag, startPoint x: 975, startPoint y: 451, endPoint x: 470, endPoint y: 95, distance: 617.5
click at [975, 451] on link "View External Url" at bounding box center [1024, 456] width 121 height 22
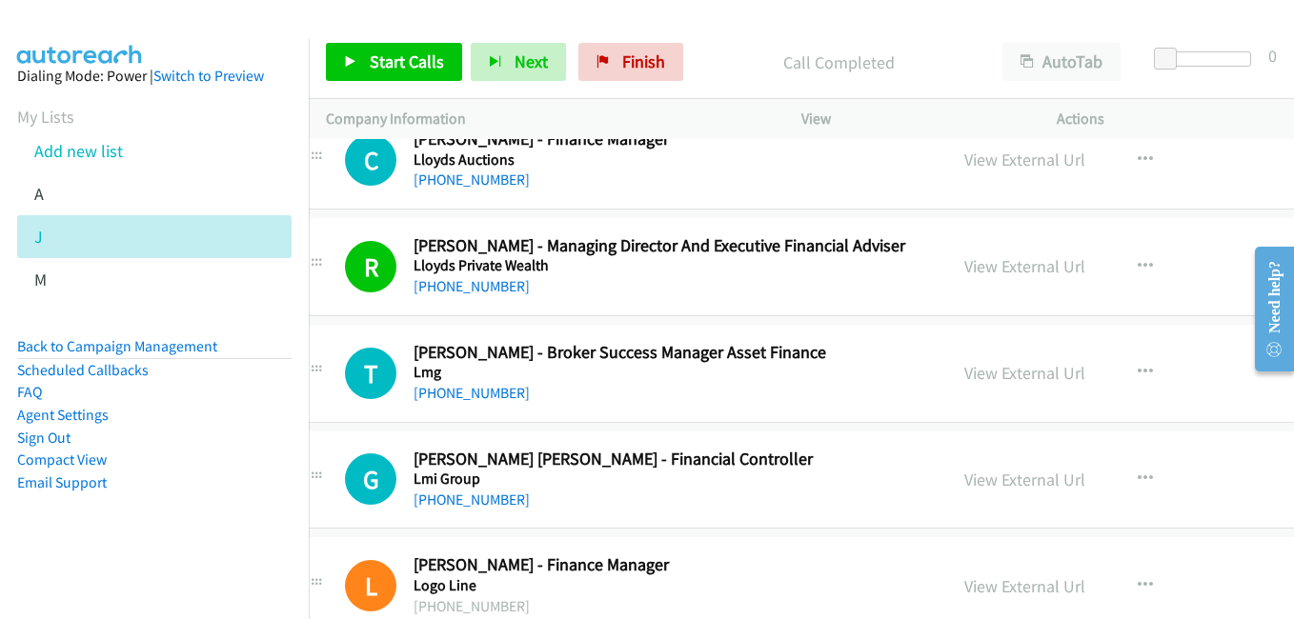
scroll to position [15055, 38]
click at [982, 375] on link "View External Url" at bounding box center [1024, 372] width 121 height 22
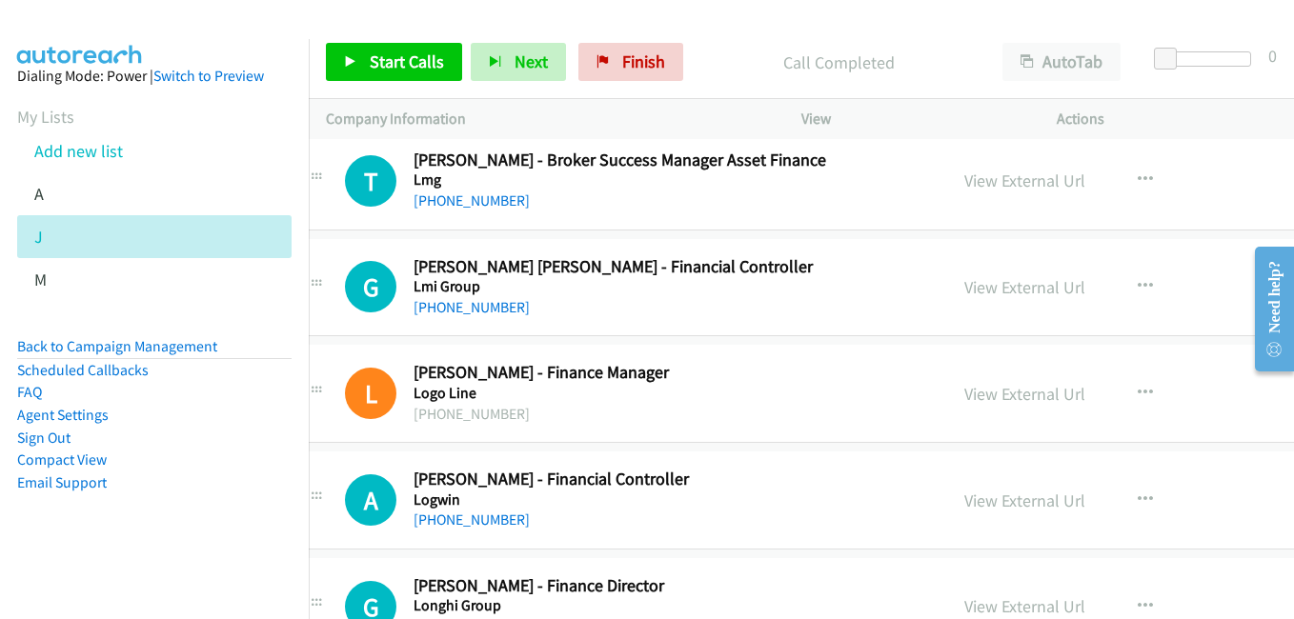
scroll to position [15341, 38]
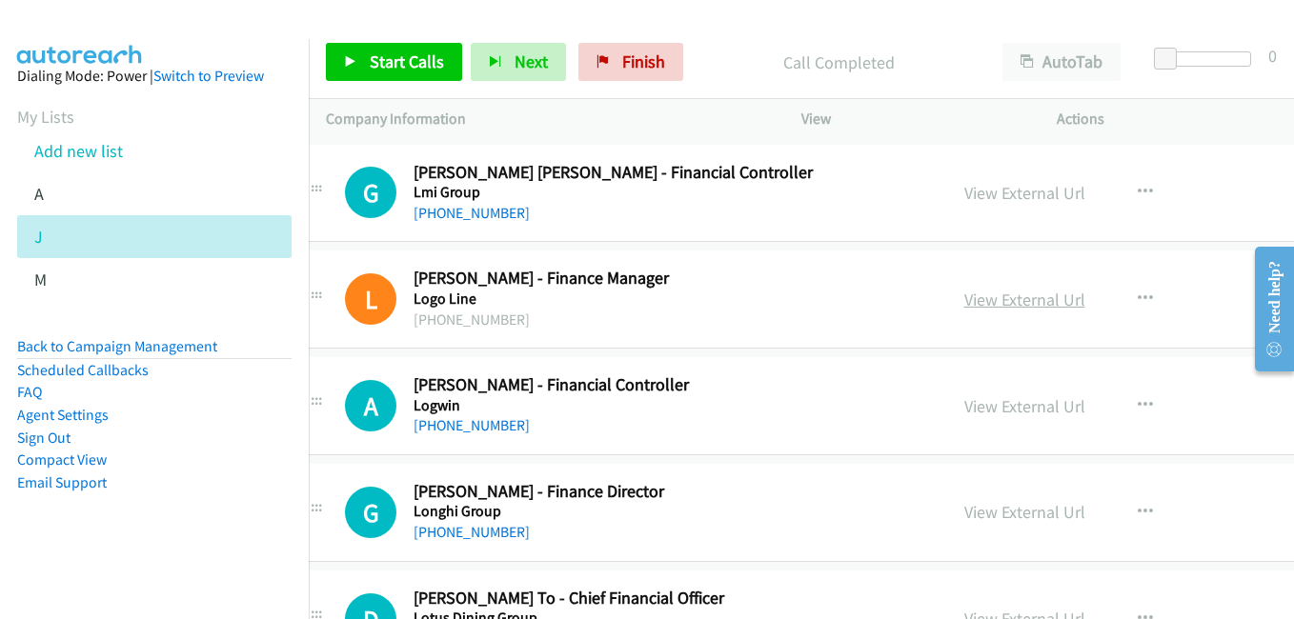
click at [964, 301] on link "View External Url" at bounding box center [1024, 300] width 121 height 22
drag, startPoint x: 964, startPoint y: 407, endPoint x: 747, endPoint y: 329, distance: 230.9
click at [964, 407] on link "View External Url" at bounding box center [1024, 406] width 121 height 22
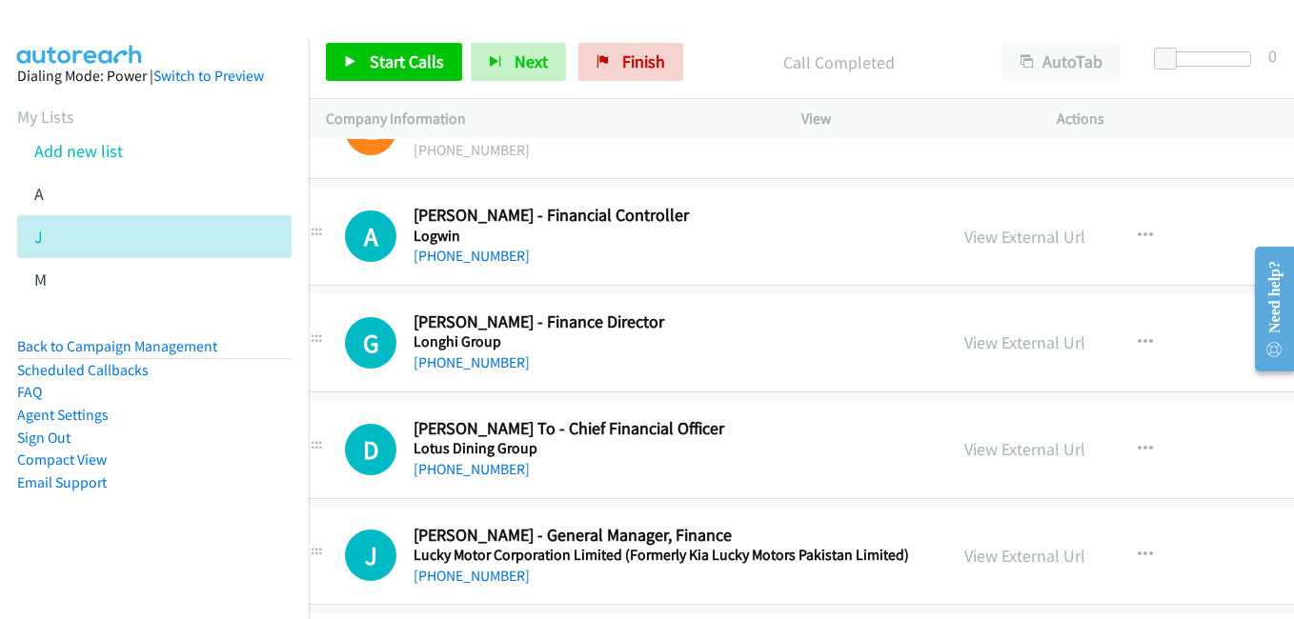
scroll to position [15531, 38]
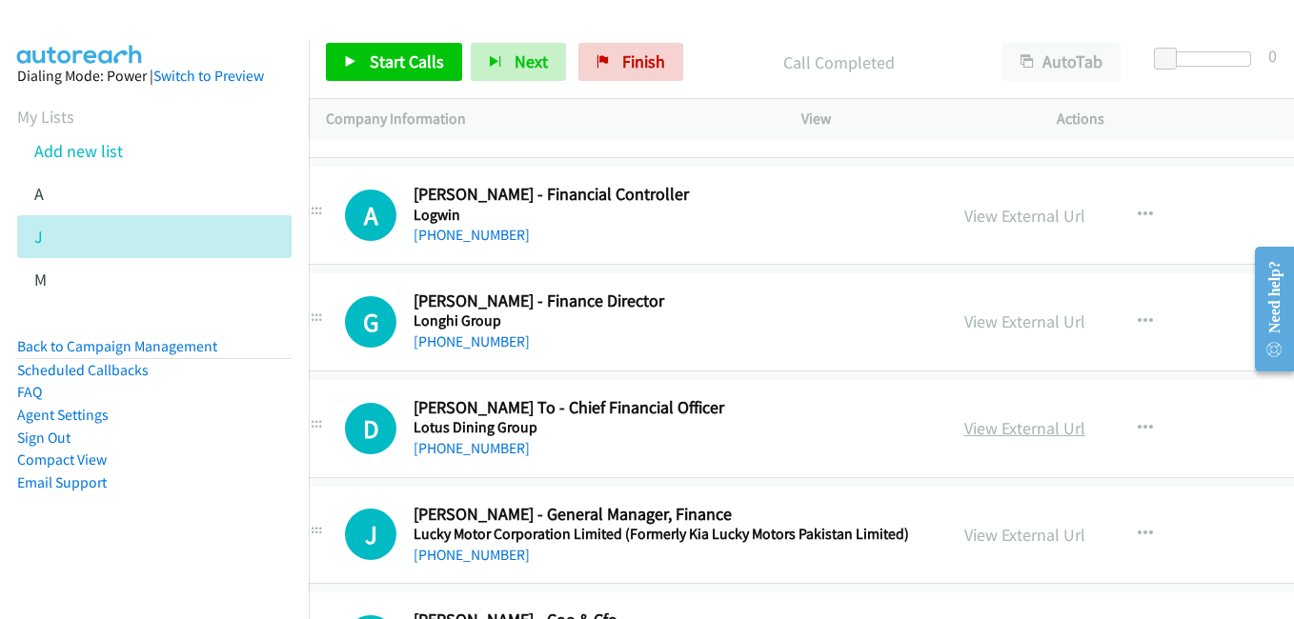
drag, startPoint x: 953, startPoint y: 434, endPoint x: 925, endPoint y: 427, distance: 28.7
click at [964, 434] on link "View External Url" at bounding box center [1024, 428] width 121 height 22
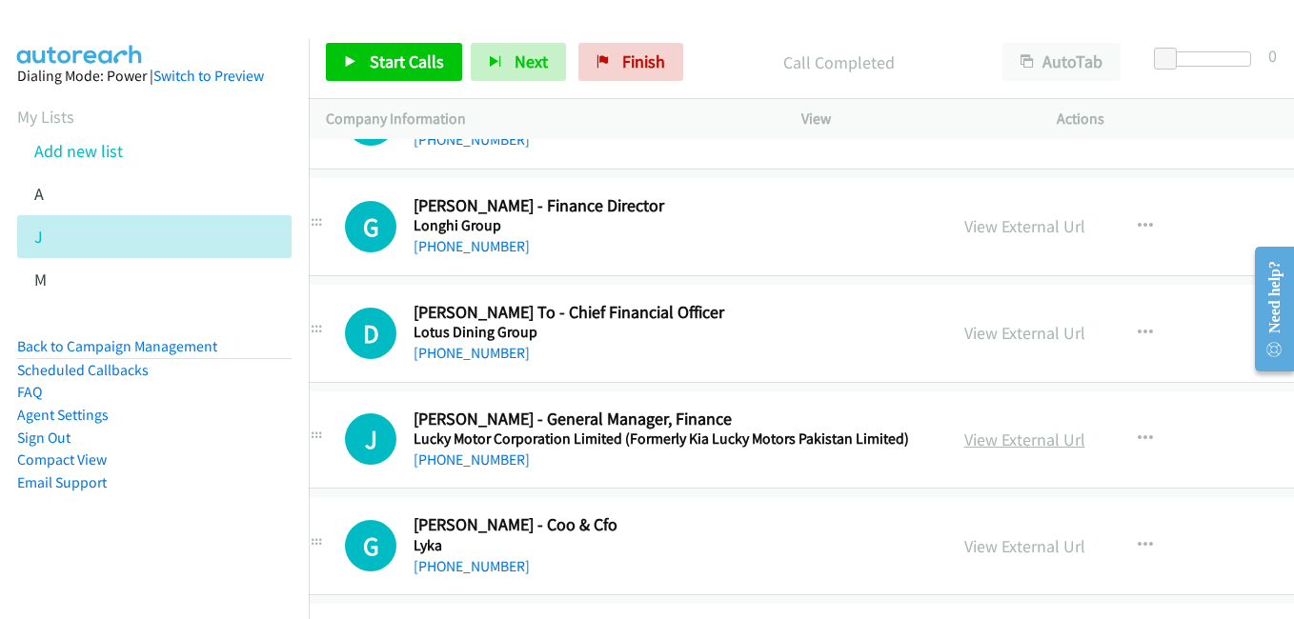
drag, startPoint x: 962, startPoint y: 440, endPoint x: 955, endPoint y: 428, distance: 14.5
click at [964, 440] on link "View External Url" at bounding box center [1024, 440] width 121 height 22
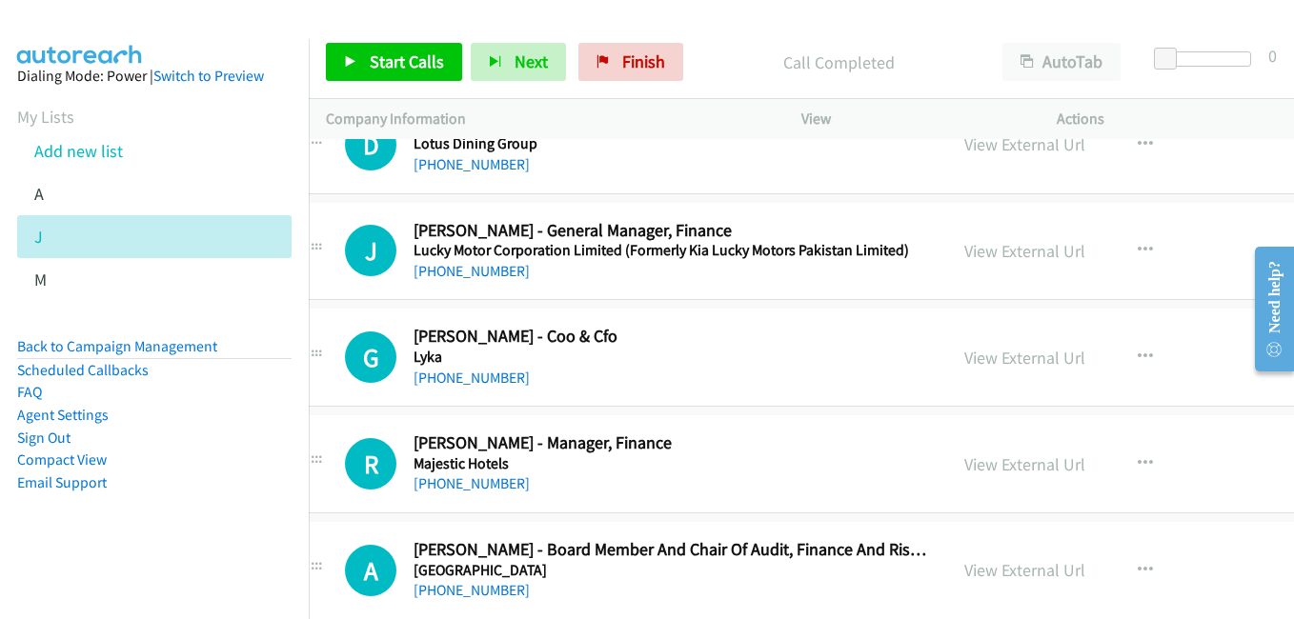
scroll to position [15817, 38]
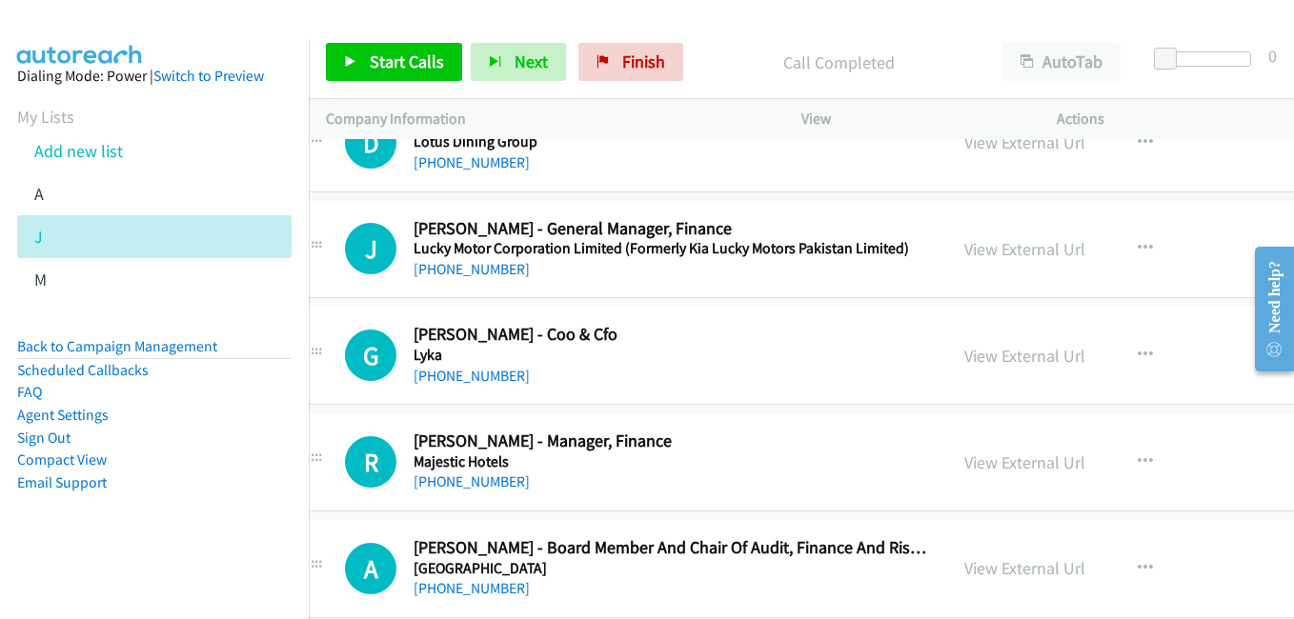
drag, startPoint x: 961, startPoint y: 365, endPoint x: 884, endPoint y: 320, distance: 89.2
click at [964, 365] on link "View External Url" at bounding box center [1024, 356] width 121 height 22
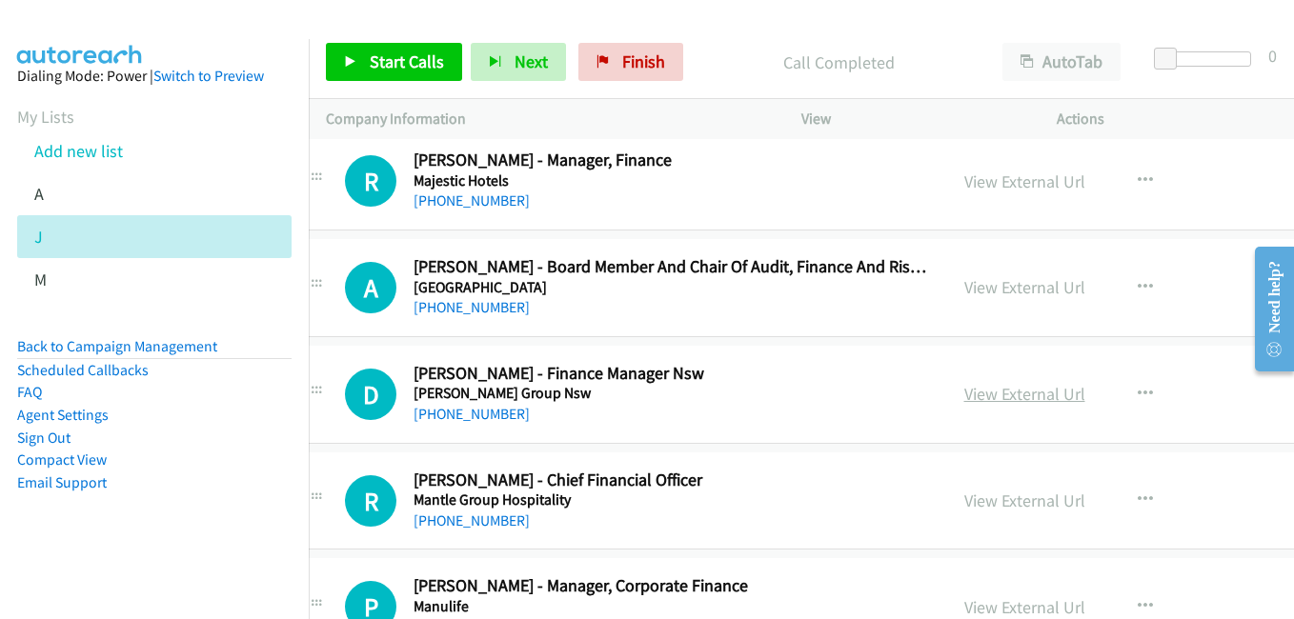
scroll to position [16103, 38]
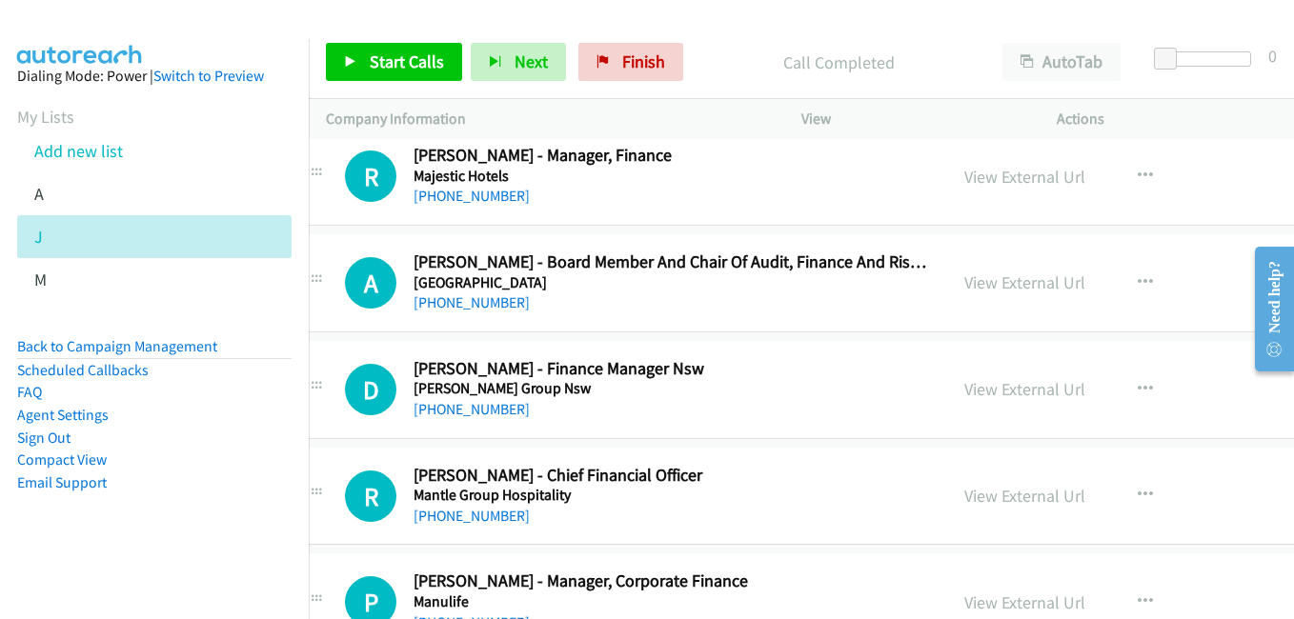
drag, startPoint x: 970, startPoint y: 397, endPoint x: 962, endPoint y: 371, distance: 27.7
click at [970, 397] on link "View External Url" at bounding box center [1024, 389] width 121 height 22
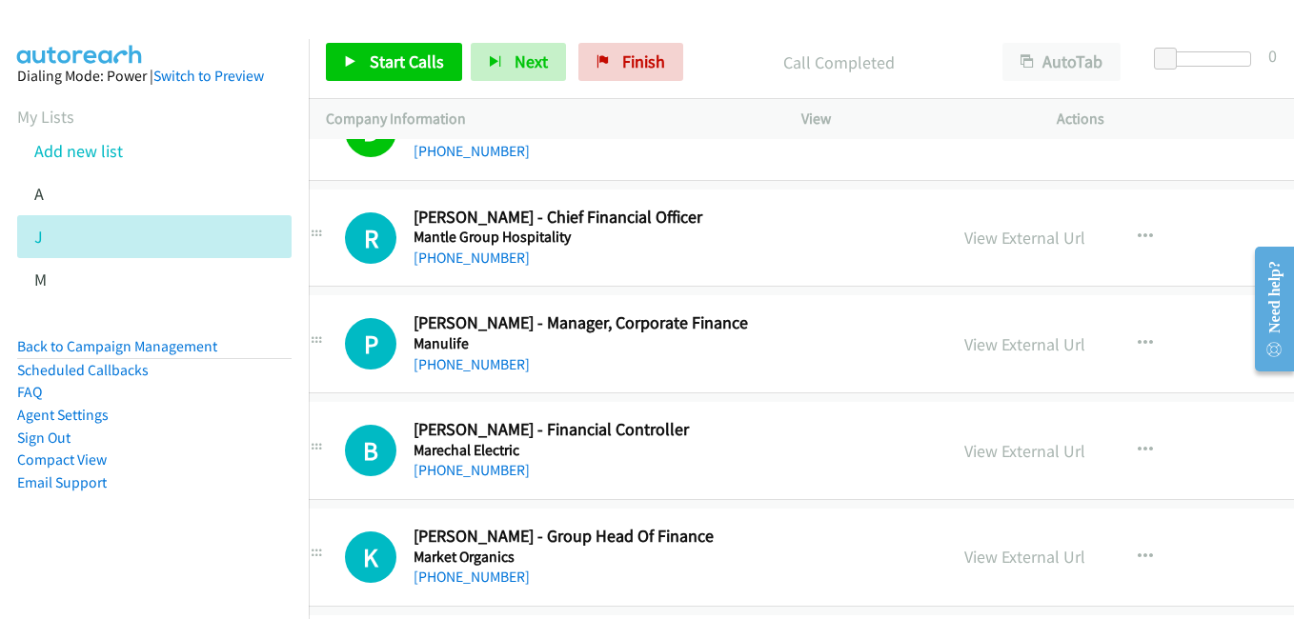
scroll to position [16389, 38]
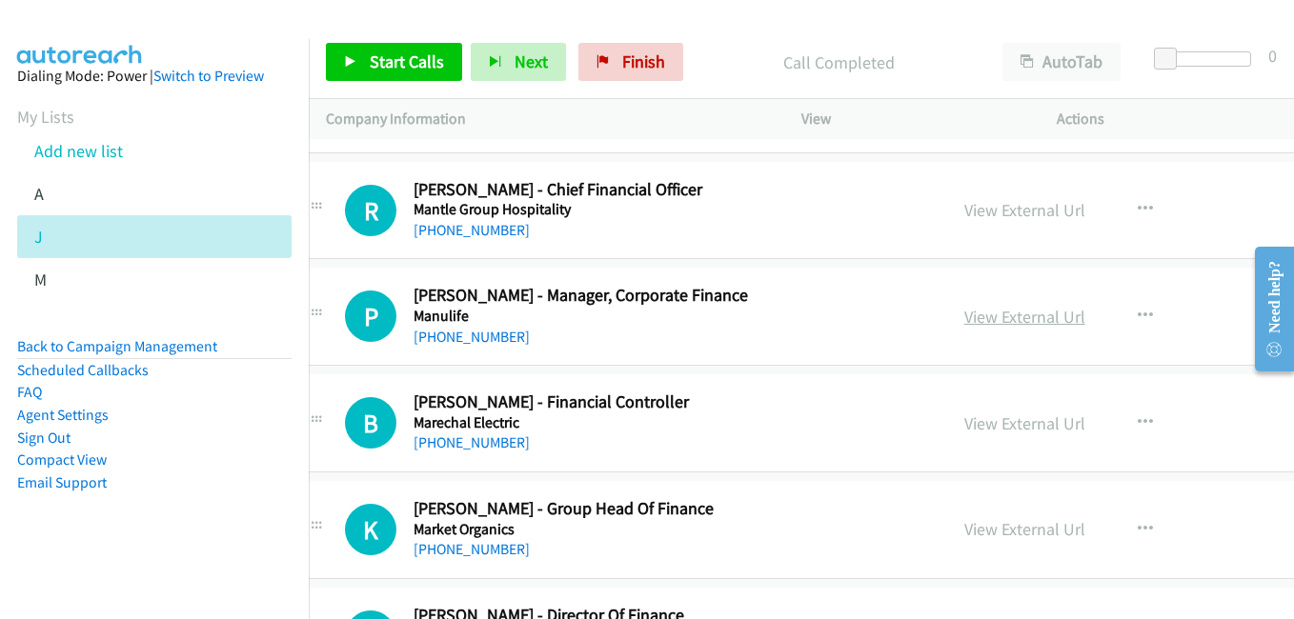
click at [964, 323] on link "View External Url" at bounding box center [1024, 317] width 121 height 22
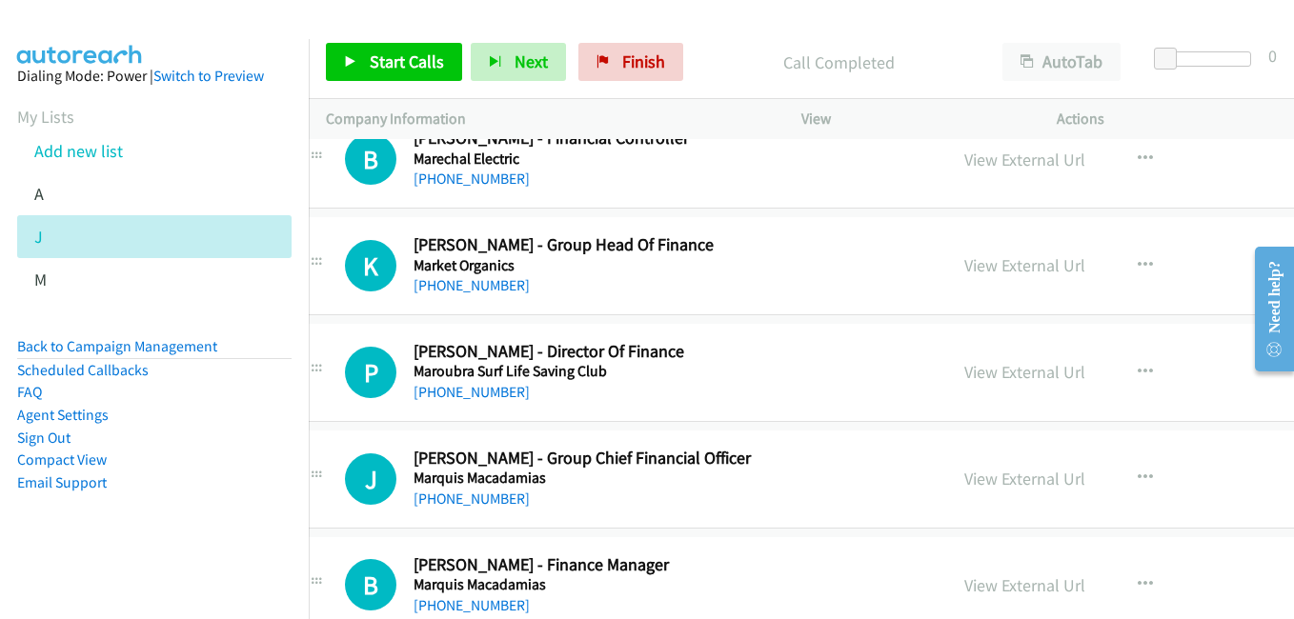
scroll to position [16675, 38]
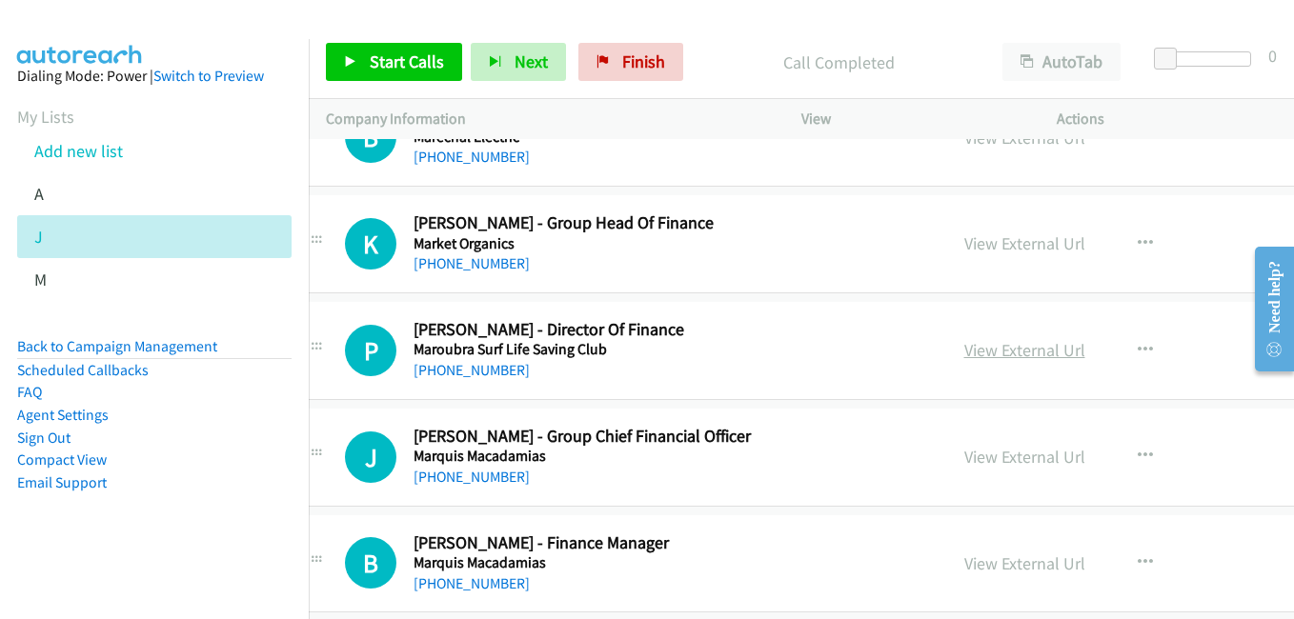
drag, startPoint x: 998, startPoint y: 354, endPoint x: 778, endPoint y: 284, distance: 230.8
click at [998, 354] on link "View External Url" at bounding box center [1024, 350] width 121 height 22
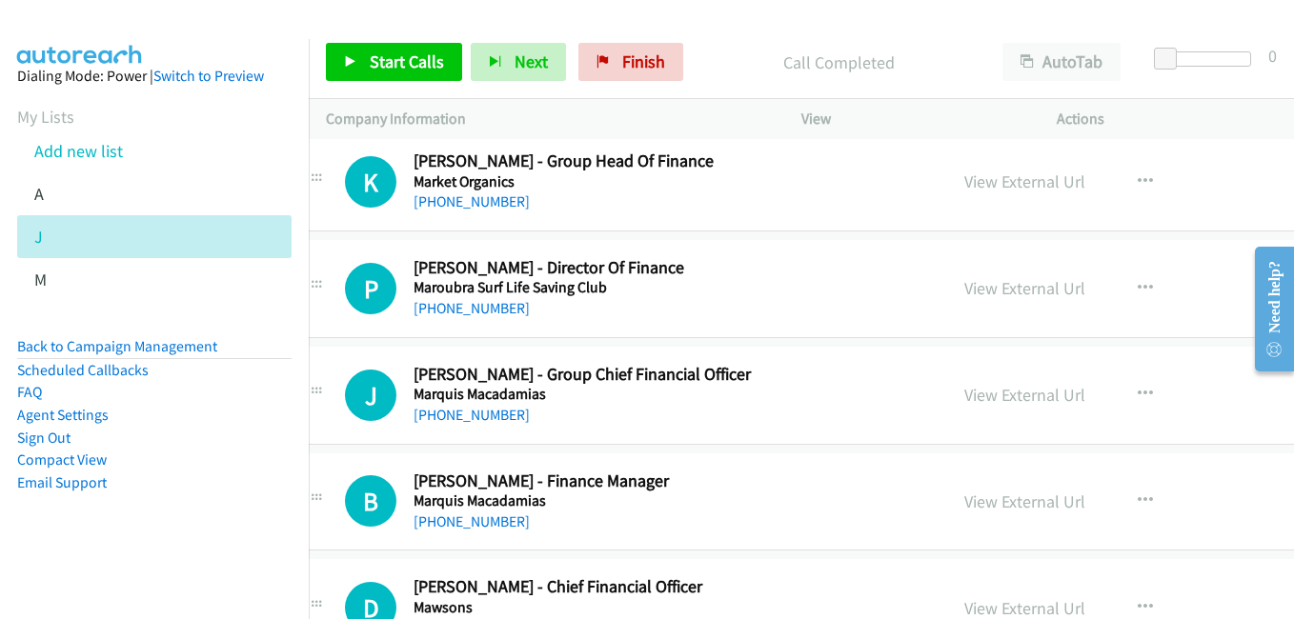
scroll to position [16770, 38]
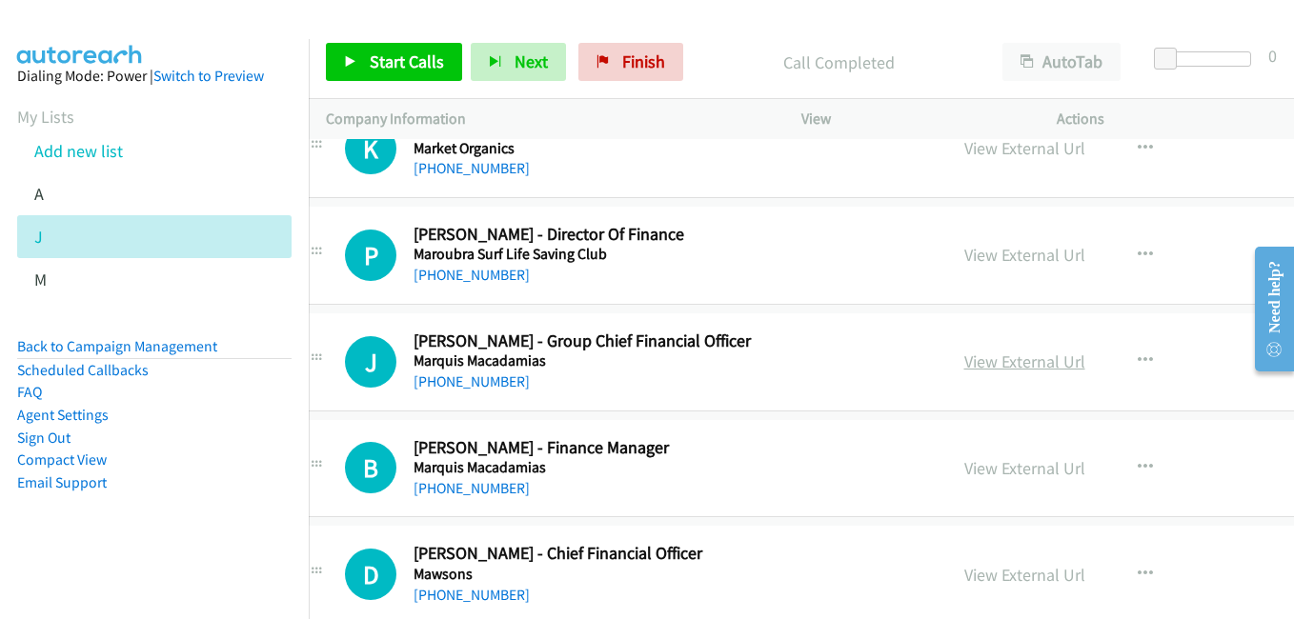
click at [964, 367] on link "View External Url" at bounding box center [1024, 362] width 121 height 22
drag, startPoint x: 966, startPoint y: 460, endPoint x: 242, endPoint y: 74, distance: 820.6
click at [966, 460] on link "View External Url" at bounding box center [1024, 468] width 121 height 22
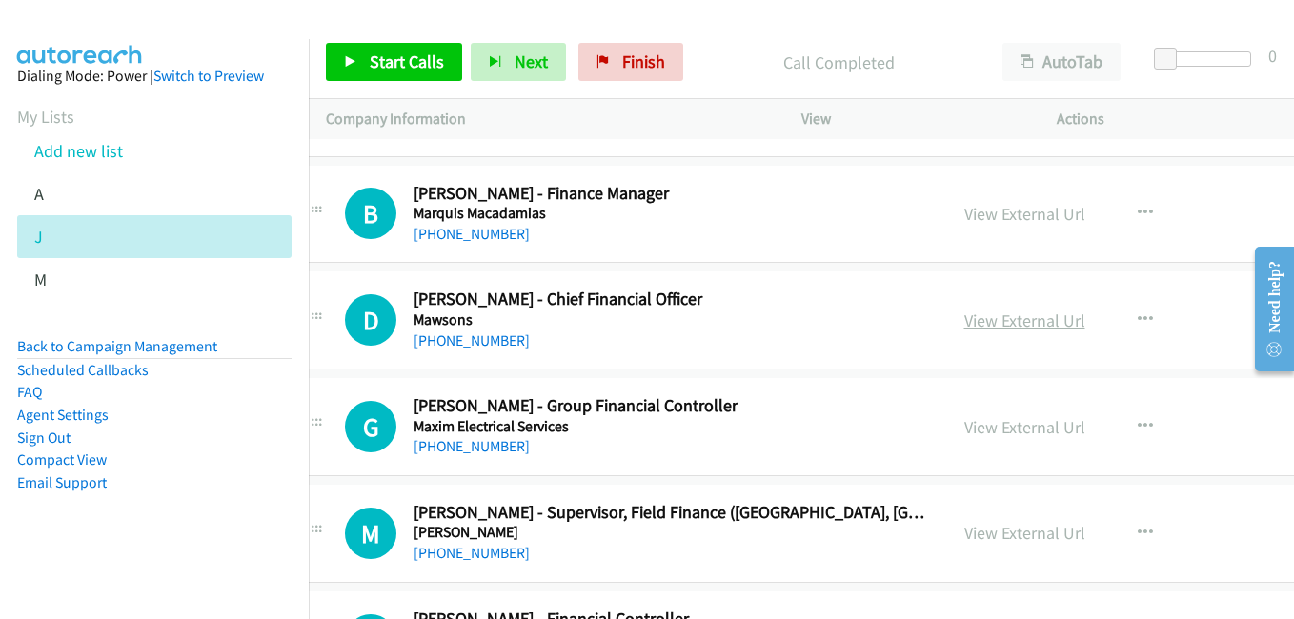
scroll to position [17151, 38]
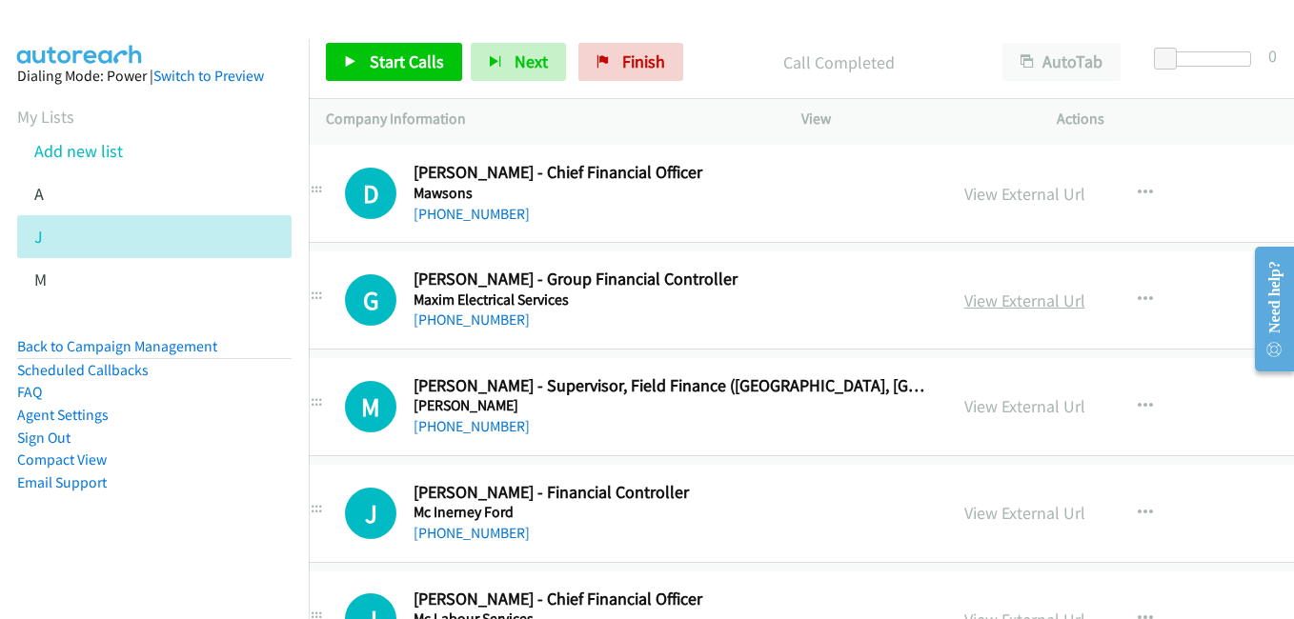
click at [983, 300] on link "View External Url" at bounding box center [1024, 301] width 121 height 22
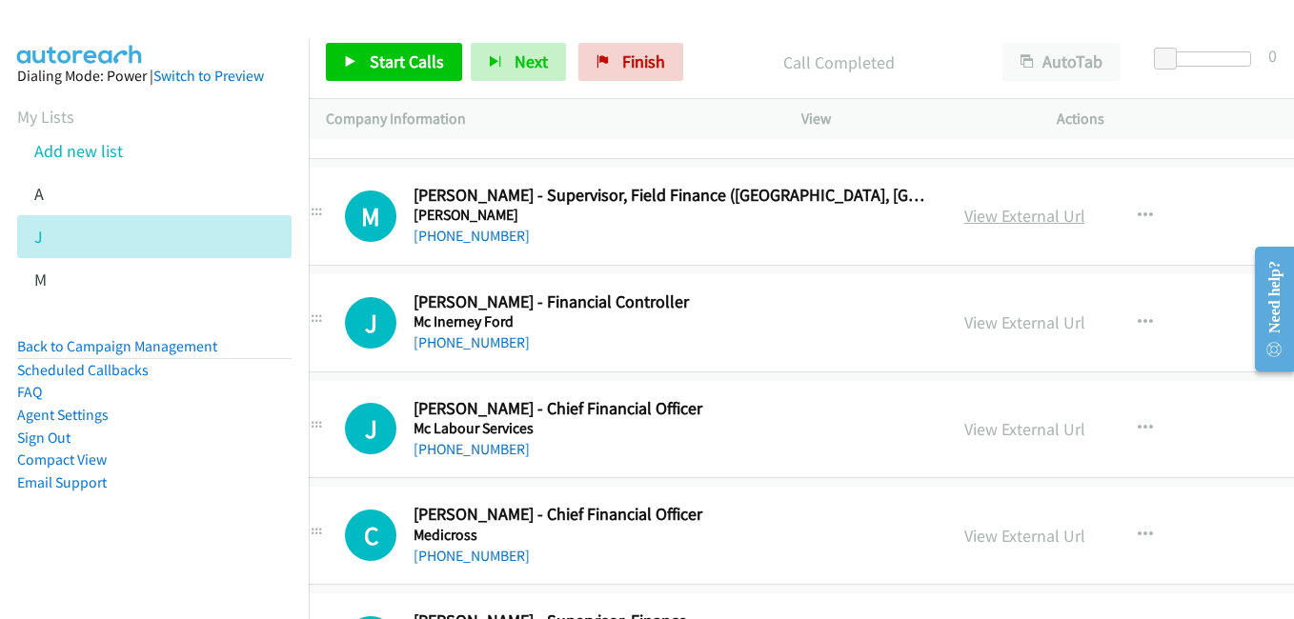
scroll to position [17437, 38]
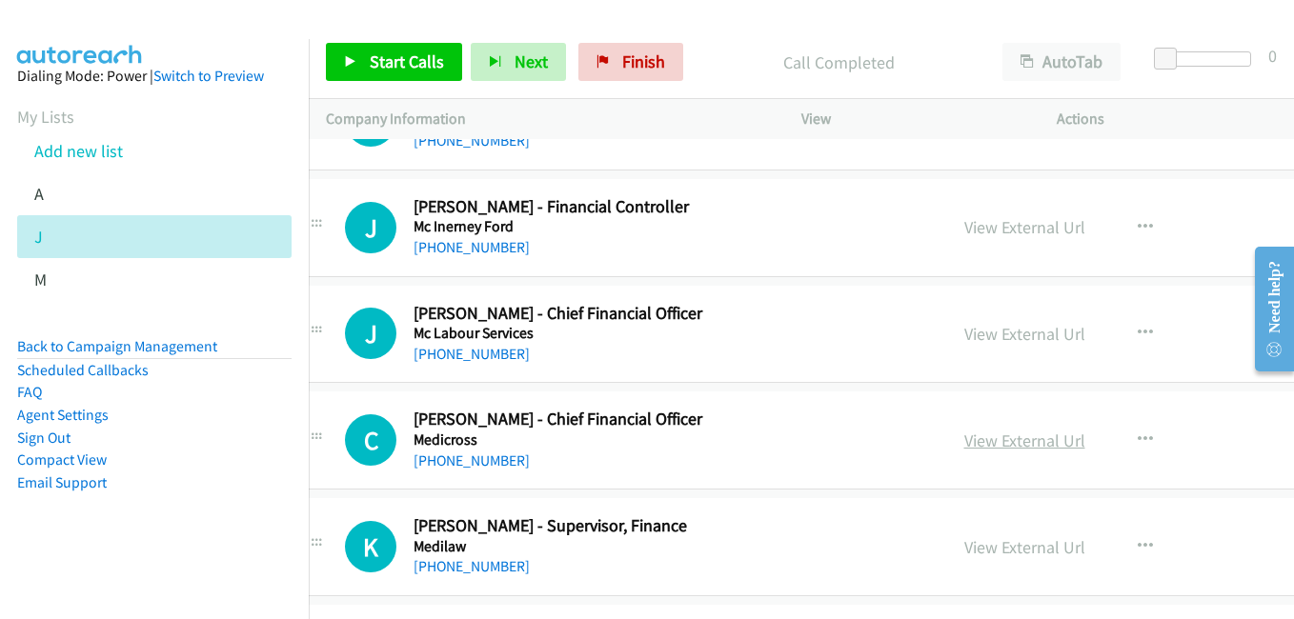
click at [988, 446] on link "View External Url" at bounding box center [1024, 441] width 121 height 22
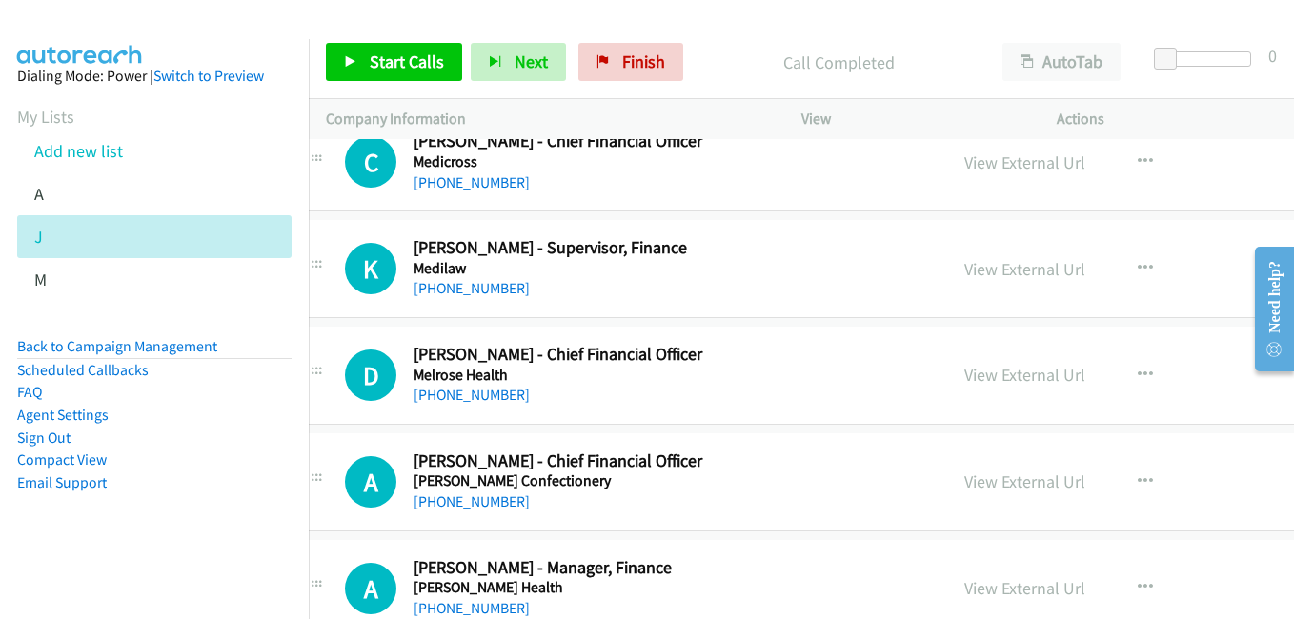
scroll to position [17723, 38]
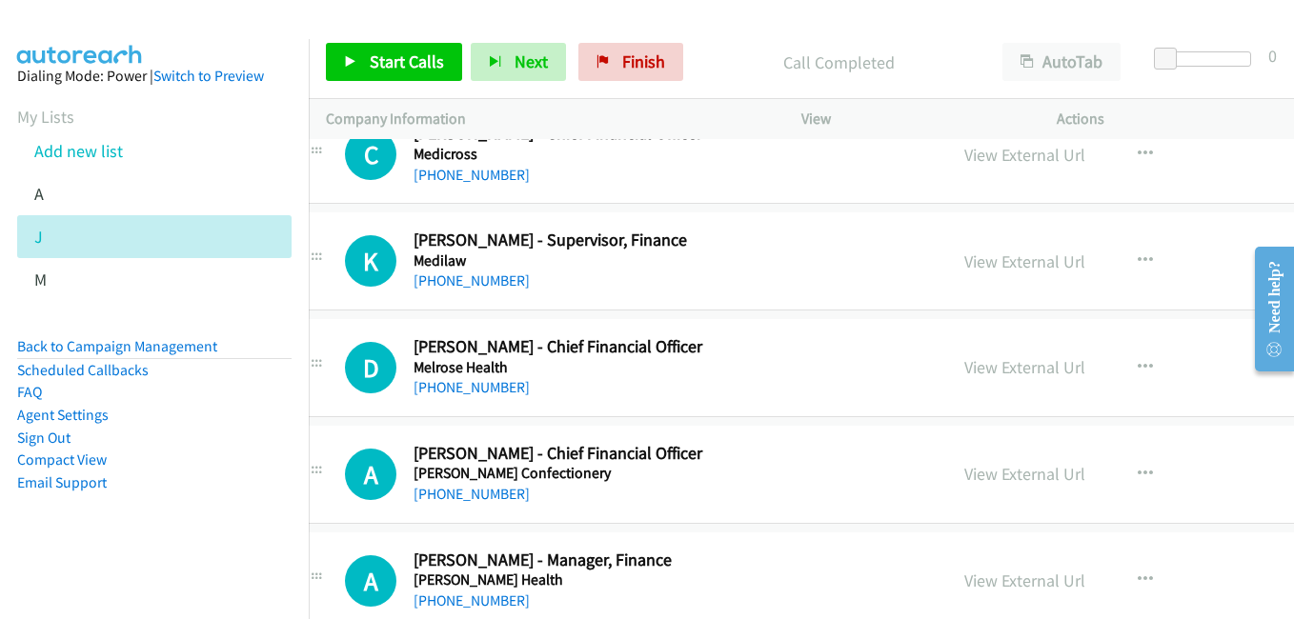
drag, startPoint x: 983, startPoint y: 364, endPoint x: 852, endPoint y: 331, distance: 135.7
click at [983, 364] on link "View External Url" at bounding box center [1024, 367] width 121 height 22
click at [1002, 482] on link "View External Url" at bounding box center [1024, 474] width 121 height 22
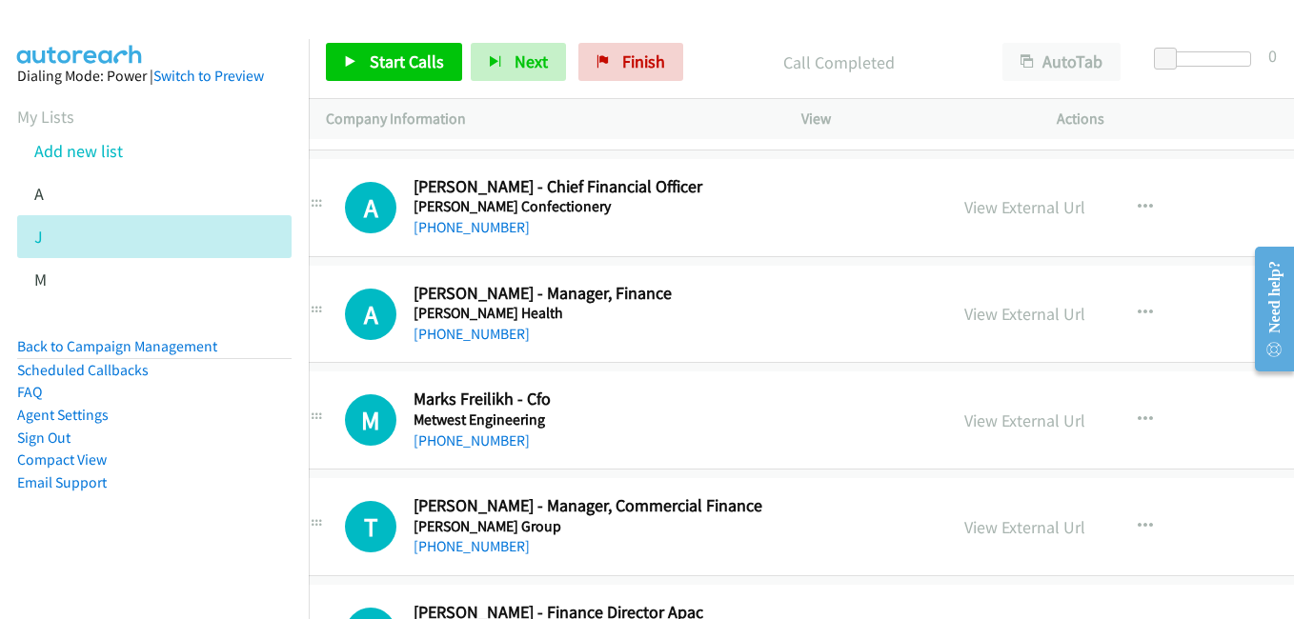
scroll to position [18009, 38]
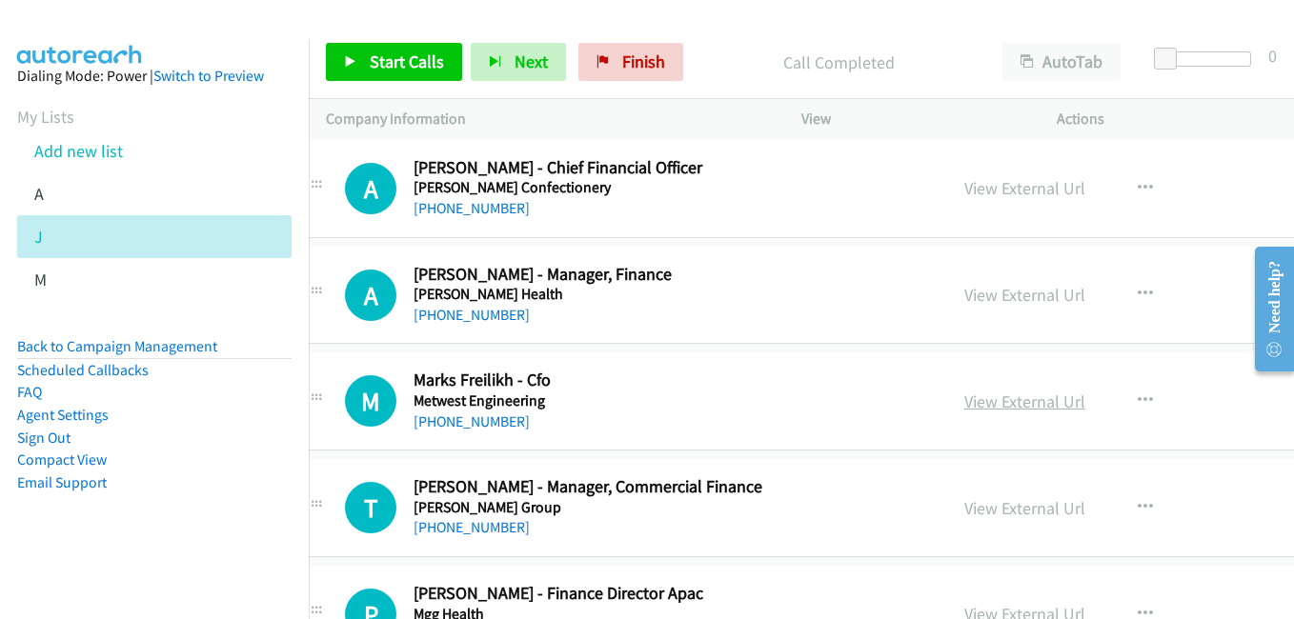
click at [964, 400] on link "View External Url" at bounding box center [1024, 402] width 121 height 22
drag, startPoint x: 982, startPoint y: 502, endPoint x: 931, endPoint y: 475, distance: 58.0
click at [982, 502] on link "View External Url" at bounding box center [1024, 508] width 121 height 22
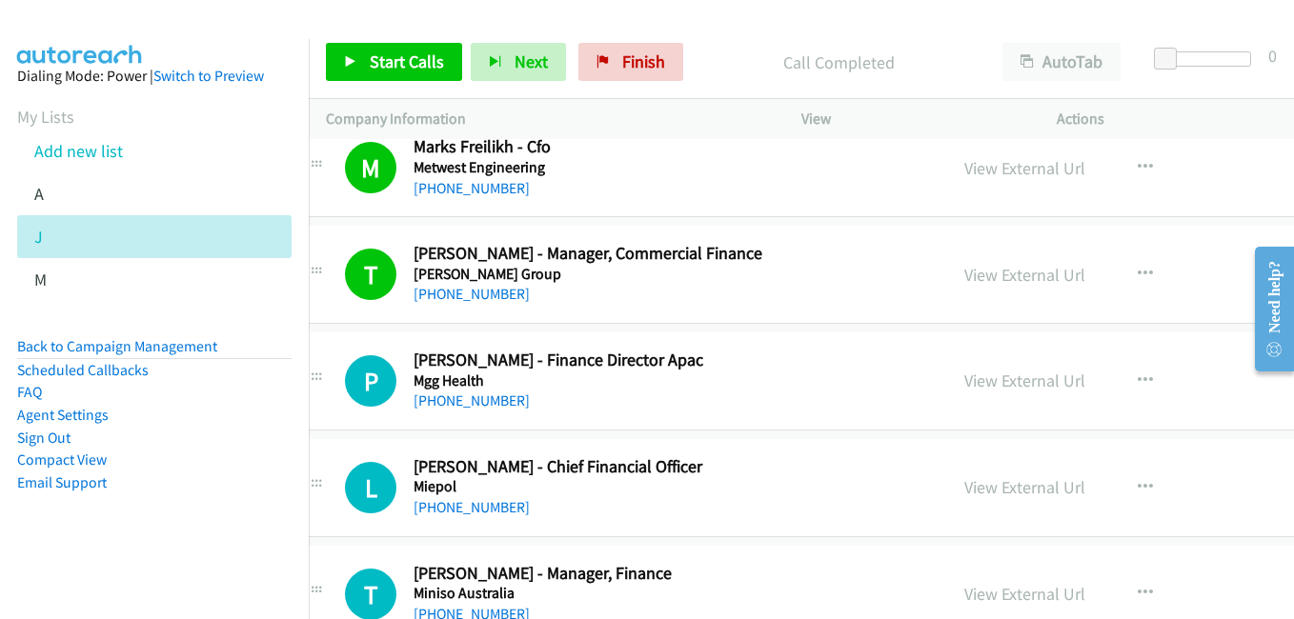
scroll to position [18294, 38]
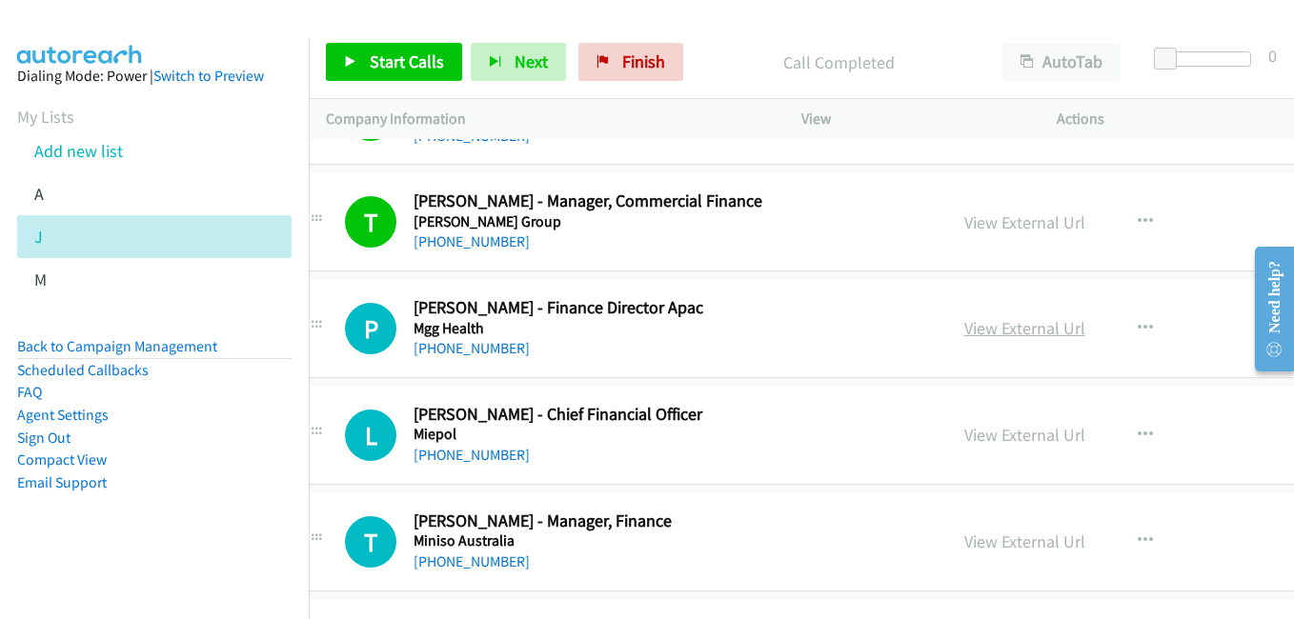
click at [964, 333] on link "View External Url" at bounding box center [1024, 328] width 121 height 22
click at [964, 441] on link "View External Url" at bounding box center [1024, 435] width 121 height 22
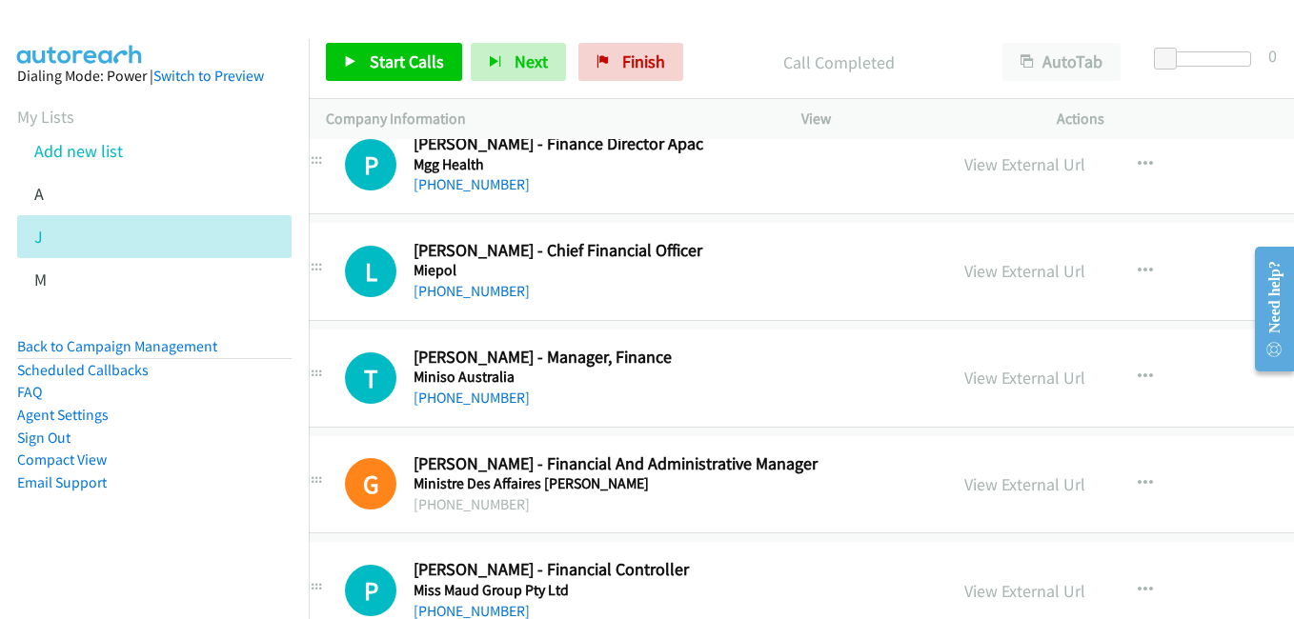
scroll to position [18485, 38]
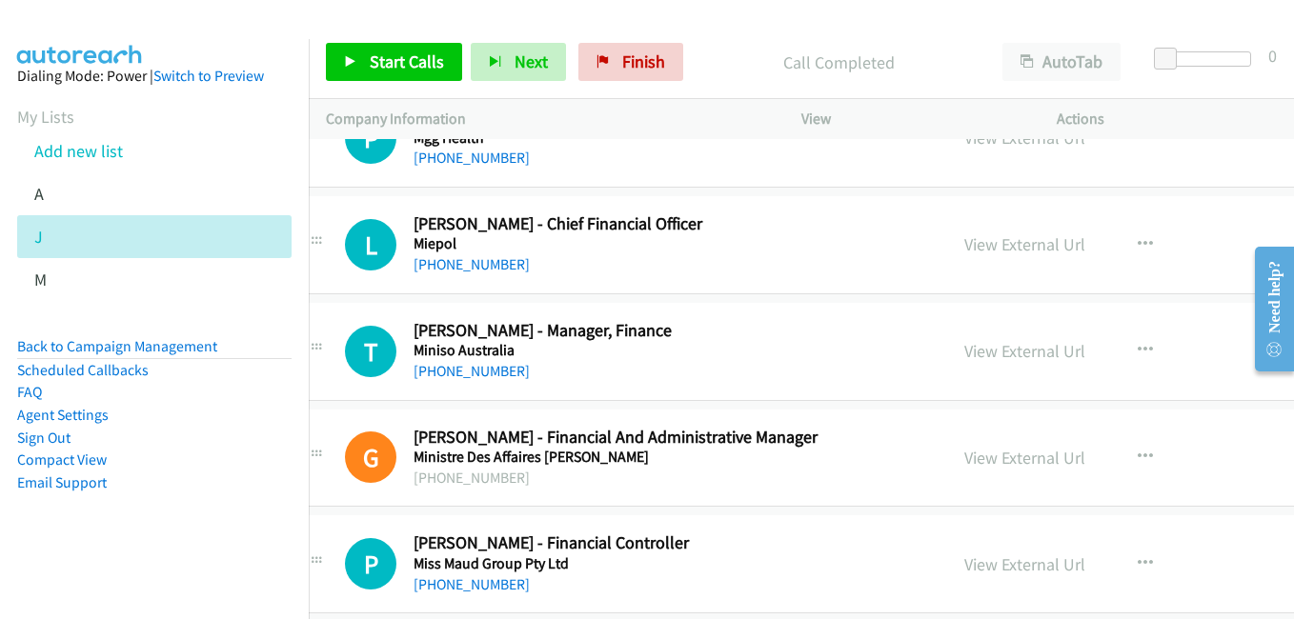
drag, startPoint x: 957, startPoint y: 350, endPoint x: 862, endPoint y: 325, distance: 97.5
click at [964, 350] on link "View External Url" at bounding box center [1024, 351] width 121 height 22
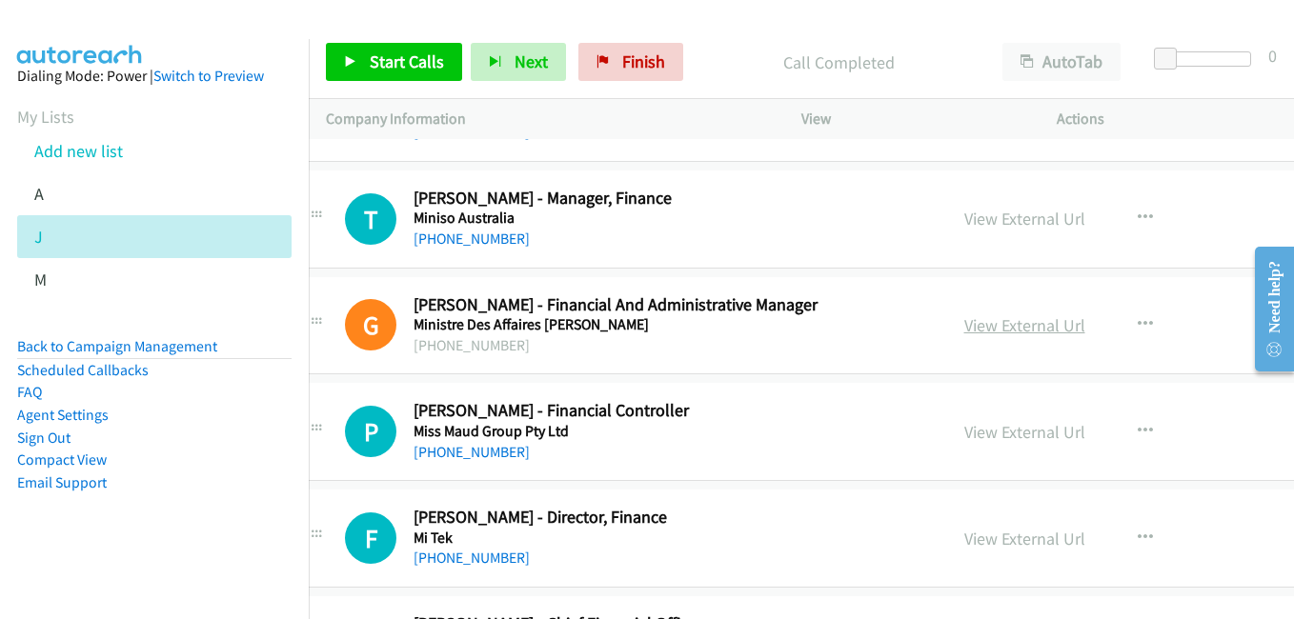
scroll to position [18676, 38]
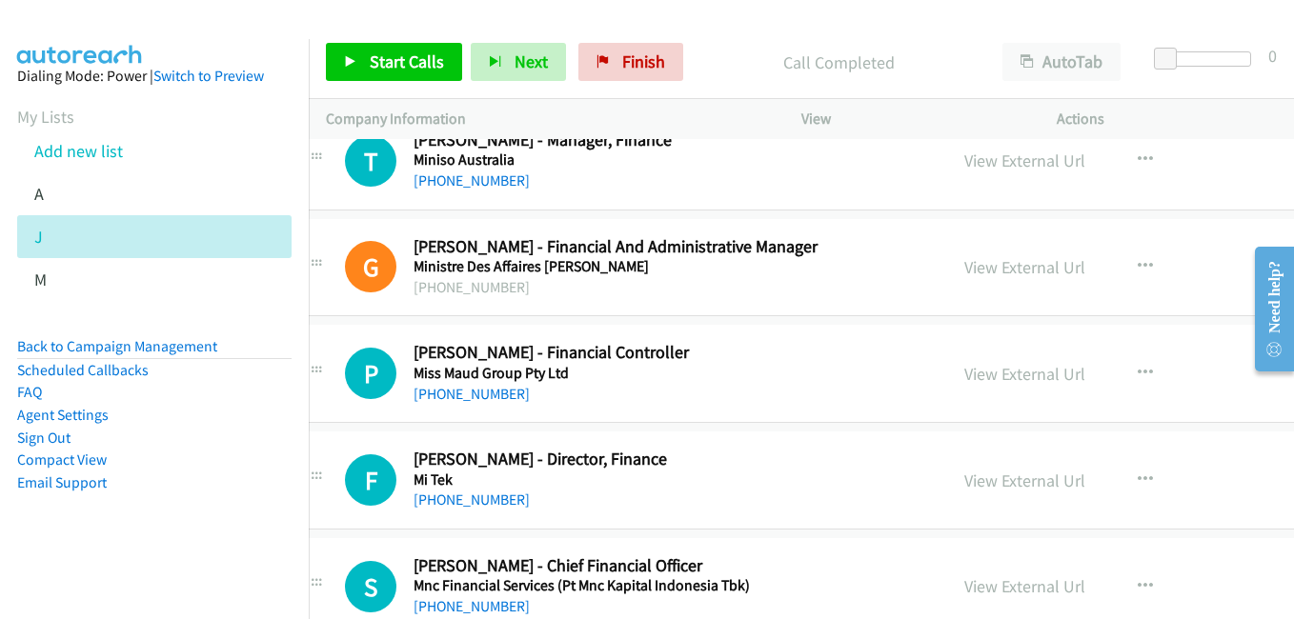
drag, startPoint x: 1015, startPoint y: 376, endPoint x: 976, endPoint y: 356, distance: 43.9
click at [1015, 376] on link "View External Url" at bounding box center [1024, 374] width 121 height 22
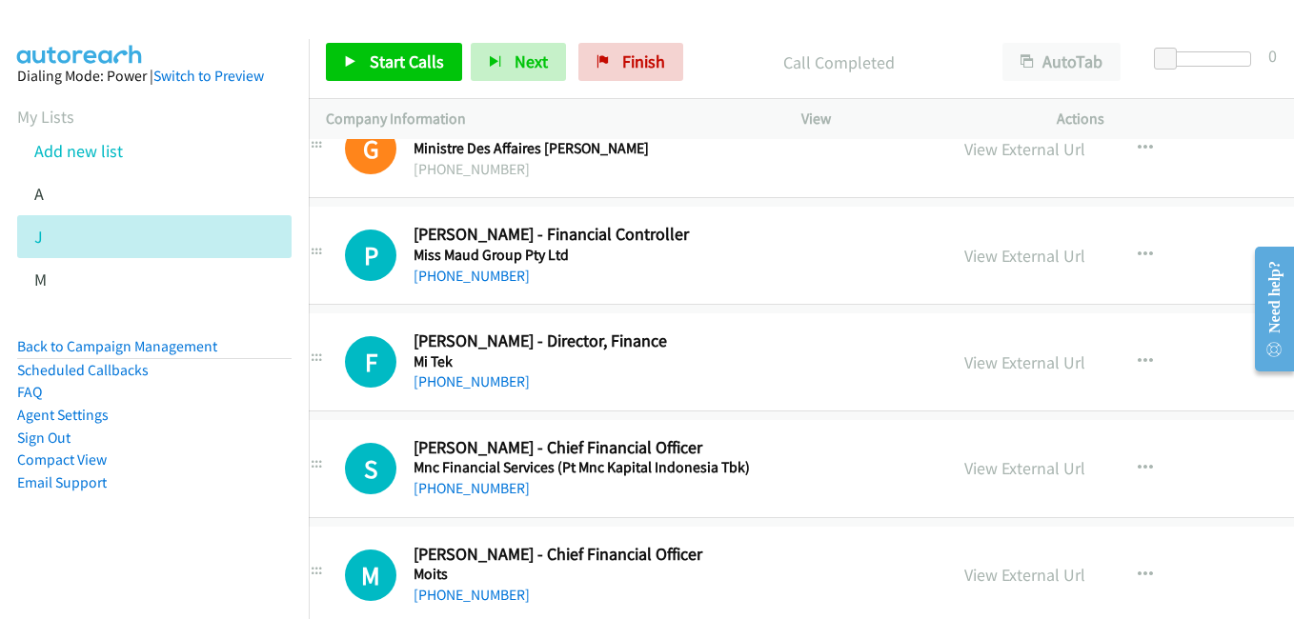
scroll to position [18866, 38]
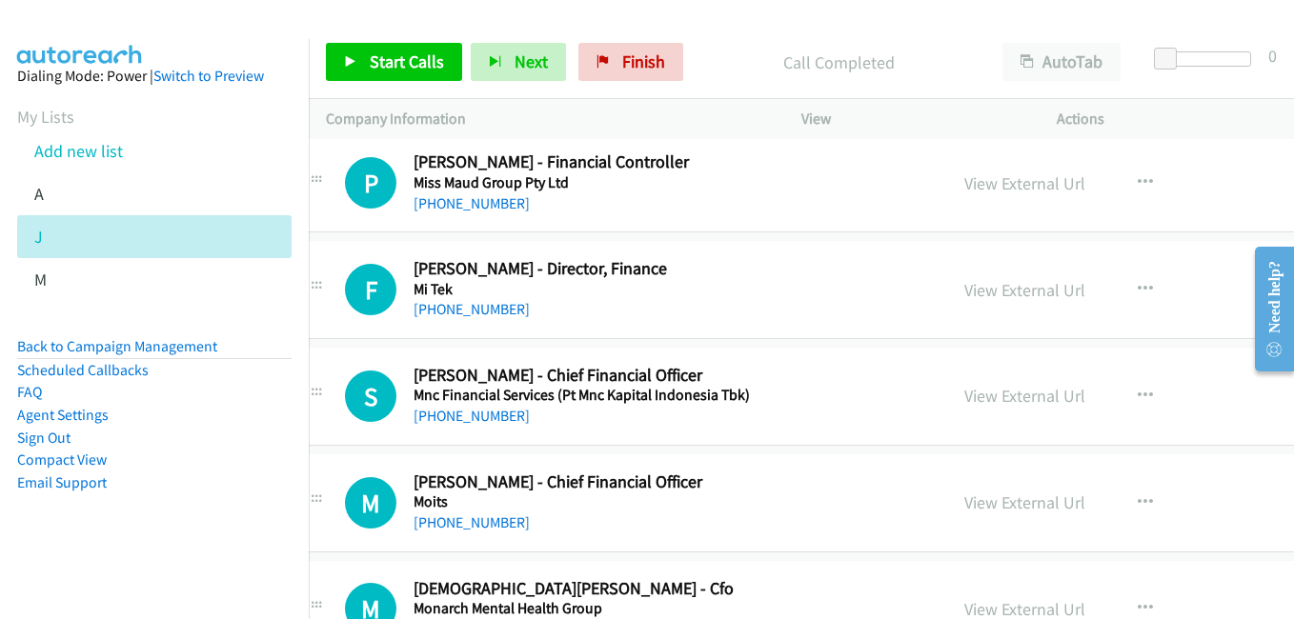
drag, startPoint x: 971, startPoint y: 282, endPoint x: 1030, endPoint y: 305, distance: 63.3
click at [1004, 295] on link "View External Url" at bounding box center [1024, 290] width 121 height 22
click at [964, 391] on link "View External Url" at bounding box center [1024, 396] width 121 height 22
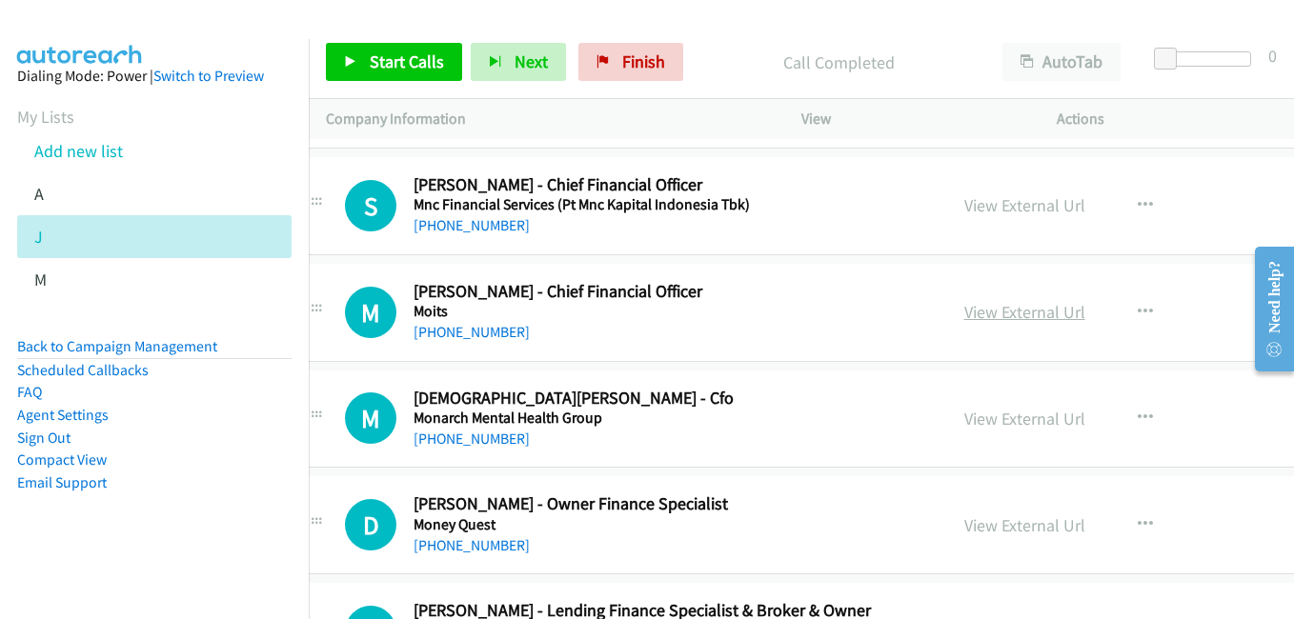
drag, startPoint x: 978, startPoint y: 321, endPoint x: 954, endPoint y: 314, distance: 24.7
click at [978, 321] on link "View External Url" at bounding box center [1024, 312] width 121 height 22
drag, startPoint x: 1000, startPoint y: 421, endPoint x: 953, endPoint y: 404, distance: 49.7
click at [1000, 421] on link "View External Url" at bounding box center [1024, 419] width 121 height 22
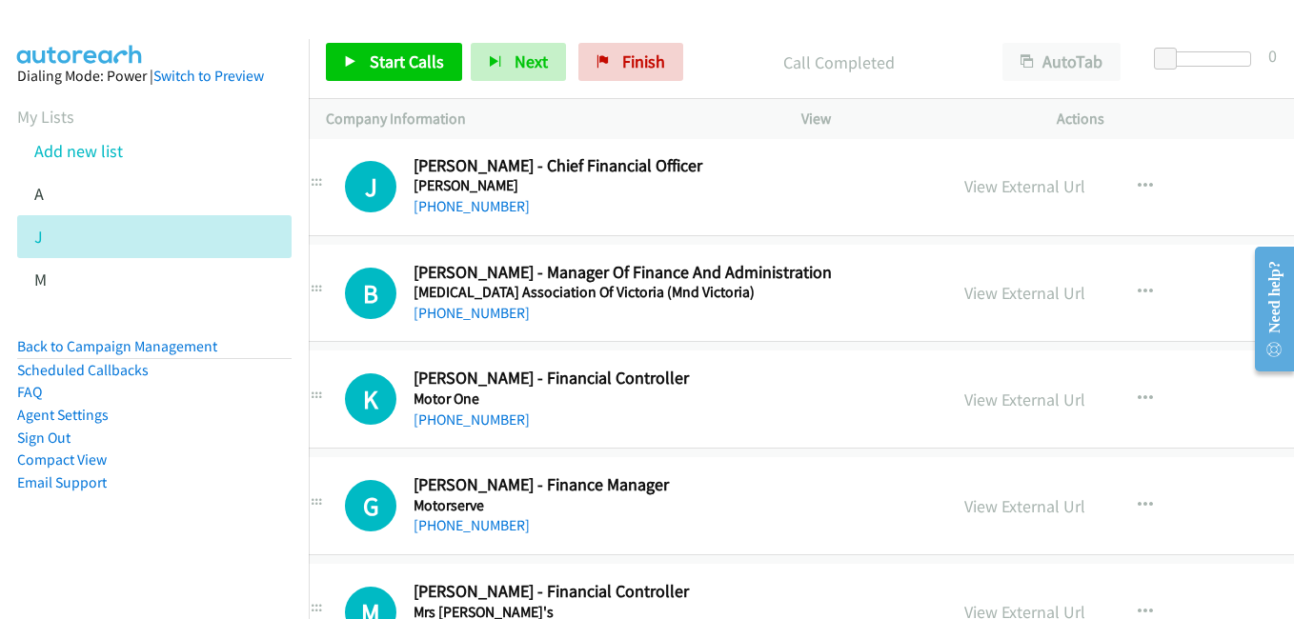
scroll to position [19724, 38]
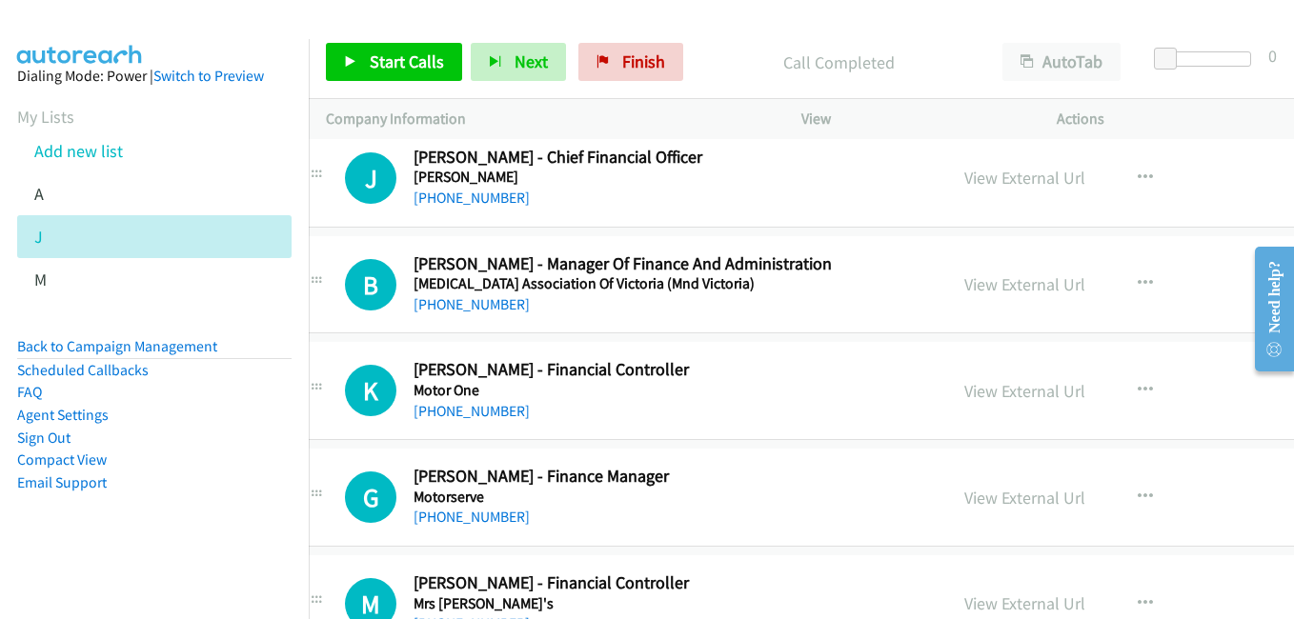
drag, startPoint x: 980, startPoint y: 388, endPoint x: 947, endPoint y: 368, distance: 38.1
click at [980, 388] on link "View External Url" at bounding box center [1024, 391] width 121 height 22
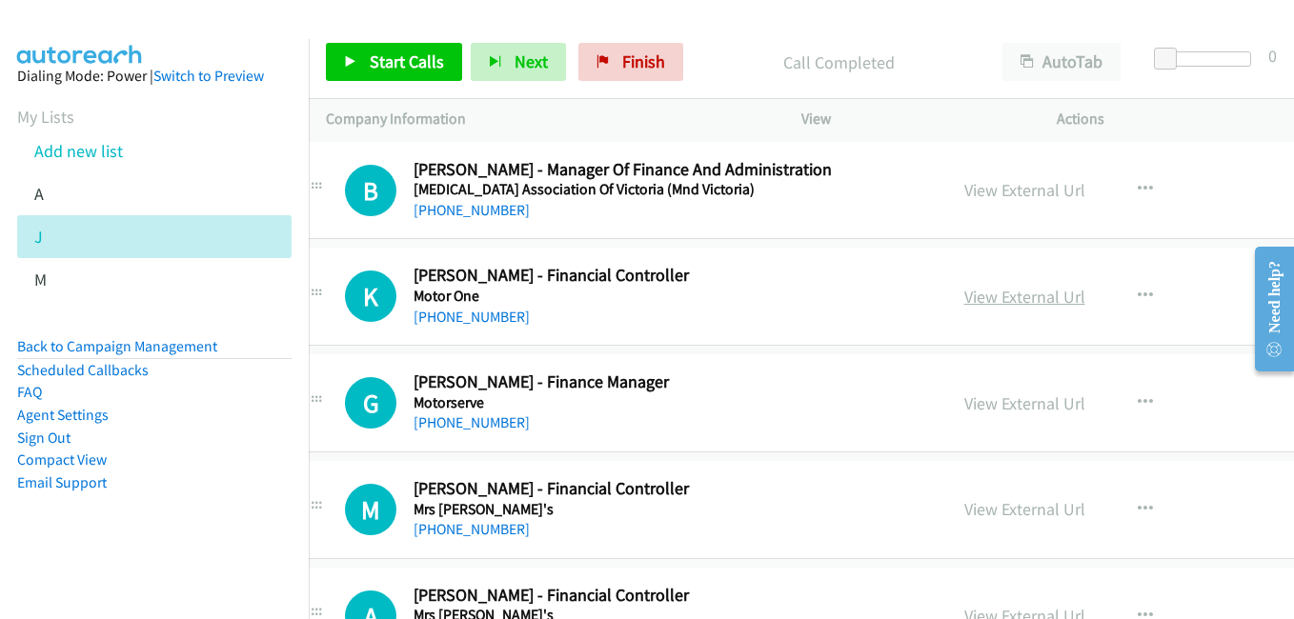
scroll to position [19819, 38]
drag, startPoint x: 969, startPoint y: 400, endPoint x: 837, endPoint y: 328, distance: 150.9
click at [969, 400] on link "View External Url" at bounding box center [1024, 403] width 121 height 22
click at [982, 513] on link "View External Url" at bounding box center [1024, 508] width 121 height 22
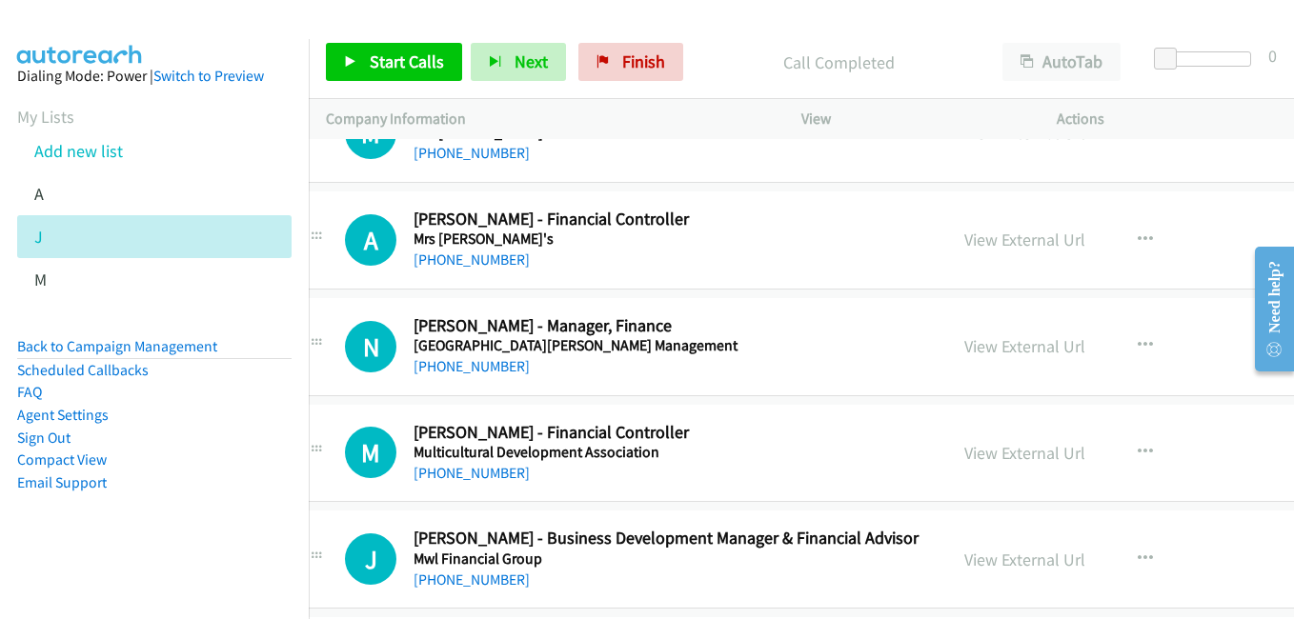
scroll to position [20200, 38]
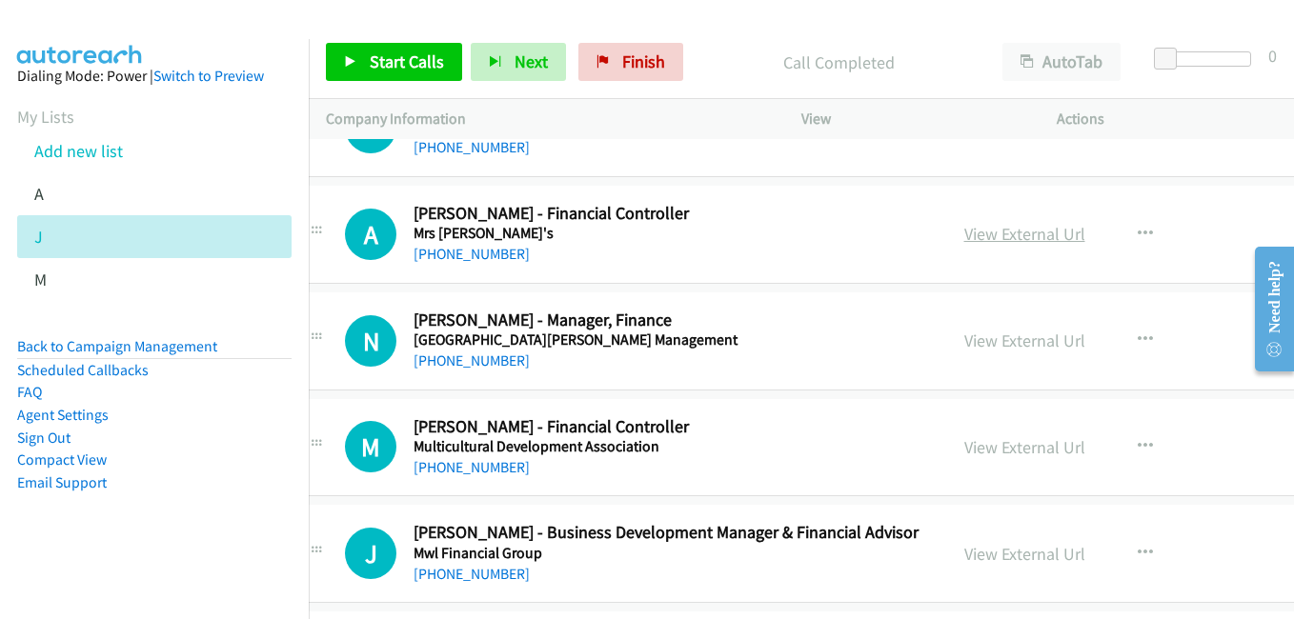
click at [964, 241] on link "View External Url" at bounding box center [1024, 234] width 121 height 22
click at [964, 336] on link "View External Url" at bounding box center [1024, 341] width 121 height 22
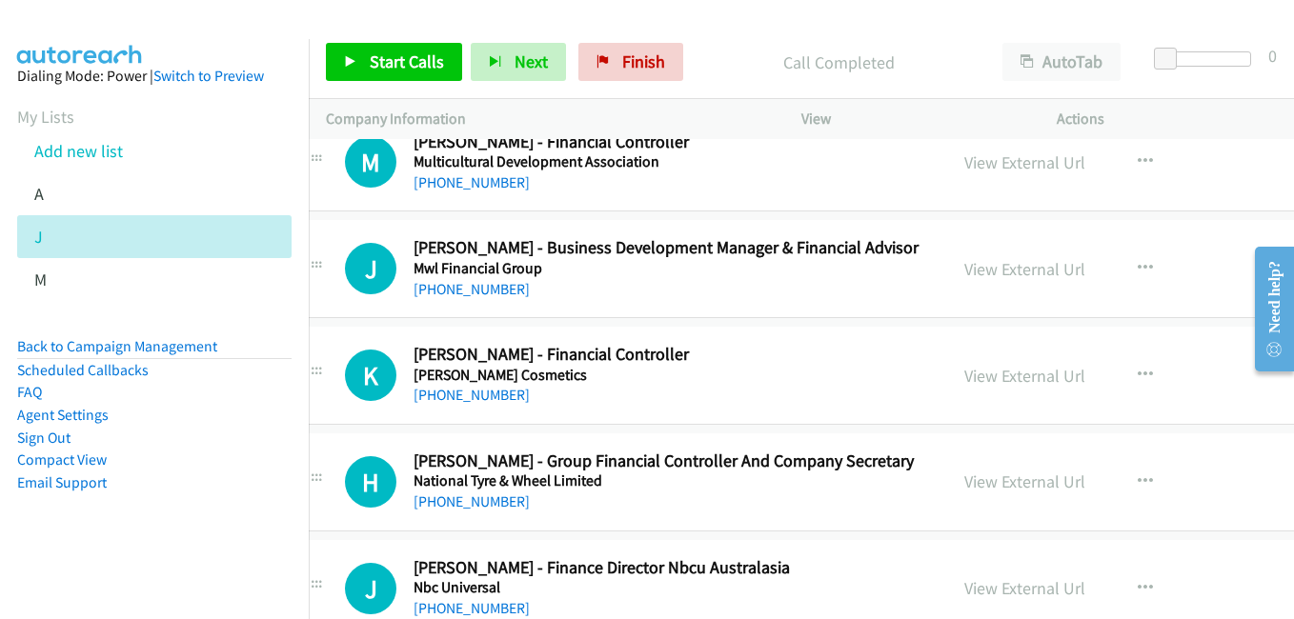
scroll to position [20486, 38]
drag, startPoint x: 960, startPoint y: 376, endPoint x: 539, endPoint y: 131, distance: 486.8
click at [964, 376] on link "View External Url" at bounding box center [1024, 375] width 121 height 22
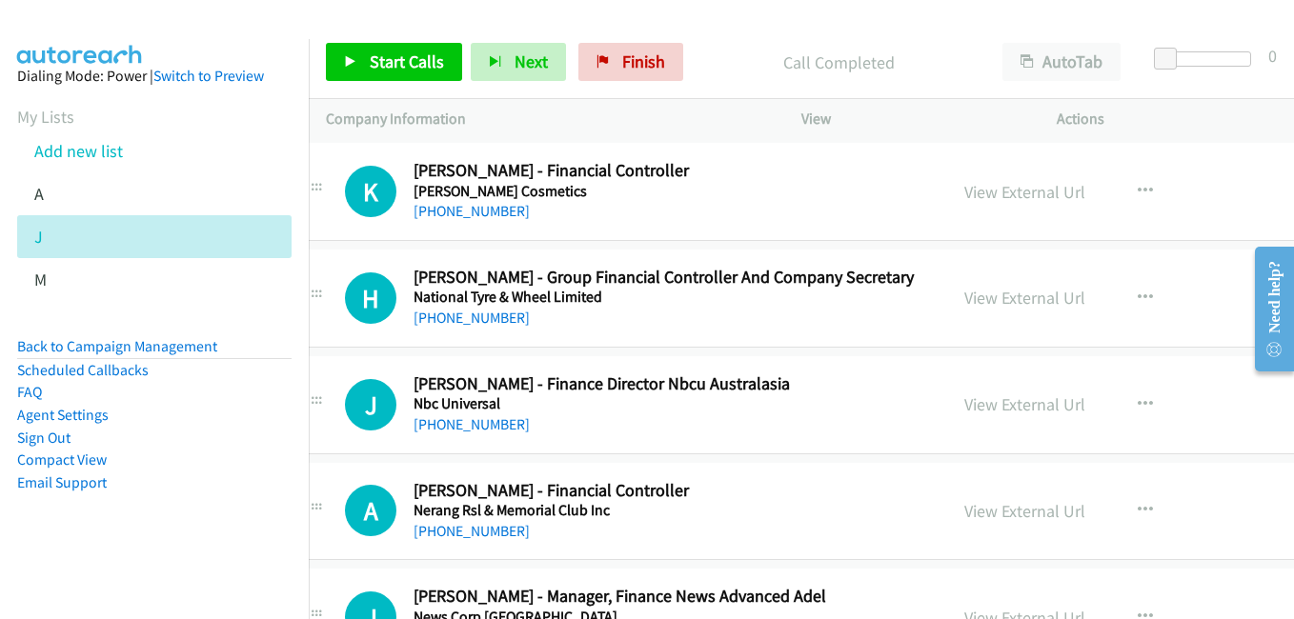
scroll to position [20677, 38]
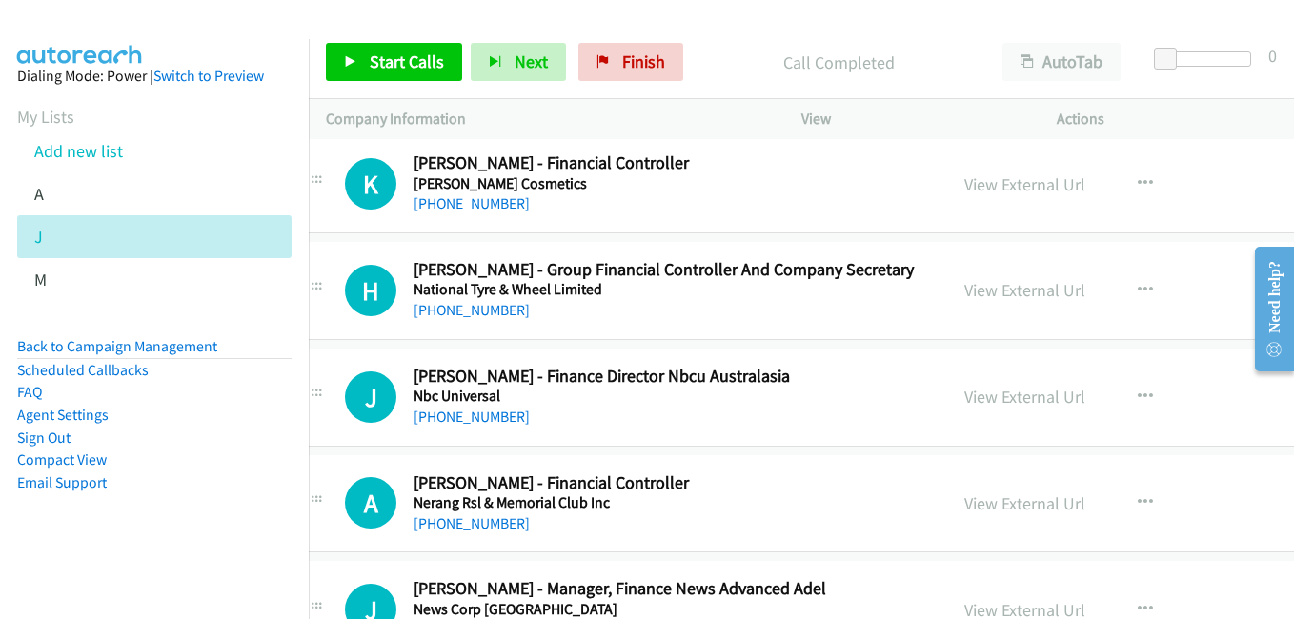
drag, startPoint x: 960, startPoint y: 293, endPoint x: 547, endPoint y: 133, distance: 442.2
click at [964, 293] on link "View External Url" at bounding box center [1024, 290] width 121 height 22
drag, startPoint x: 954, startPoint y: 403, endPoint x: 933, endPoint y: 397, distance: 21.7
click at [964, 403] on link "View External Url" at bounding box center [1024, 397] width 121 height 22
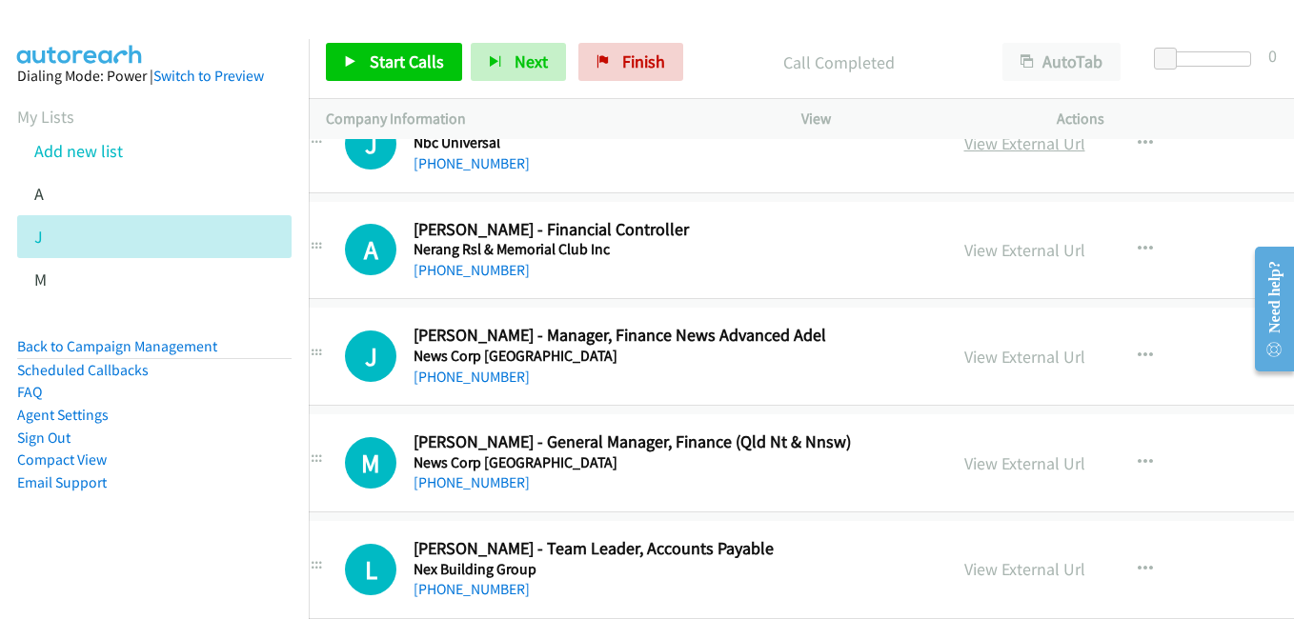
scroll to position [20962, 38]
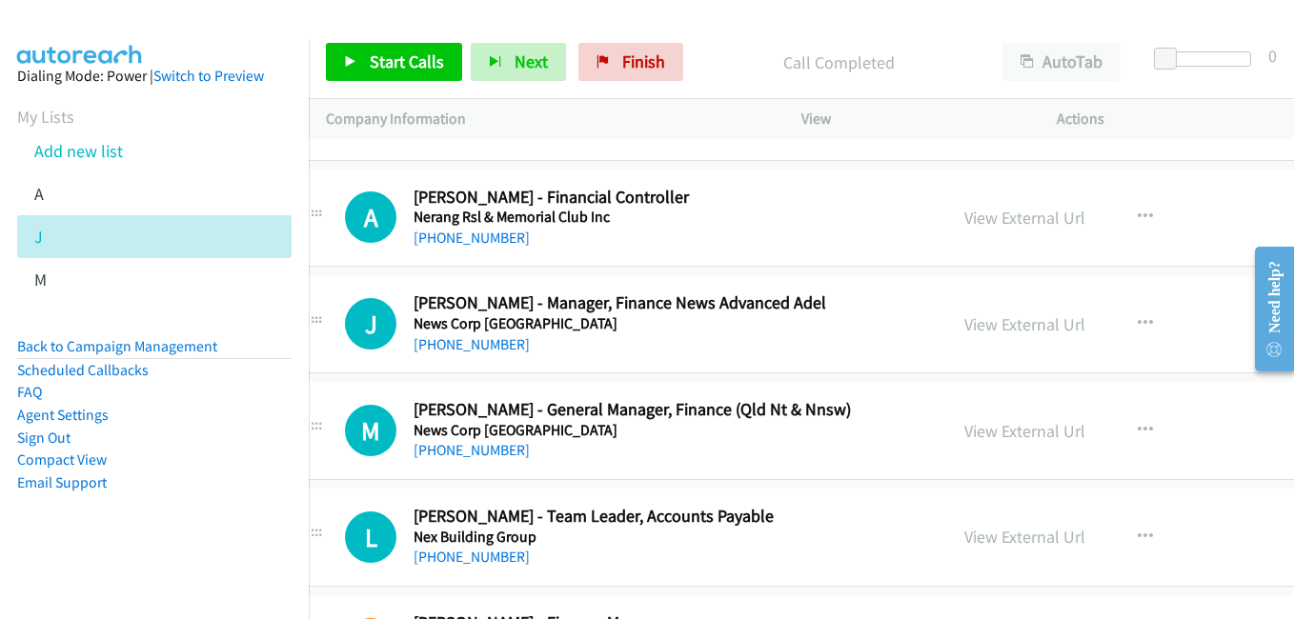
drag, startPoint x: 978, startPoint y: 428, endPoint x: 895, endPoint y: 407, distance: 85.5
click at [978, 428] on link "View External Url" at bounding box center [1024, 431] width 121 height 22
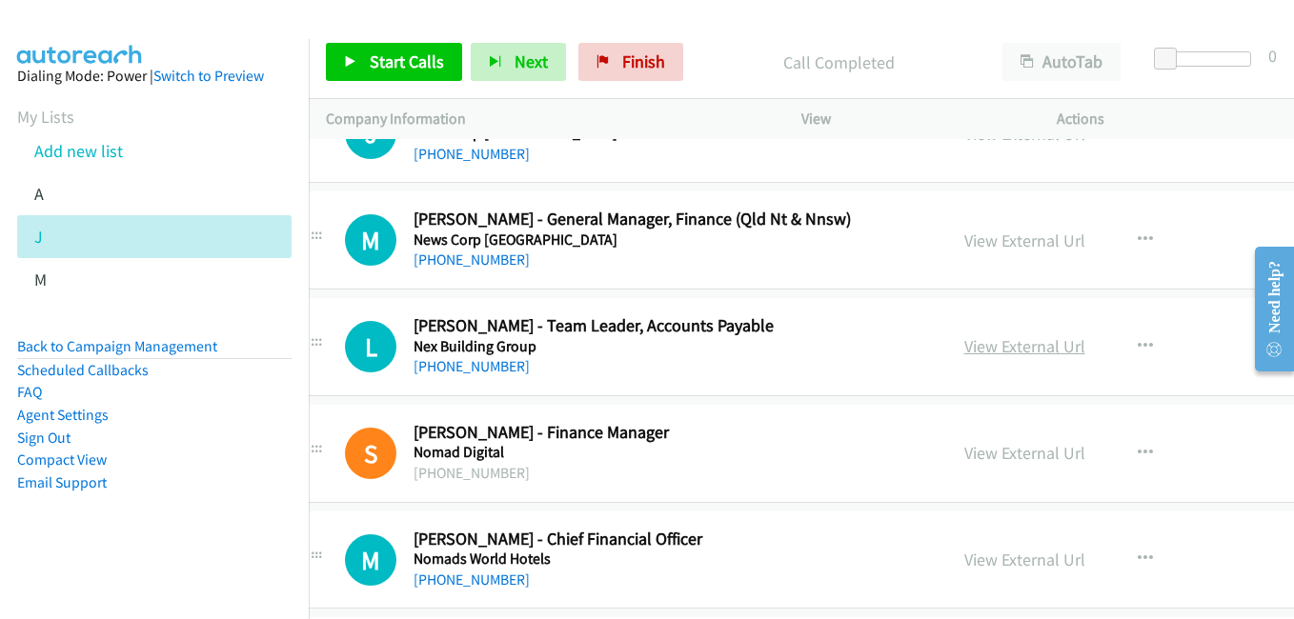
scroll to position [21248, 38]
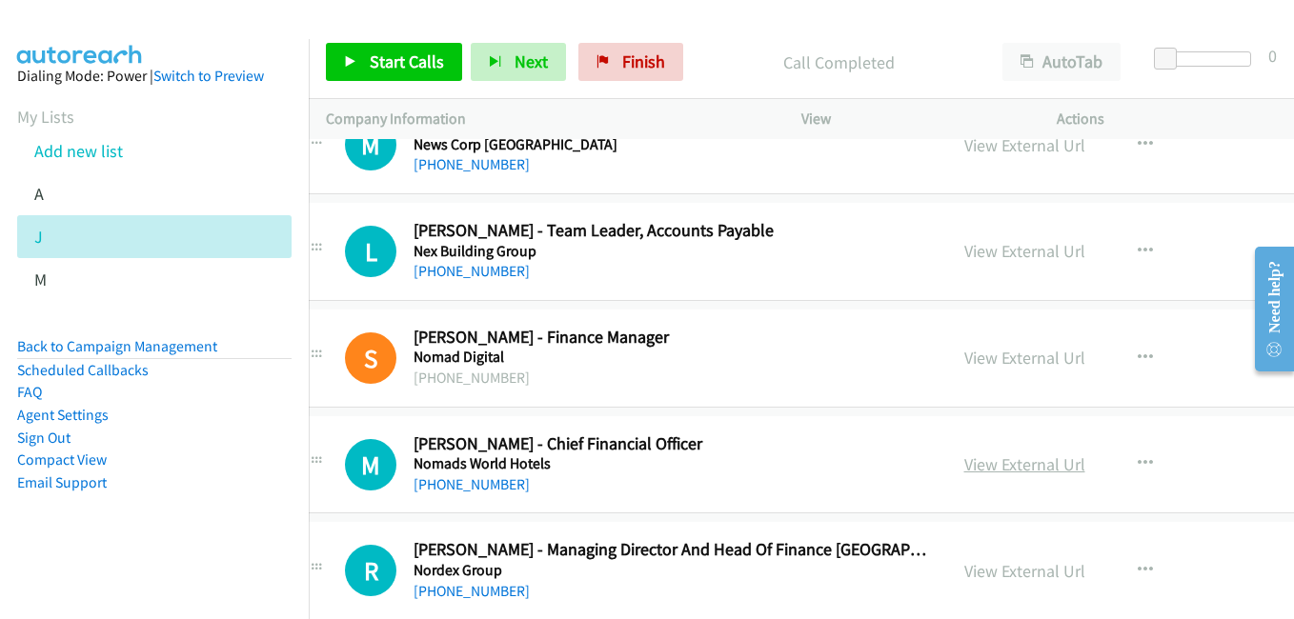
click at [964, 465] on link "View External Url" at bounding box center [1024, 465] width 121 height 22
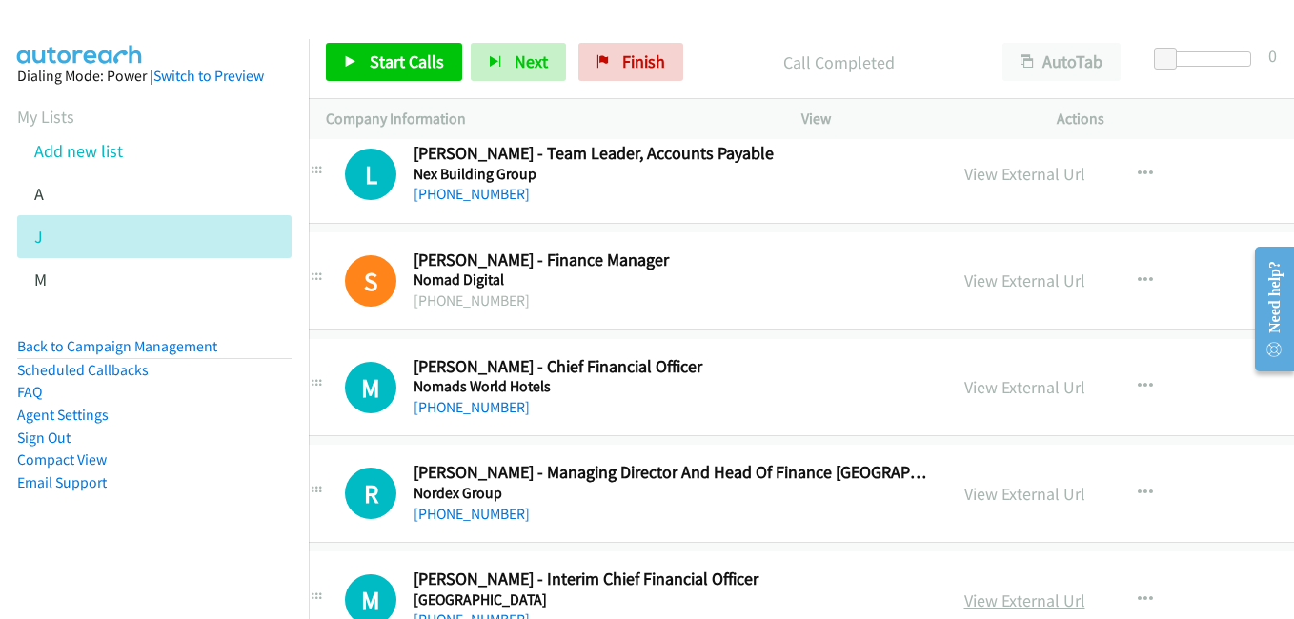
scroll to position [21534, 38]
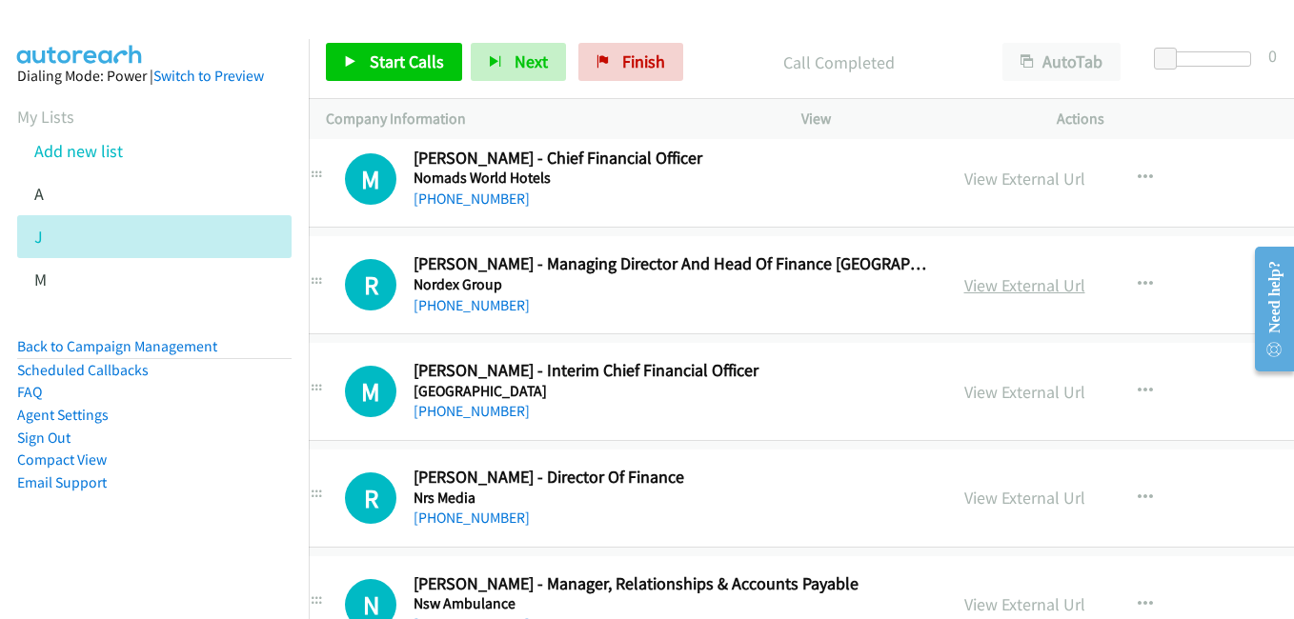
drag, startPoint x: 977, startPoint y: 292, endPoint x: 954, endPoint y: 279, distance: 26.0
click at [977, 292] on link "View External Url" at bounding box center [1024, 285] width 121 height 22
click at [979, 394] on link "View External Url" at bounding box center [1024, 392] width 121 height 22
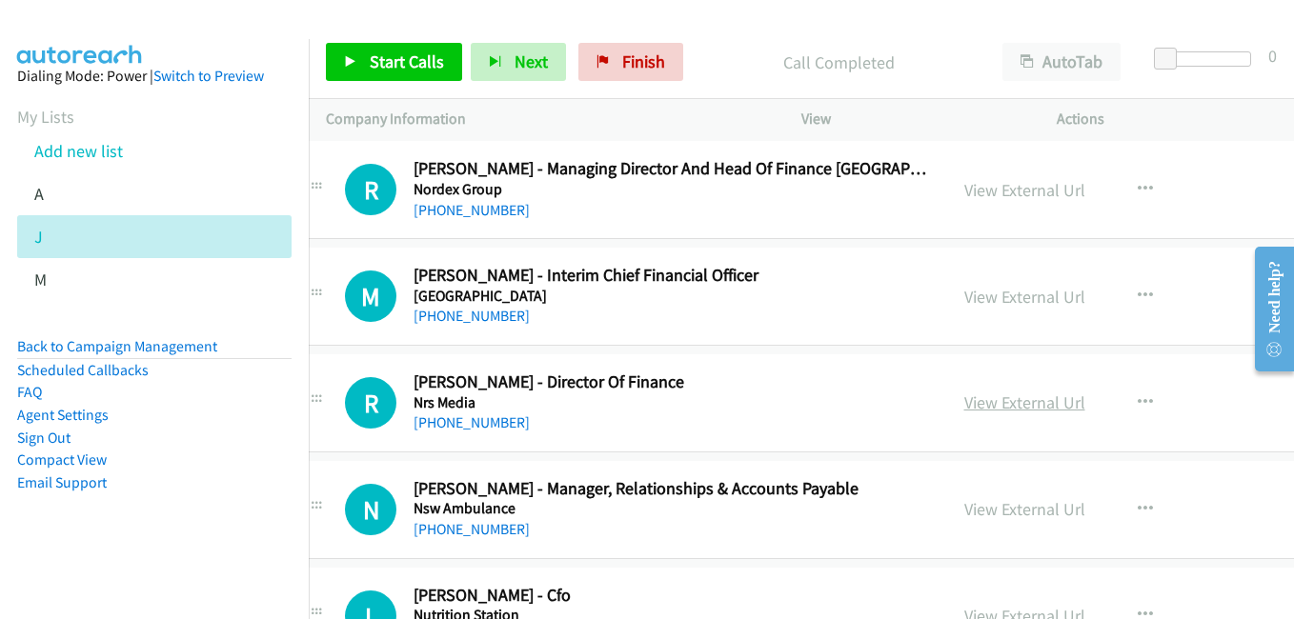
click at [987, 408] on link "View External Url" at bounding box center [1024, 403] width 121 height 22
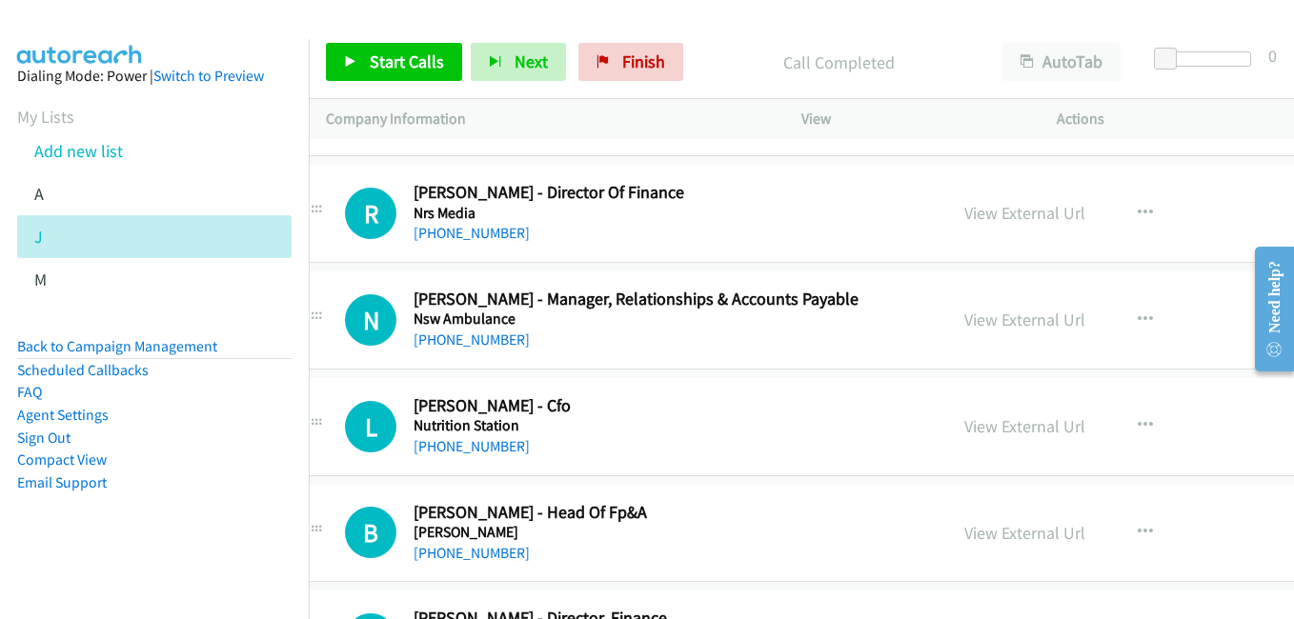
scroll to position [21820, 38]
drag, startPoint x: 997, startPoint y: 433, endPoint x: 730, endPoint y: 282, distance: 306.3
click at [997, 433] on link "View External Url" at bounding box center [1024, 425] width 121 height 22
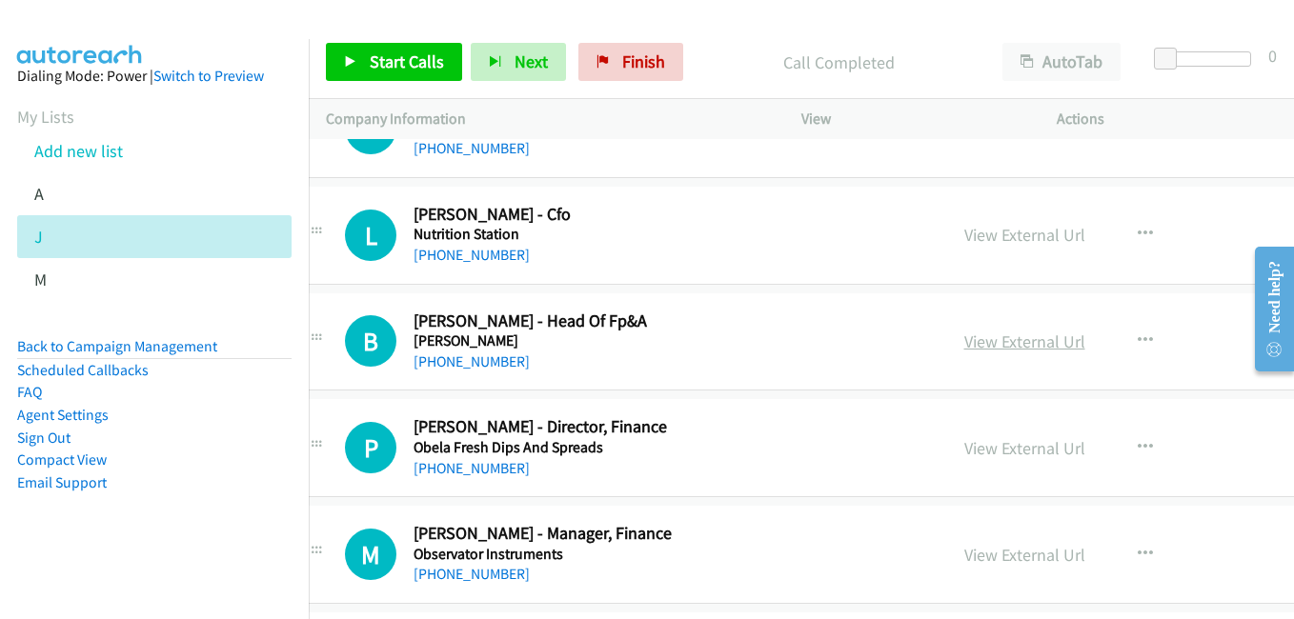
click at [974, 341] on link "View External Url" at bounding box center [1024, 342] width 121 height 22
drag, startPoint x: 982, startPoint y: 441, endPoint x: 895, endPoint y: 383, distance: 105.2
click at [982, 441] on link "View External Url" at bounding box center [1024, 448] width 121 height 22
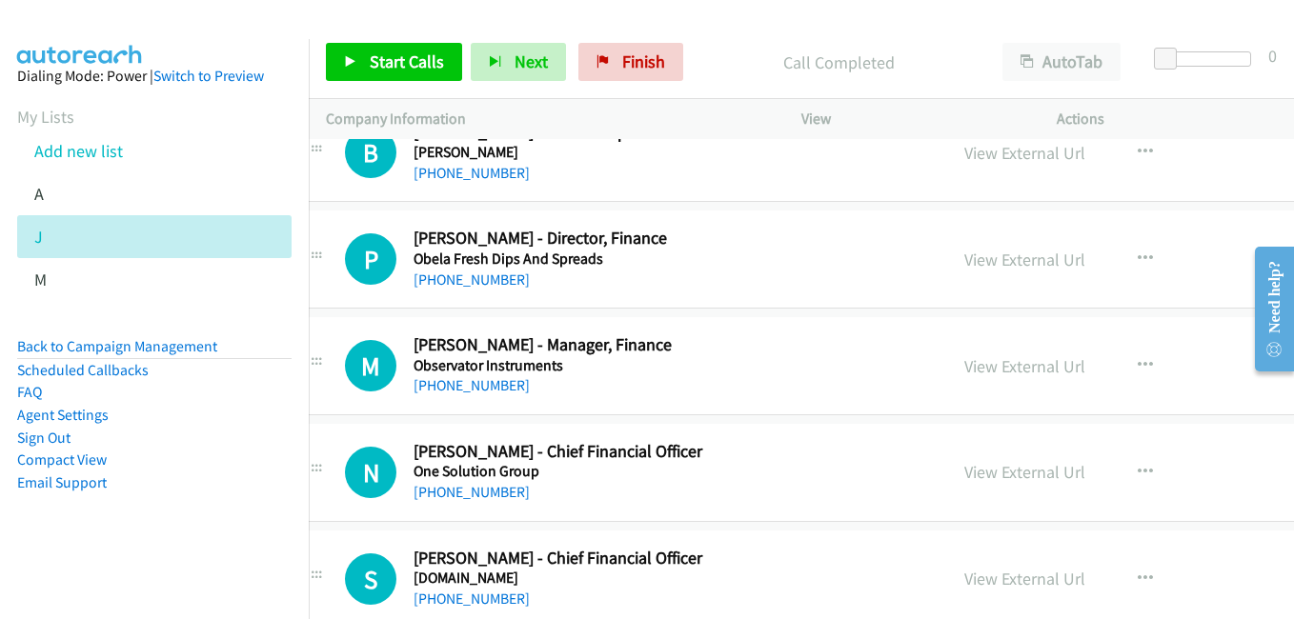
scroll to position [22201, 38]
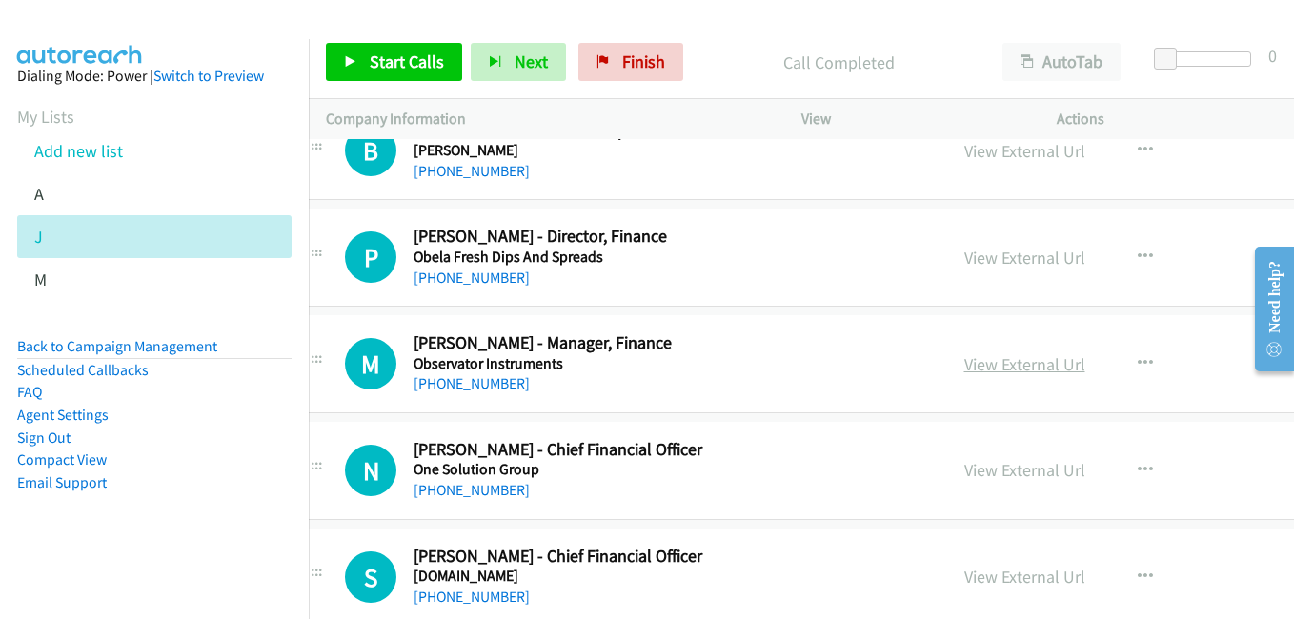
click at [973, 368] on link "View External Url" at bounding box center [1024, 365] width 121 height 22
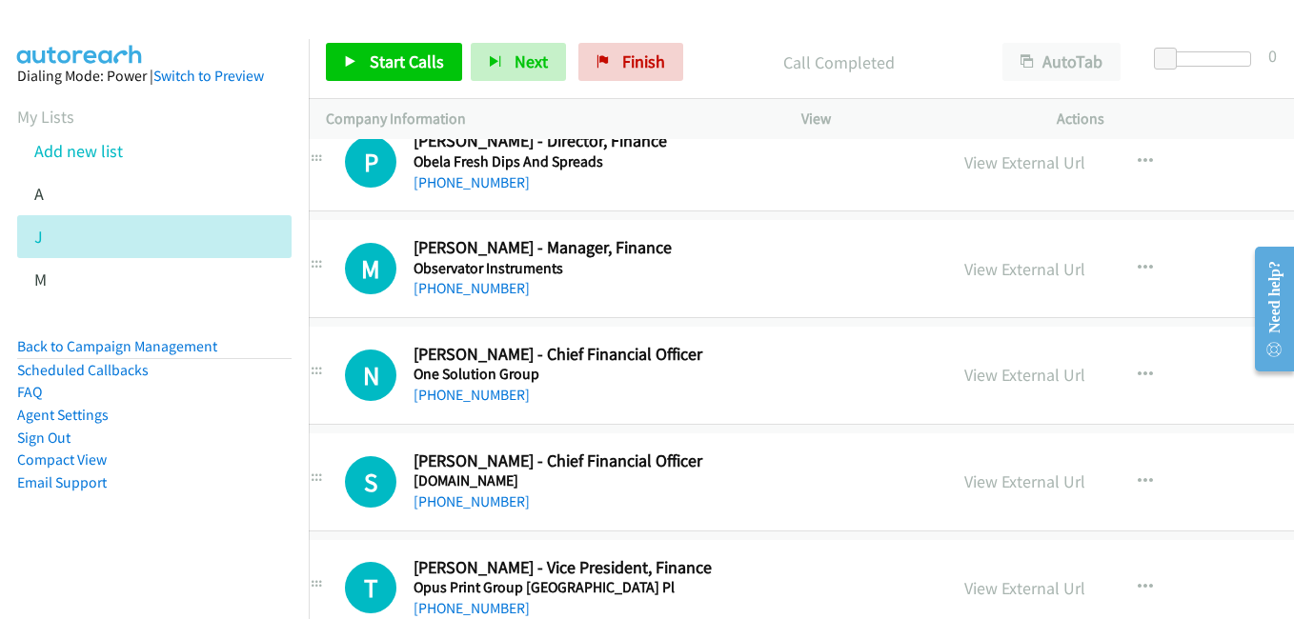
drag, startPoint x: 955, startPoint y: 481, endPoint x: 564, endPoint y: 227, distance: 466.2
click at [964, 481] on link "View External Url" at bounding box center [1024, 482] width 121 height 22
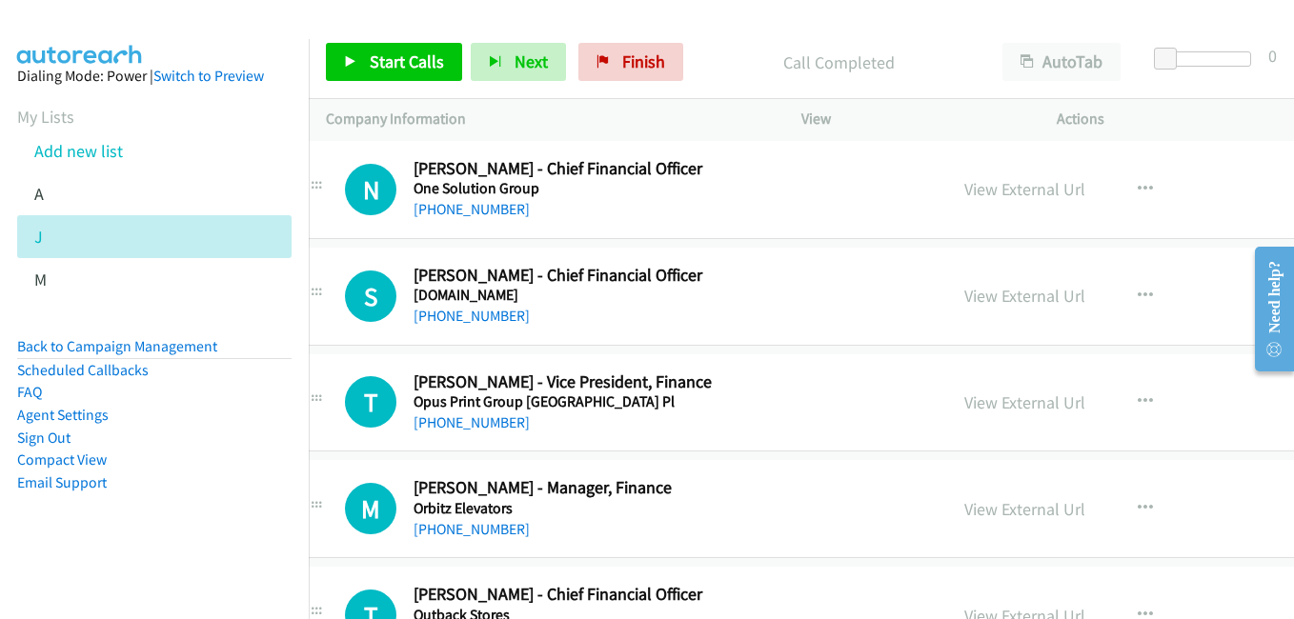
scroll to position [22487, 38]
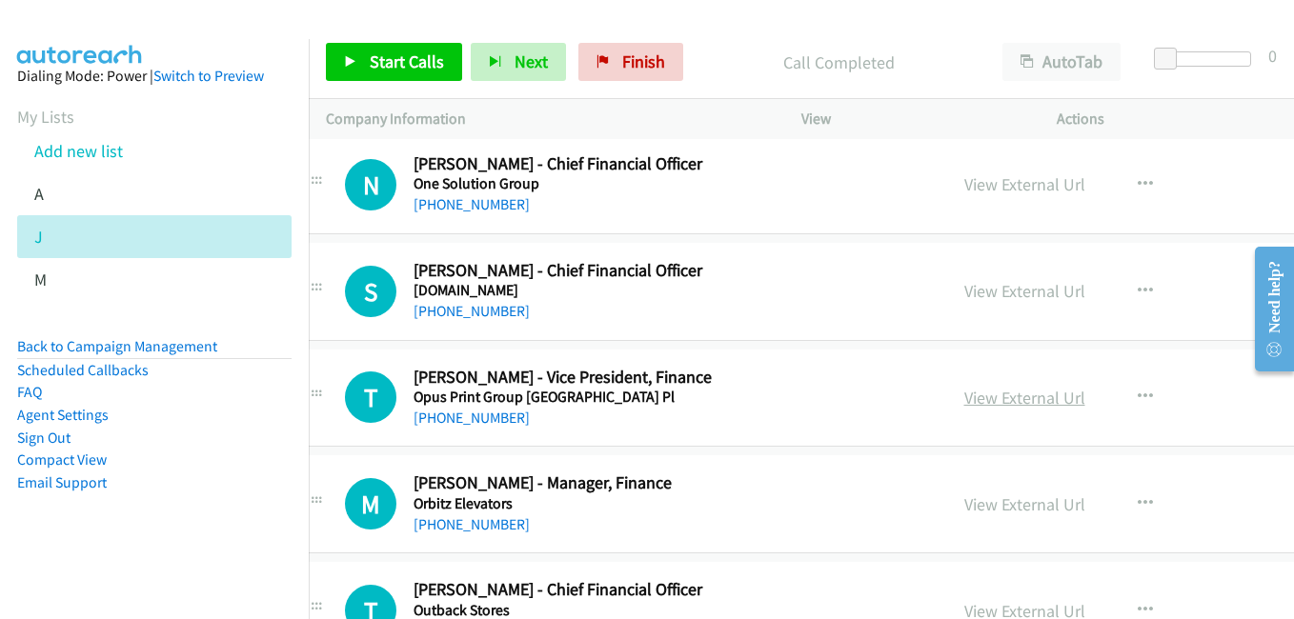
click at [972, 403] on link "View External Url" at bounding box center [1024, 398] width 121 height 22
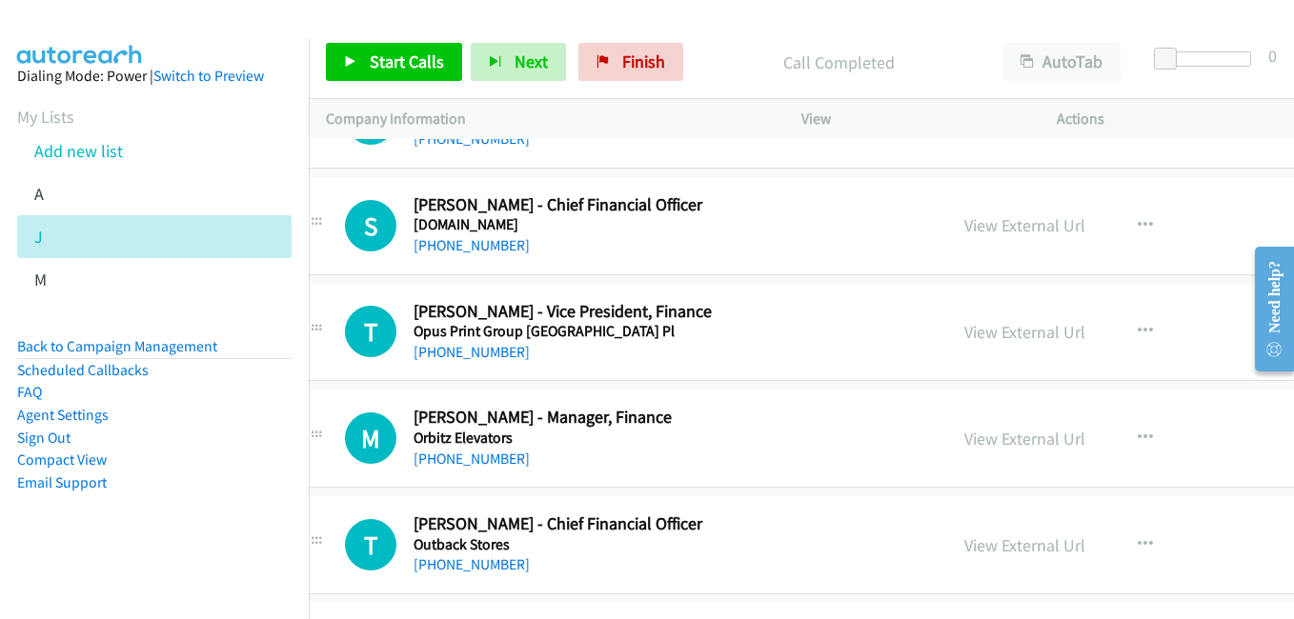
scroll to position [22582, 38]
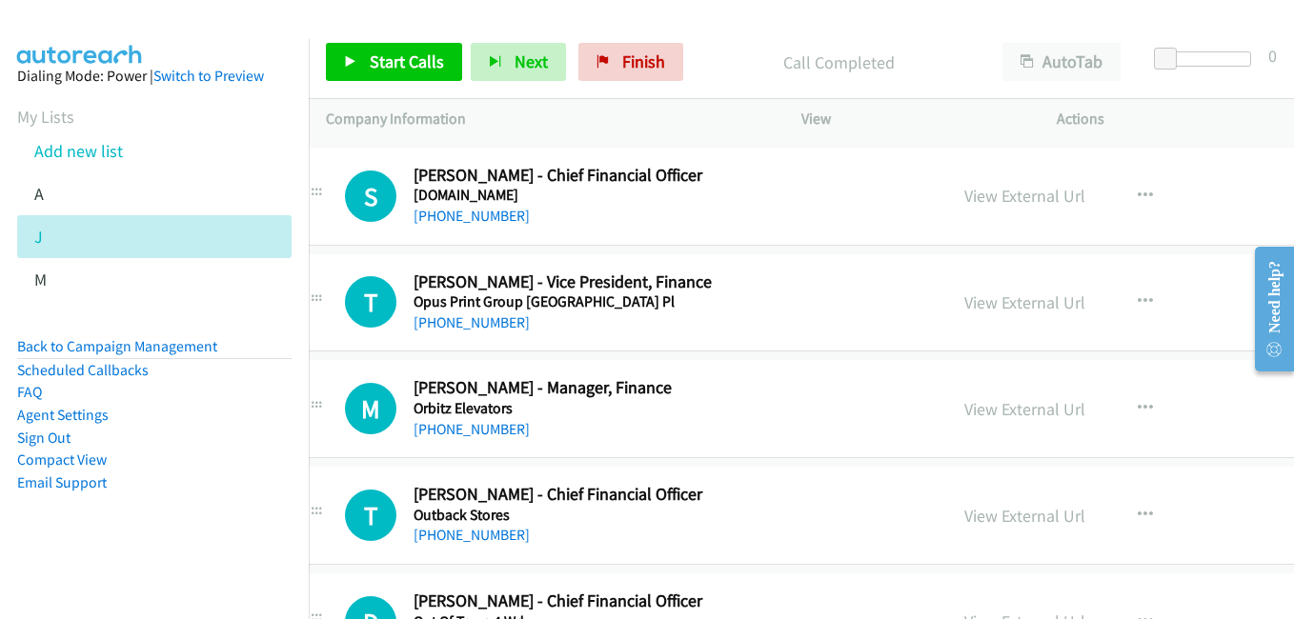
drag, startPoint x: 962, startPoint y: 414, endPoint x: 902, endPoint y: 394, distance: 63.6
click at [964, 414] on link "View External Url" at bounding box center [1024, 409] width 121 height 22
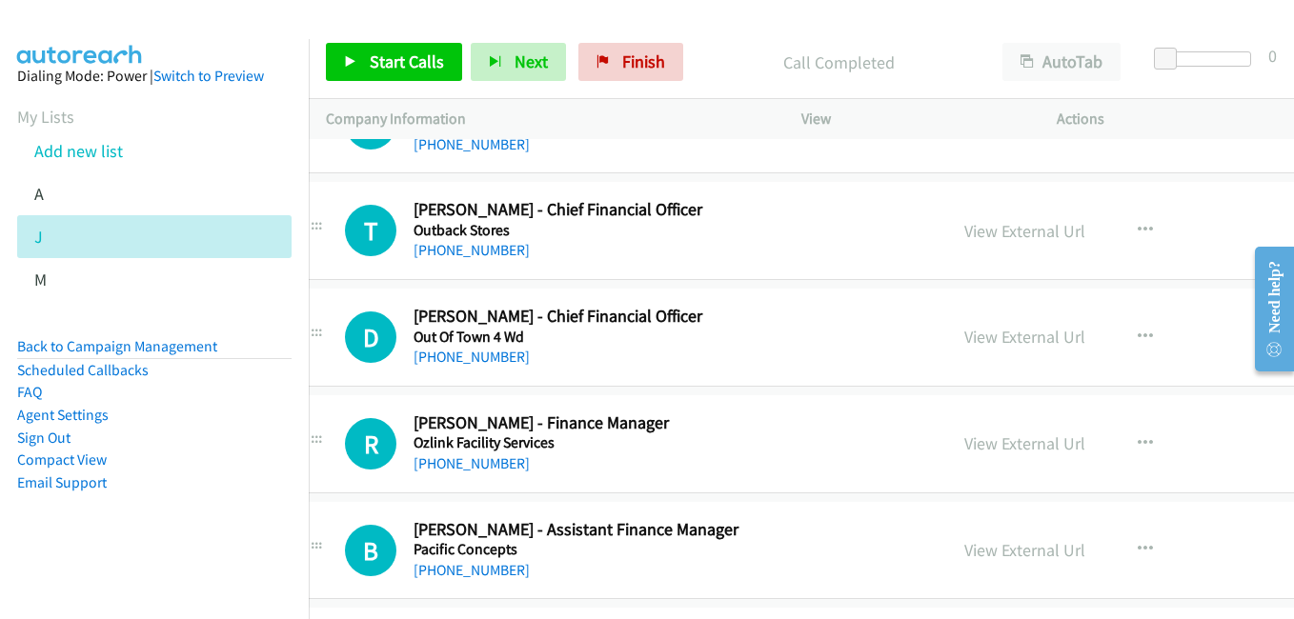
scroll to position [22868, 38]
click at [979, 334] on link "View External Url" at bounding box center [1024, 336] width 121 height 22
click at [964, 444] on link "View External Url" at bounding box center [1024, 443] width 121 height 22
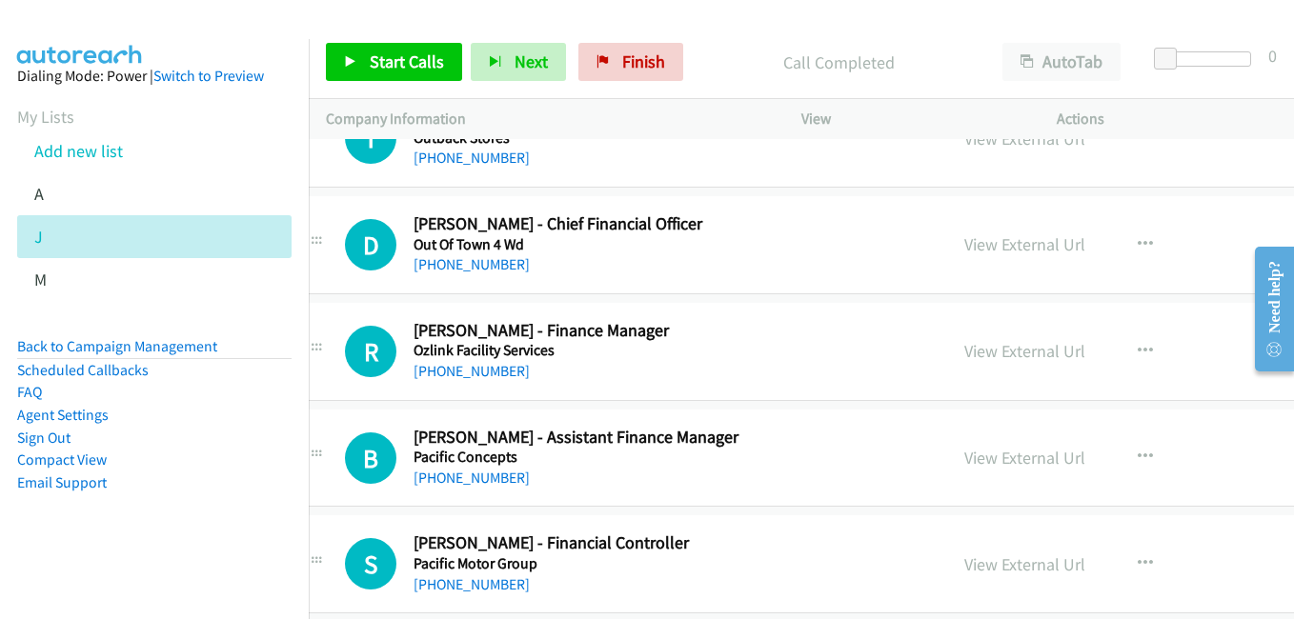
scroll to position [23154, 38]
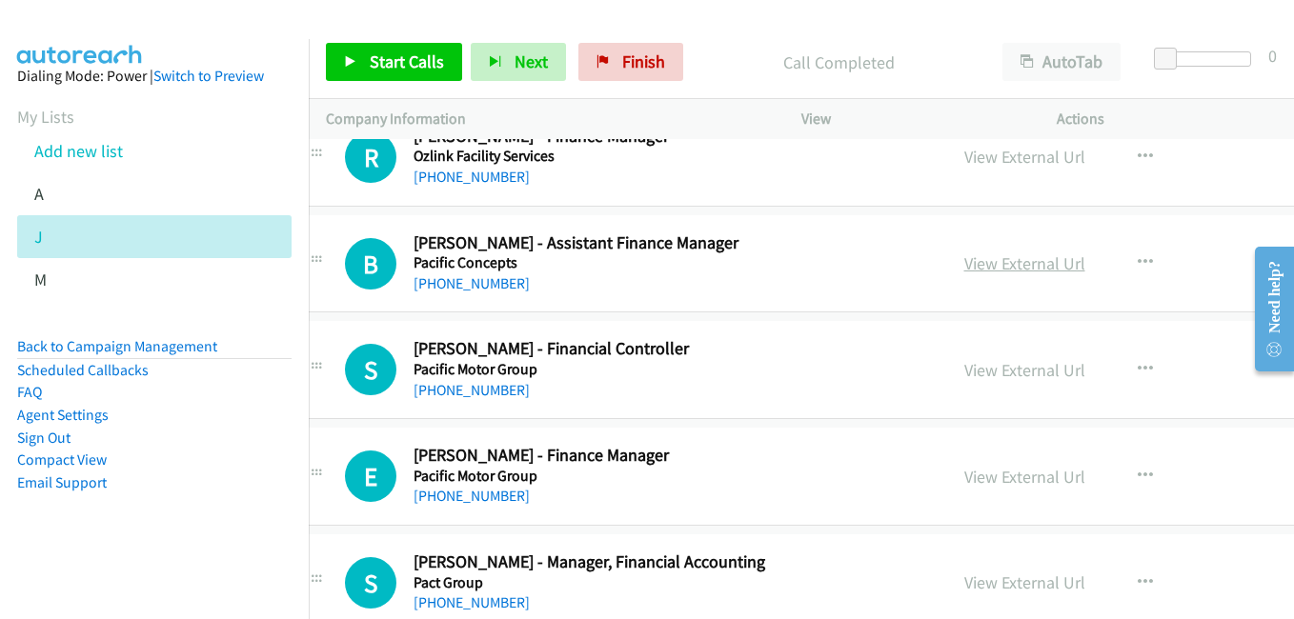
drag, startPoint x: 955, startPoint y: 262, endPoint x: 913, endPoint y: 255, distance: 42.5
click at [964, 262] on link "View External Url" at bounding box center [1024, 264] width 121 height 22
drag, startPoint x: 966, startPoint y: 375, endPoint x: 945, endPoint y: 371, distance: 21.5
click at [966, 375] on link "View External Url" at bounding box center [1024, 370] width 121 height 22
click at [964, 475] on link "View External Url" at bounding box center [1024, 477] width 121 height 22
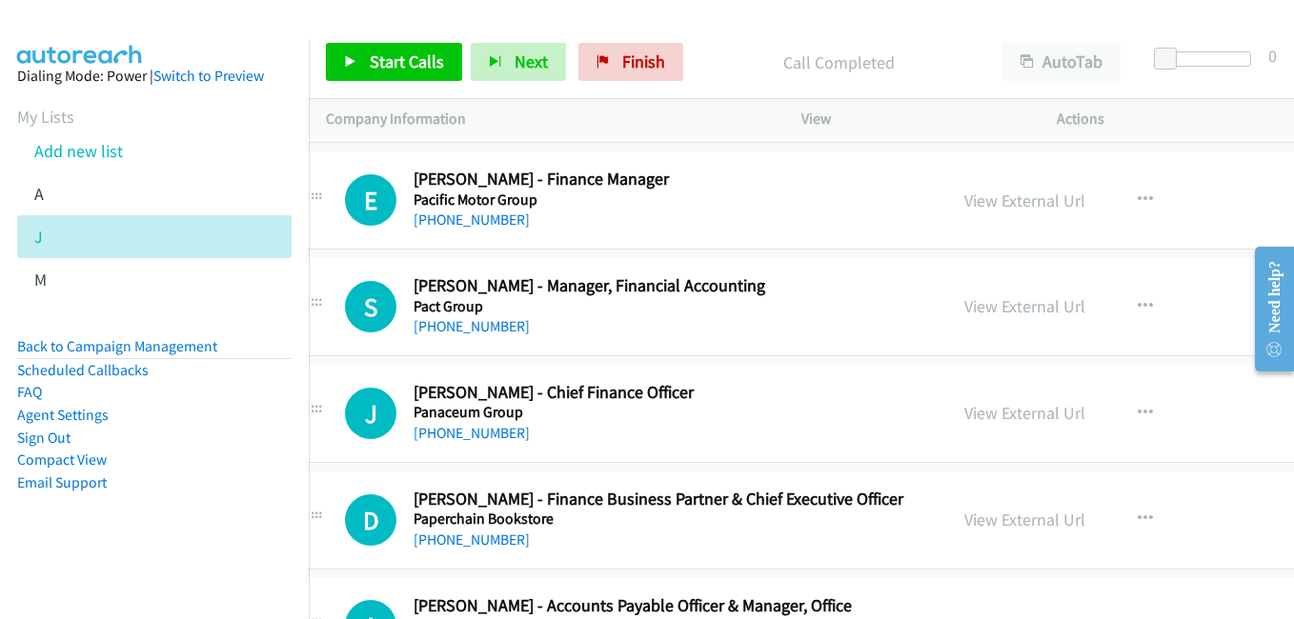
scroll to position [23440, 38]
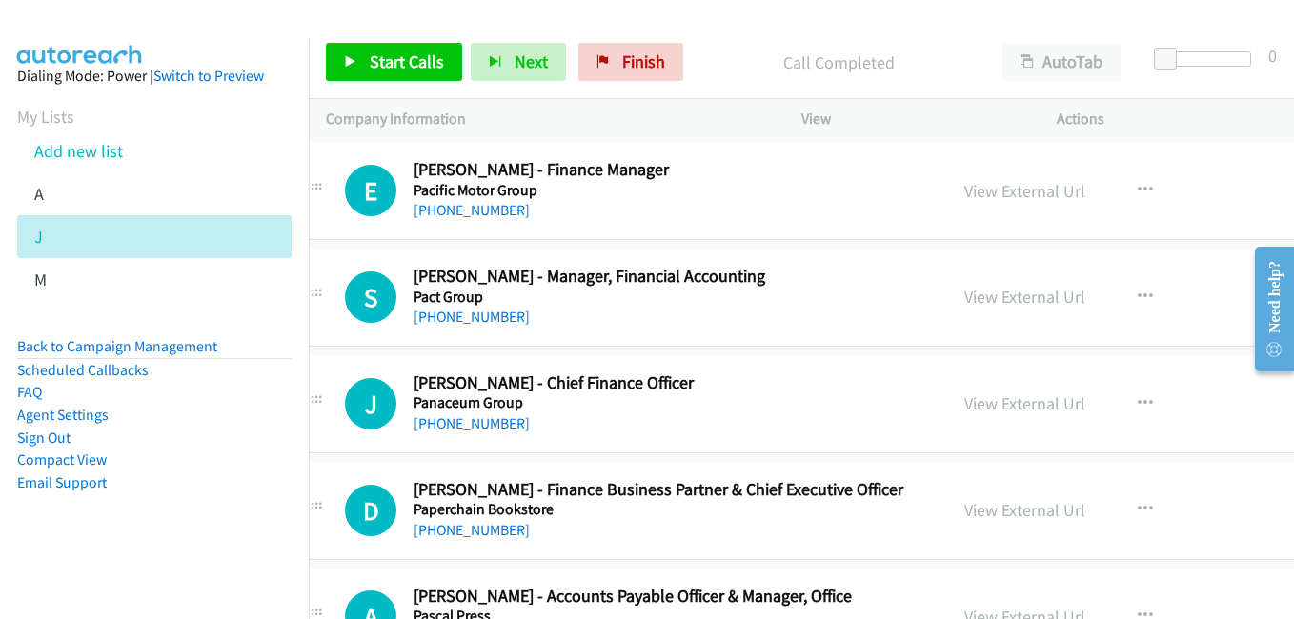
drag, startPoint x: 967, startPoint y: 398, endPoint x: 869, endPoint y: 349, distance: 109.9
click at [967, 398] on link "View External Url" at bounding box center [1024, 404] width 121 height 22
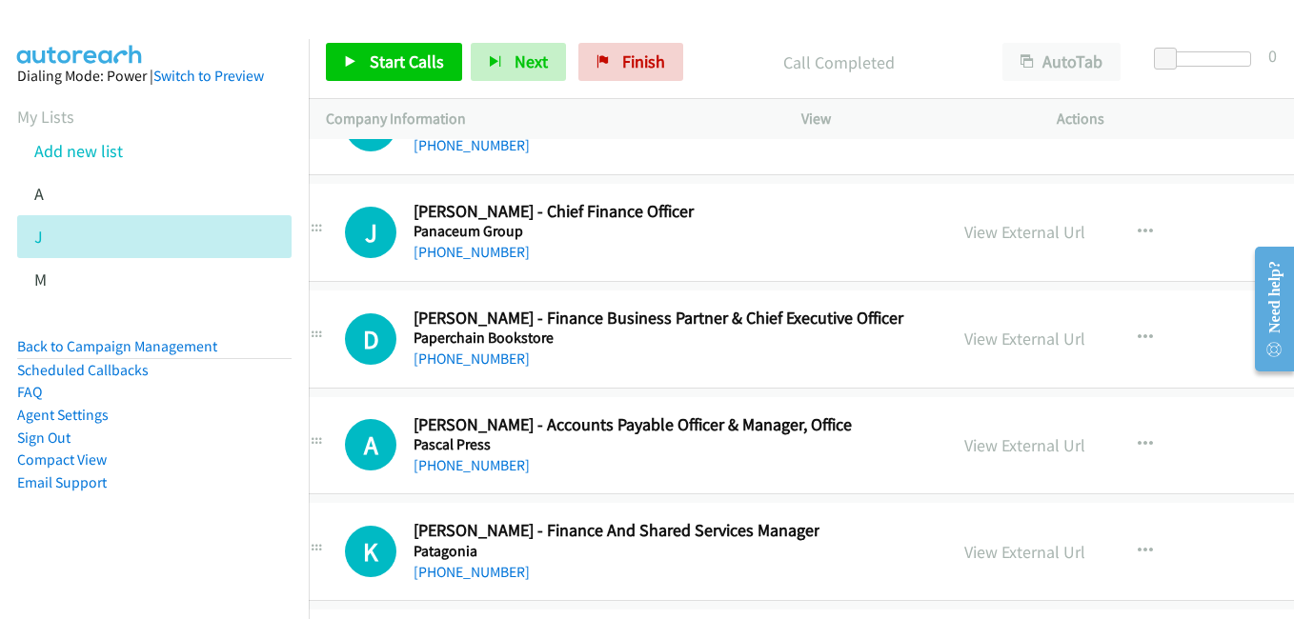
scroll to position [23630, 38]
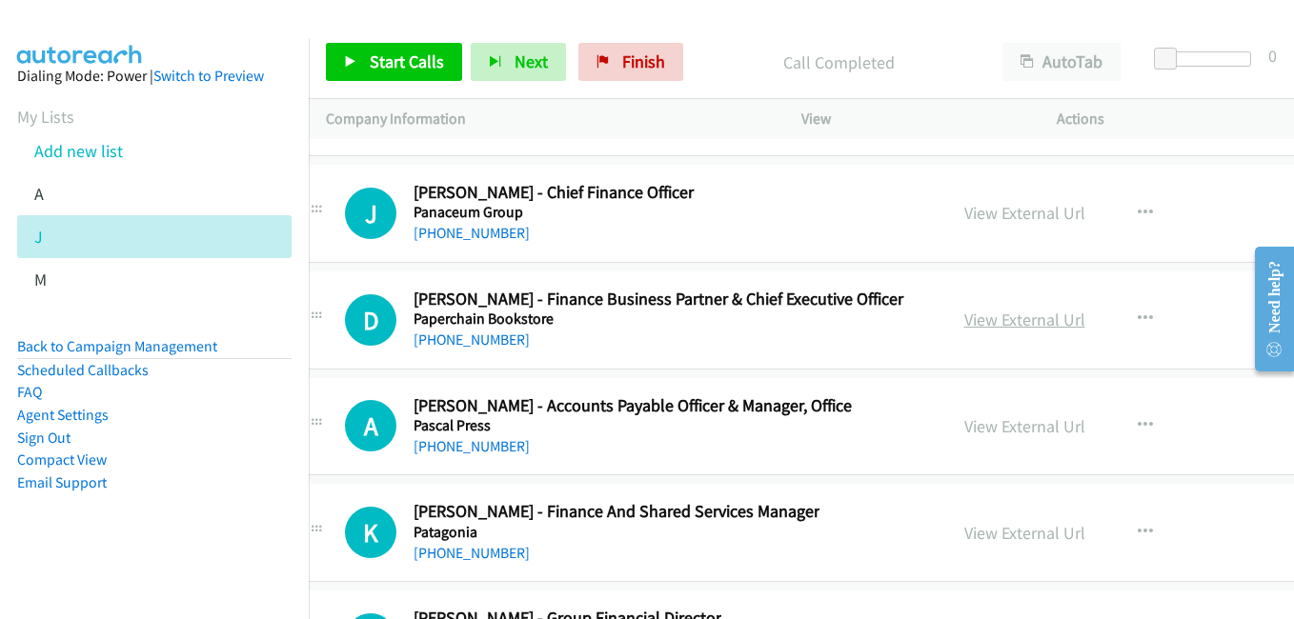
click at [975, 316] on link "View External Url" at bounding box center [1024, 320] width 121 height 22
drag, startPoint x: 960, startPoint y: 431, endPoint x: 861, endPoint y: 405, distance: 101.5
click at [964, 431] on link "View External Url" at bounding box center [1024, 426] width 121 height 22
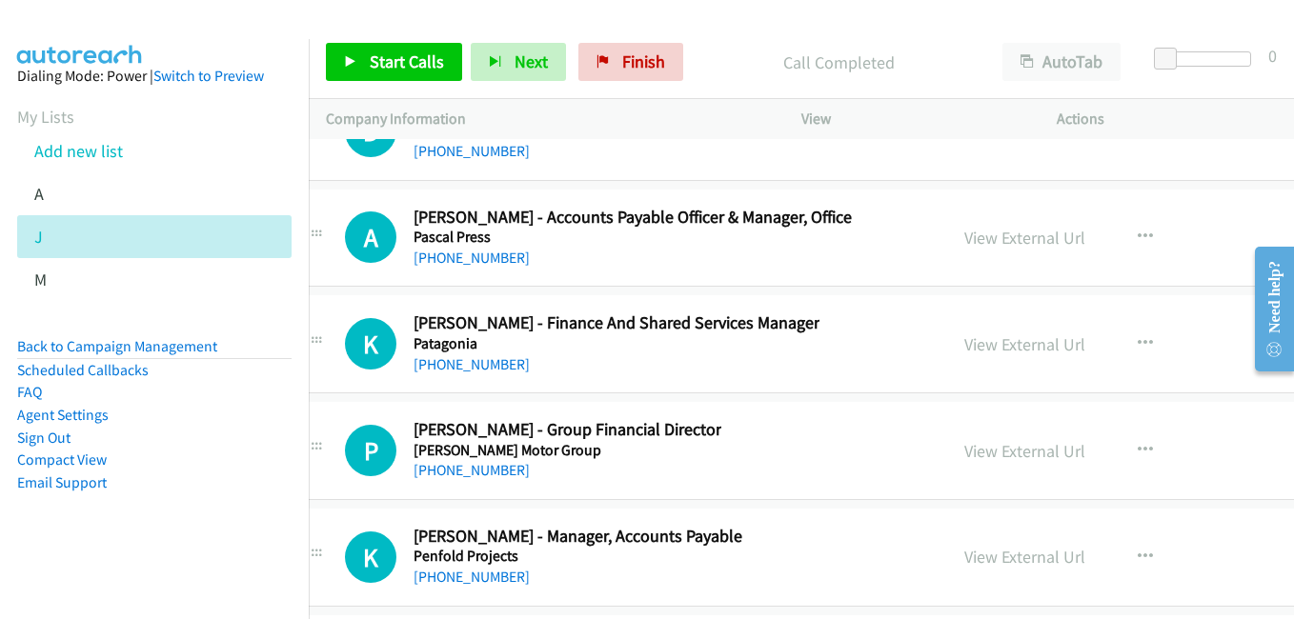
scroll to position [23821, 38]
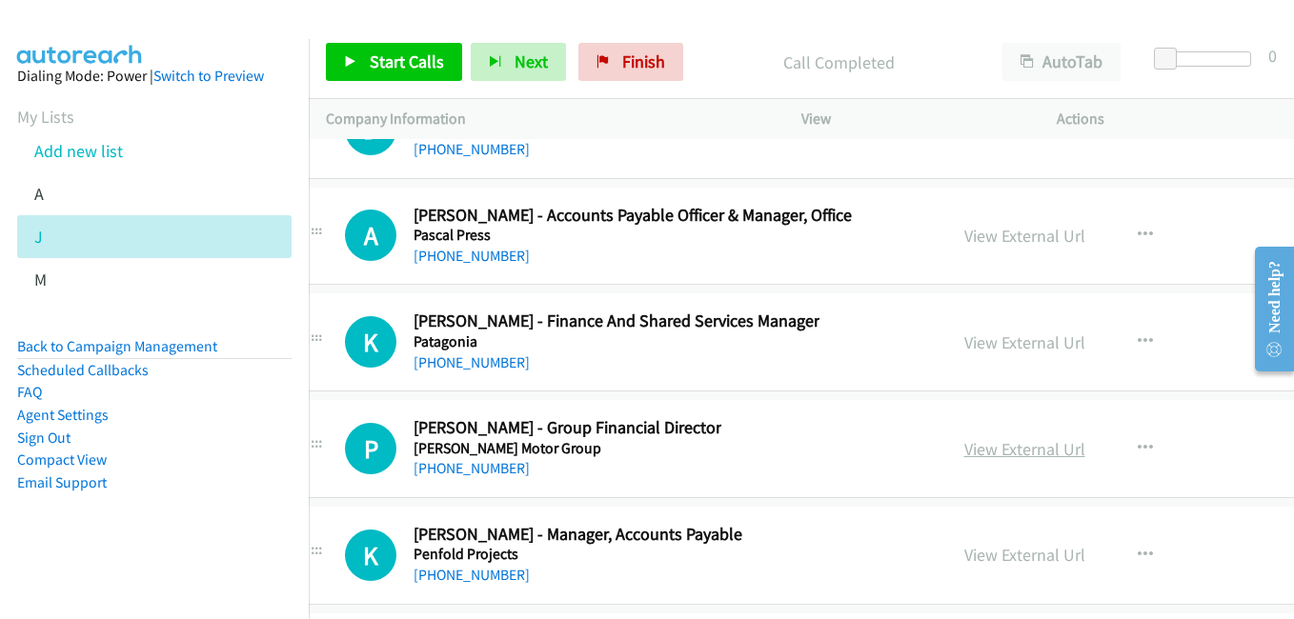
drag, startPoint x: 959, startPoint y: 451, endPoint x: 887, endPoint y: 424, distance: 76.3
click at [964, 451] on link "View External Url" at bounding box center [1024, 449] width 121 height 22
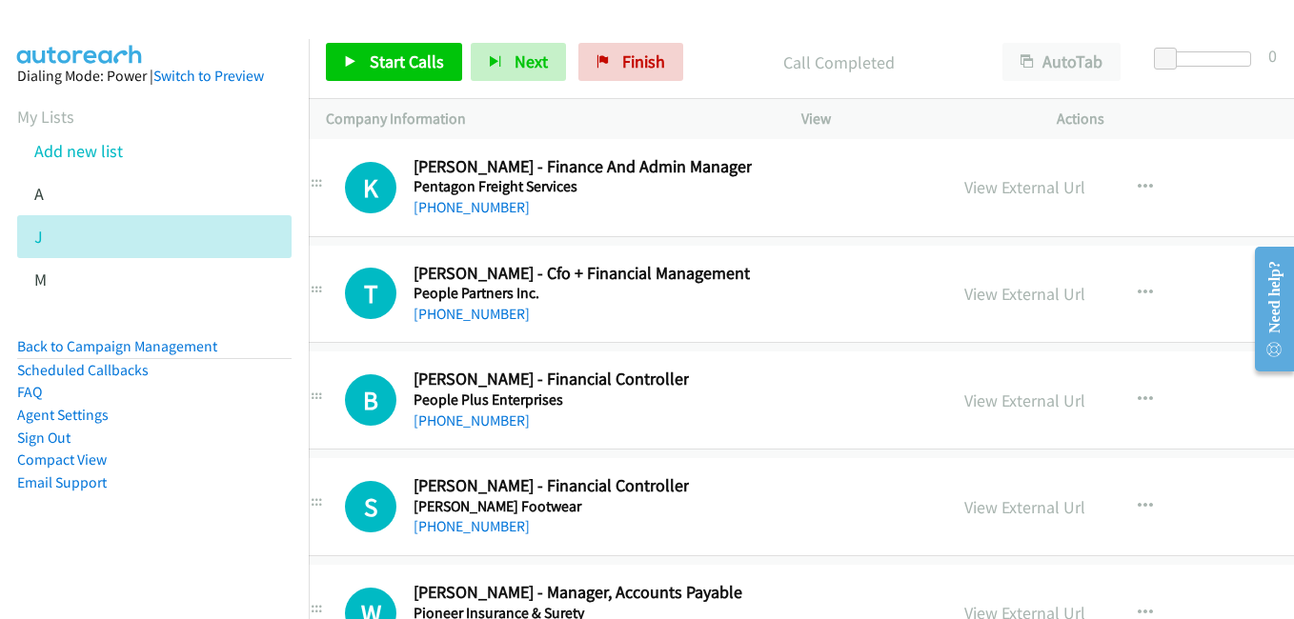
scroll to position [24297, 38]
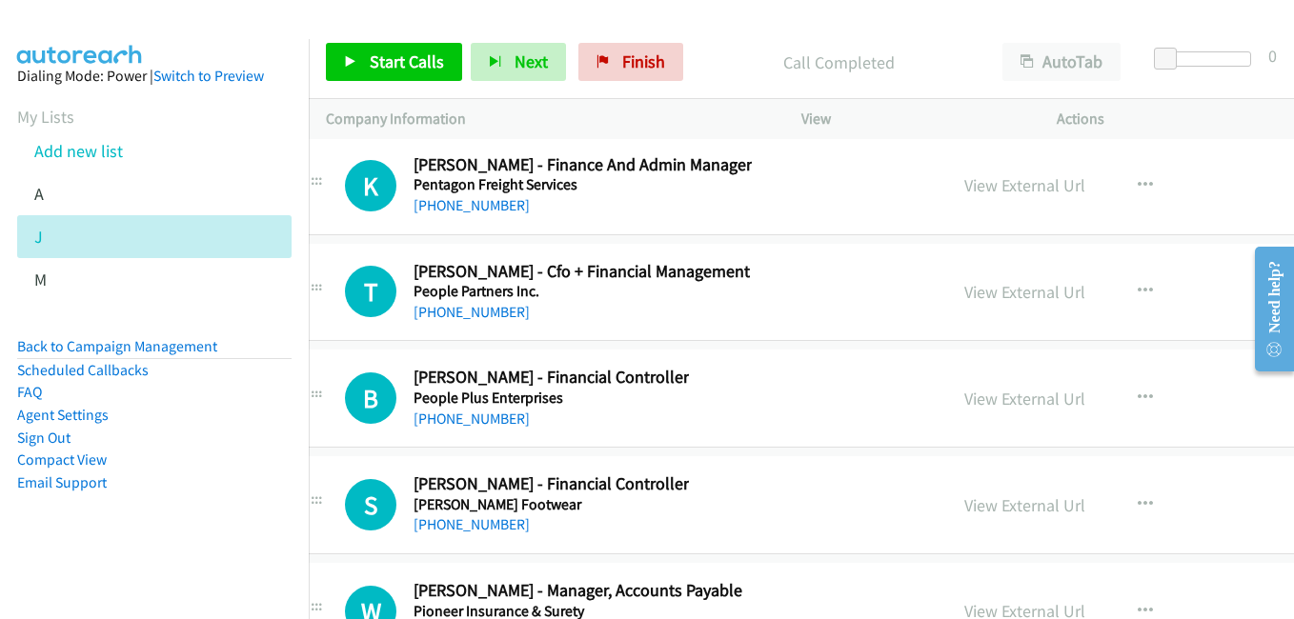
drag, startPoint x: 947, startPoint y: 290, endPoint x: 883, endPoint y: 270, distance: 66.9
click at [964, 290] on link "View External Url" at bounding box center [1024, 292] width 121 height 22
click at [980, 406] on link "View External Url" at bounding box center [1024, 399] width 121 height 22
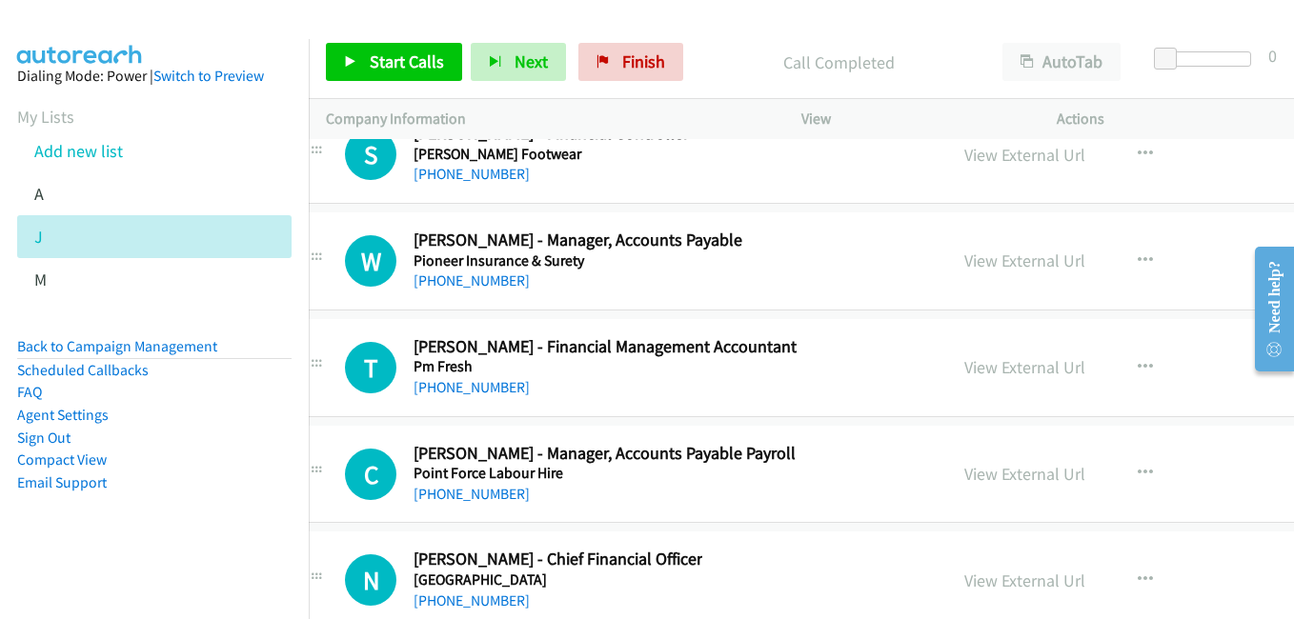
scroll to position [24679, 38]
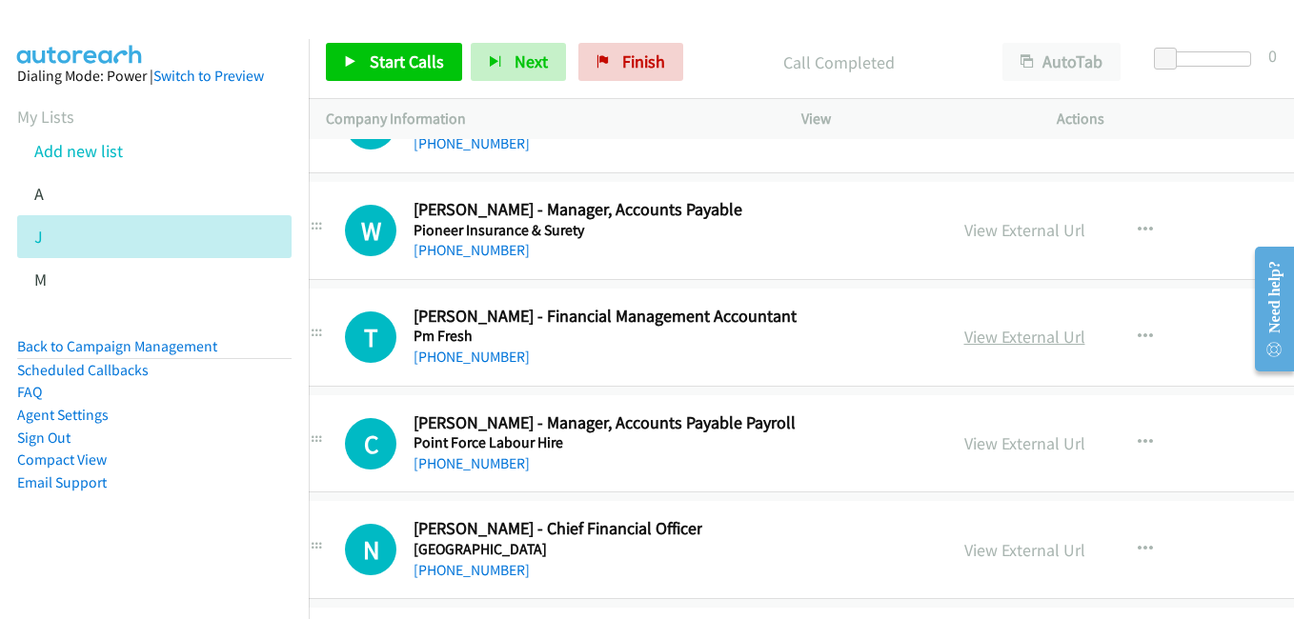
click at [980, 338] on link "View External Url" at bounding box center [1024, 337] width 121 height 22
click at [982, 445] on link "View External Url" at bounding box center [1024, 444] width 121 height 22
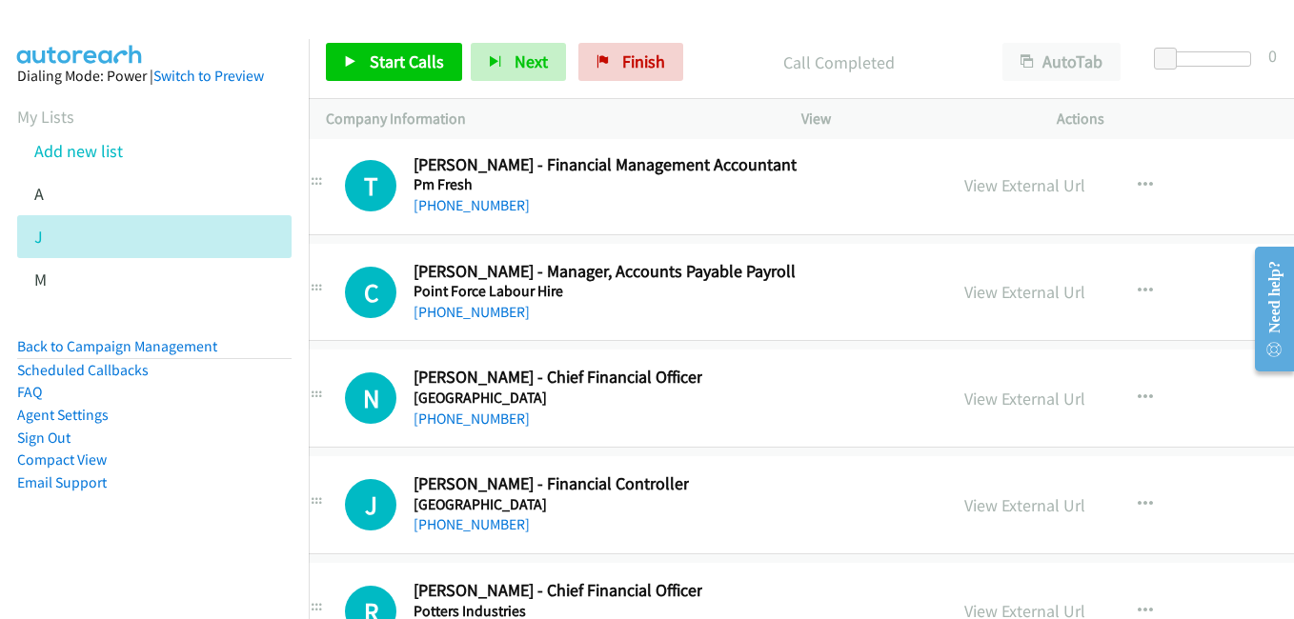
scroll to position [24964, 38]
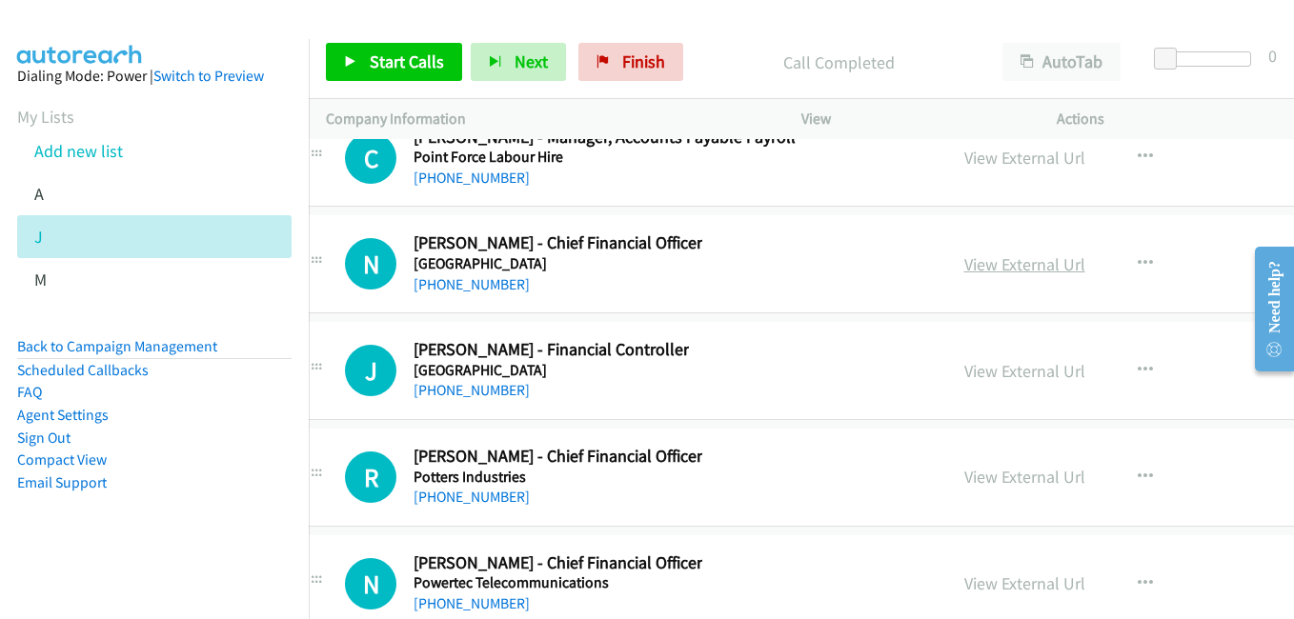
click at [964, 261] on link "View External Url" at bounding box center [1024, 264] width 121 height 22
drag, startPoint x: 947, startPoint y: 381, endPoint x: 932, endPoint y: 381, distance: 15.2
click at [964, 381] on link "View External Url" at bounding box center [1024, 371] width 121 height 22
click at [1008, 478] on link "View External Url" at bounding box center [1024, 477] width 121 height 22
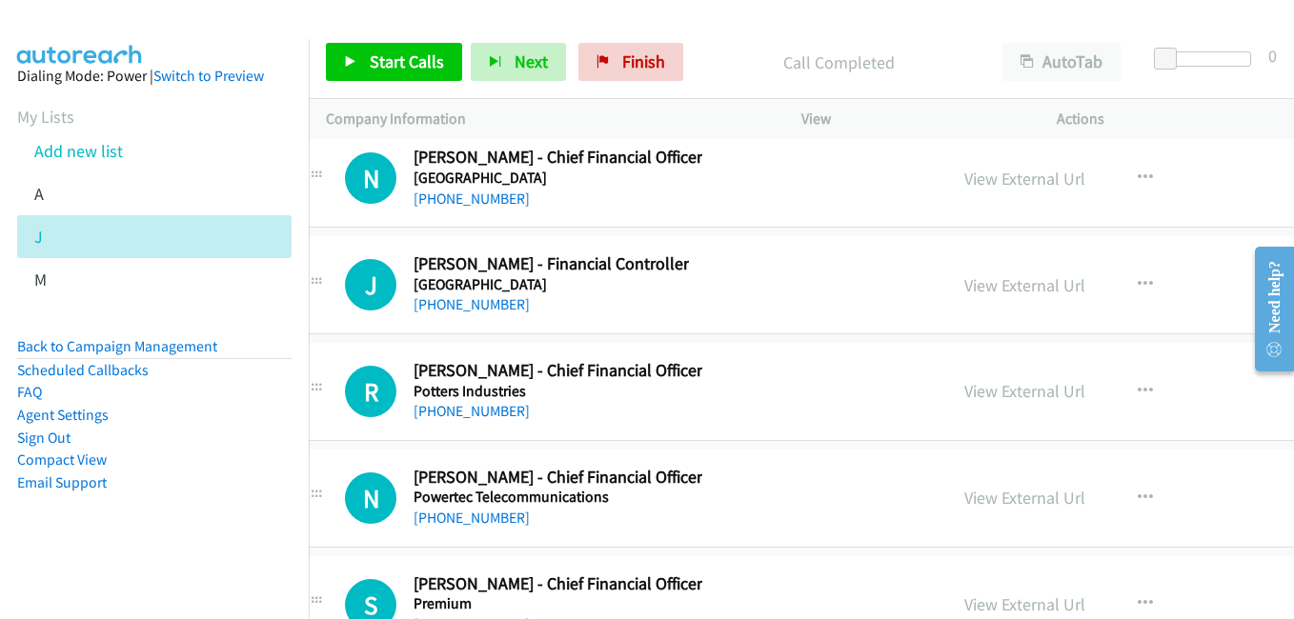
scroll to position [25060, 38]
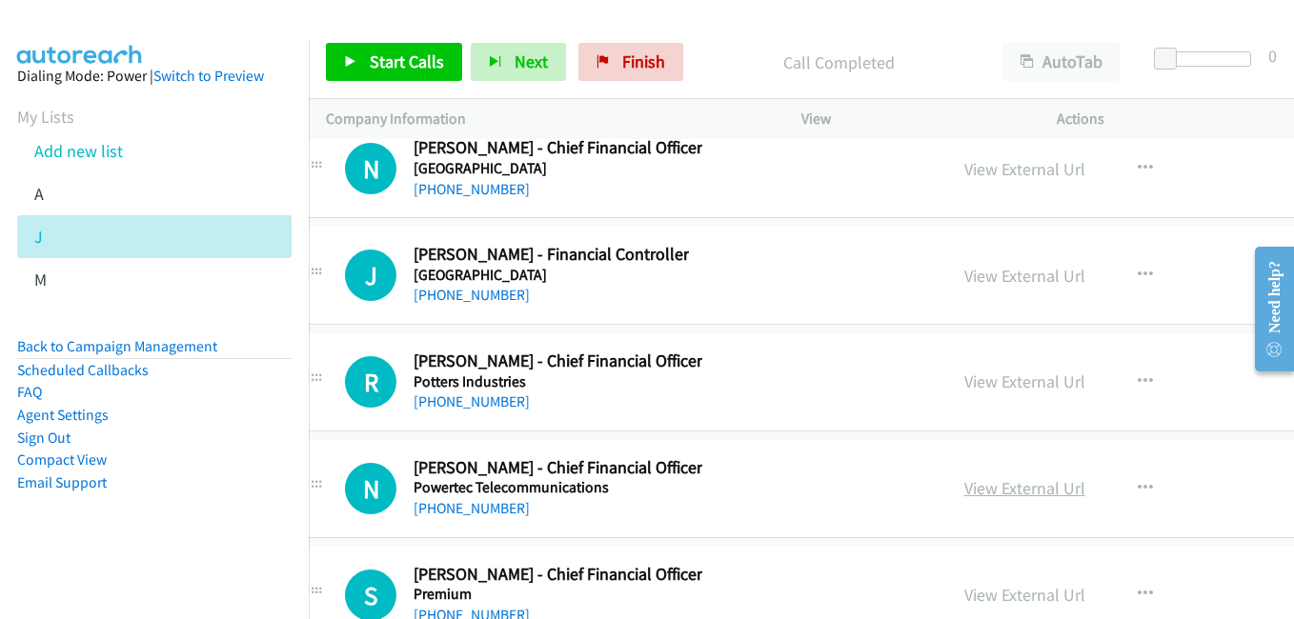
click at [964, 494] on link "View External Url" at bounding box center [1024, 488] width 121 height 22
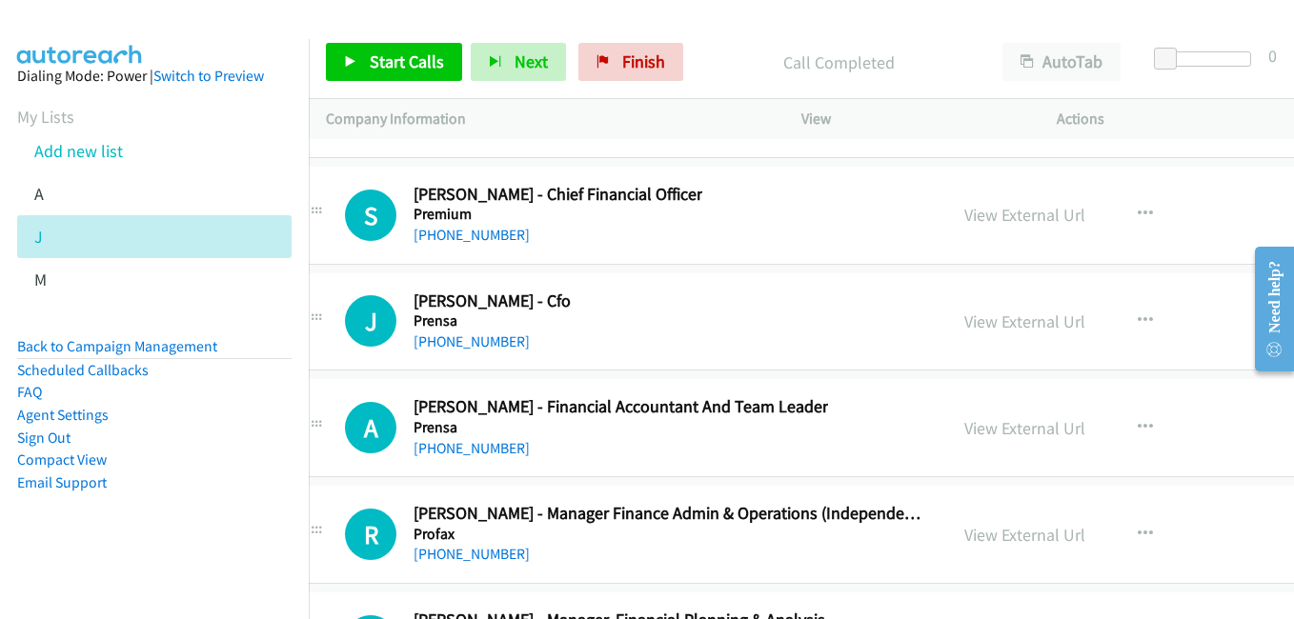
scroll to position [25441, 38]
click at [964, 328] on link "View External Url" at bounding box center [1024, 321] width 121 height 22
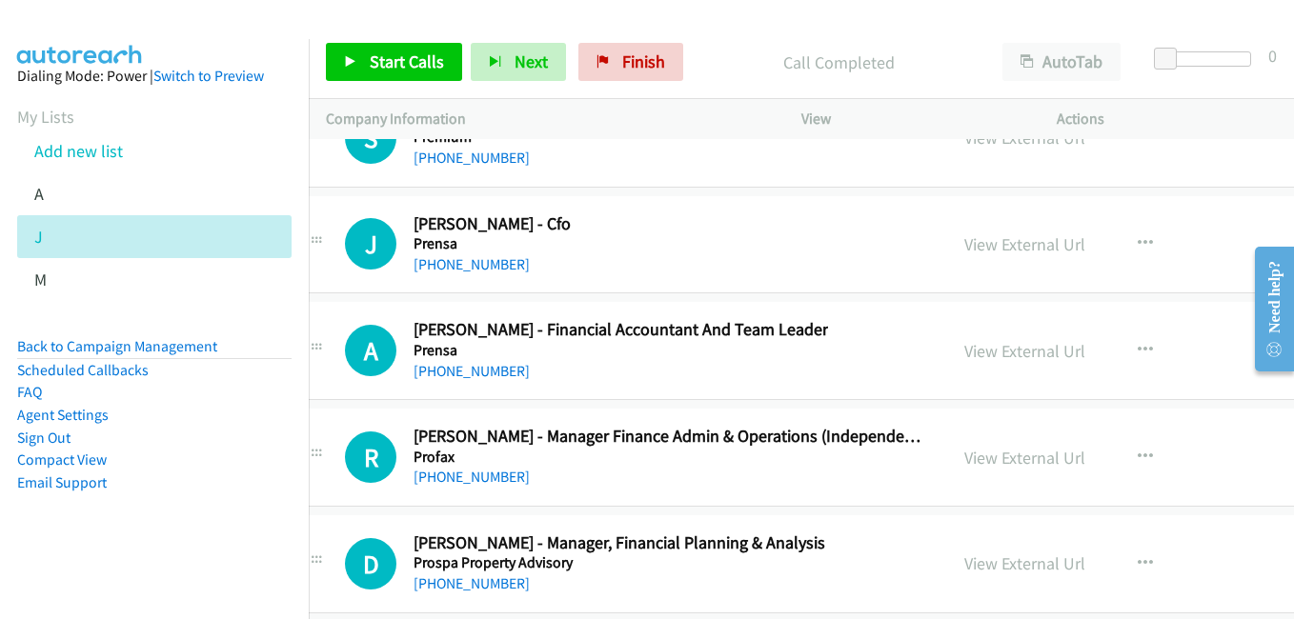
scroll to position [25536, 38]
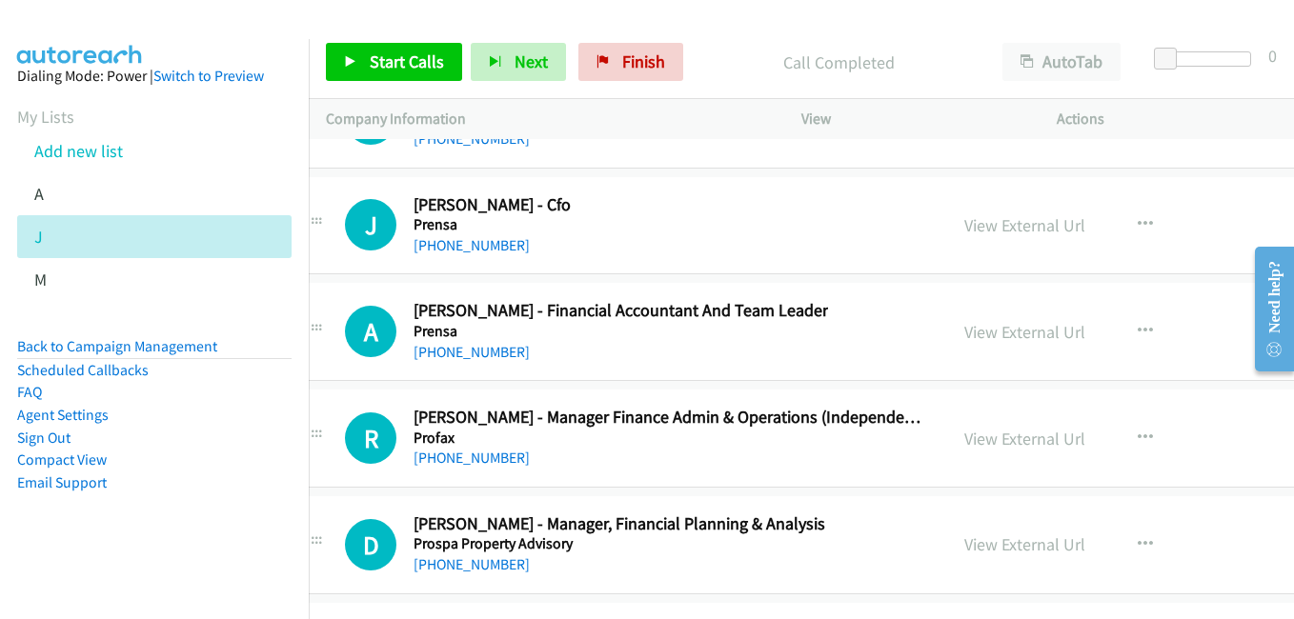
drag, startPoint x: 972, startPoint y: 430, endPoint x: 871, endPoint y: 374, distance: 115.6
click at [972, 430] on link "View External Url" at bounding box center [1024, 439] width 121 height 22
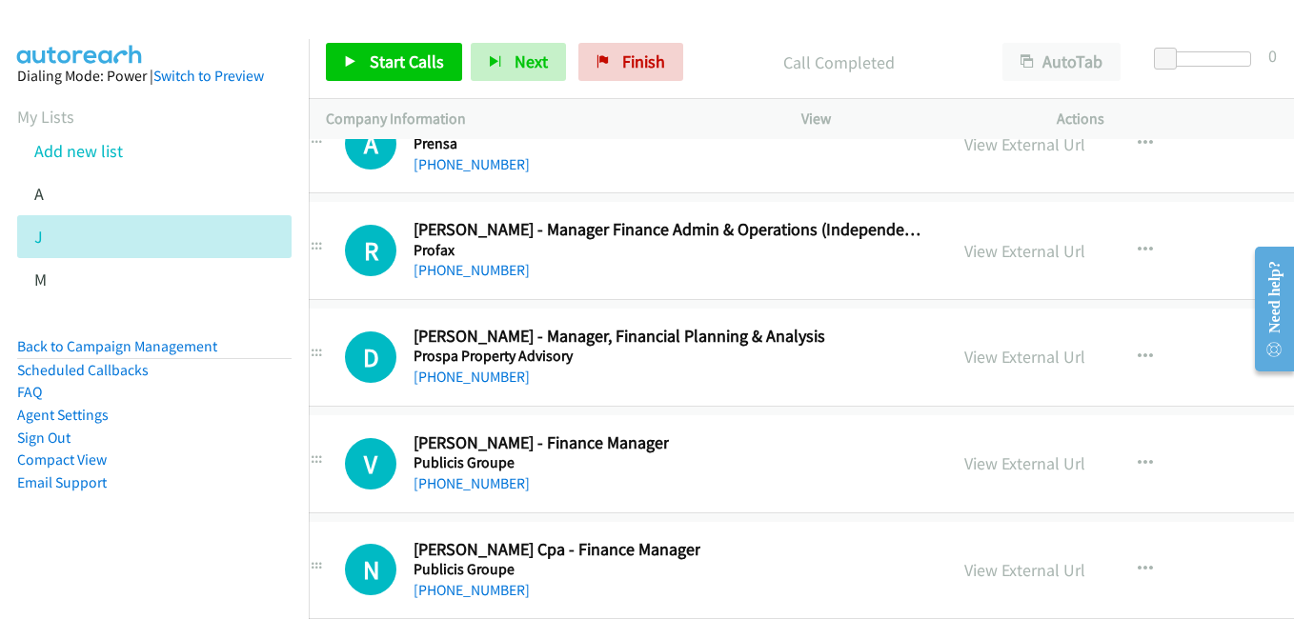
scroll to position [25727, 38]
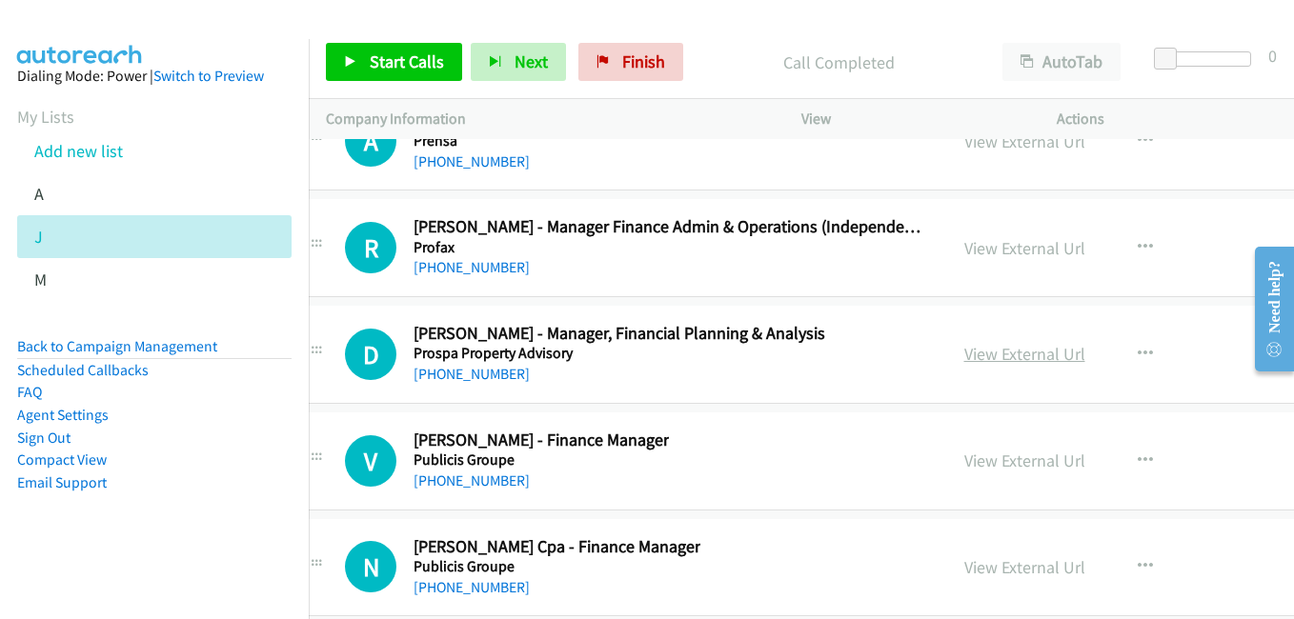
click at [989, 345] on link "View External Url" at bounding box center [1024, 354] width 121 height 22
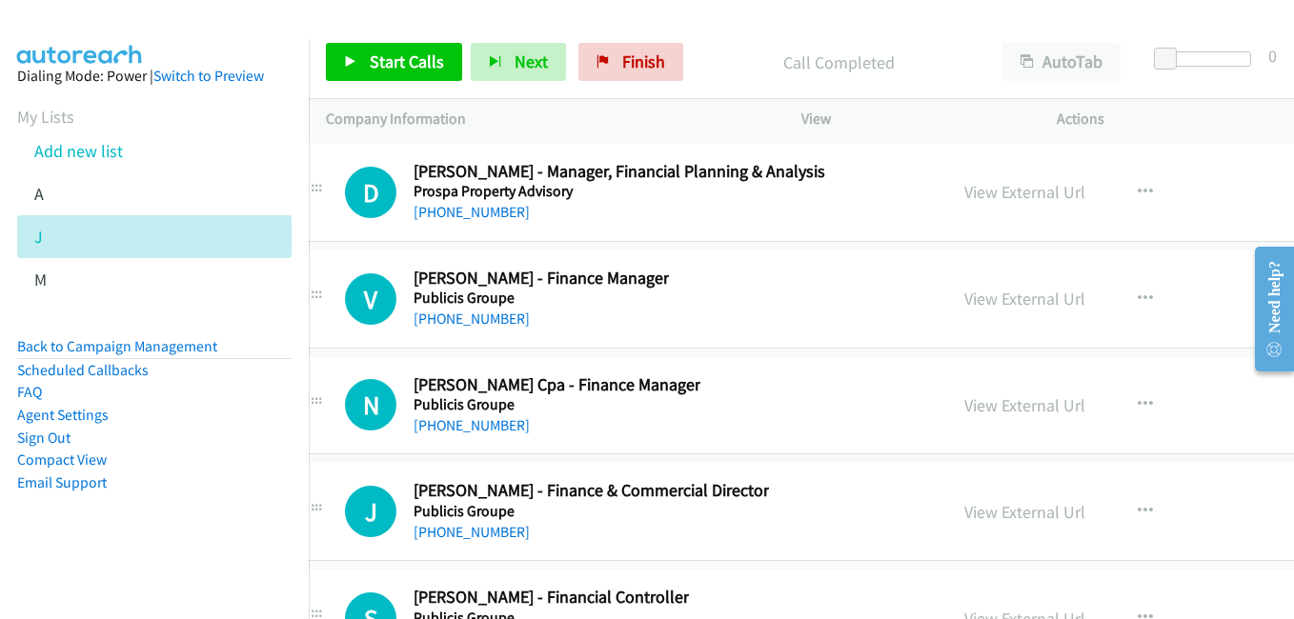
scroll to position [25917, 38]
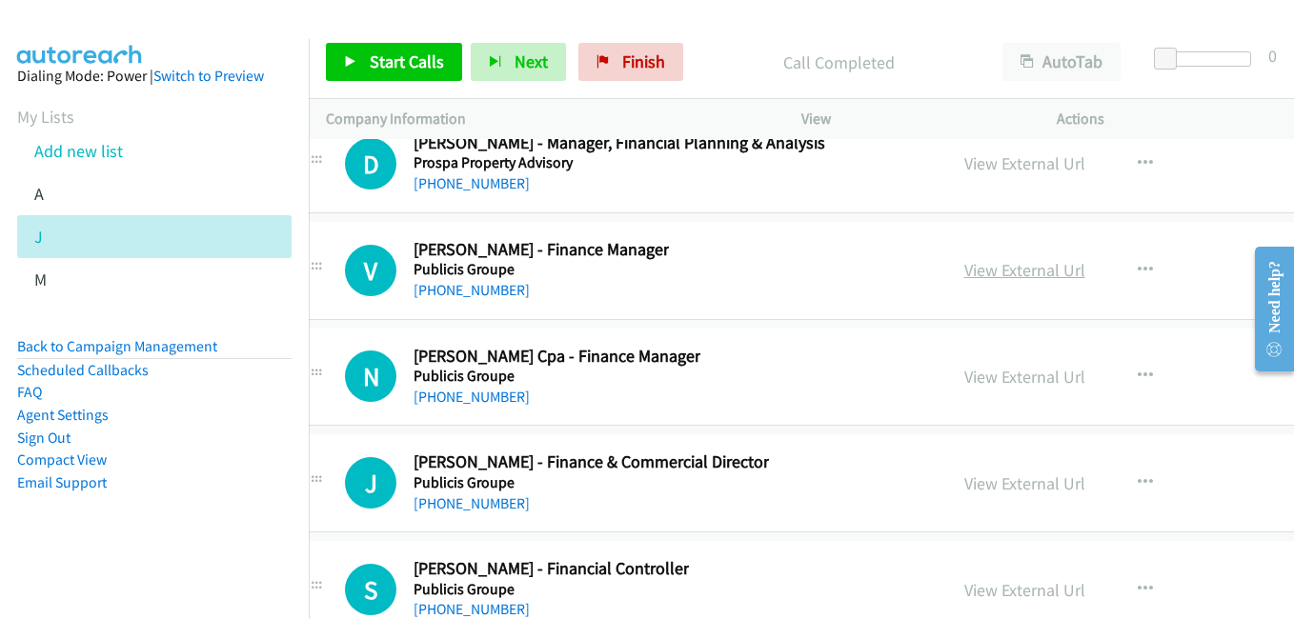
click at [988, 261] on link "View External Url" at bounding box center [1024, 270] width 121 height 22
click at [964, 370] on link "View External Url" at bounding box center [1024, 377] width 121 height 22
drag, startPoint x: 1015, startPoint y: 493, endPoint x: 1001, endPoint y: 478, distance: 19.6
click at [1015, 493] on link "View External Url" at bounding box center [1024, 484] width 121 height 22
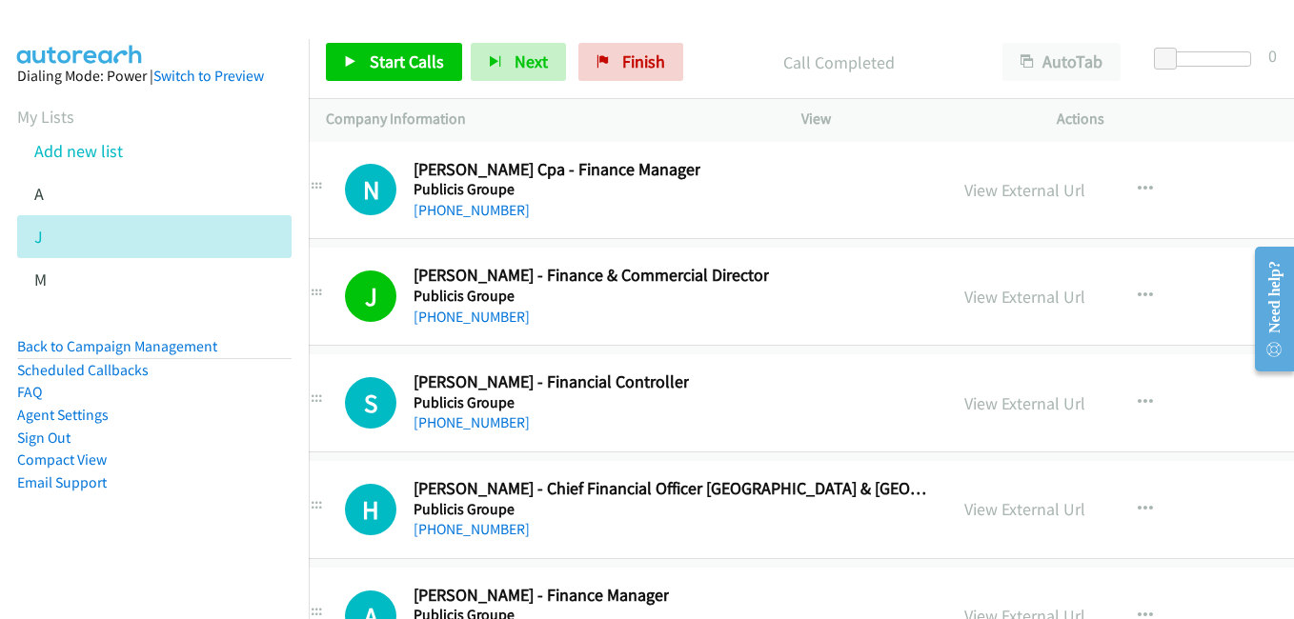
scroll to position [26108, 38]
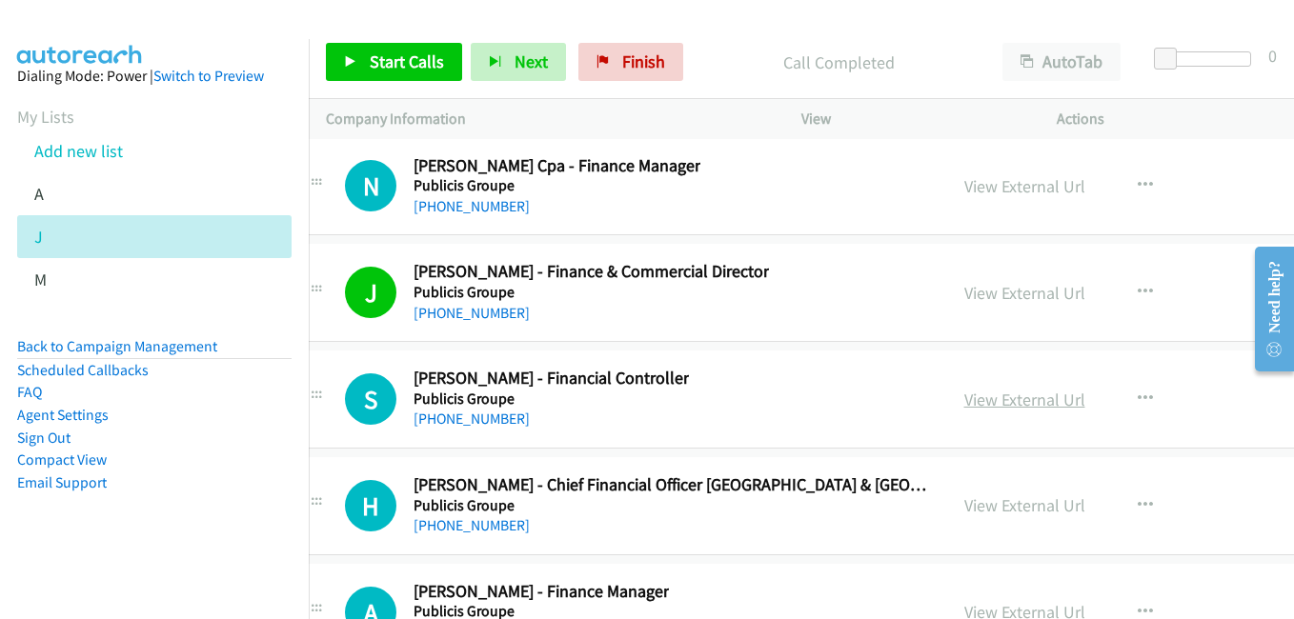
click at [964, 409] on link "View External Url" at bounding box center [1024, 400] width 121 height 22
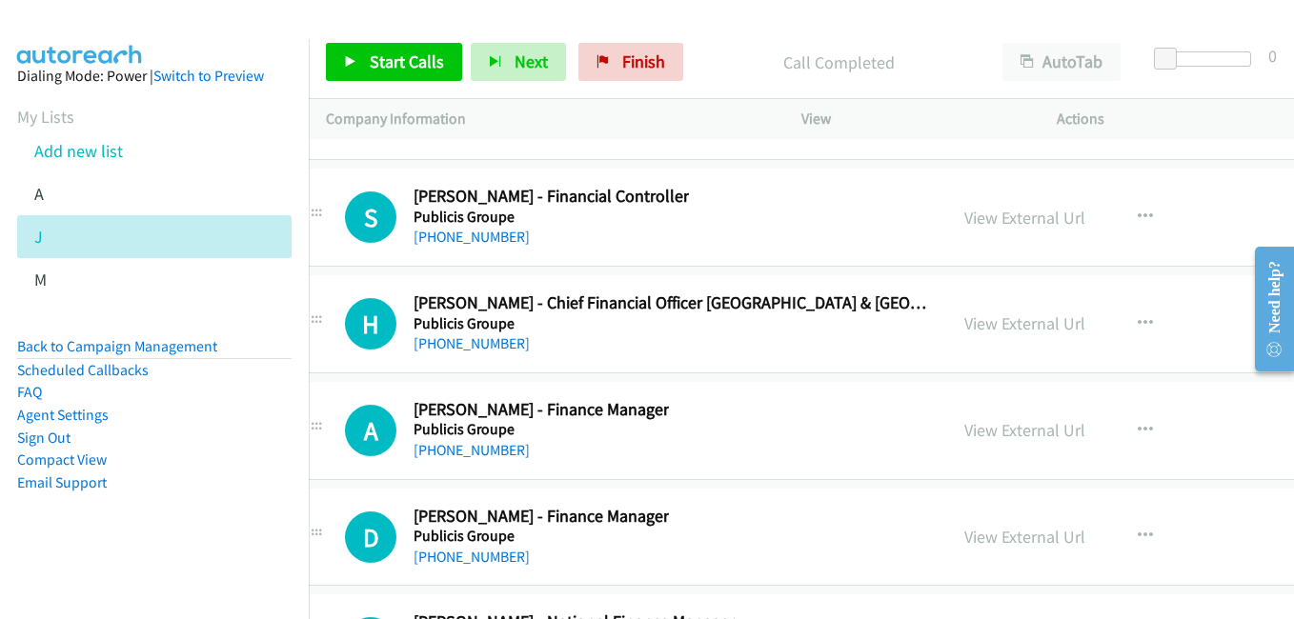
scroll to position [26298, 38]
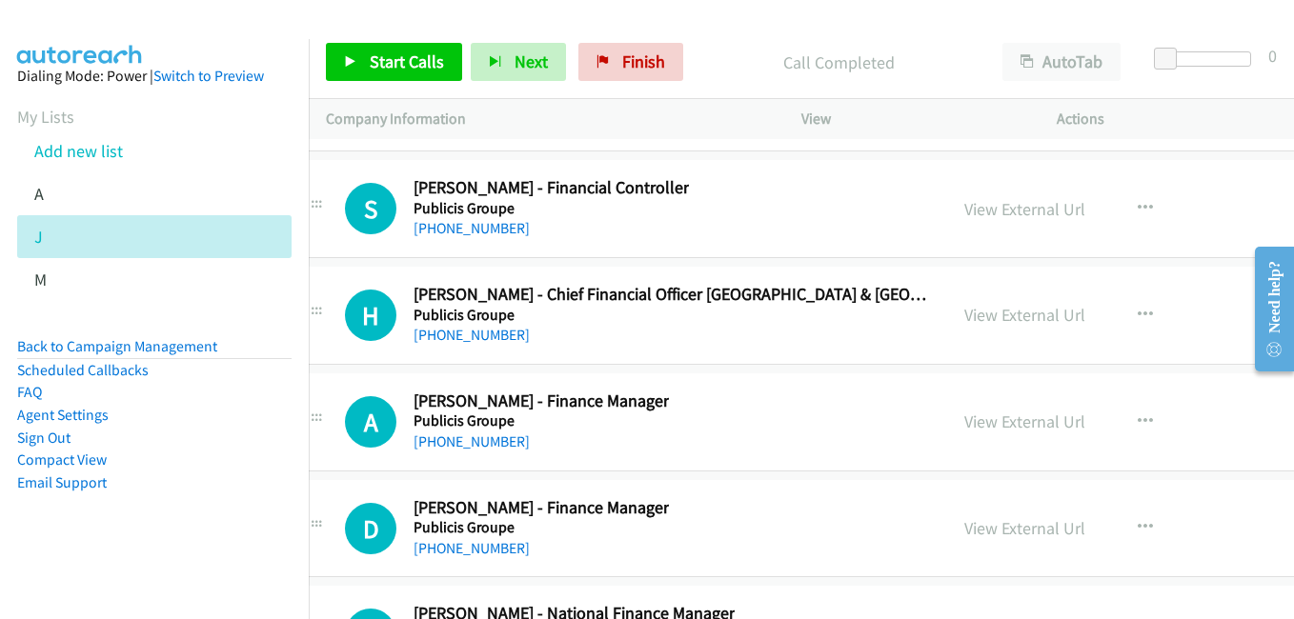
drag, startPoint x: 1007, startPoint y: 312, endPoint x: 848, endPoint y: 240, distance: 174.4
click at [1007, 312] on link "View External Url" at bounding box center [1024, 315] width 121 height 22
drag, startPoint x: 990, startPoint y: 429, endPoint x: 352, endPoint y: 30, distance: 753.0
click at [990, 429] on link "View External Url" at bounding box center [1024, 422] width 121 height 22
click at [991, 531] on link "View External Url" at bounding box center [1024, 528] width 121 height 22
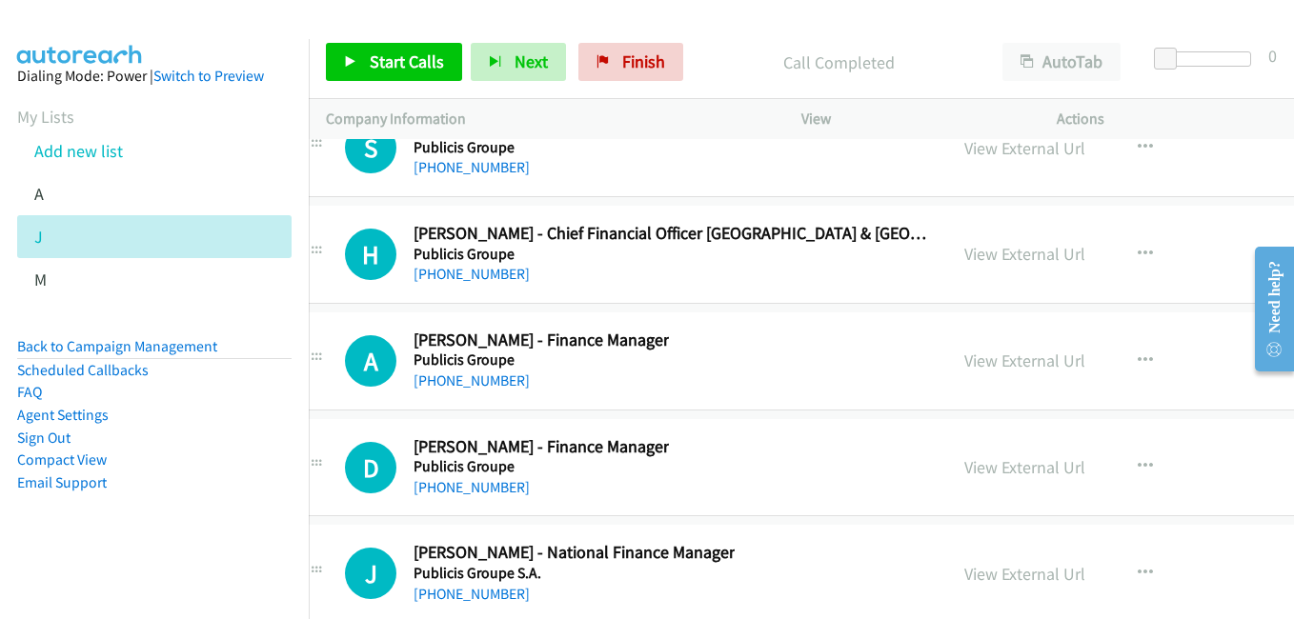
scroll to position [26679, 38]
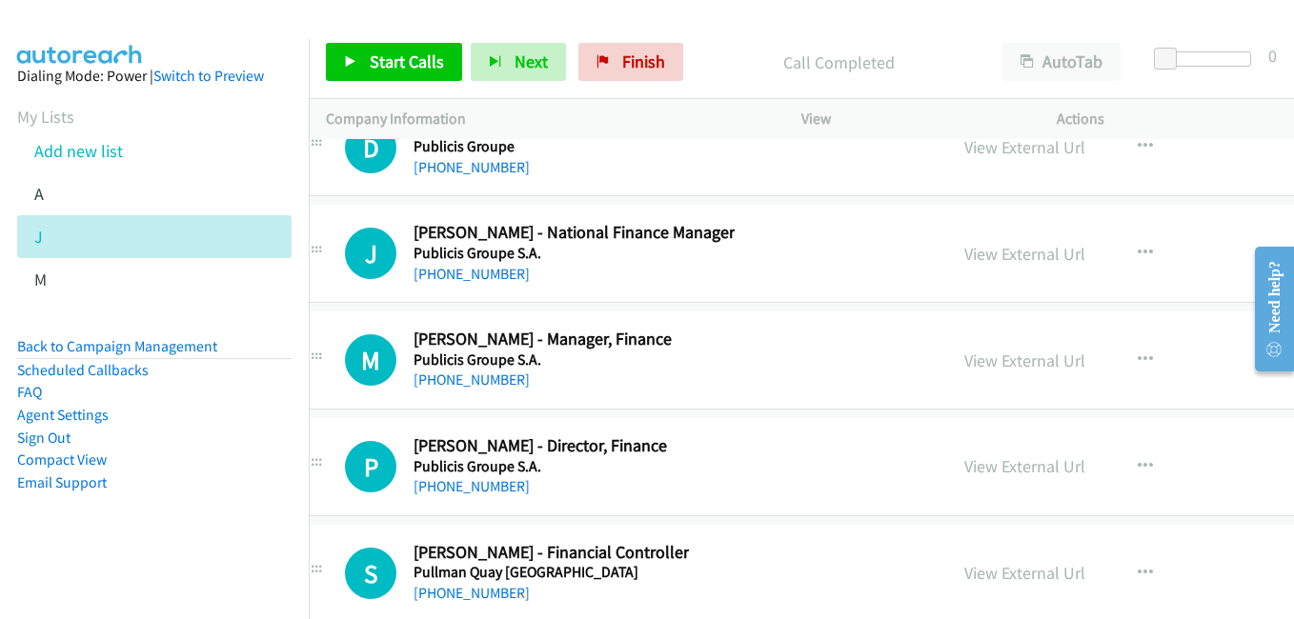
drag, startPoint x: 993, startPoint y: 258, endPoint x: 883, endPoint y: 231, distance: 113.0
click at [993, 258] on link "View External Url" at bounding box center [1024, 254] width 121 height 22
drag, startPoint x: 950, startPoint y: 364, endPoint x: 843, endPoint y: 313, distance: 118.5
click at [964, 364] on link "View External Url" at bounding box center [1024, 361] width 121 height 22
click at [976, 468] on link "View External Url" at bounding box center [1024, 466] width 121 height 22
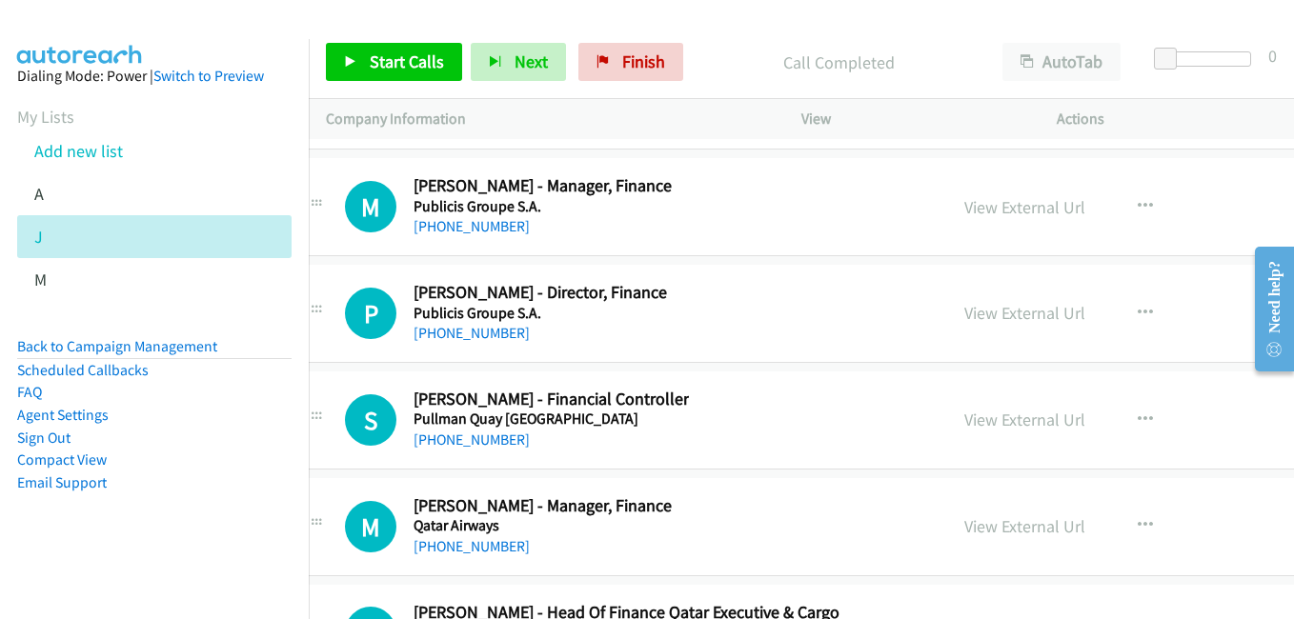
scroll to position [26870, 38]
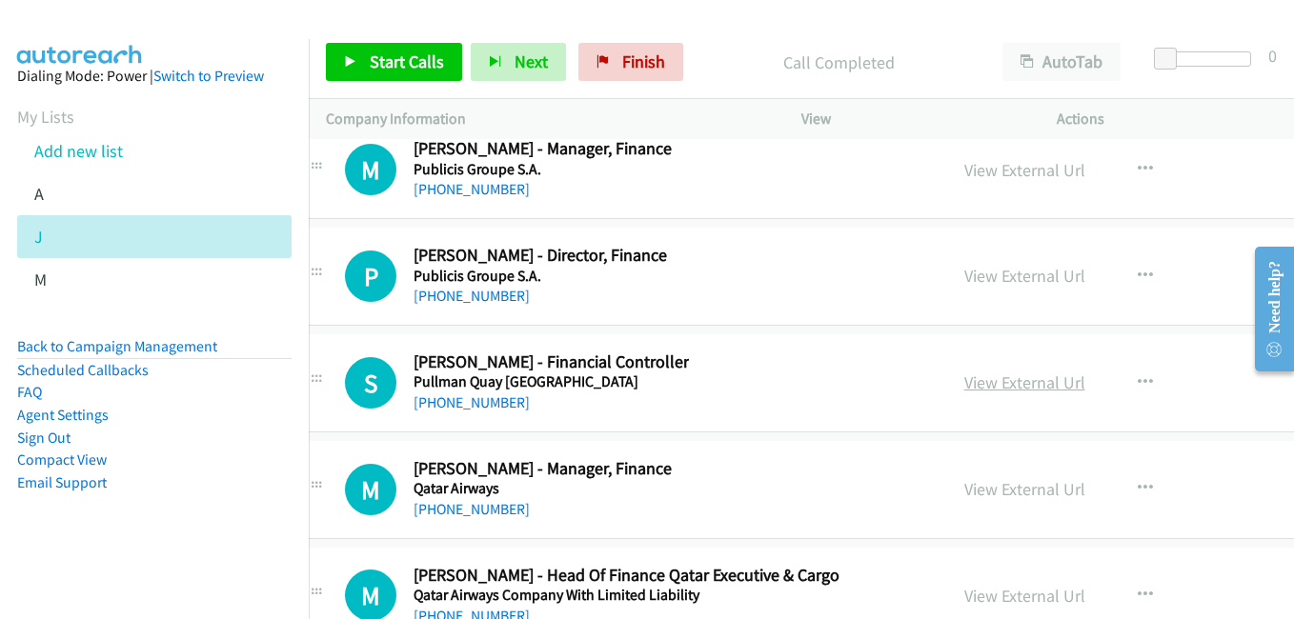
drag, startPoint x: 974, startPoint y: 389, endPoint x: 927, endPoint y: 377, distance: 48.1
click at [974, 389] on link "View External Url" at bounding box center [1024, 383] width 121 height 22
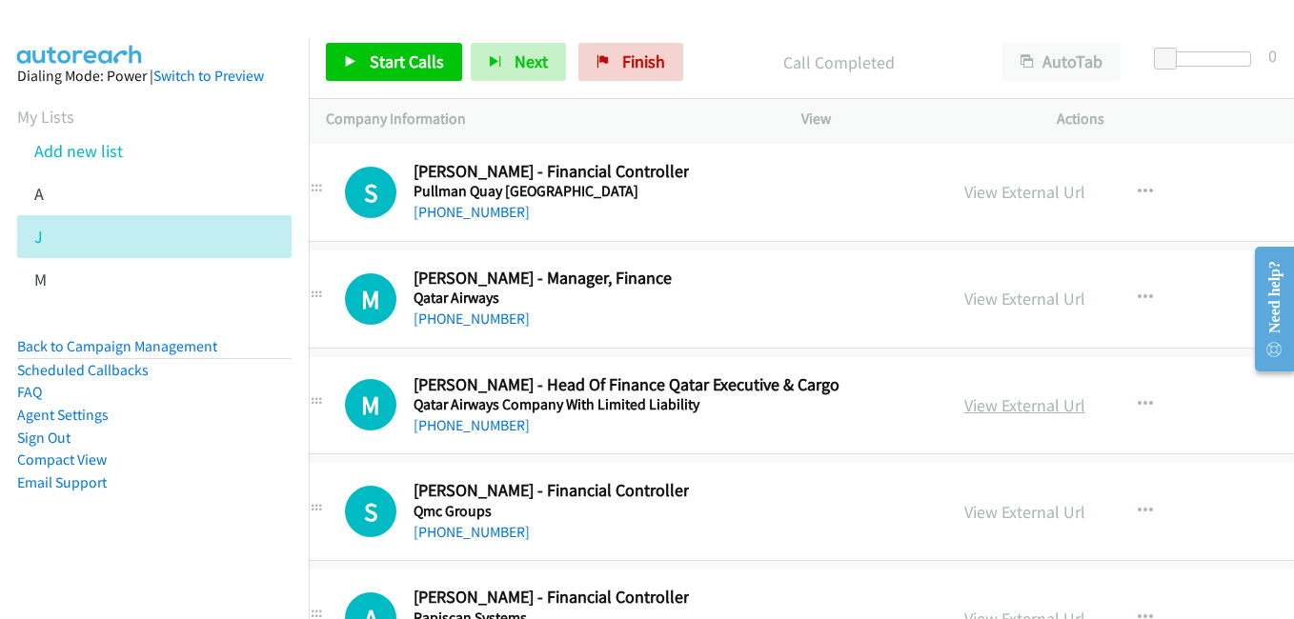
click at [994, 414] on link "View External Url" at bounding box center [1024, 405] width 121 height 22
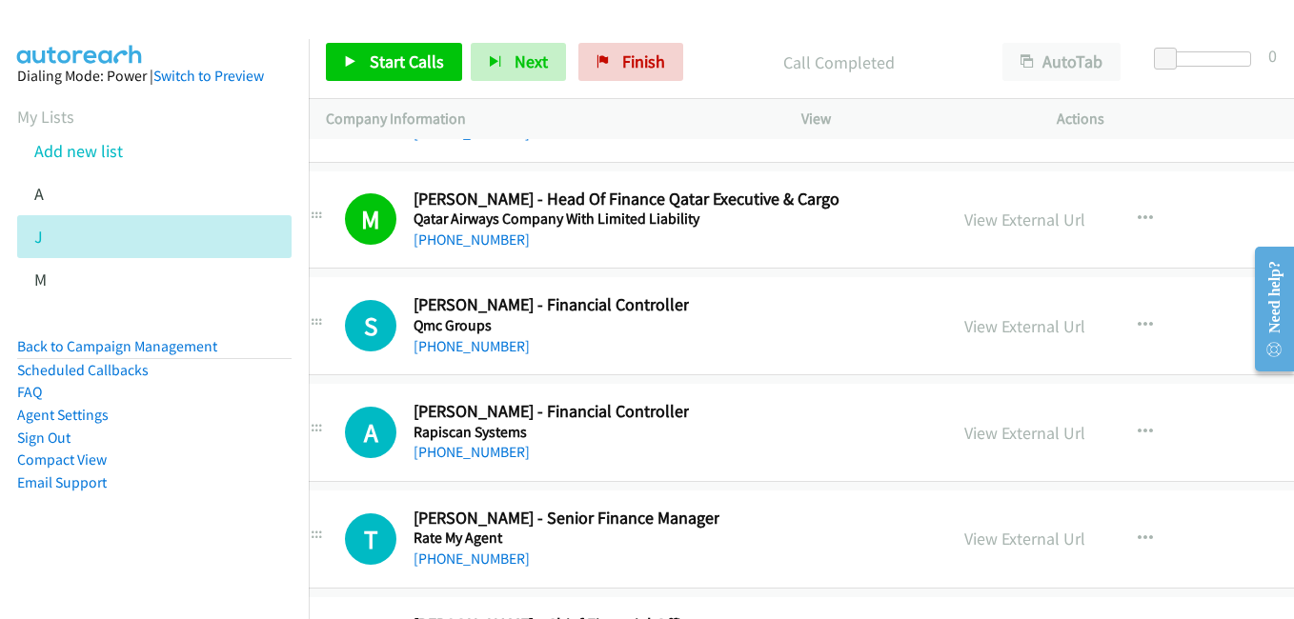
scroll to position [27251, 38]
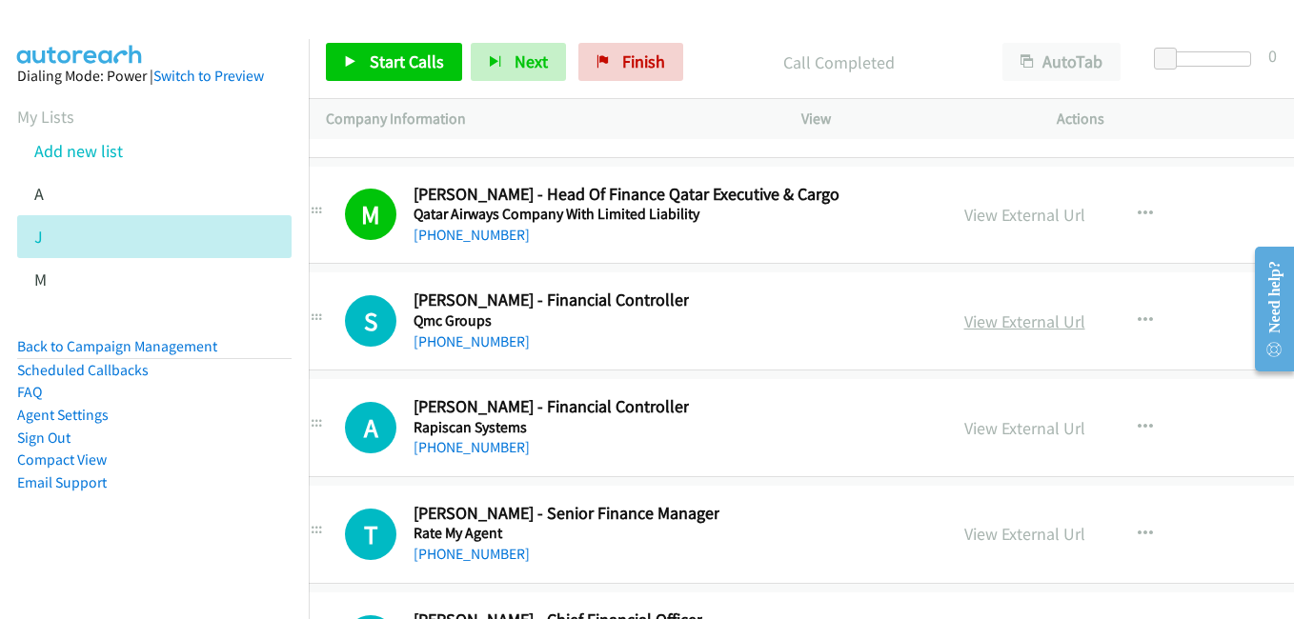
click at [981, 318] on link "View External Url" at bounding box center [1024, 322] width 121 height 22
click at [964, 434] on link "View External Url" at bounding box center [1024, 428] width 121 height 22
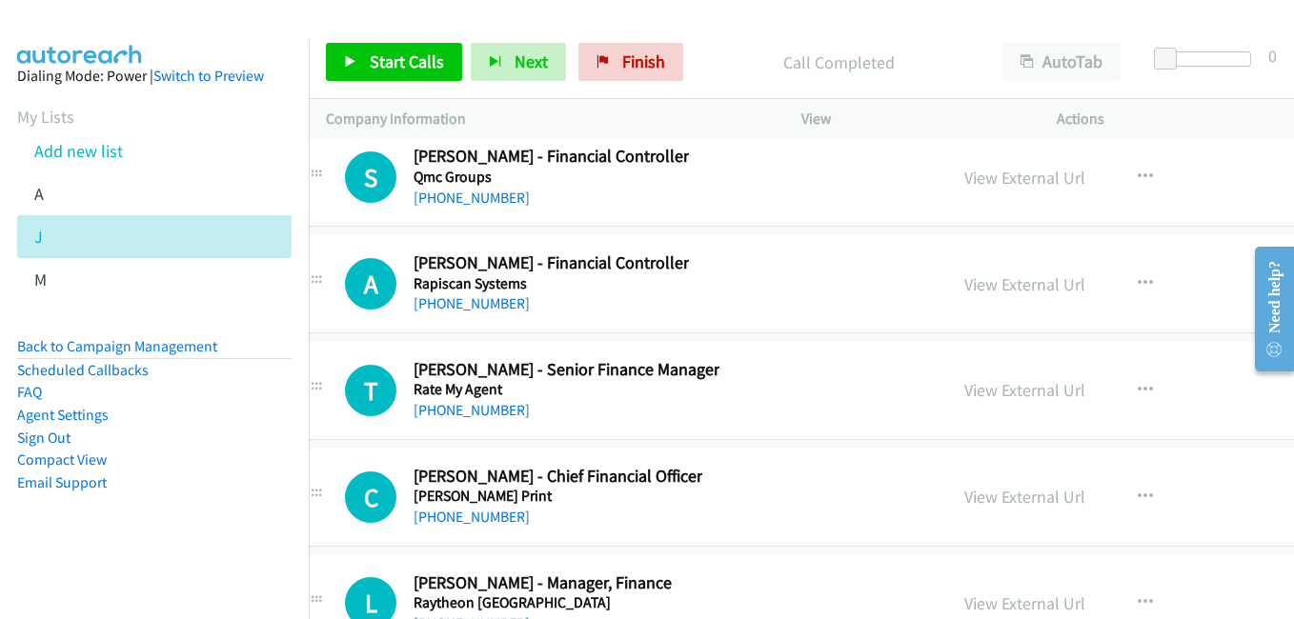
scroll to position [27442, 38]
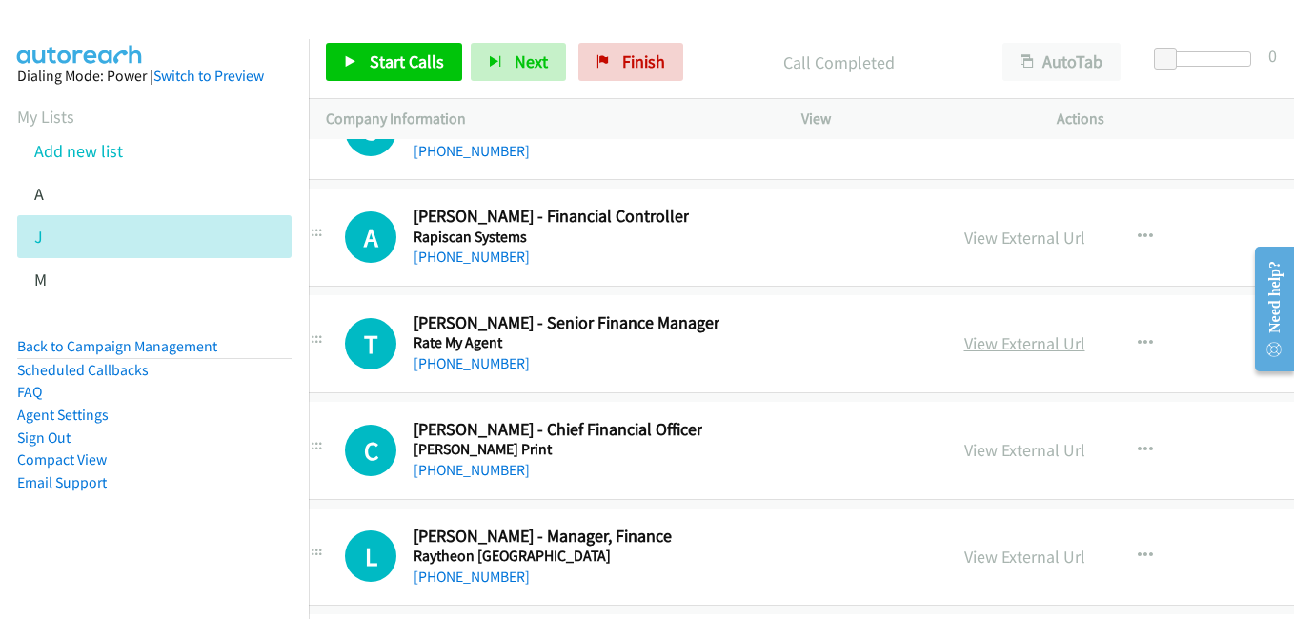
drag, startPoint x: 967, startPoint y: 344, endPoint x: 922, endPoint y: 340, distance: 44.9
click at [967, 344] on link "View External Url" at bounding box center [1024, 344] width 121 height 22
drag, startPoint x: 1001, startPoint y: 447, endPoint x: 918, endPoint y: 420, distance: 88.0
click at [1001, 447] on link "View External Url" at bounding box center [1024, 450] width 121 height 22
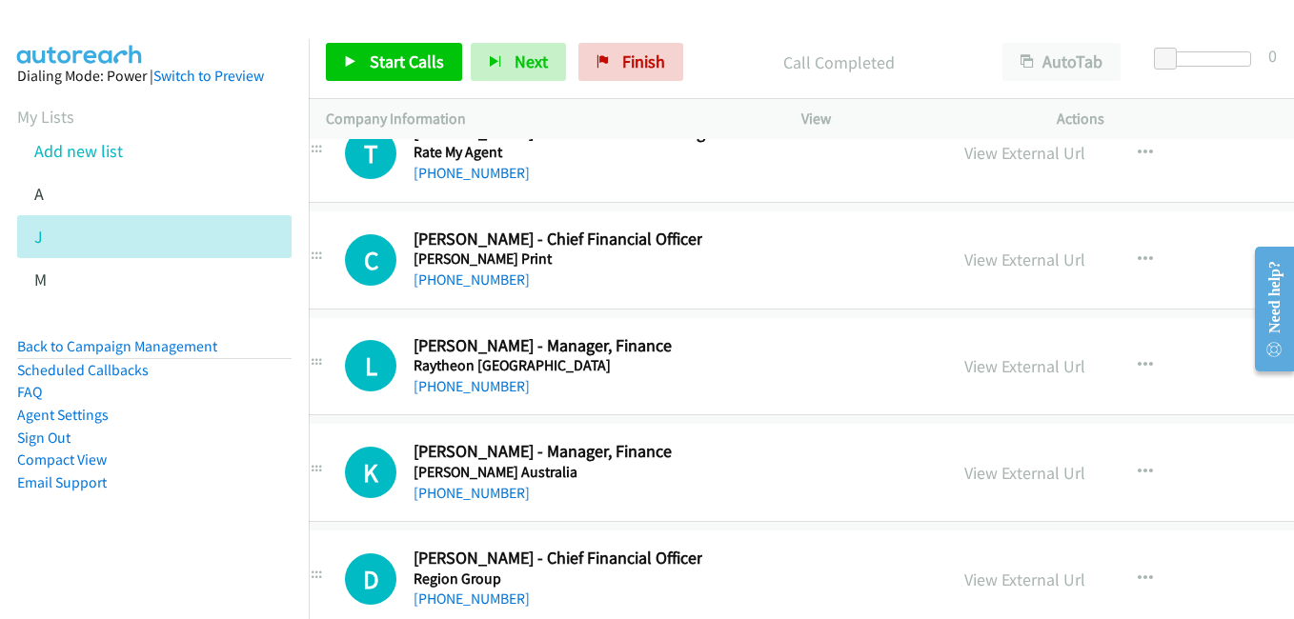
drag, startPoint x: 1023, startPoint y: 370, endPoint x: 960, endPoint y: 347, distance: 67.8
click at [1023, 370] on link "View External Url" at bounding box center [1024, 366] width 121 height 22
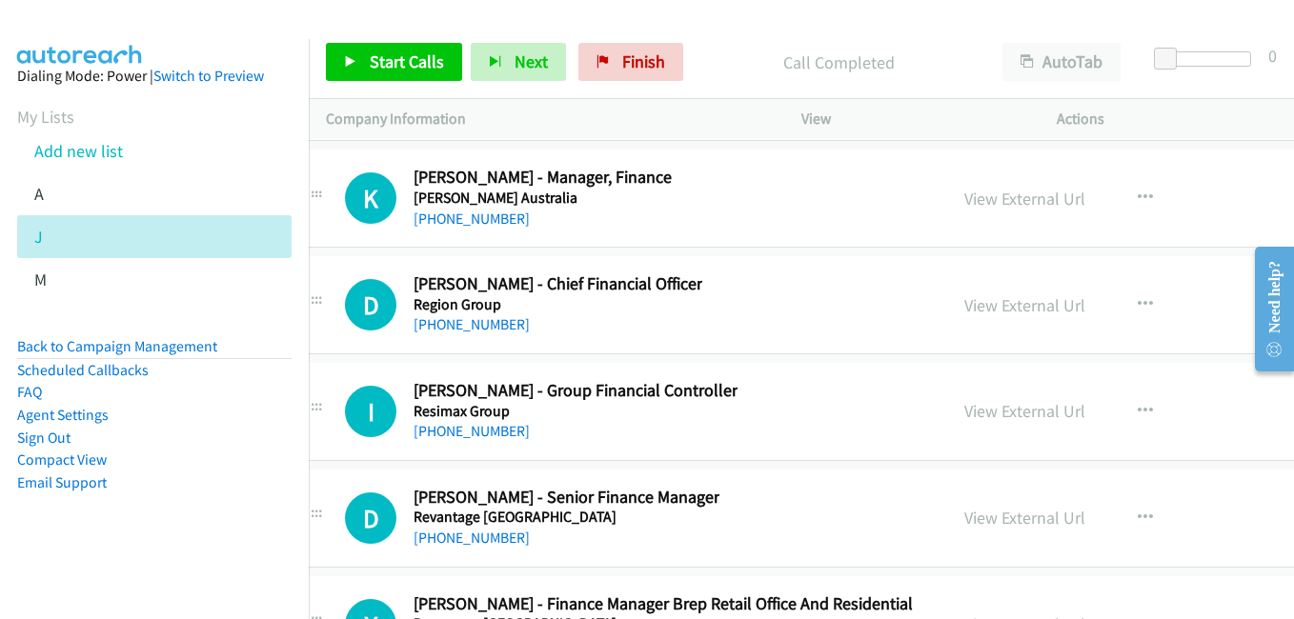
scroll to position [27918, 38]
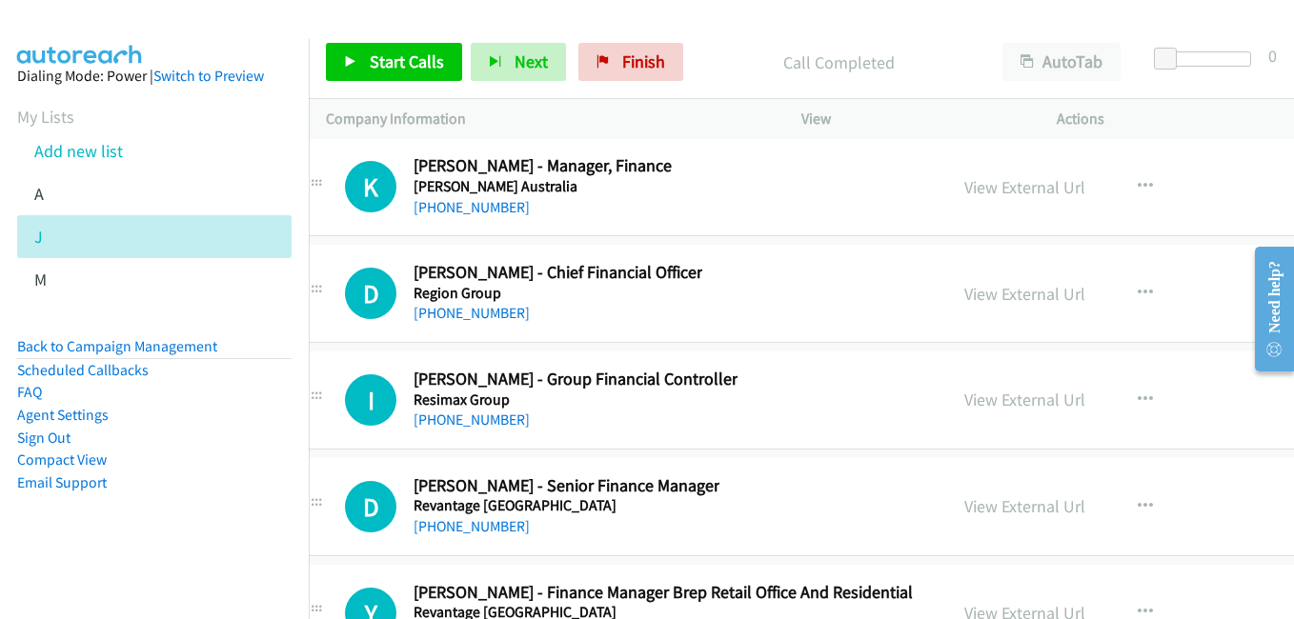
click at [1214, 171] on div "View External Url View External Url Schedule/Manage Callback Start Calls Here R…" at bounding box center [1120, 186] width 347 height 63
drag, startPoint x: 976, startPoint y: 295, endPoint x: 830, endPoint y: 270, distance: 148.0
click at [976, 295] on link "View External Url" at bounding box center [1024, 294] width 121 height 22
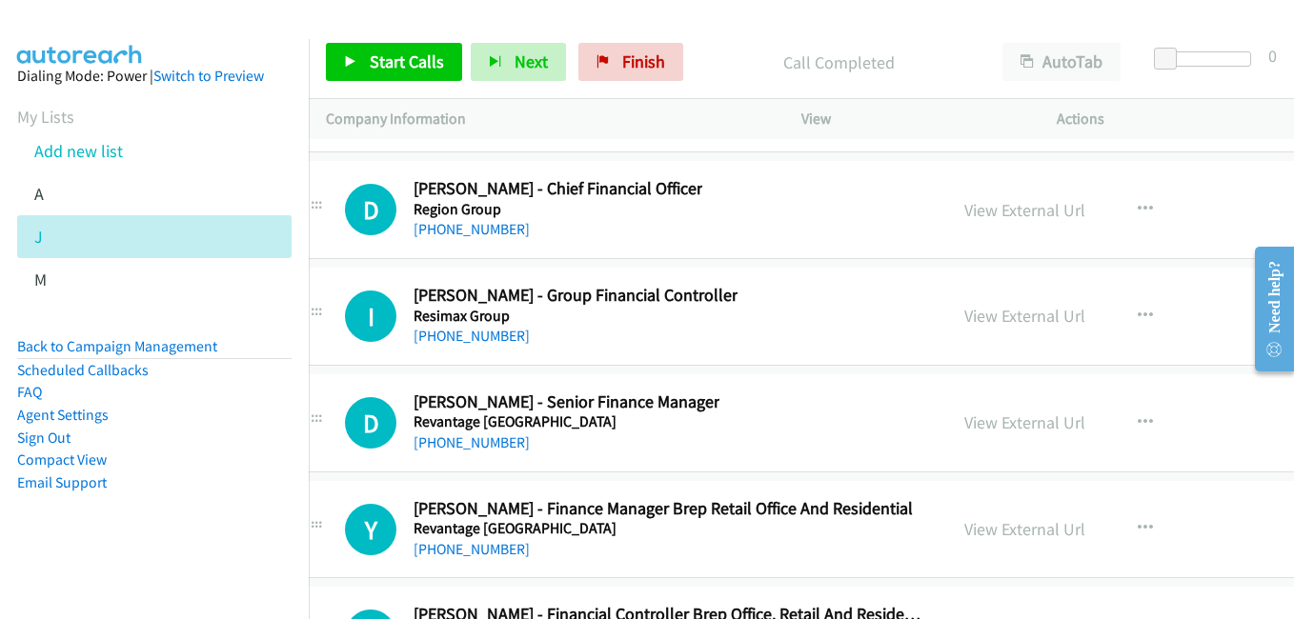
scroll to position [28013, 38]
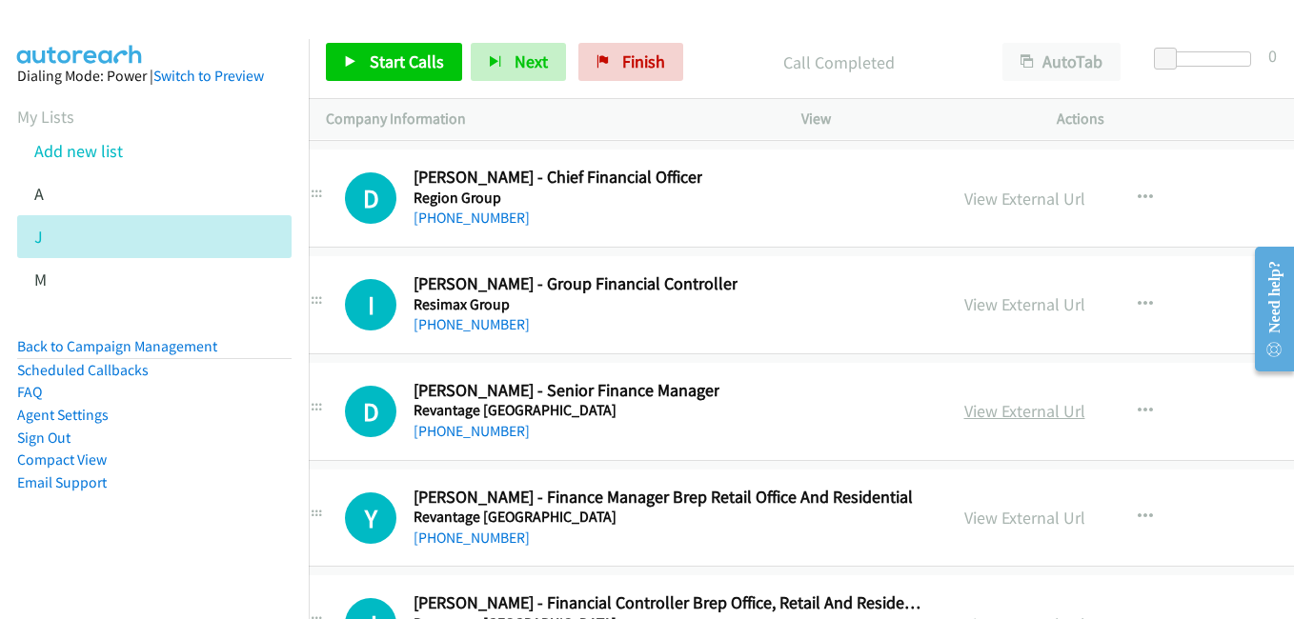
click at [964, 410] on link "View External Url" at bounding box center [1024, 411] width 121 height 22
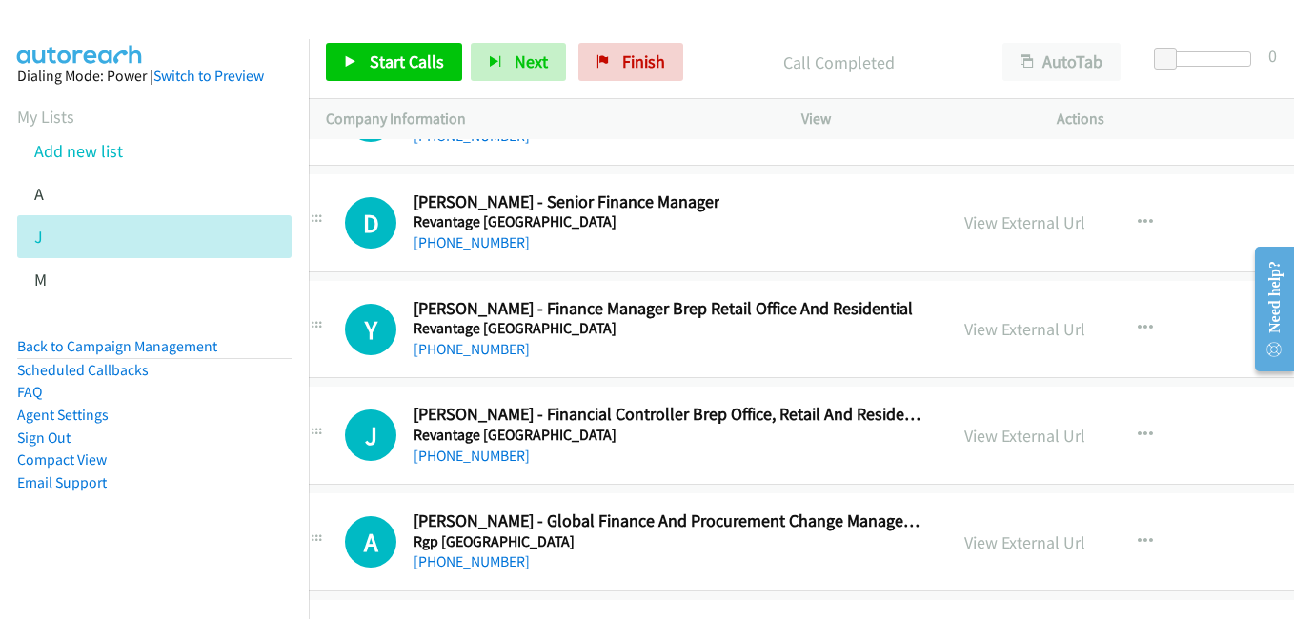
scroll to position [28204, 38]
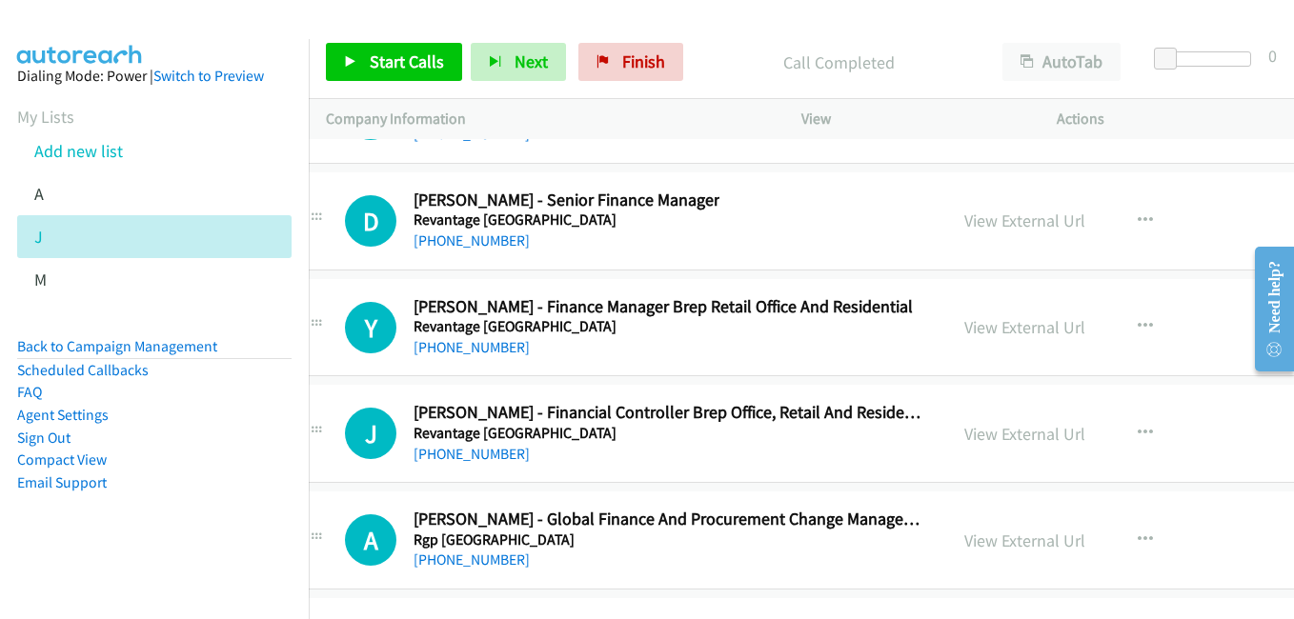
drag, startPoint x: 1001, startPoint y: 331, endPoint x: 870, endPoint y: 297, distance: 135.7
click at [1001, 331] on link "View External Url" at bounding box center [1024, 327] width 121 height 22
click at [964, 432] on link "View External Url" at bounding box center [1024, 434] width 121 height 22
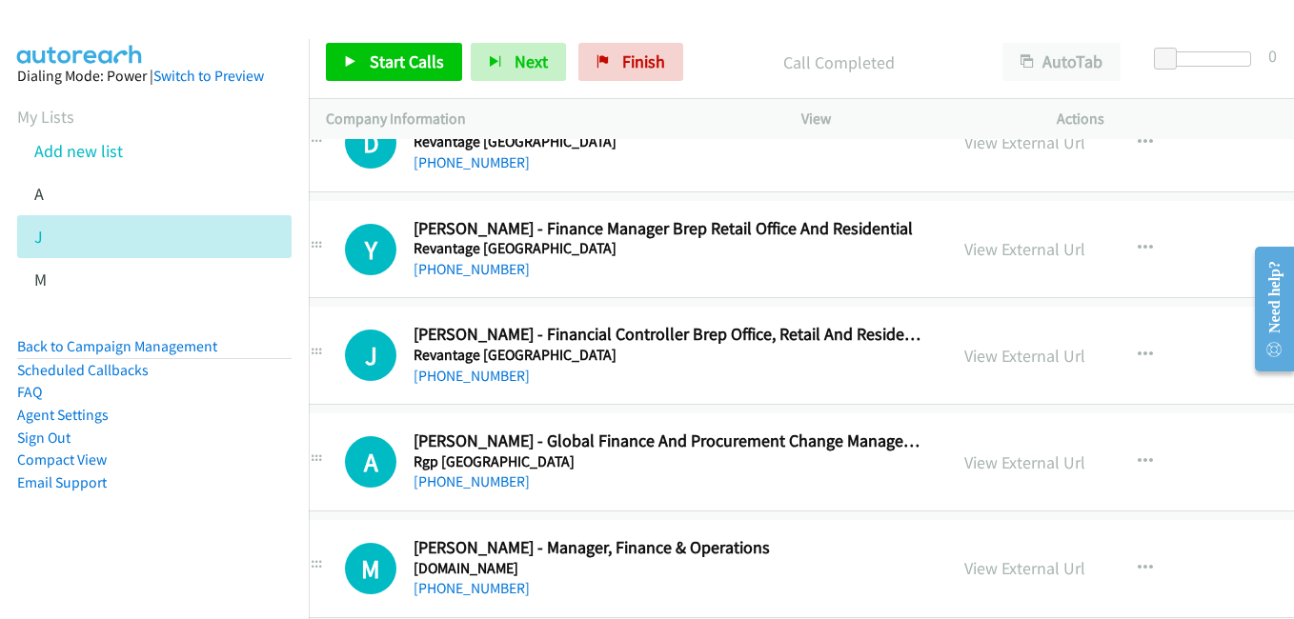
scroll to position [28299, 38]
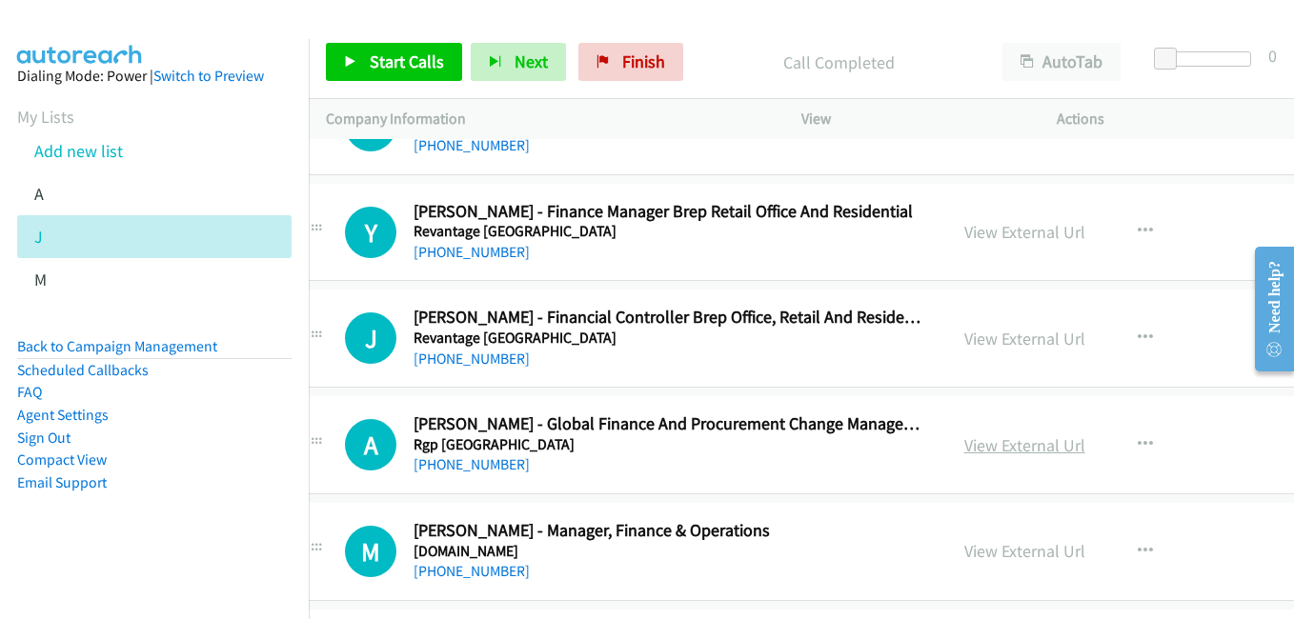
click at [966, 444] on link "View External Url" at bounding box center [1024, 445] width 121 height 22
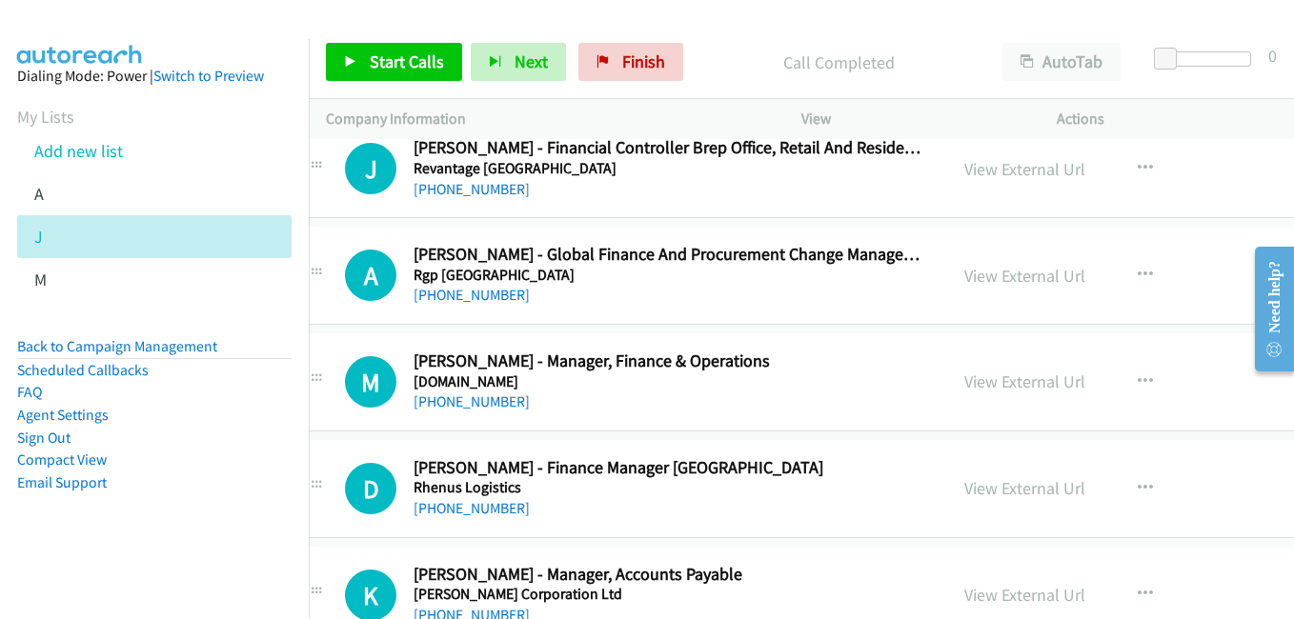
scroll to position [28490, 38]
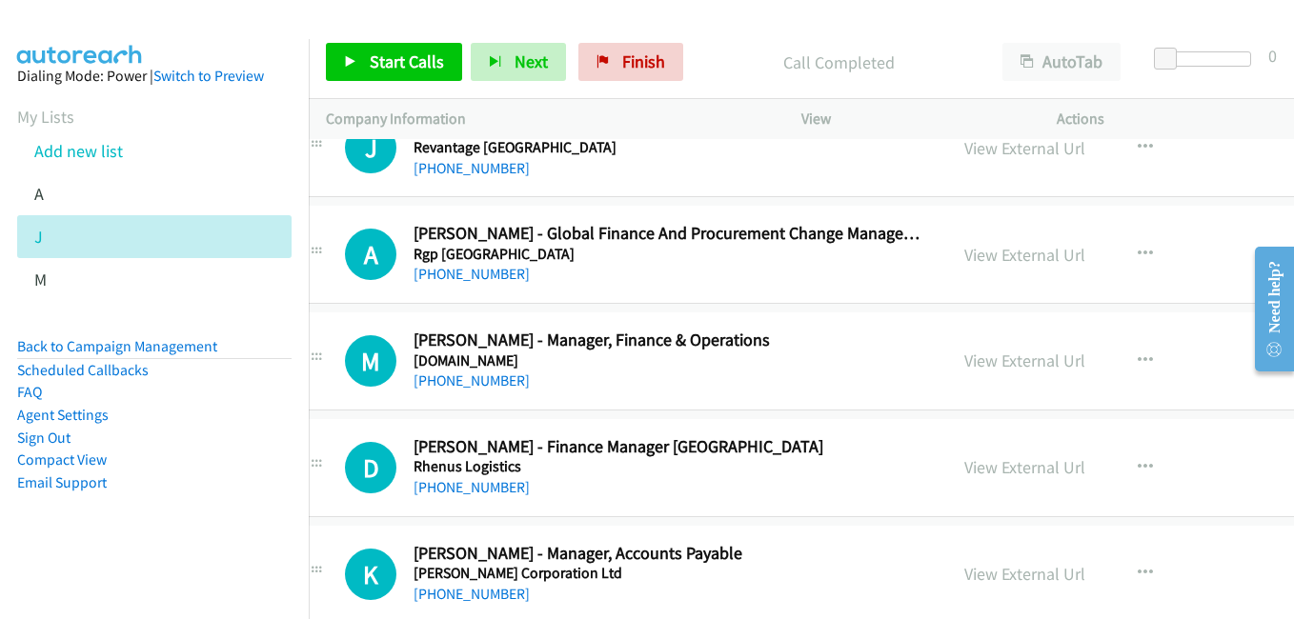
drag, startPoint x: 958, startPoint y: 361, endPoint x: 736, endPoint y: 222, distance: 262.0
click at [964, 361] on link "View External Url" at bounding box center [1024, 361] width 121 height 22
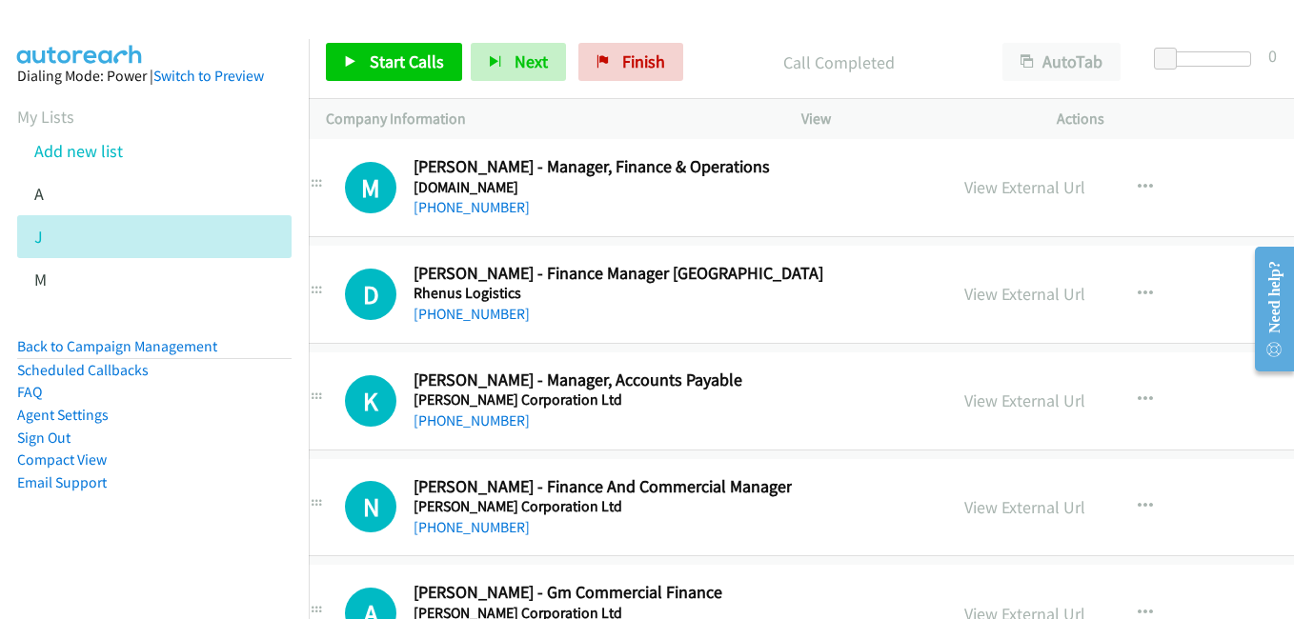
scroll to position [28680, 38]
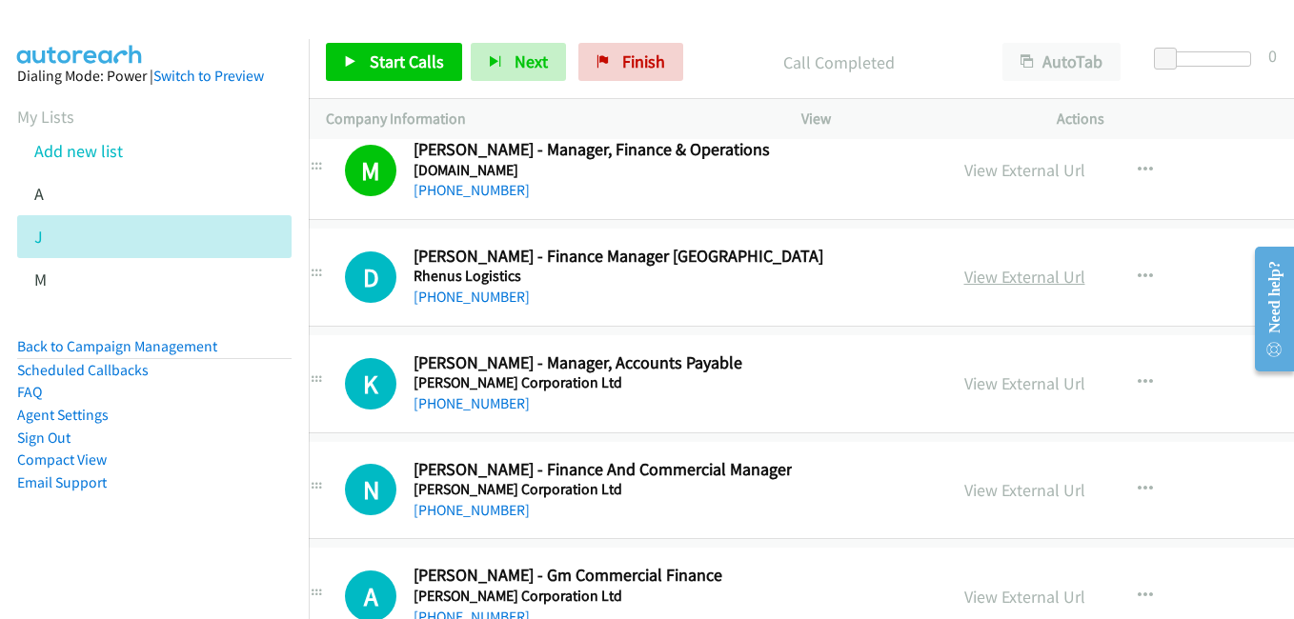
click at [964, 277] on link "View External Url" at bounding box center [1024, 277] width 121 height 22
click at [988, 389] on link "View External Url" at bounding box center [1024, 384] width 121 height 22
click at [996, 486] on link "View External Url" at bounding box center [1024, 490] width 121 height 22
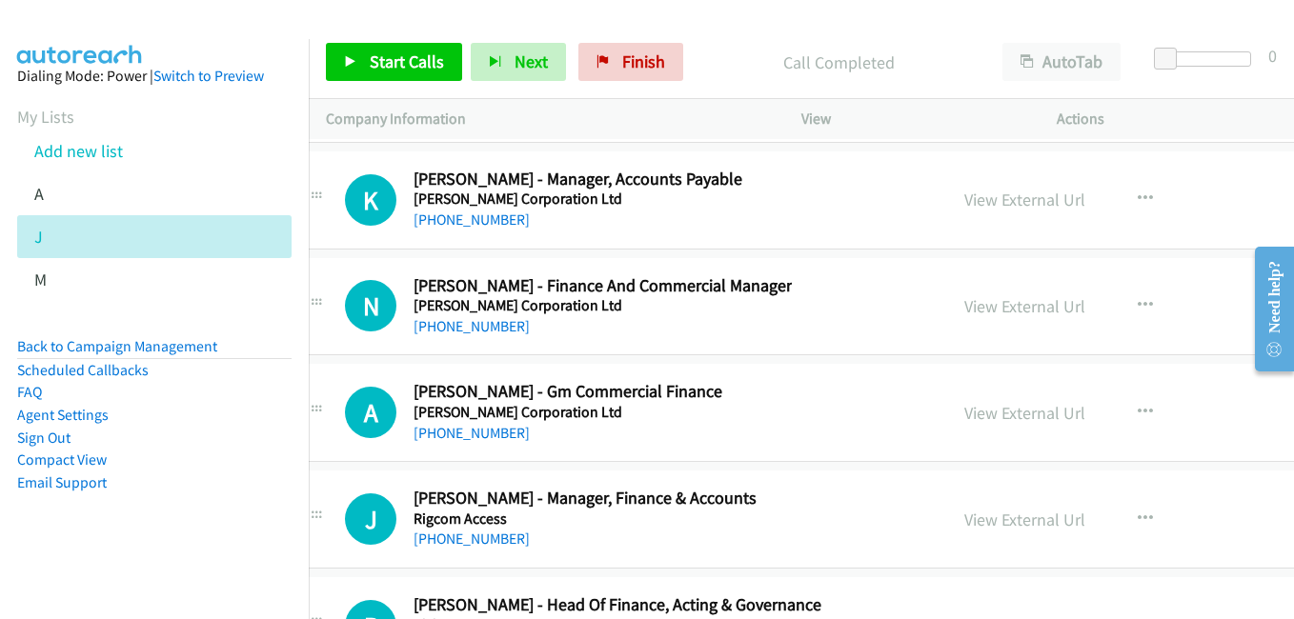
scroll to position [28871, 38]
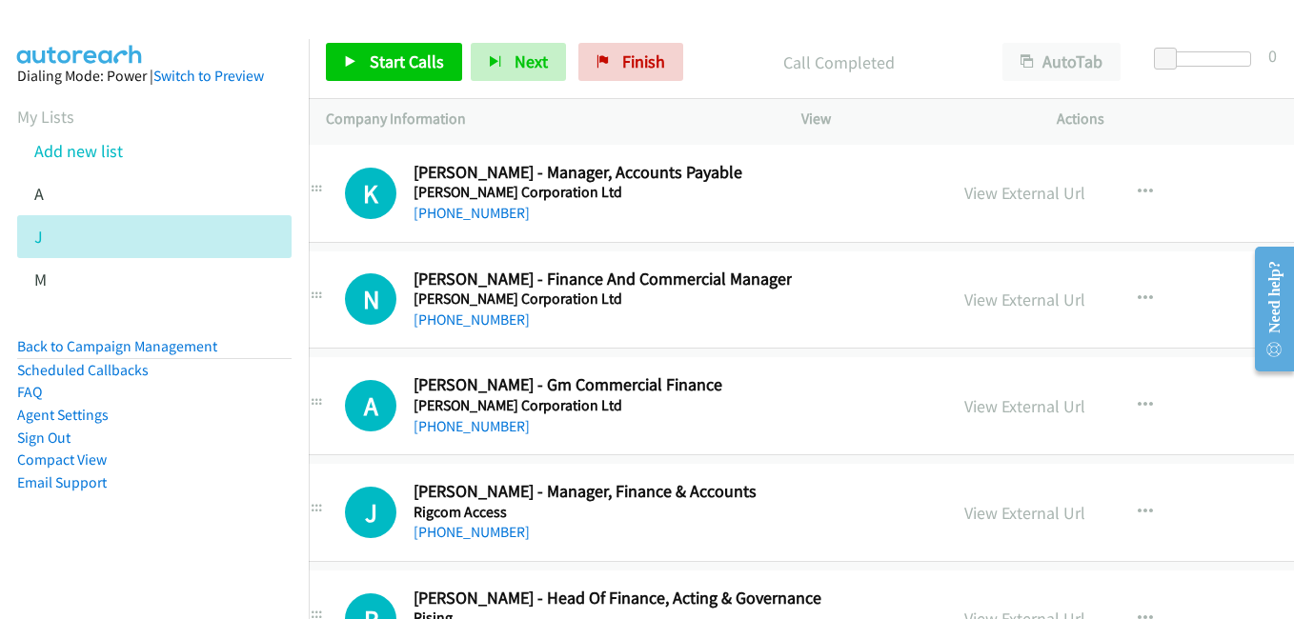
drag, startPoint x: 991, startPoint y: 411, endPoint x: 311, endPoint y: 0, distance: 794.7
click at [991, 411] on link "View External Url" at bounding box center [1024, 406] width 121 height 22
drag, startPoint x: 971, startPoint y: 518, endPoint x: 939, endPoint y: 495, distance: 38.9
click at [971, 518] on link "View External Url" at bounding box center [1024, 513] width 121 height 22
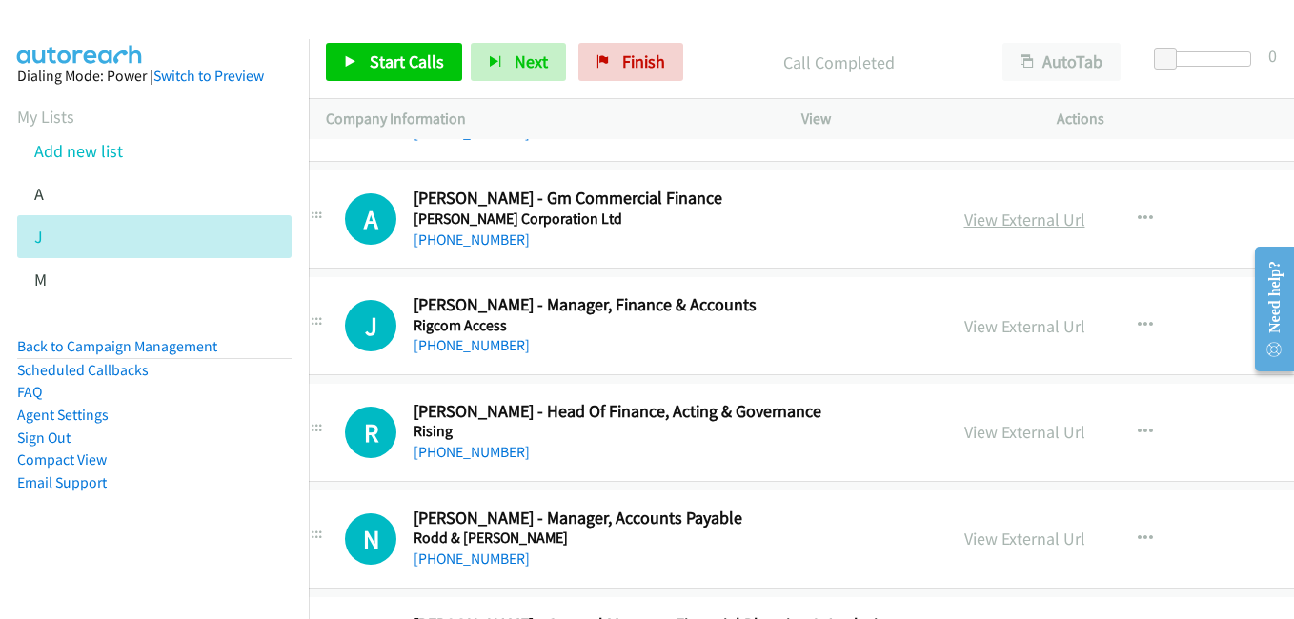
scroll to position [29062, 38]
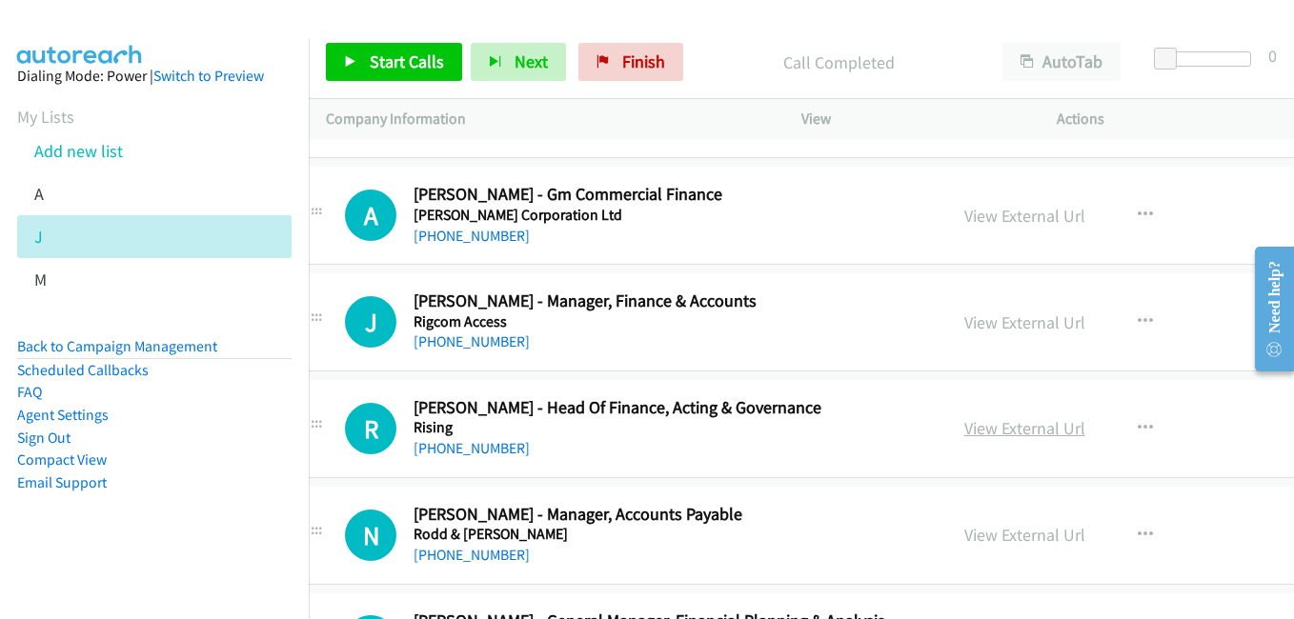
click at [976, 426] on link "View External Url" at bounding box center [1024, 428] width 121 height 22
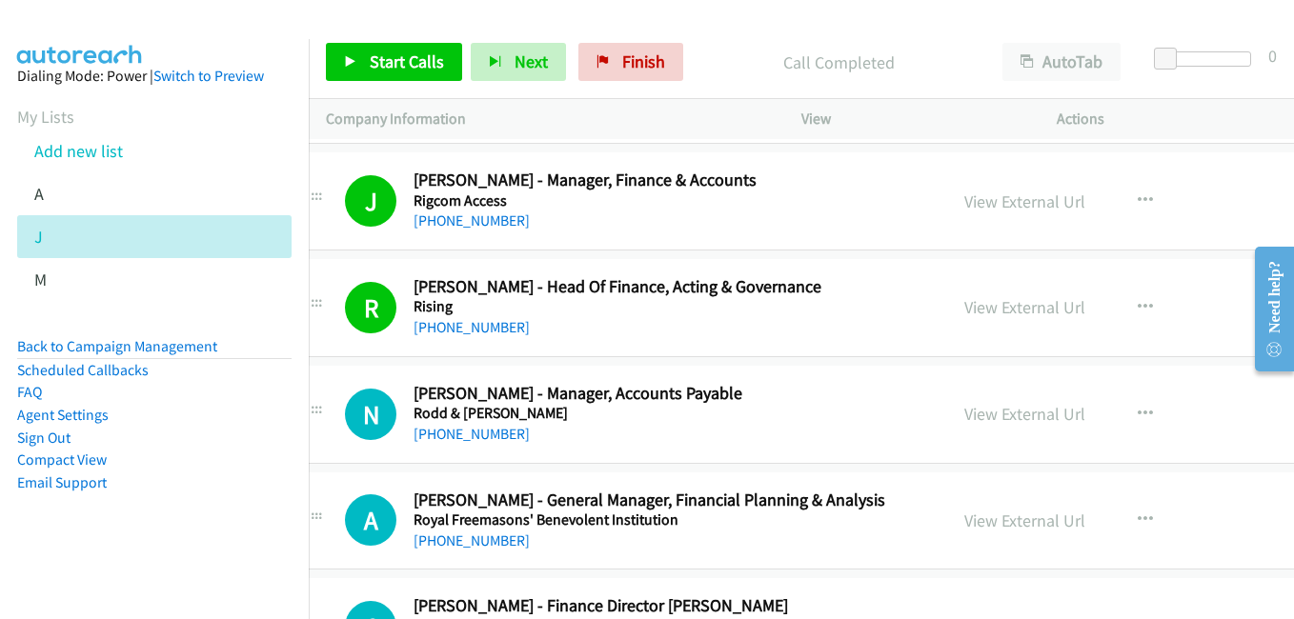
scroll to position [29252, 38]
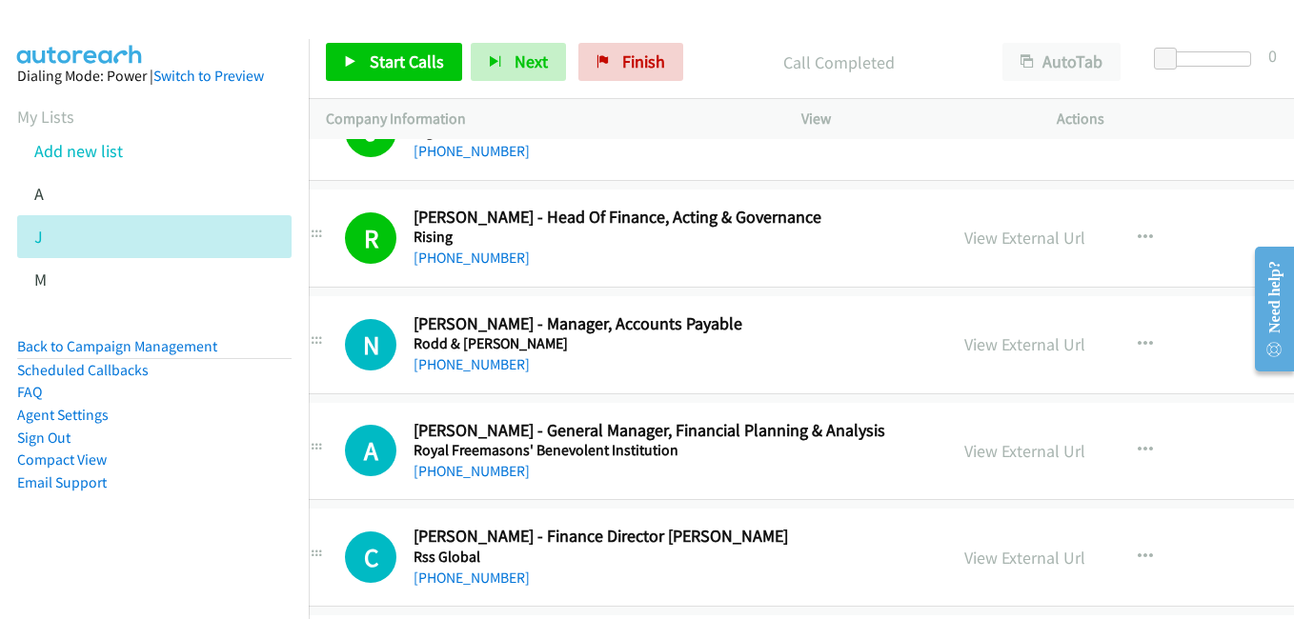
drag, startPoint x: 958, startPoint y: 459, endPoint x: 429, endPoint y: 8, distance: 695.4
click at [964, 454] on link "View External Url" at bounding box center [1024, 451] width 121 height 22
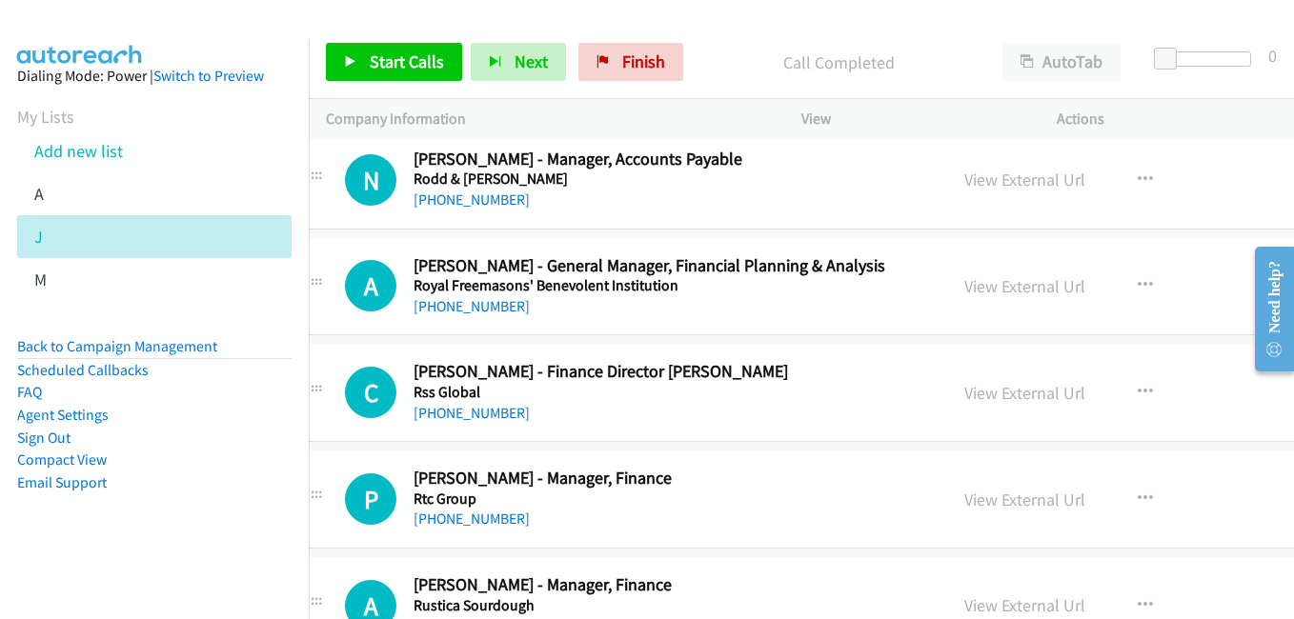
scroll to position [29538, 38]
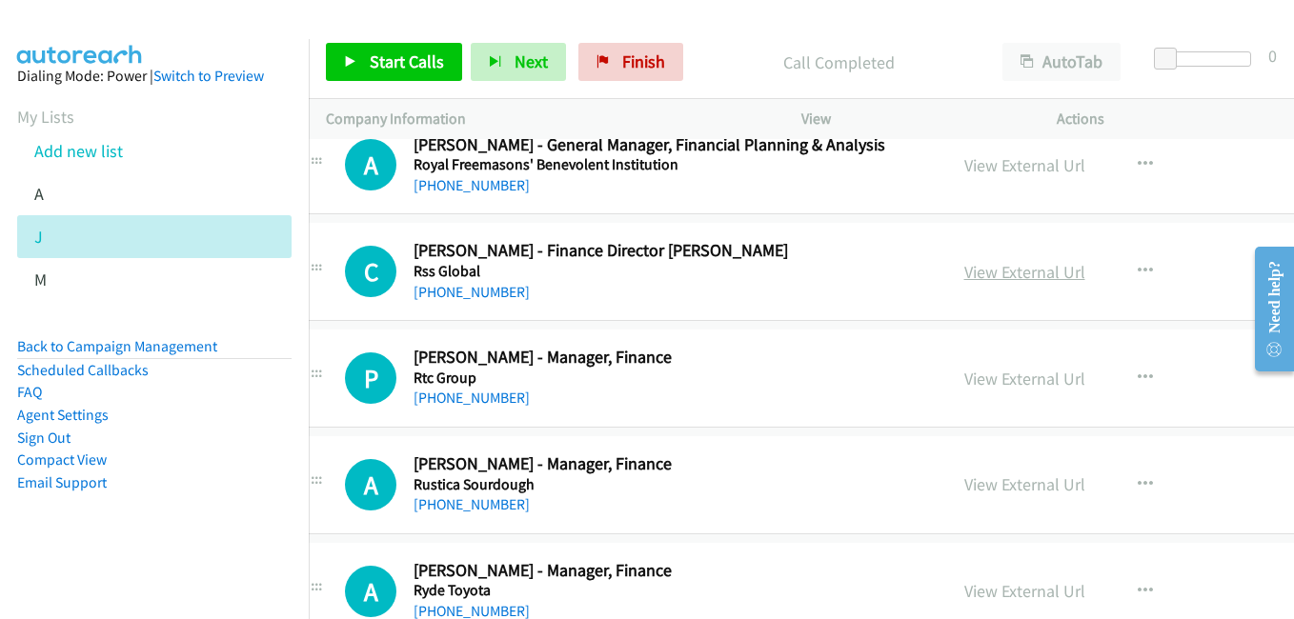
click at [989, 277] on link "View External Url" at bounding box center [1024, 272] width 121 height 22
drag, startPoint x: 988, startPoint y: 382, endPoint x: 917, endPoint y: 333, distance: 87.0
click at [988, 382] on link "View External Url" at bounding box center [1024, 379] width 121 height 22
click at [971, 485] on link "View External Url" at bounding box center [1024, 485] width 121 height 22
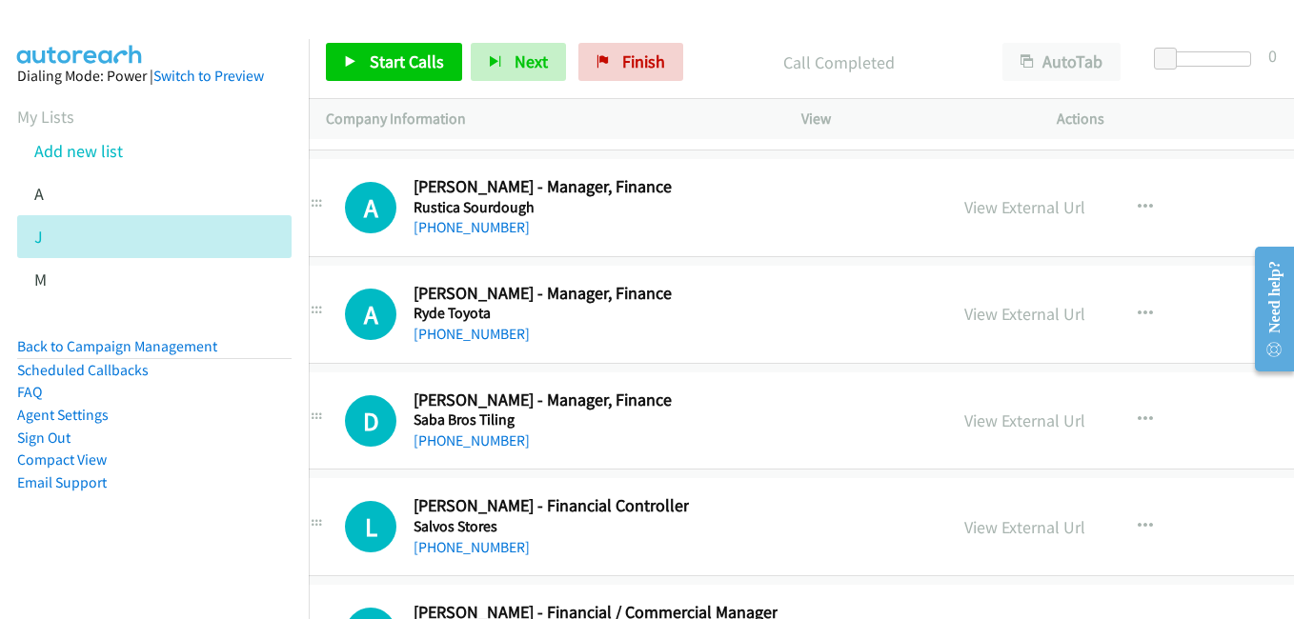
scroll to position [29824, 38]
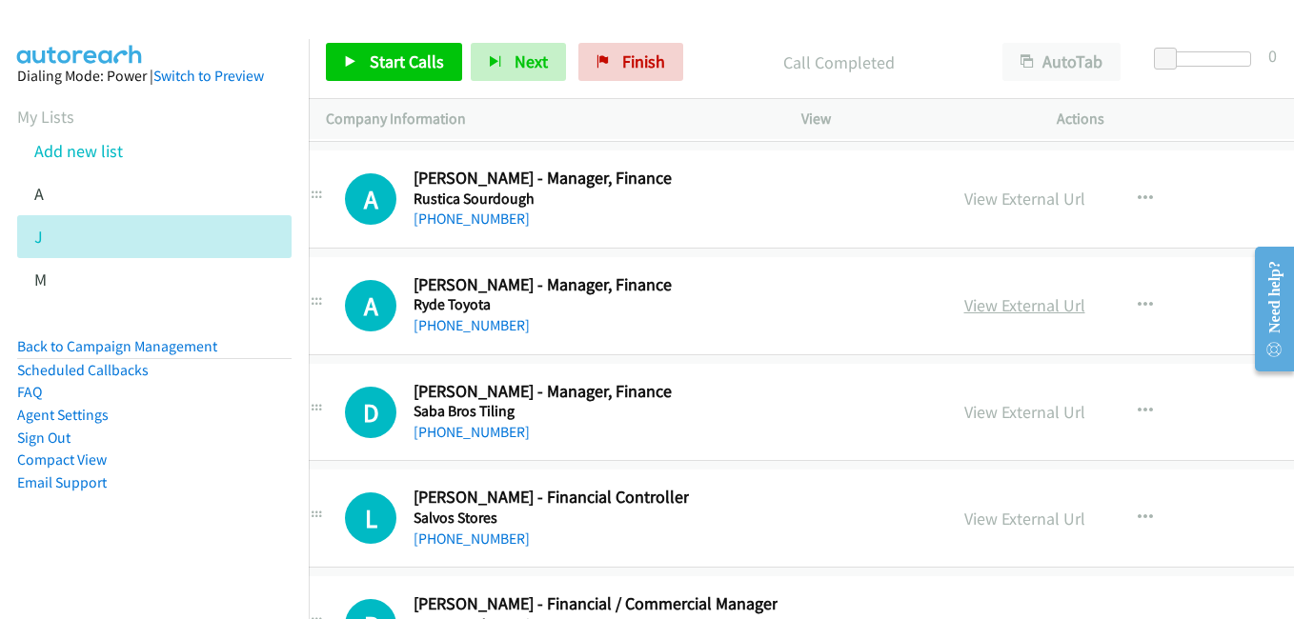
drag, startPoint x: 973, startPoint y: 313, endPoint x: 960, endPoint y: 313, distance: 13.3
click at [973, 313] on link "View External Url" at bounding box center [1024, 305] width 121 height 22
click at [1008, 415] on link "View External Url" at bounding box center [1024, 412] width 121 height 22
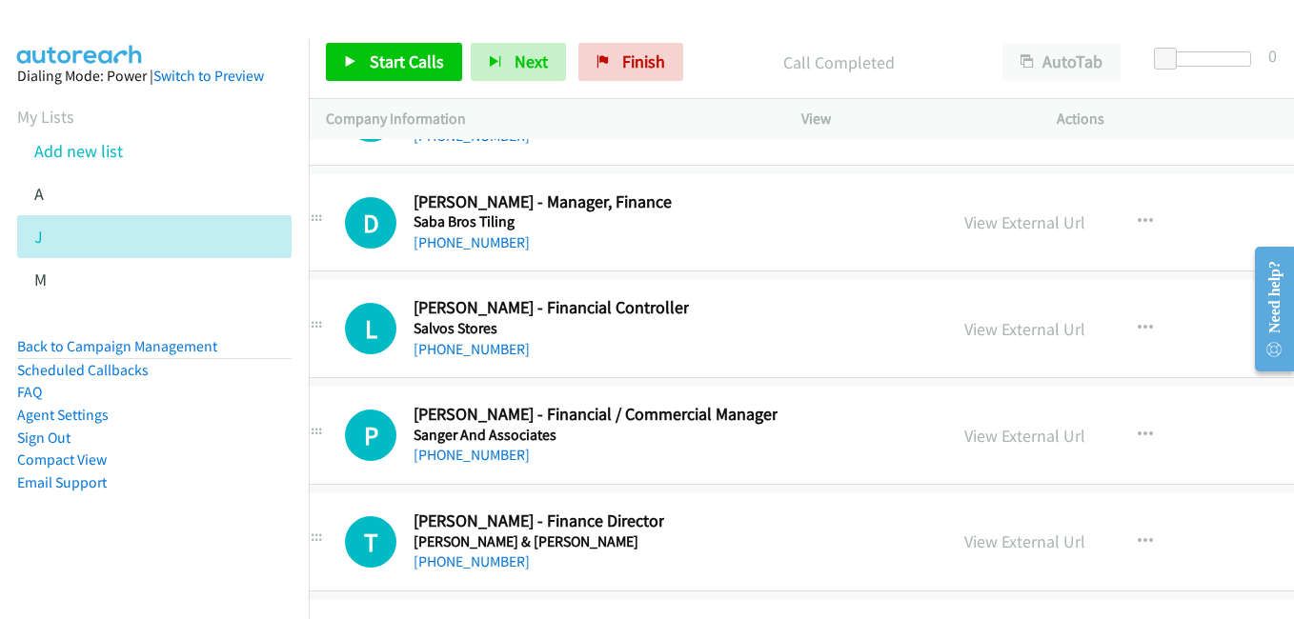
scroll to position [30014, 38]
click at [964, 321] on link "View External Url" at bounding box center [1024, 328] width 121 height 22
click at [973, 441] on link "View External Url" at bounding box center [1024, 435] width 121 height 22
